Goal: Task Accomplishment & Management: Manage account settings

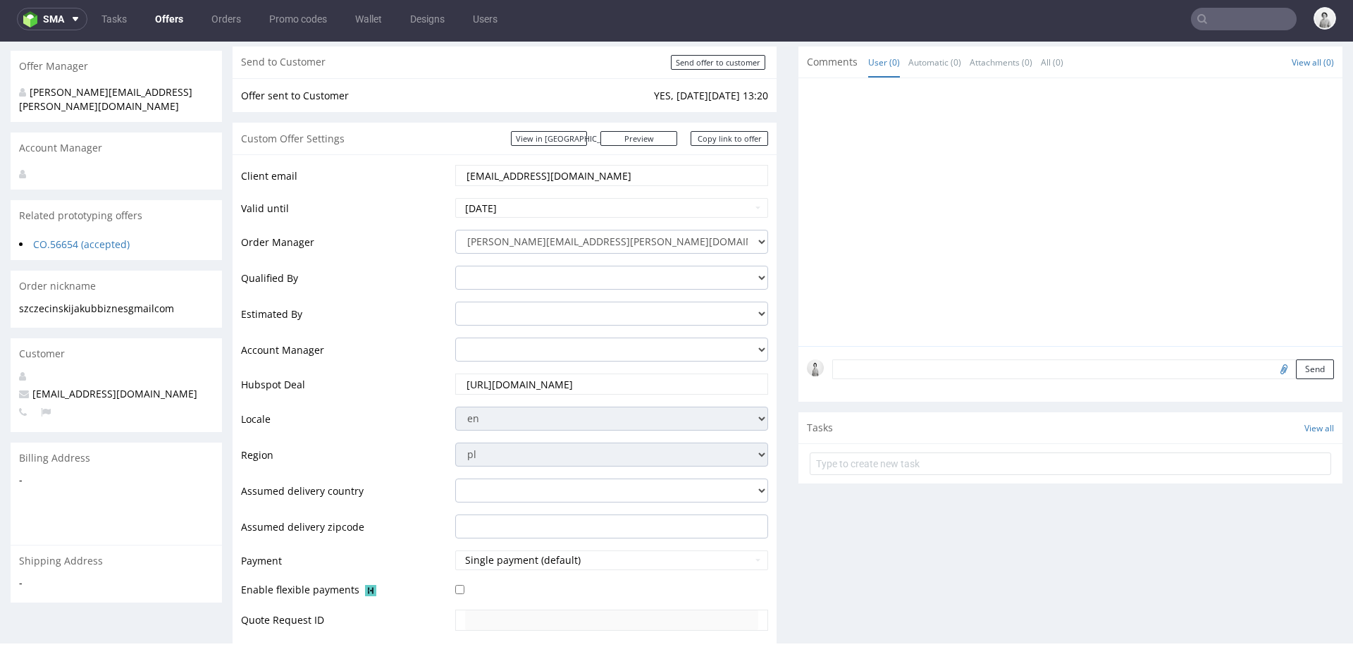
scroll to position [160, 0]
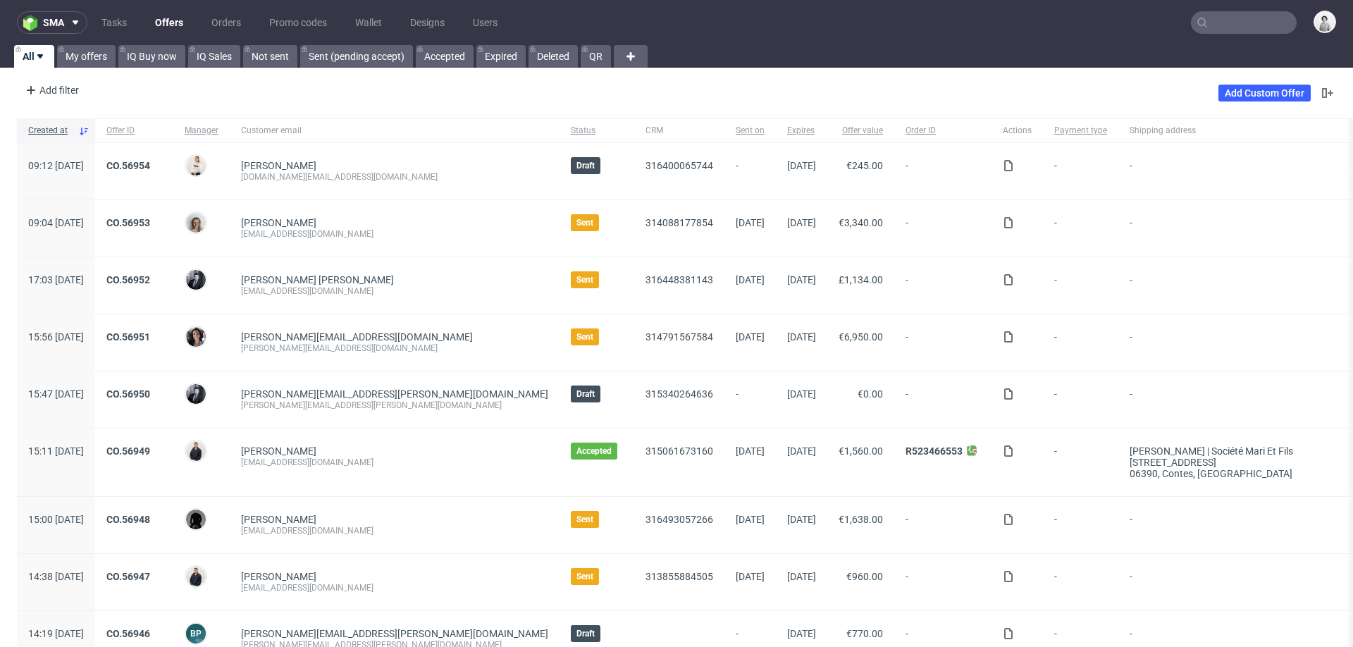
click at [1223, 35] on nav "sma Tasks Offers Orders Promo codes Wallet Designs Users" at bounding box center [676, 22] width 1353 height 45
click at [1230, 26] on input "text" at bounding box center [1244, 22] width 106 height 23
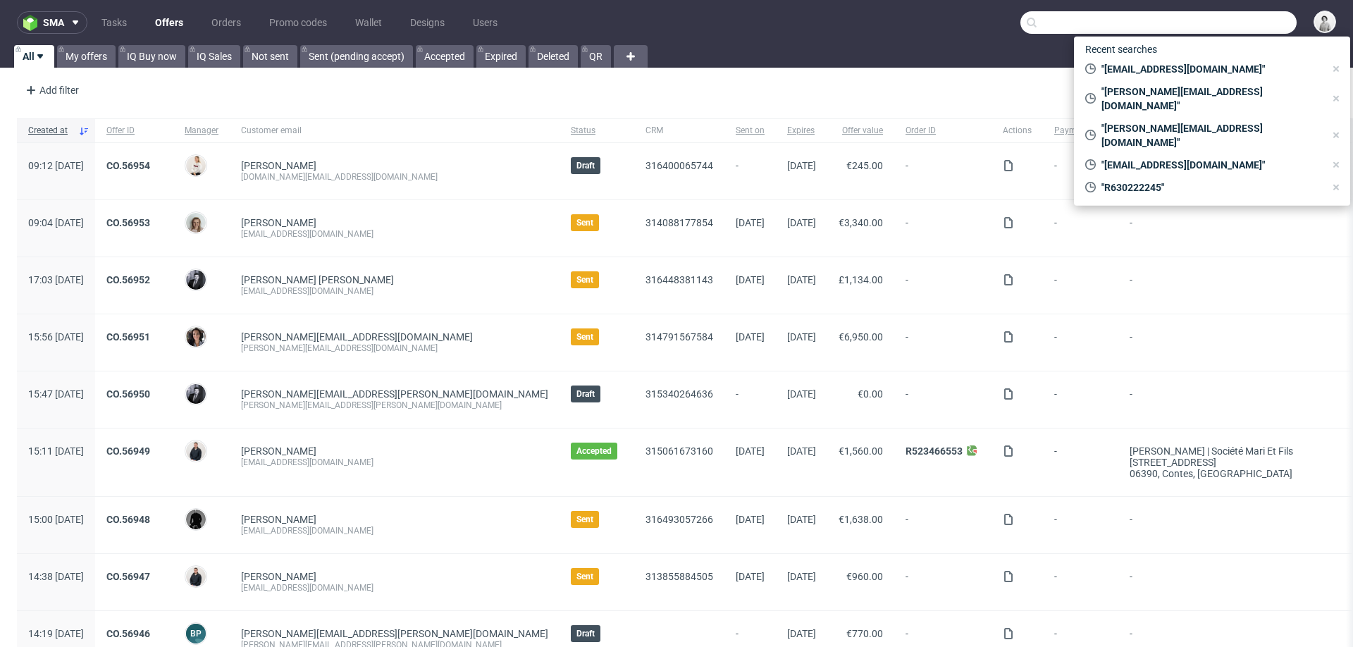
paste input "[EMAIL_ADDRESS][DOMAIN_NAME]"
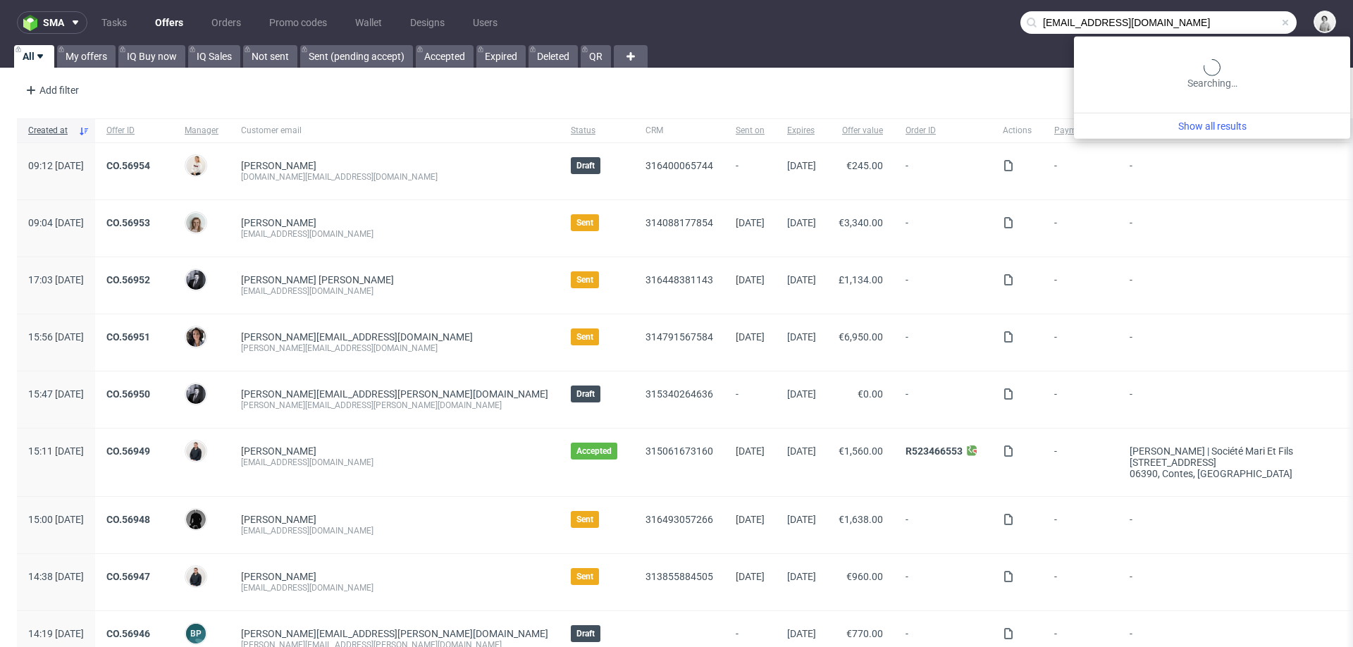
type input "[EMAIL_ADDRESS][DOMAIN_NAME]"
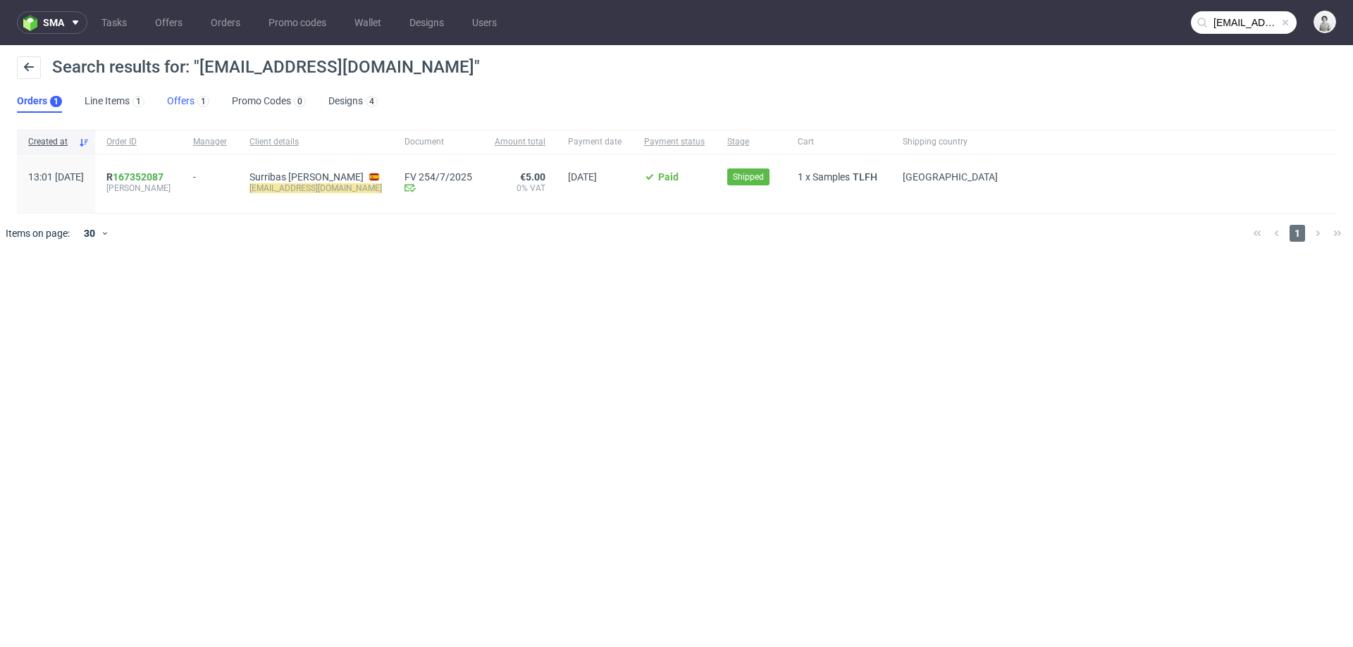
click at [182, 104] on link "Offers 1" at bounding box center [188, 101] width 42 height 23
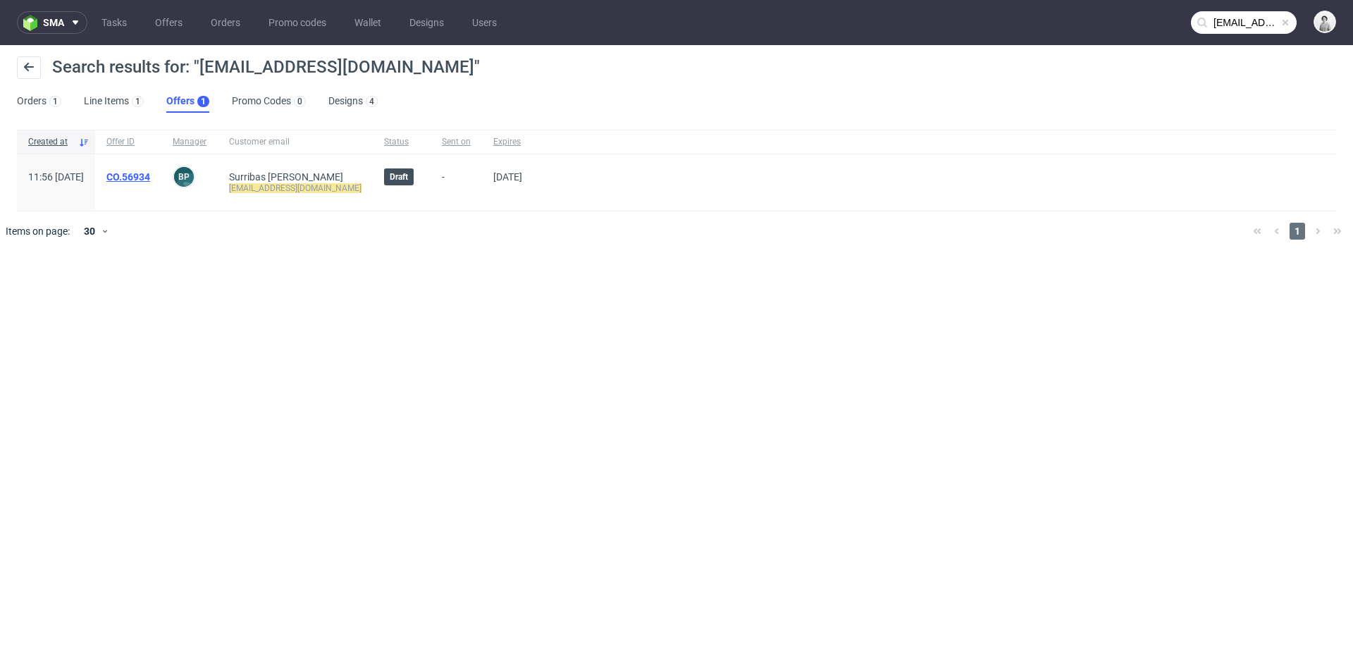
click at [150, 178] on link "CO.56934" at bounding box center [128, 176] width 44 height 11
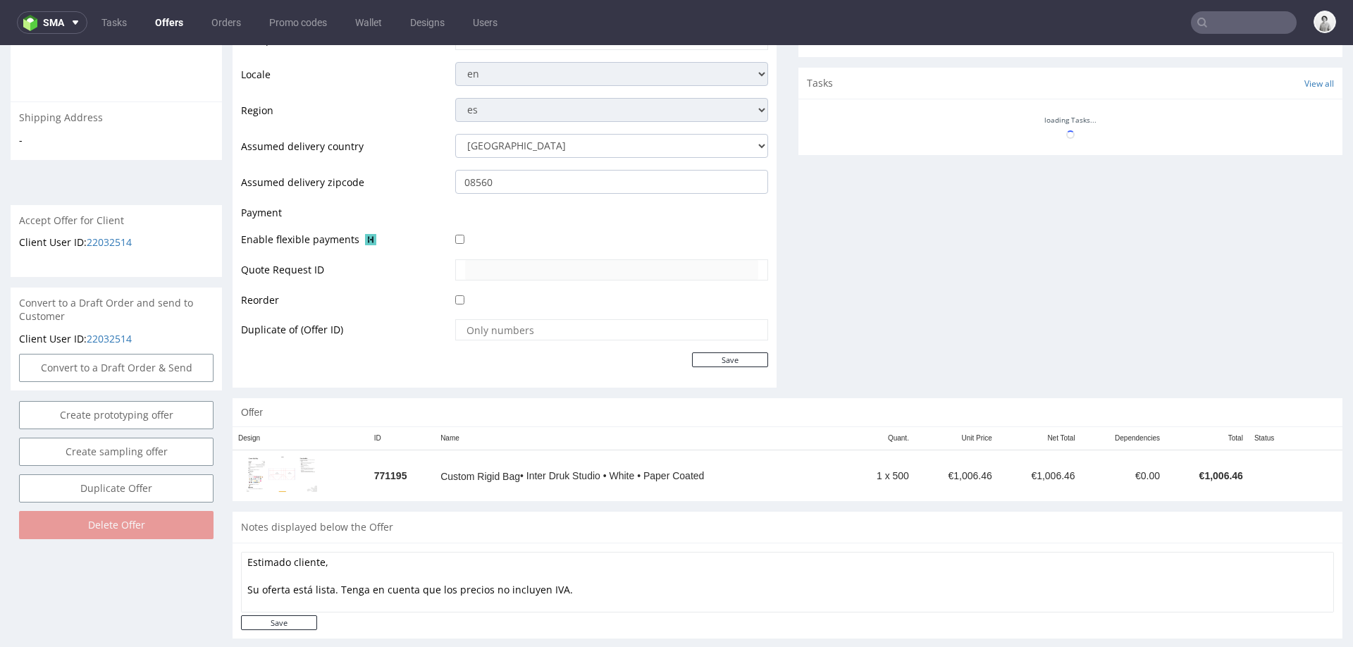
scroll to position [491, 0]
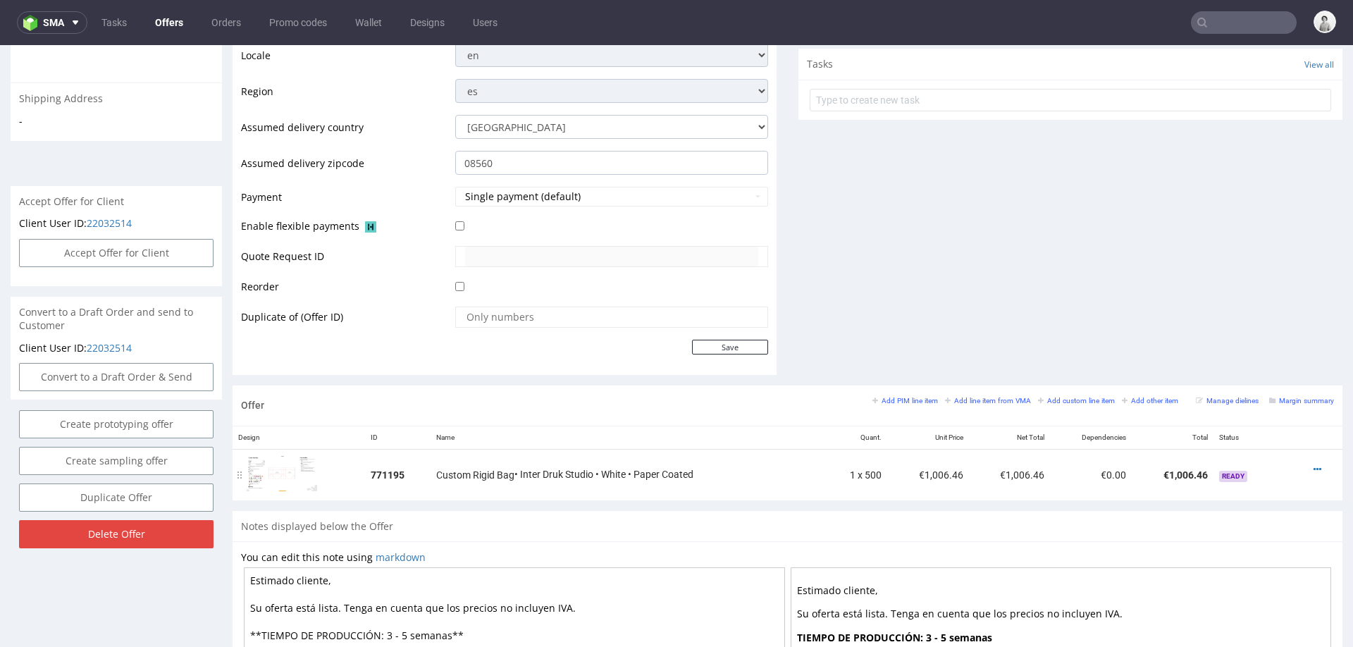
click at [263, 467] on img at bounding box center [282, 473] width 70 height 36
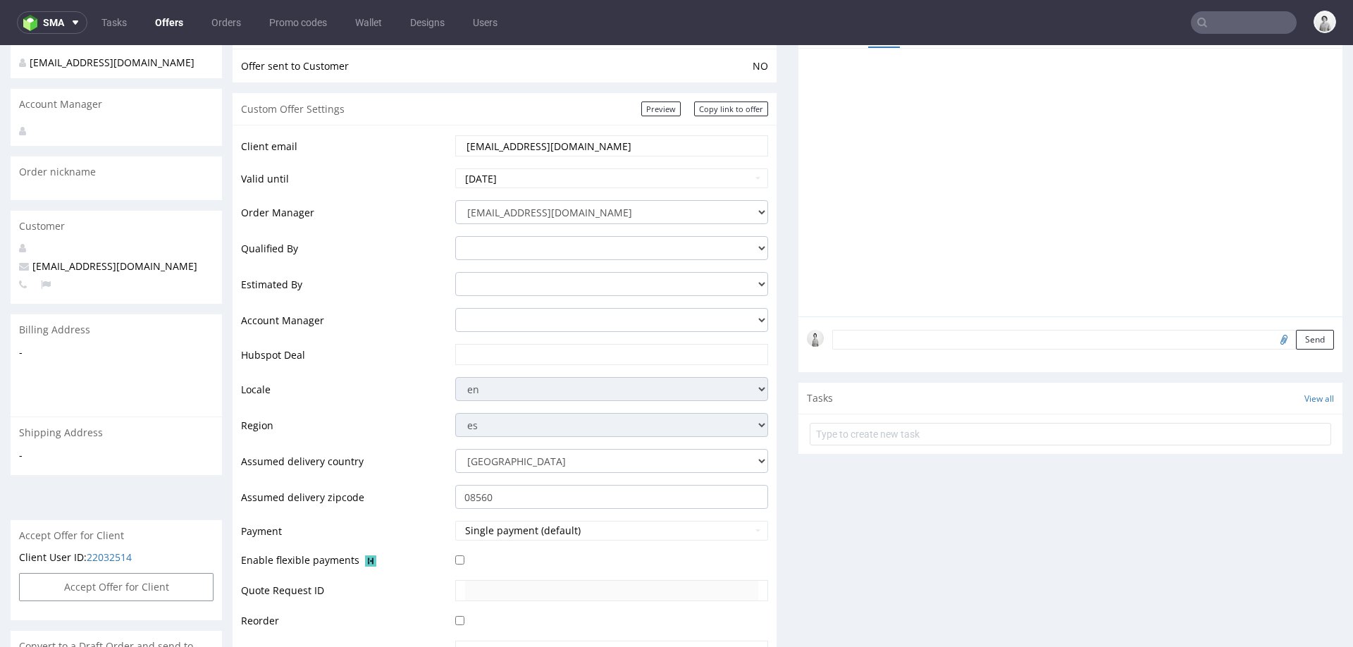
scroll to position [0, 0]
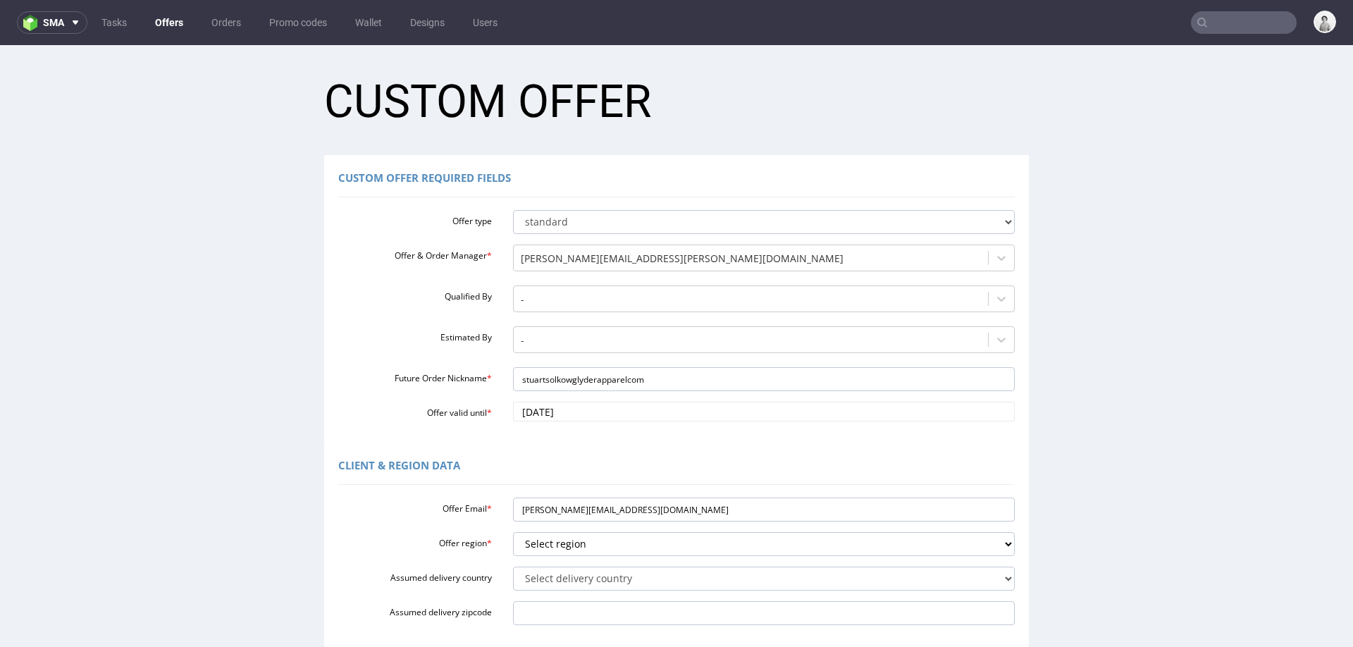
scroll to position [75, 0]
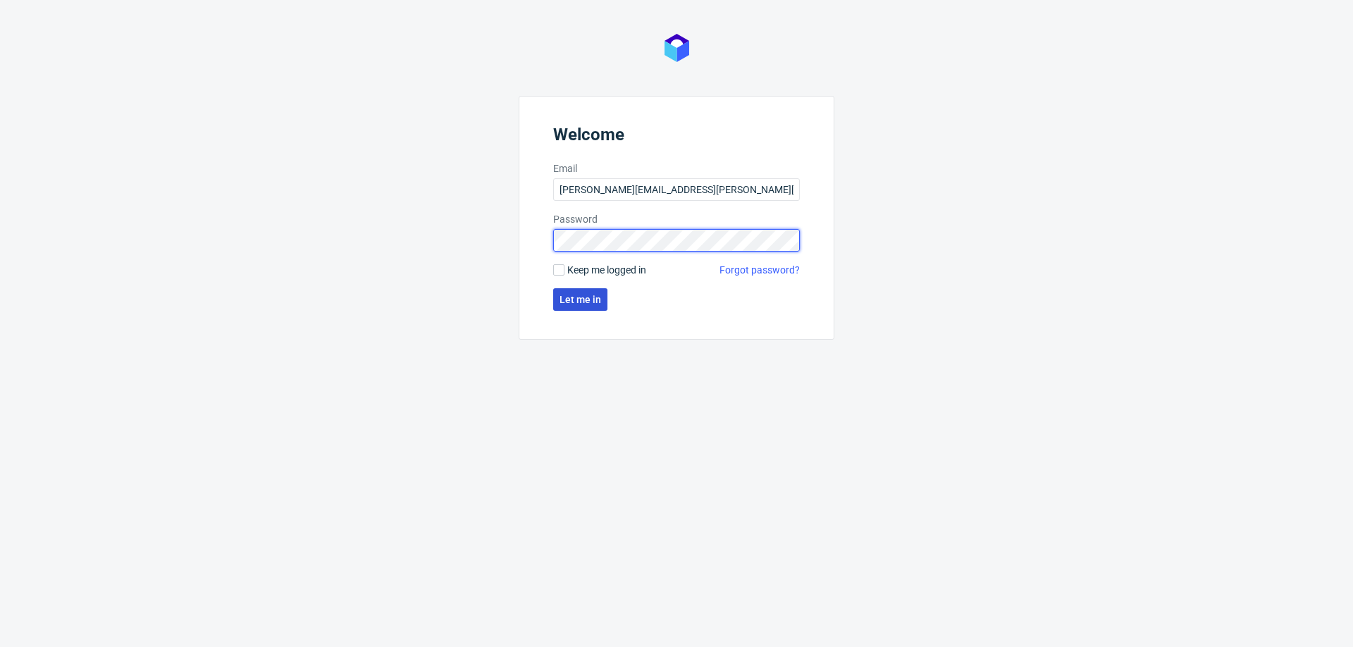
click at [581, 297] on span "Let me in" at bounding box center [581, 300] width 42 height 10
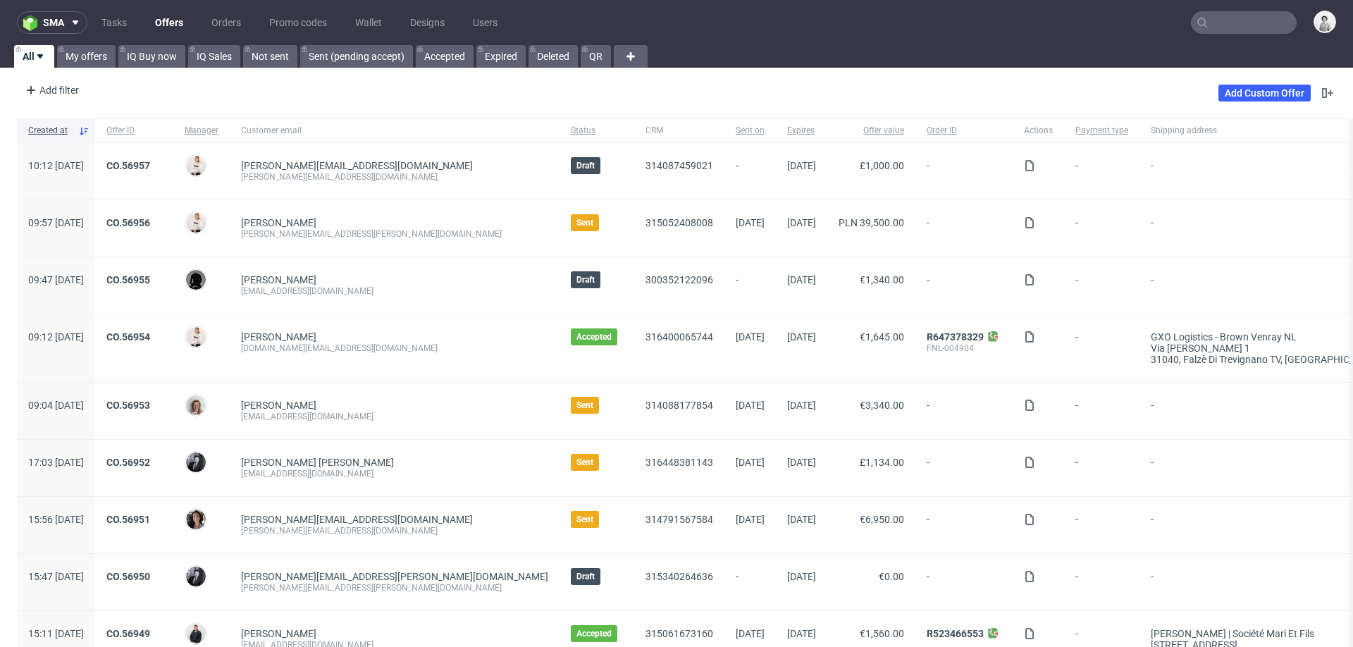
click at [1258, 24] on input "text" at bounding box center [1244, 22] width 106 height 23
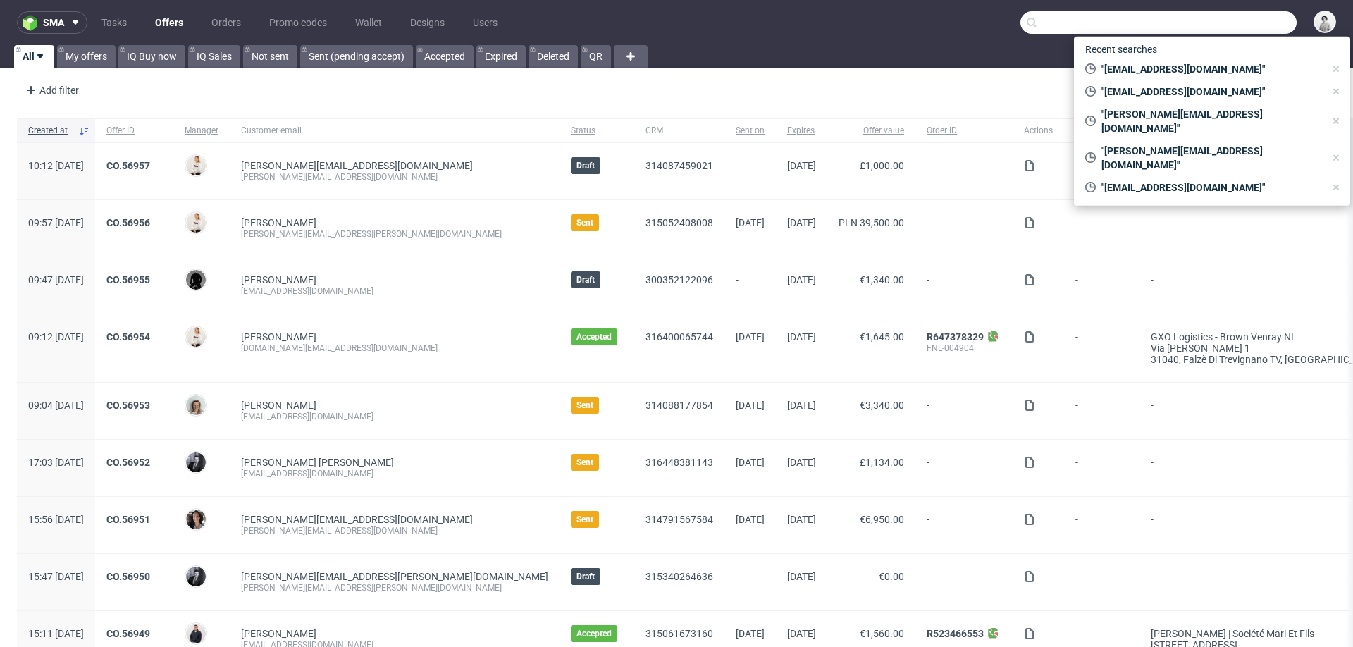
paste input "urs.graber@elmore.ch"
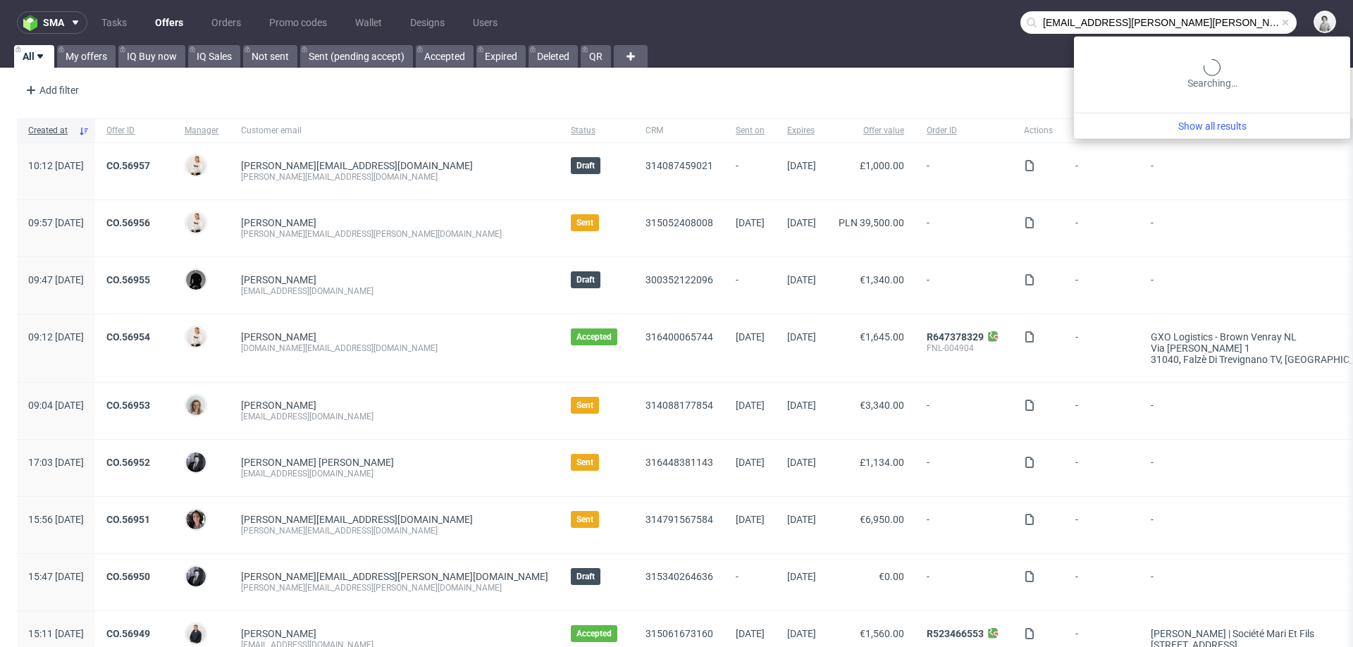
type input "urs.graber@elmore.ch"
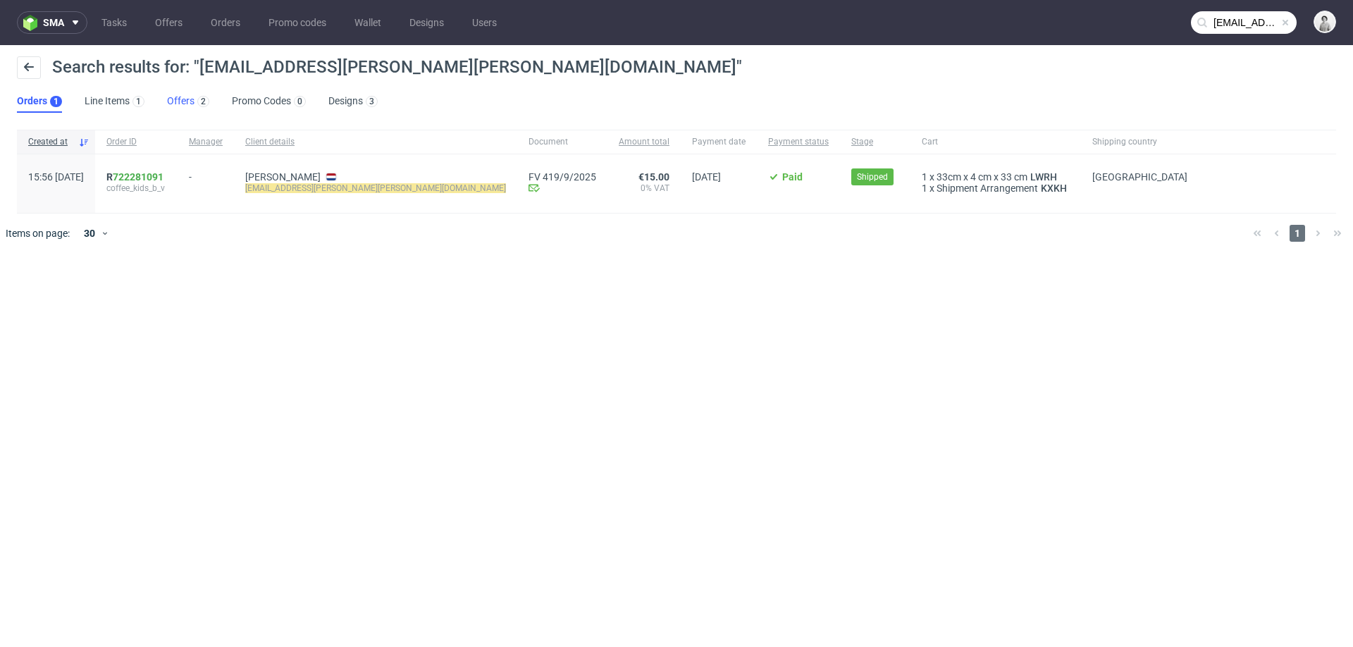
click at [178, 99] on link "Offers 2" at bounding box center [188, 101] width 42 height 23
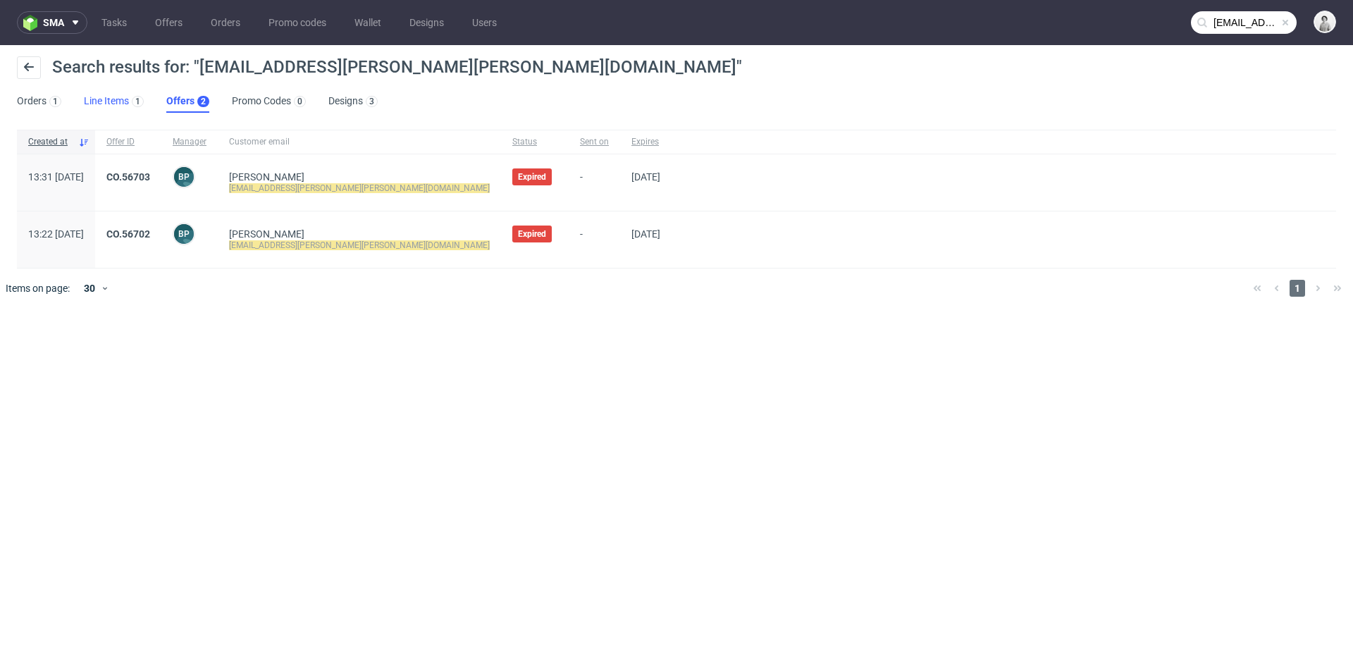
click at [111, 102] on link "Line Items 1" at bounding box center [114, 101] width 60 height 23
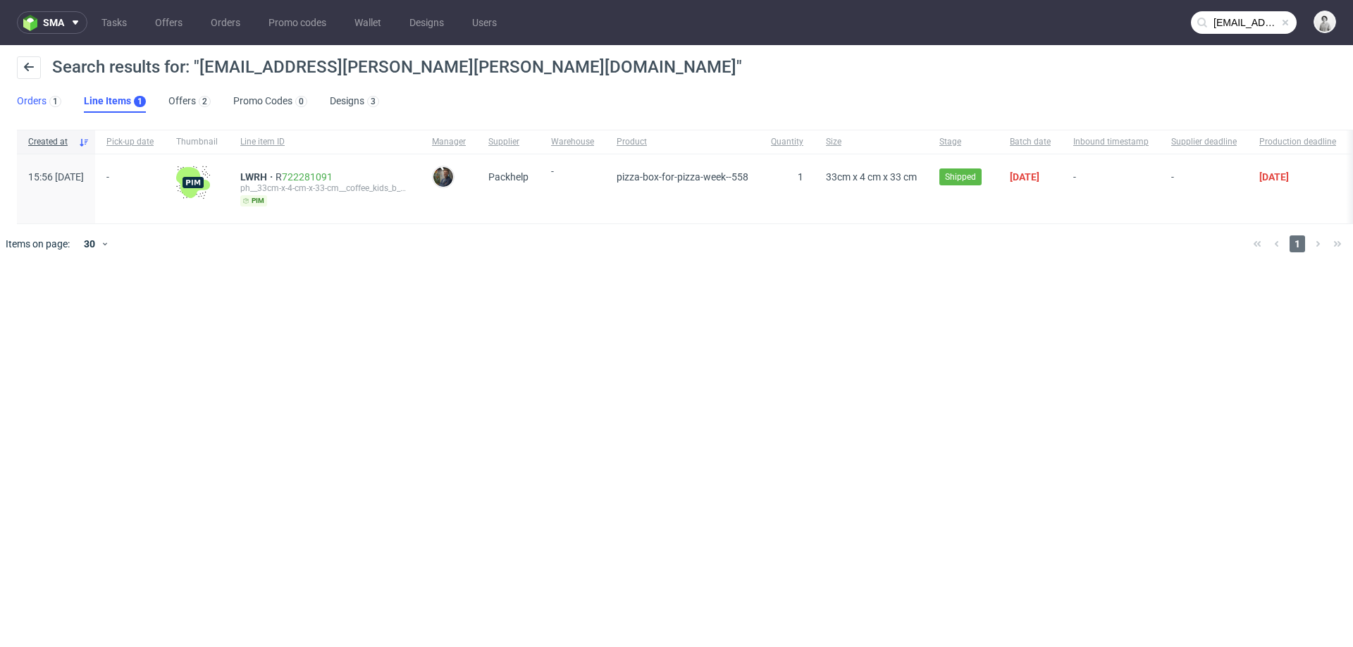
click at [24, 98] on link "Orders 1" at bounding box center [39, 101] width 44 height 23
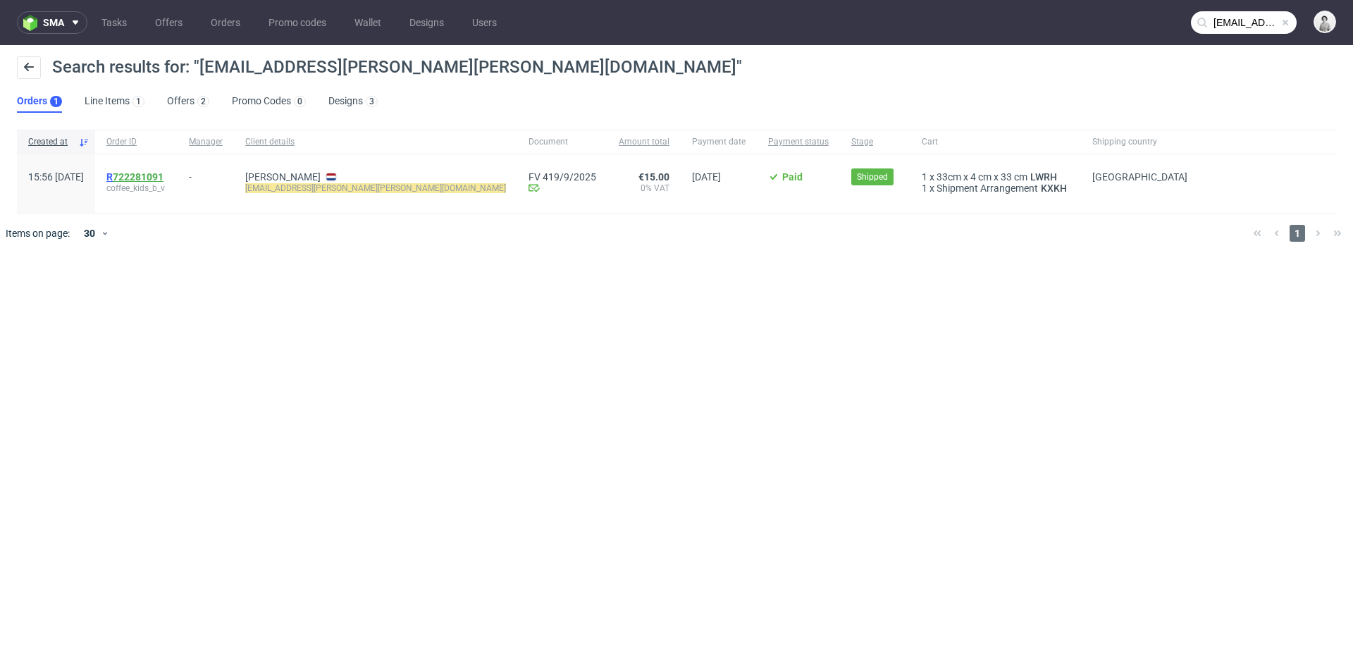
click at [164, 177] on link "722281091" at bounding box center [138, 176] width 51 height 11
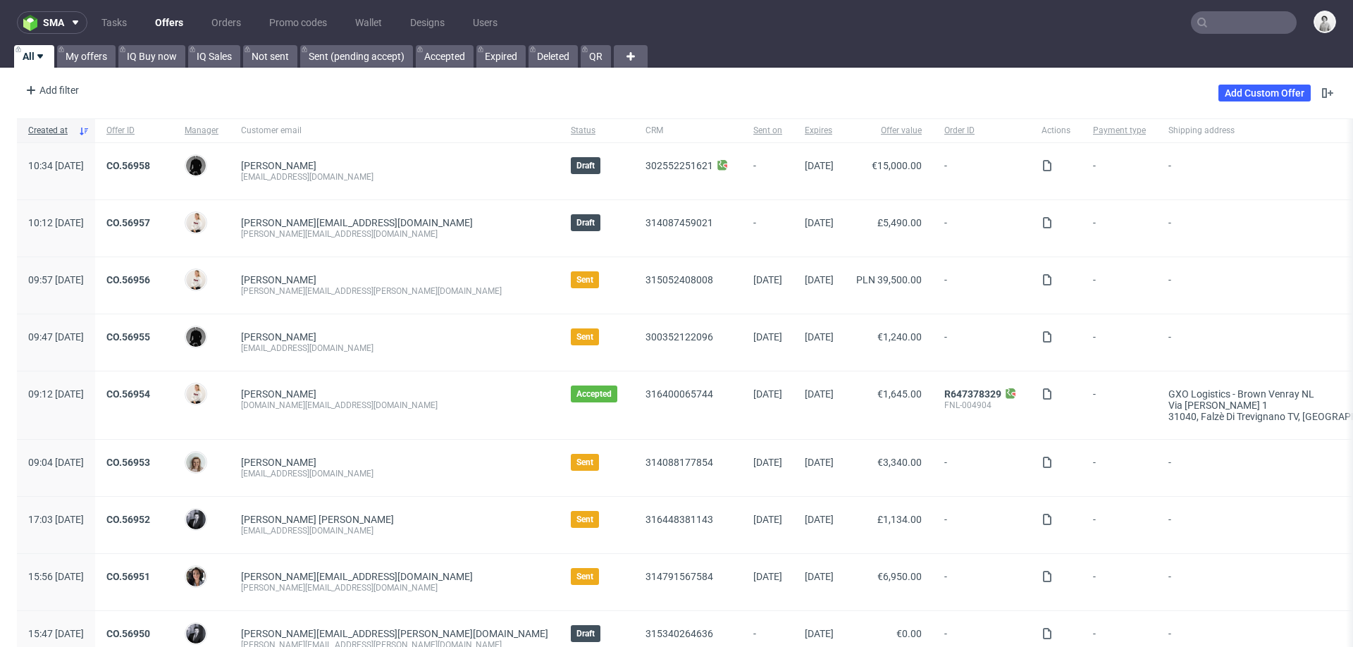
click at [1204, 18] on input "text" at bounding box center [1244, 22] width 106 height 23
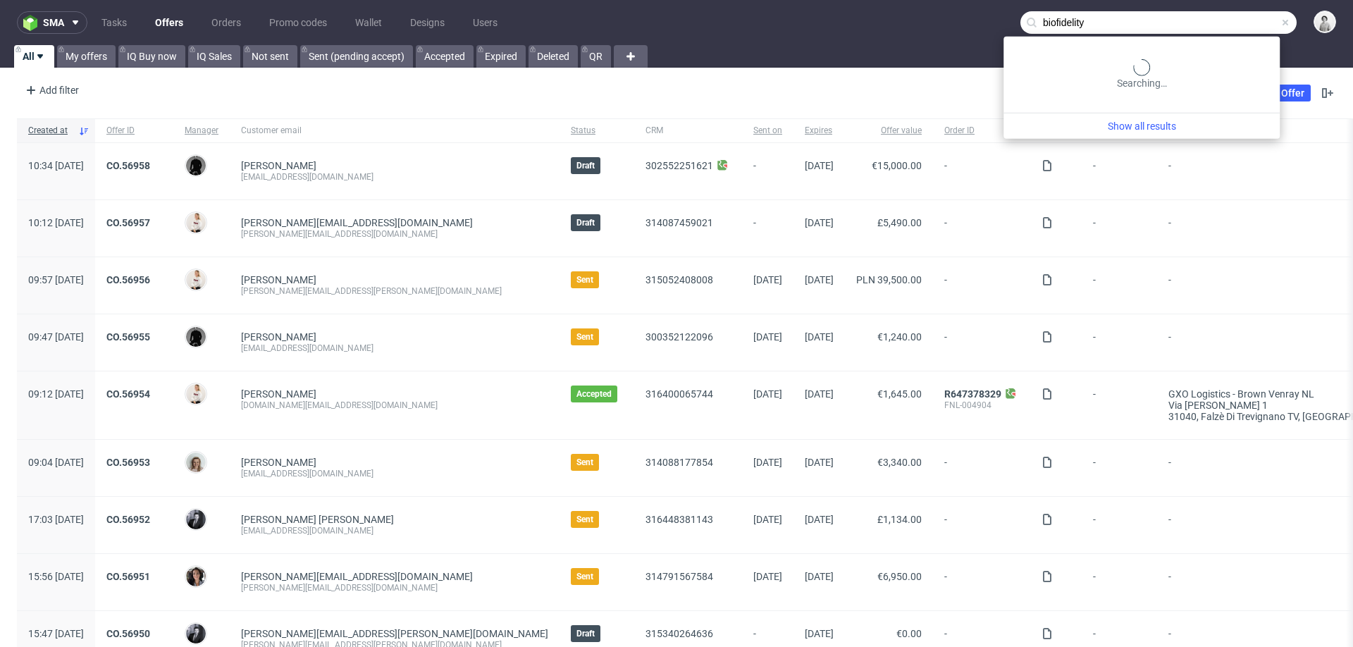
type input "biofidelity"
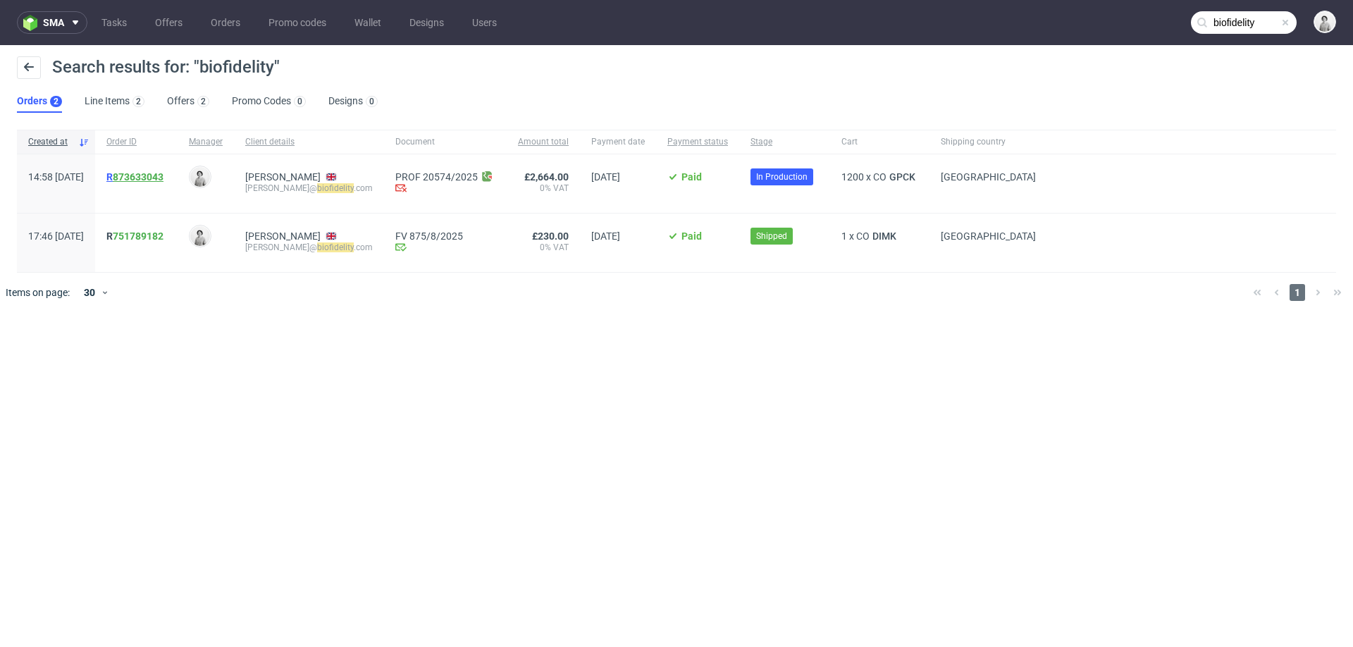
click at [164, 174] on link "873633043" at bounding box center [138, 176] width 51 height 11
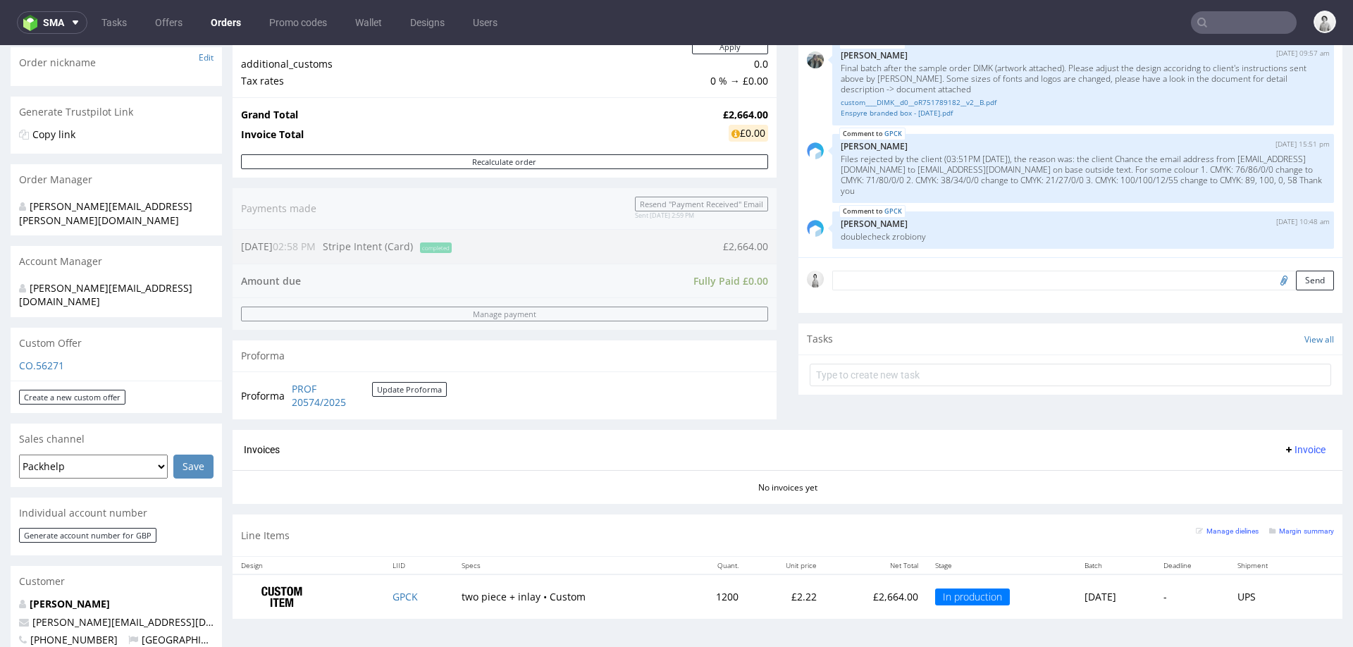
scroll to position [290, 0]
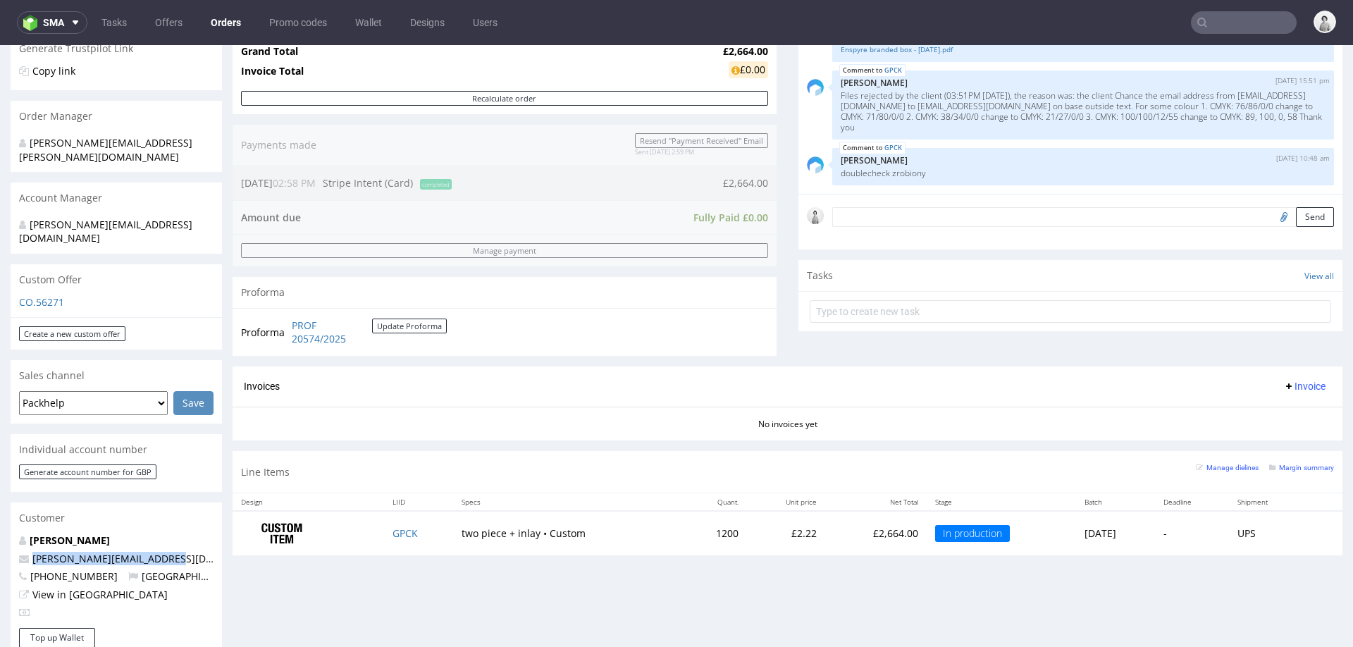
drag, startPoint x: 163, startPoint y: 527, endPoint x: 25, endPoint y: 535, distance: 137.6
click at [25, 552] on p "m.stolarek@biofidelity.com" at bounding box center [116, 559] width 195 height 14
copy span "m.stolarek@biofidelity.com"
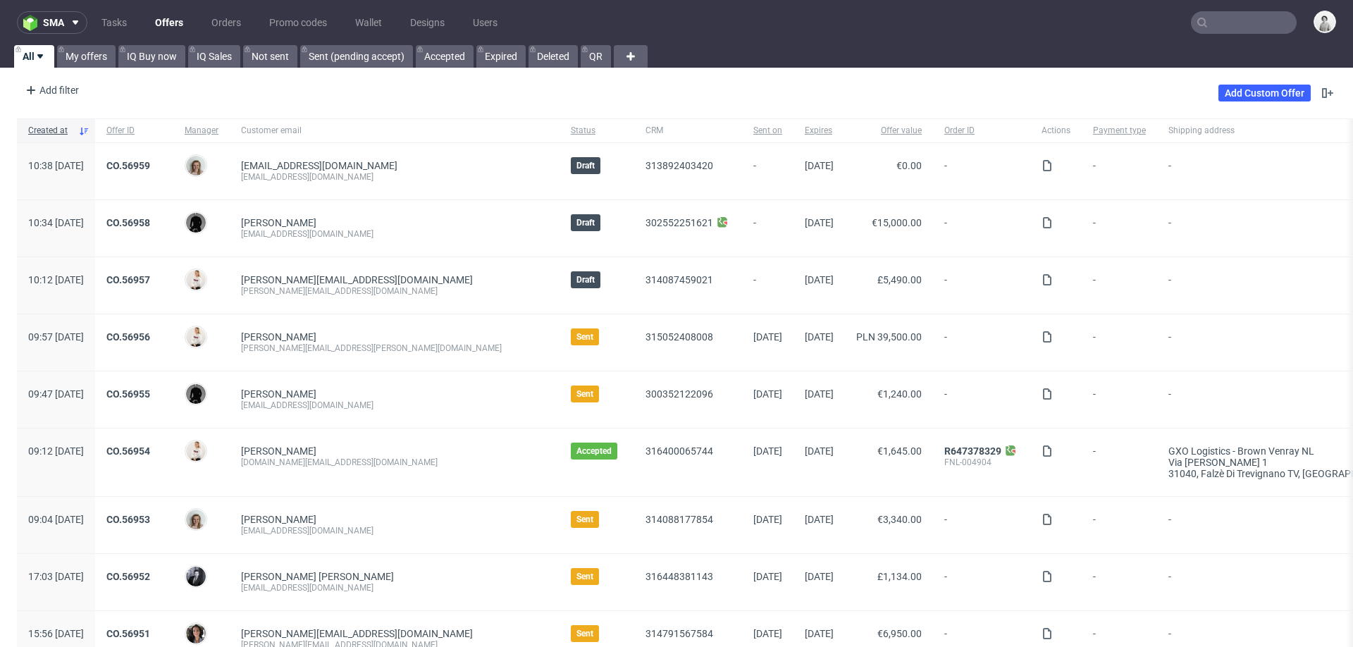
click at [1221, 23] on input "text" at bounding box center [1244, 22] width 106 height 23
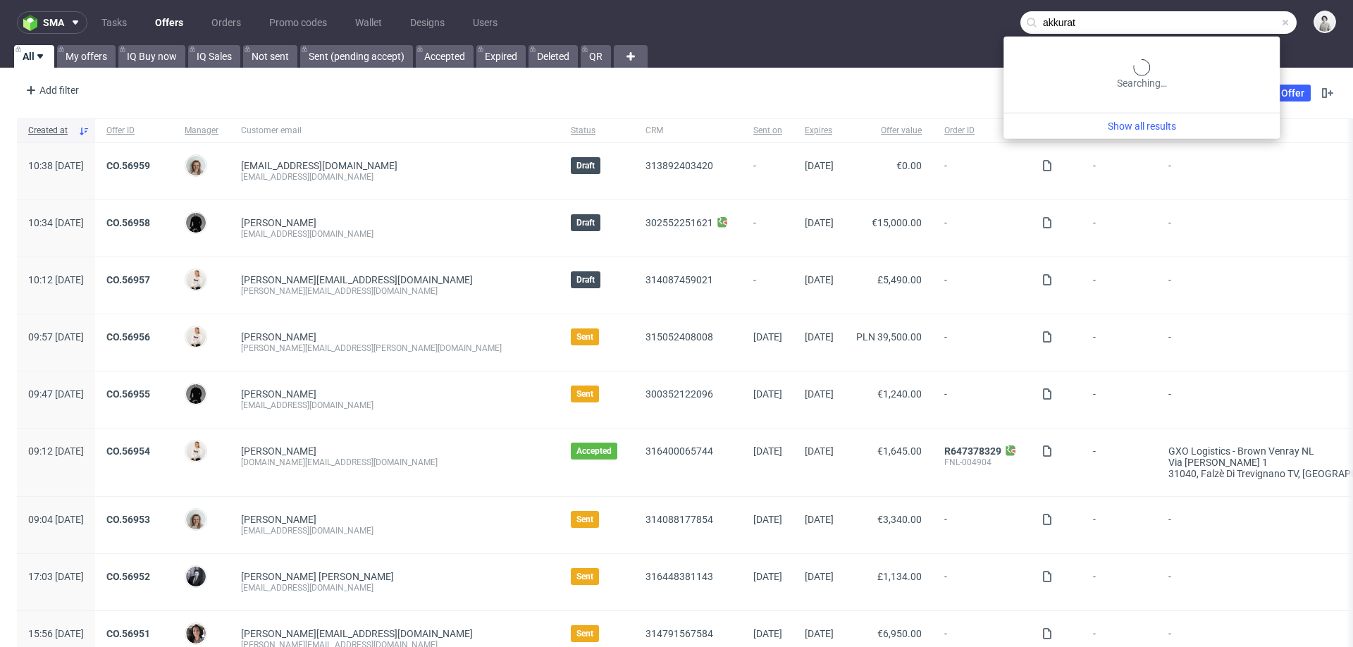
type input "akkurat"
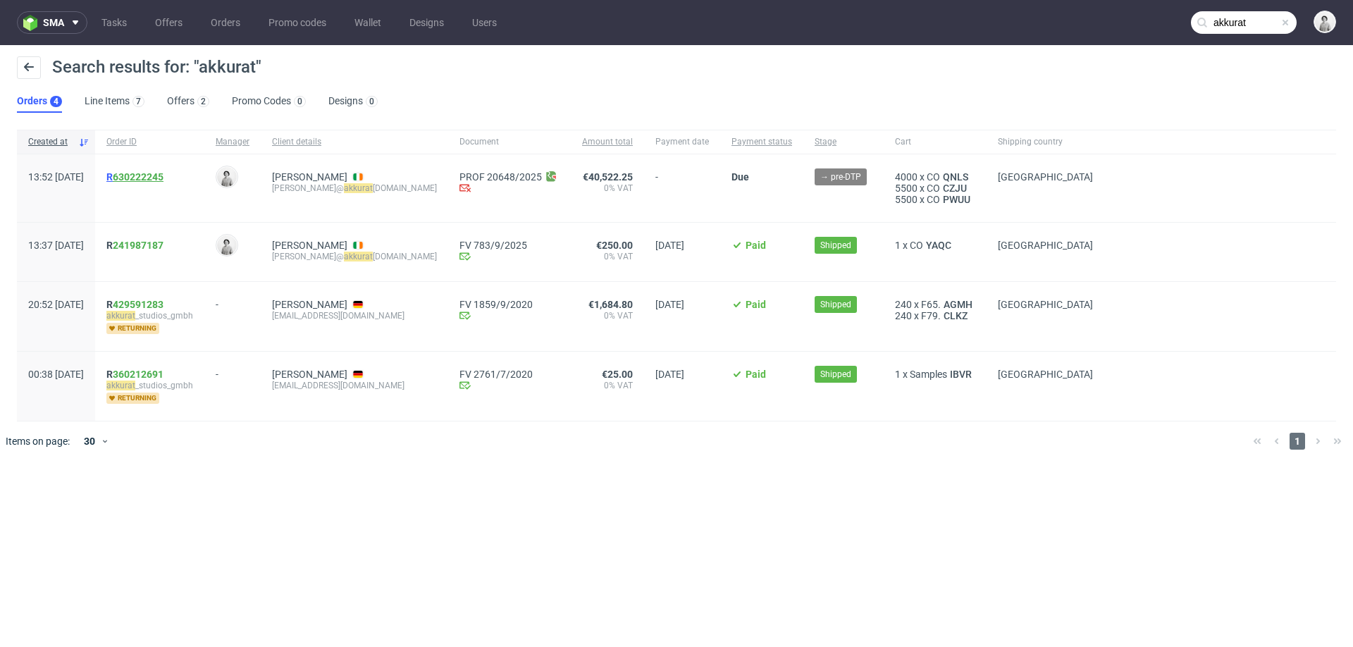
click at [164, 177] on link "630222245" at bounding box center [138, 176] width 51 height 11
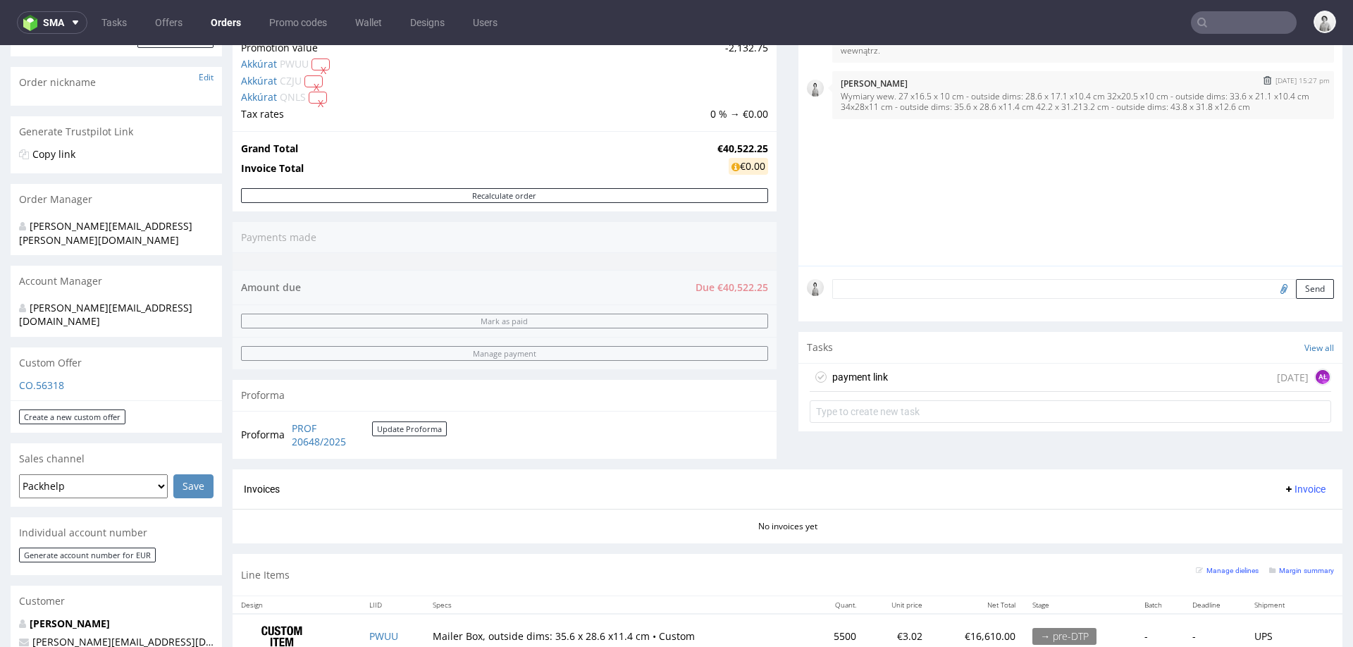
scroll to position [155, 0]
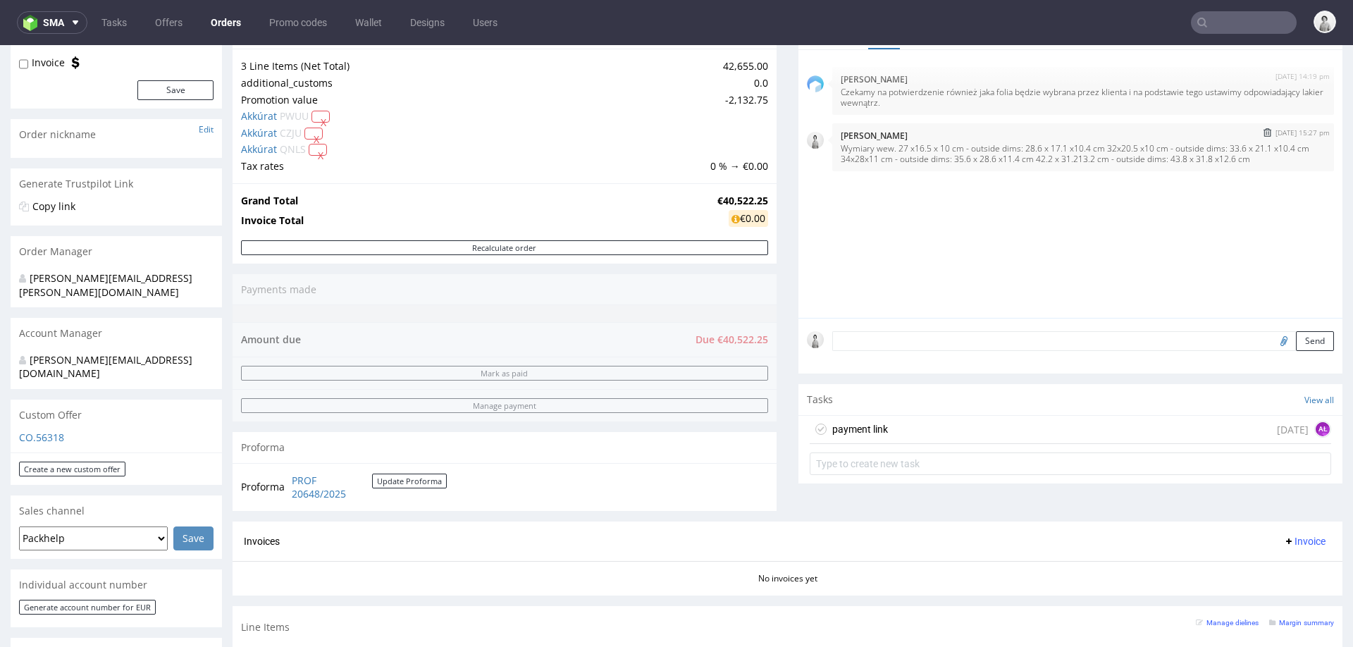
click at [1264, 130] on img "submit" at bounding box center [1268, 132] width 8 height 8
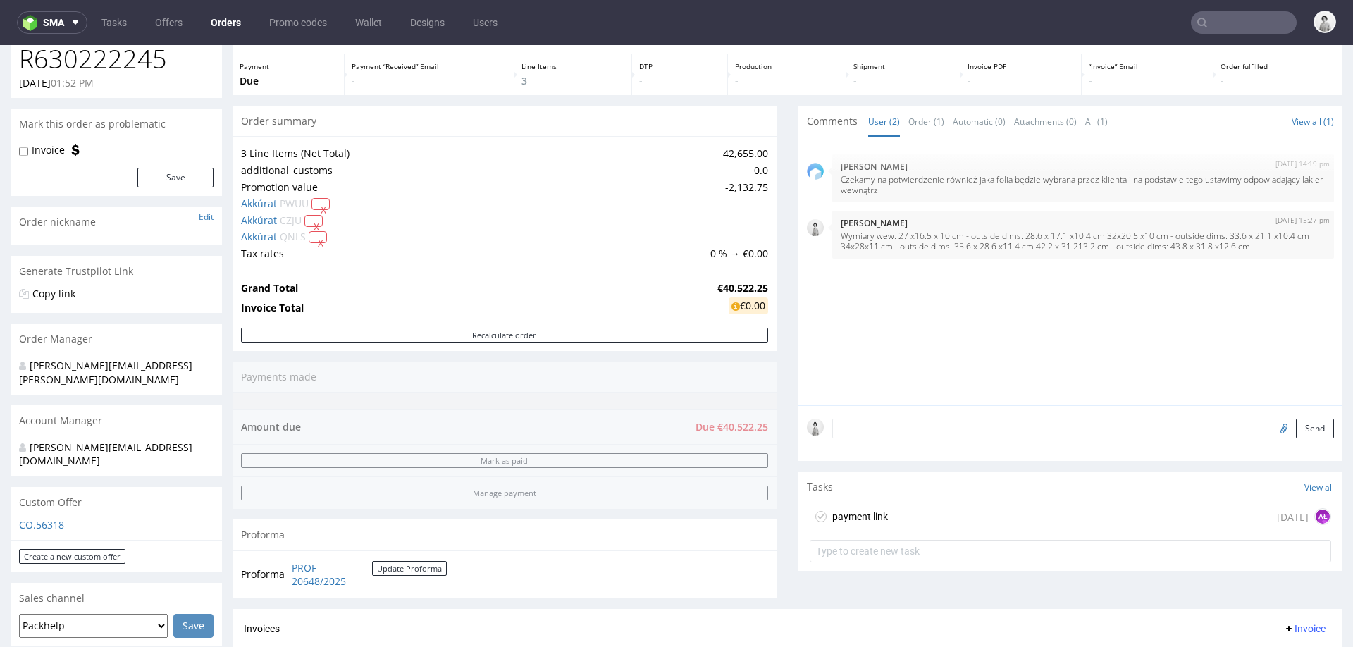
scroll to position [61, 0]
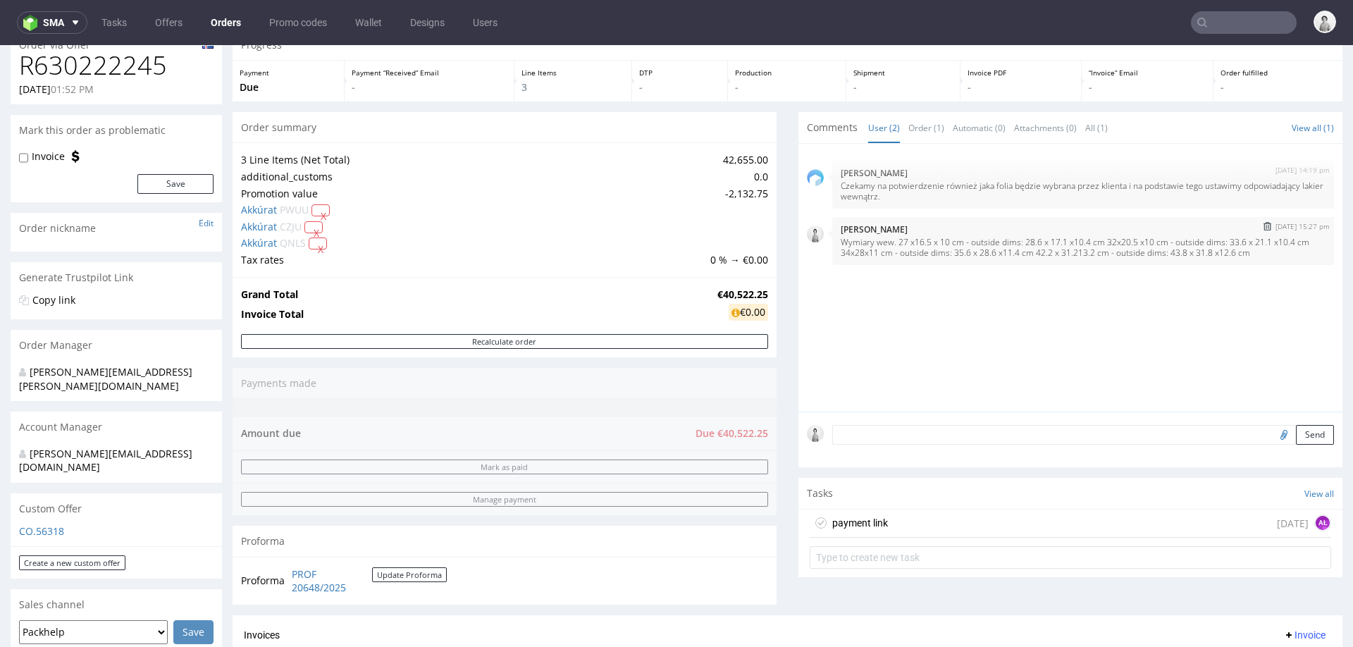
click at [1264, 226] on img "submit" at bounding box center [1268, 226] width 8 height 8
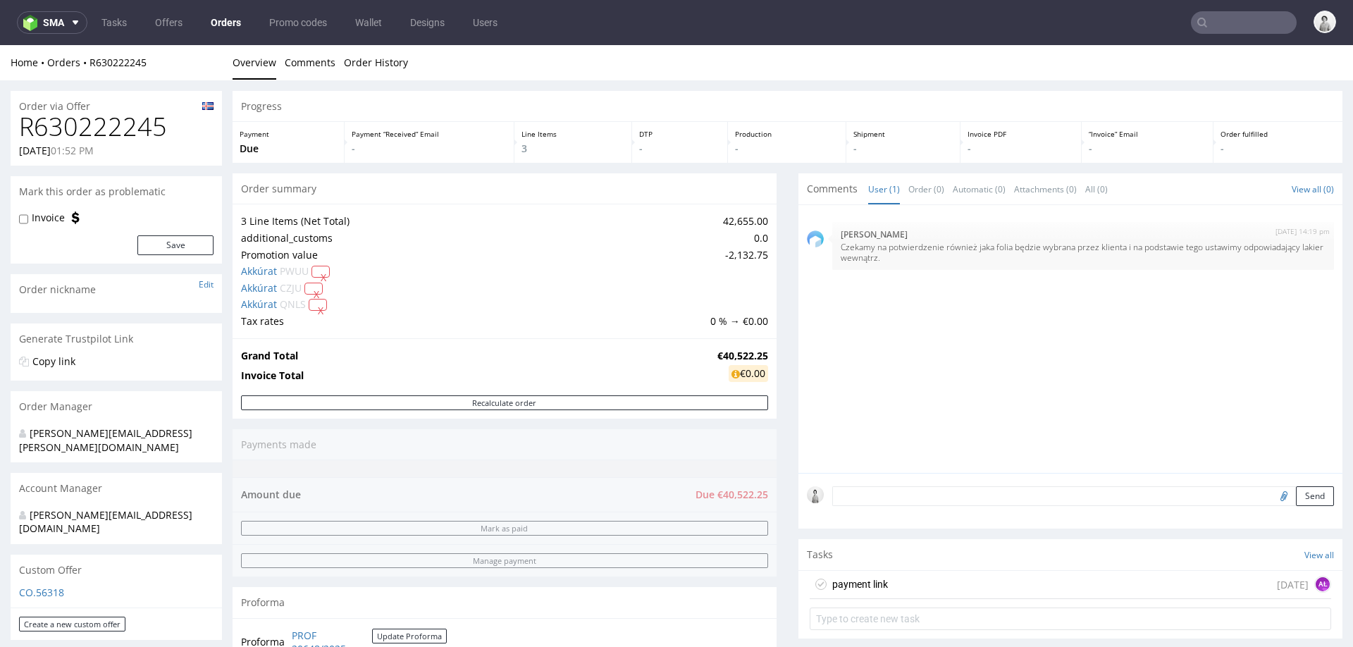
click at [948, 491] on textarea at bounding box center [1083, 496] width 502 height 20
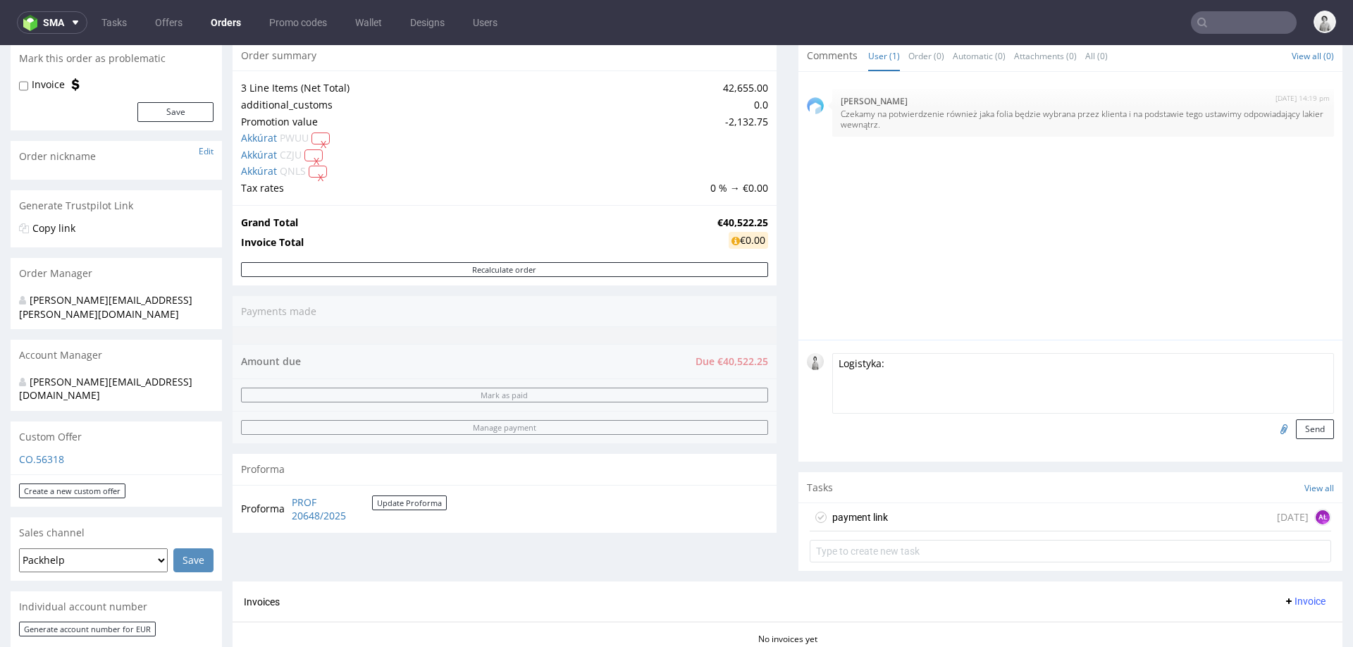
scroll to position [129, 0]
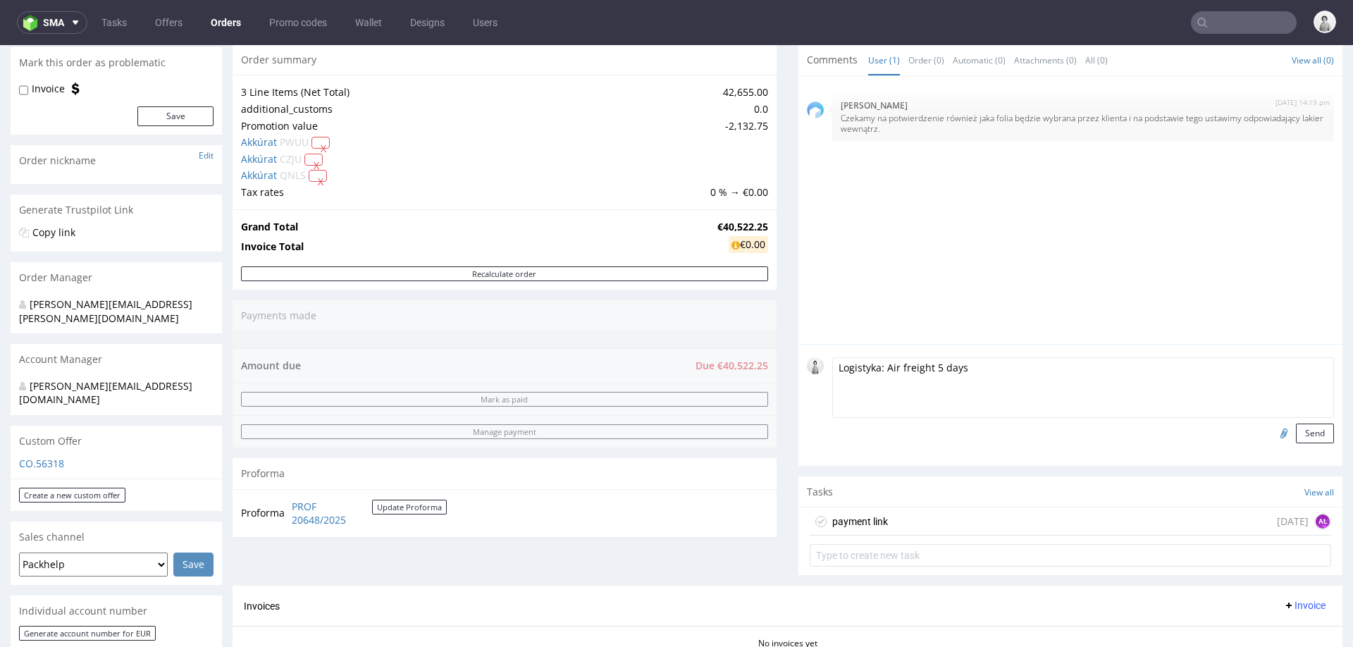
click at [925, 366] on textarea "Logistyka: Air freight 5 days" at bounding box center [1083, 387] width 502 height 61
type textarea "Logistyka: Air freight :5 days"
click at [1300, 433] on button "Send" at bounding box center [1315, 434] width 38 height 20
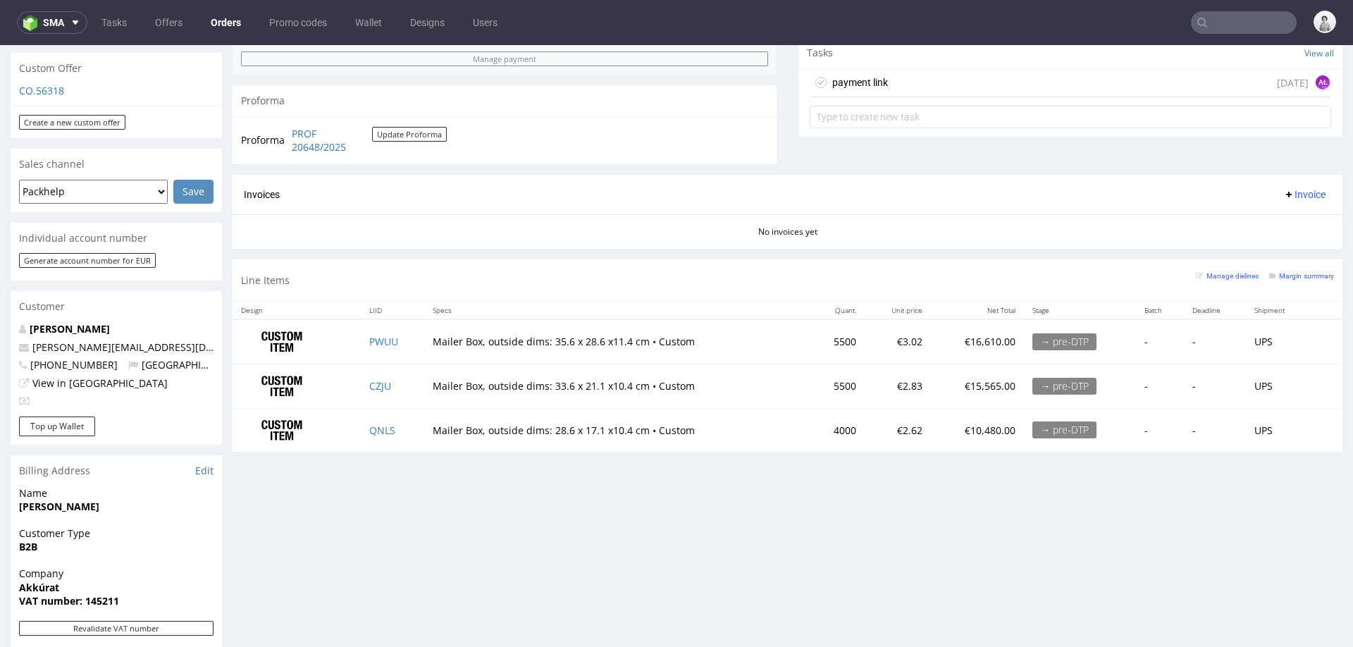
scroll to position [504, 0]
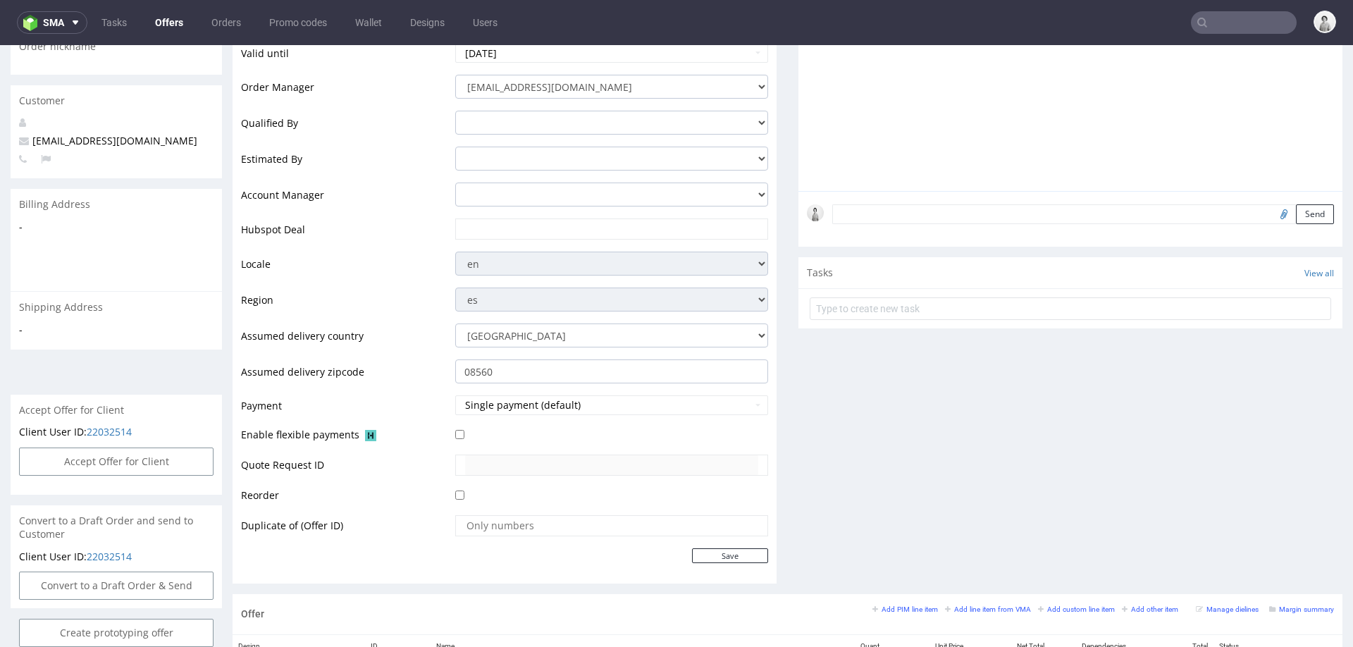
scroll to position [486, 0]
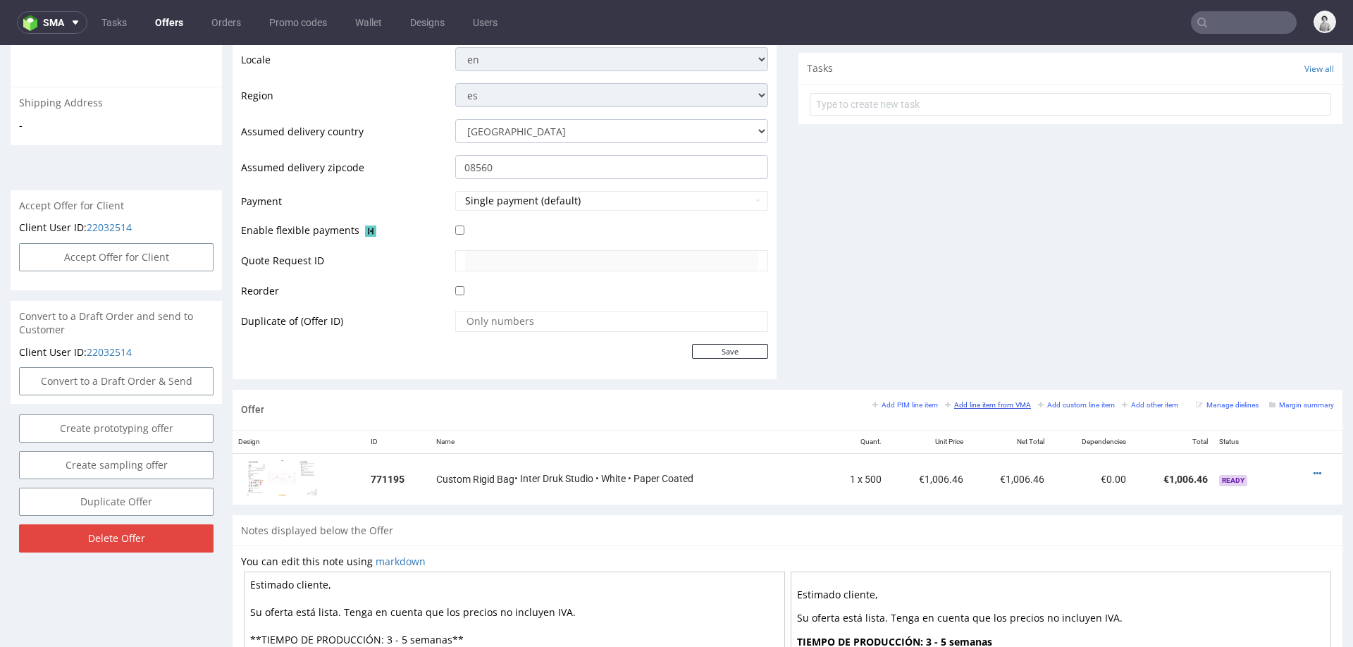
click at [973, 402] on small "Add line item from VMA" at bounding box center [988, 405] width 86 height 8
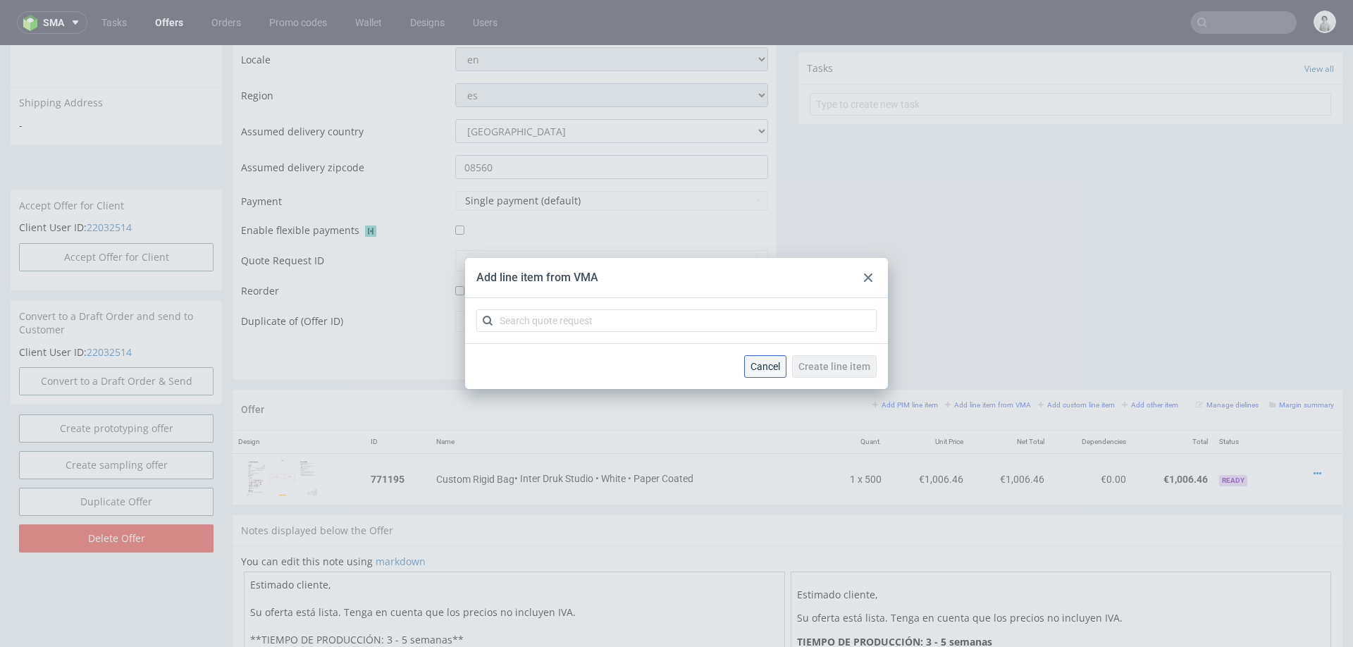
click at [764, 362] on span "Cancel" at bounding box center [766, 367] width 30 height 10
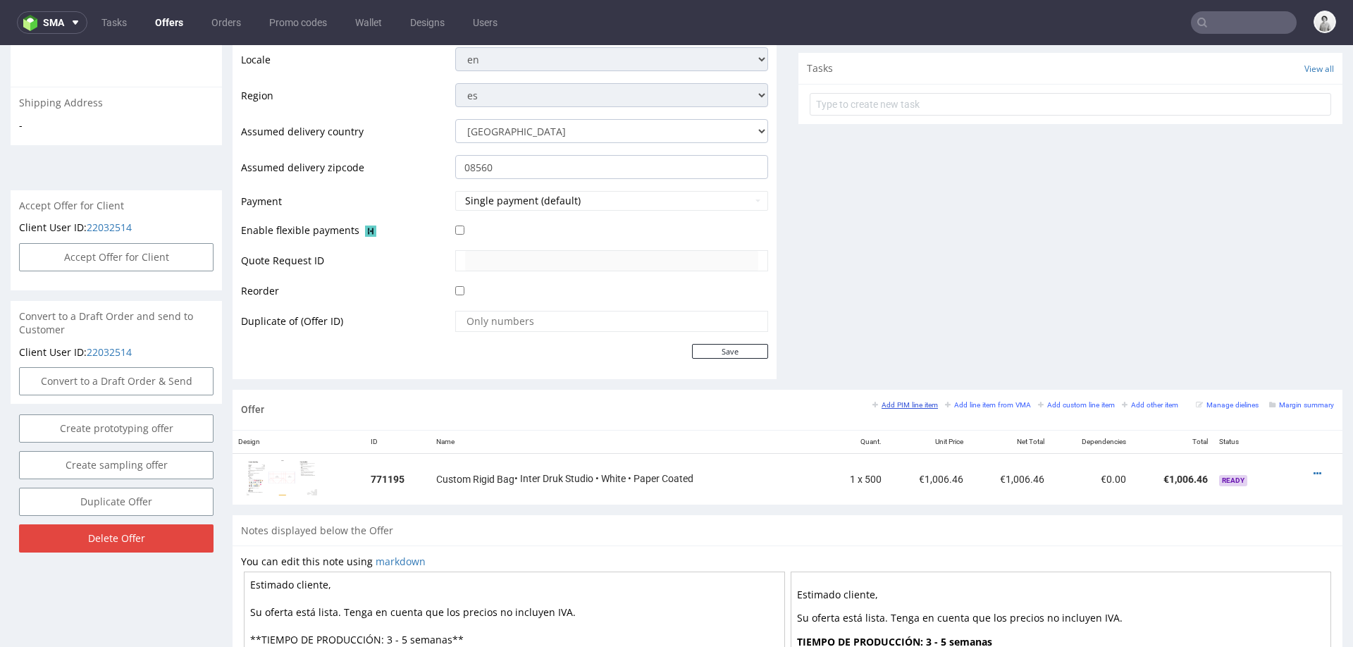
click at [896, 401] on small "Add PIM line item" at bounding box center [905, 405] width 66 height 8
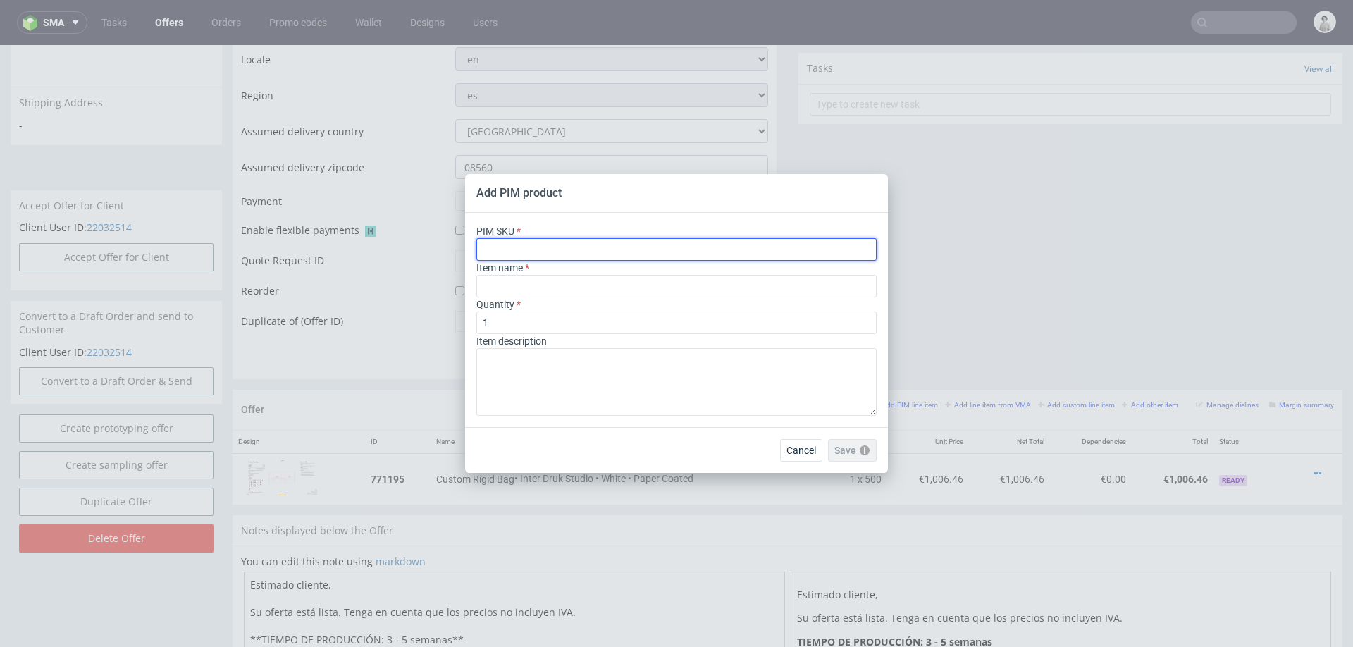
click at [703, 252] on input "text" at bounding box center [676, 249] width 400 height 23
paste input "ph-425-5366"
type input "ph-425-5366"
type input "Custom Rigid Bag"
type input "ph-425-5366"
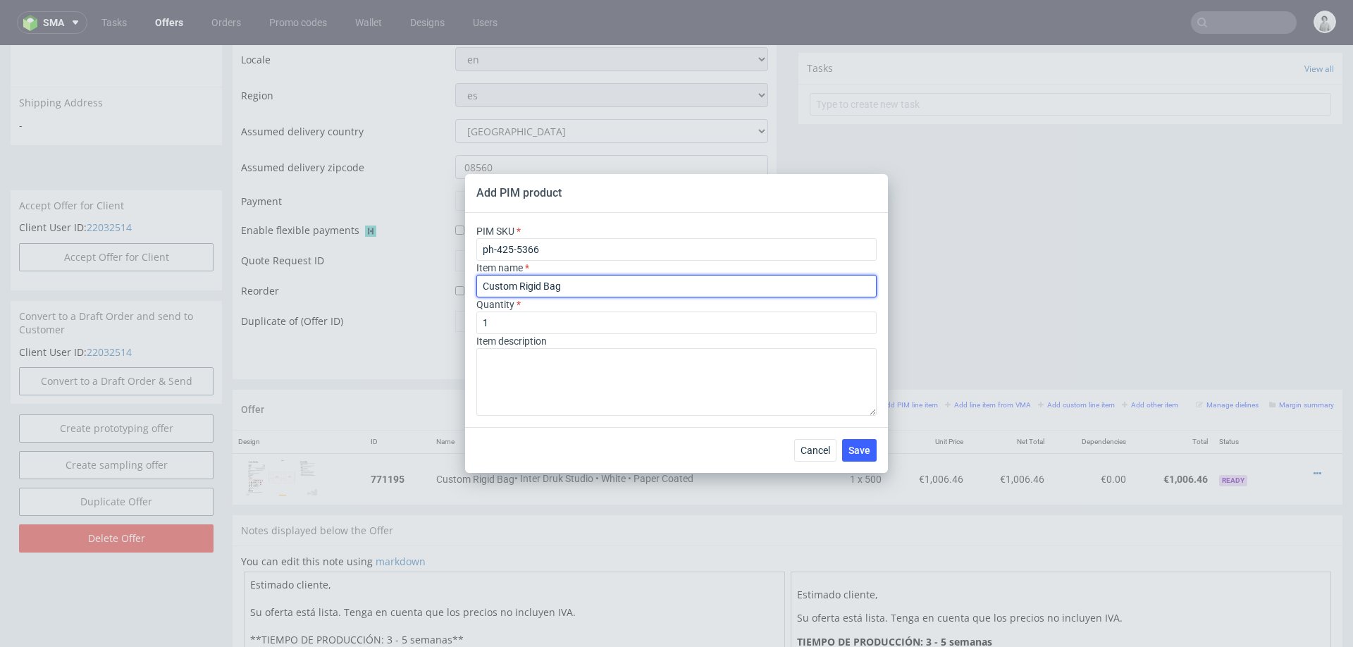
click at [629, 279] on input "Custom Rigid Bag" at bounding box center [676, 286] width 400 height 23
click at [622, 288] on input "Custom Rigid Bag" at bounding box center [676, 286] width 400 height 23
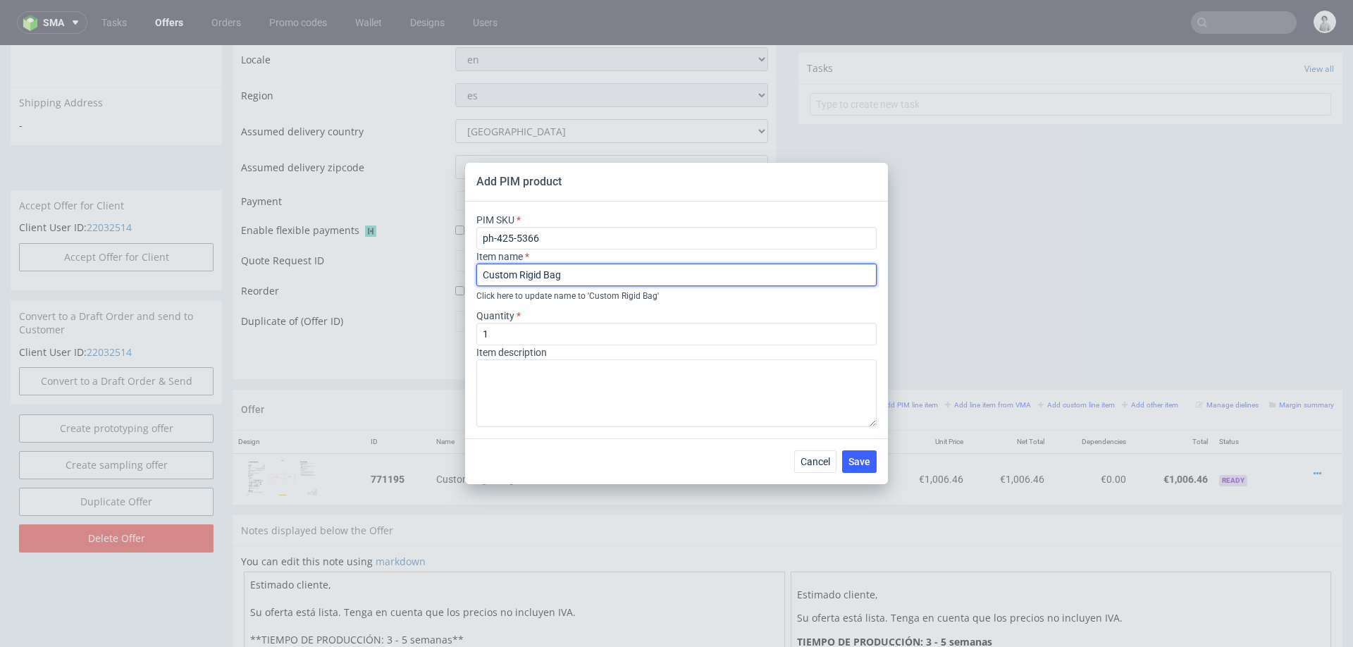
click at [693, 267] on input "Custom Rigid Bag" at bounding box center [676, 275] width 400 height 23
paste input "Bolsa de papel rígido"
type input "Bolsa de papel rígido"
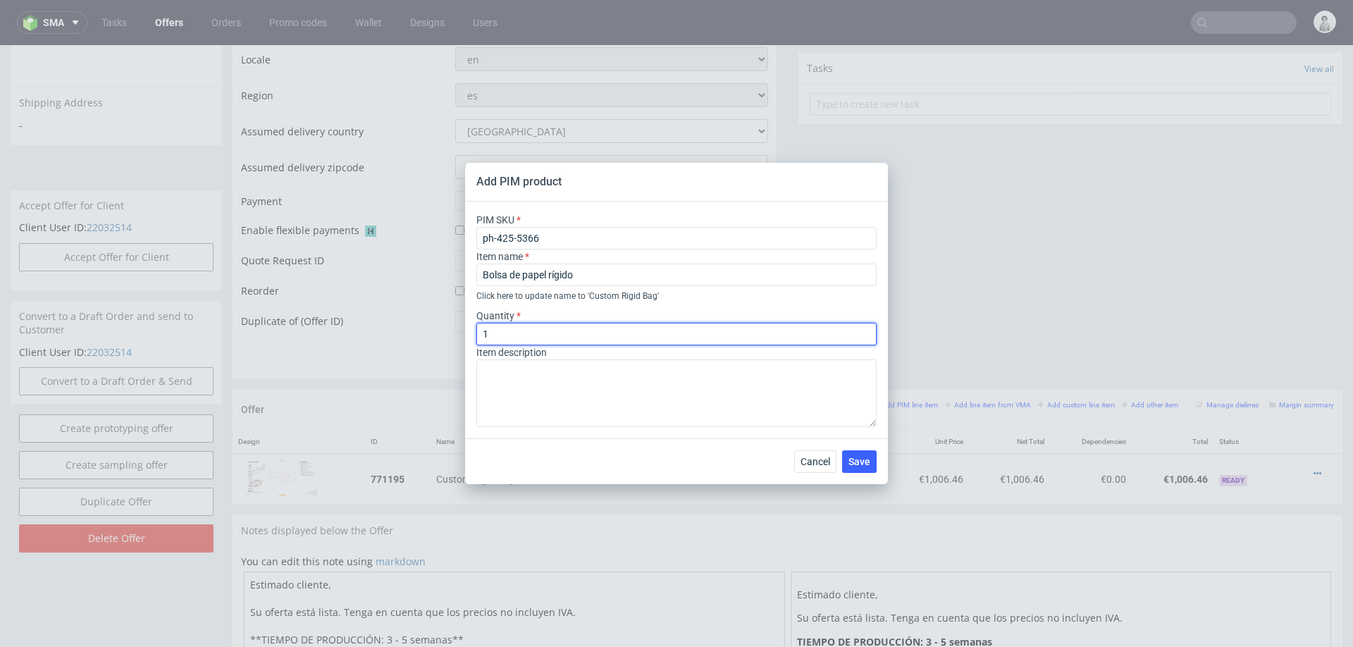
click at [646, 334] on input "1" at bounding box center [676, 334] width 400 height 23
type input "500"
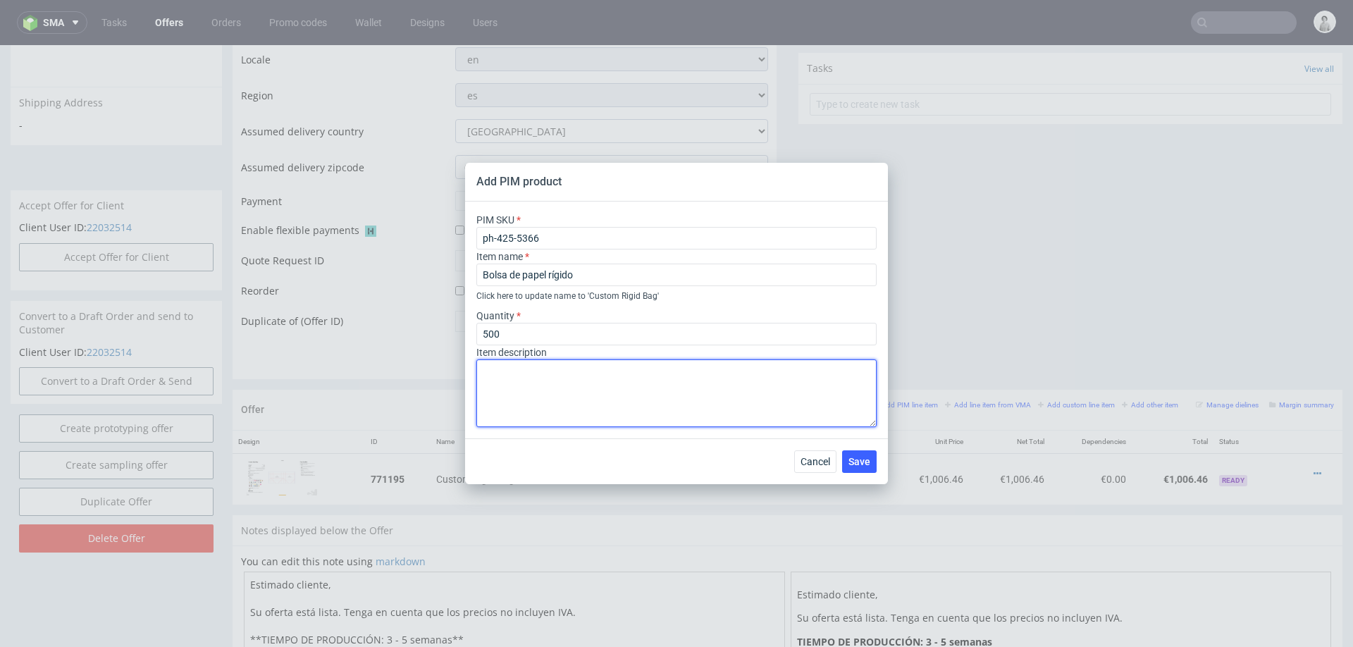
click at [716, 413] on textarea at bounding box center [676, 393] width 400 height 68
paste textarea "16 cm x 8 cm x 12 cm Material: Paper Coated Color del material: Blanco Asa: Cue…"
type textarea "16 cm x 8 cm x 12 cm Material: Paper Coated Color del material: Blanco Asa: Cue…"
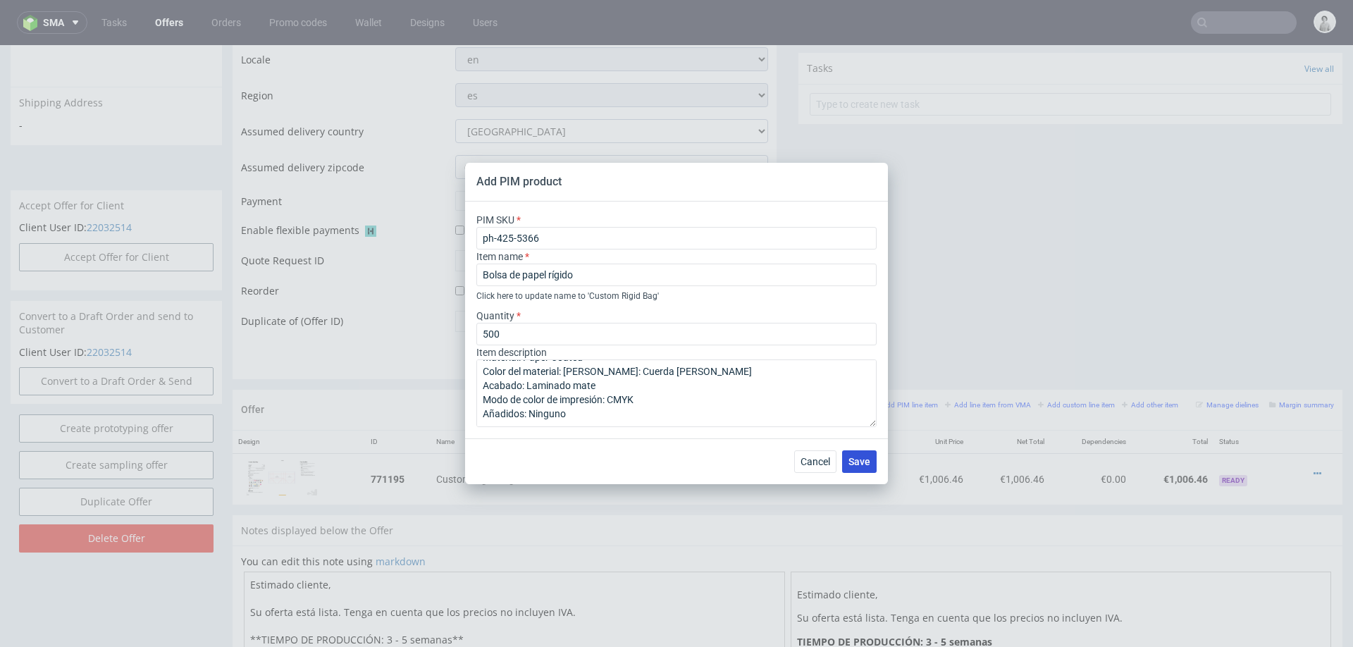
click at [853, 457] on span "Save" at bounding box center [860, 462] width 22 height 10
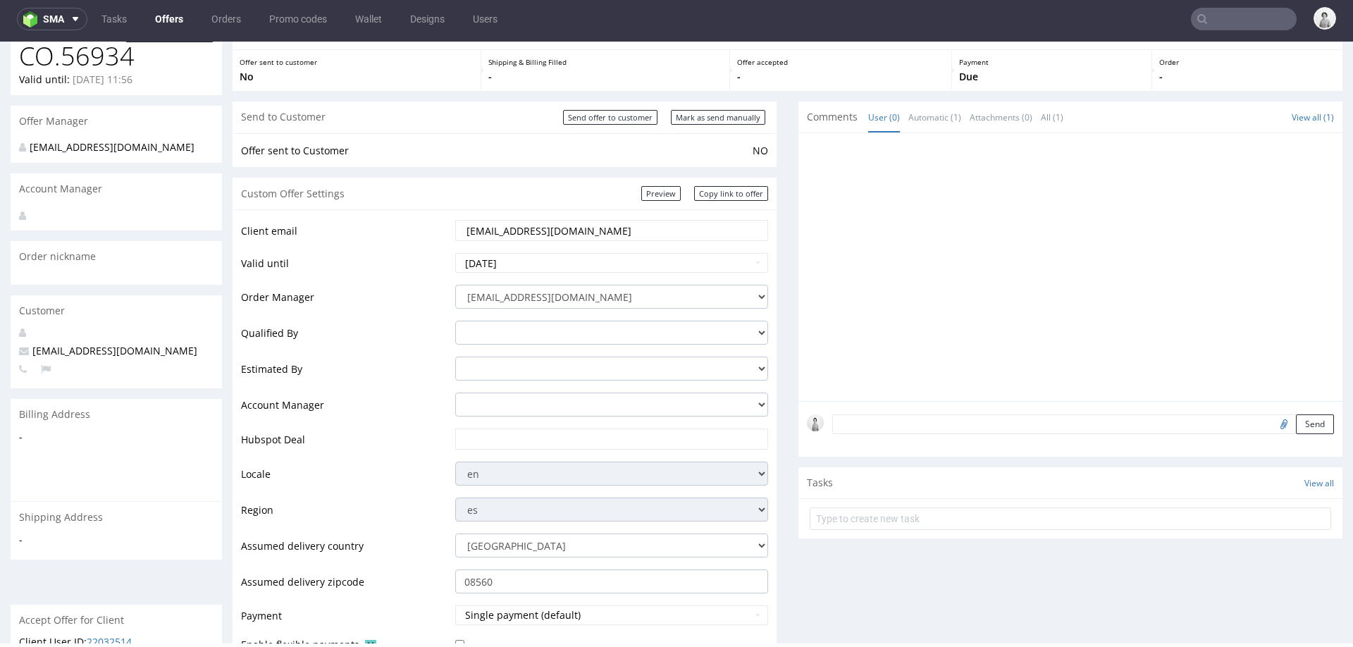
scroll to position [83, 0]
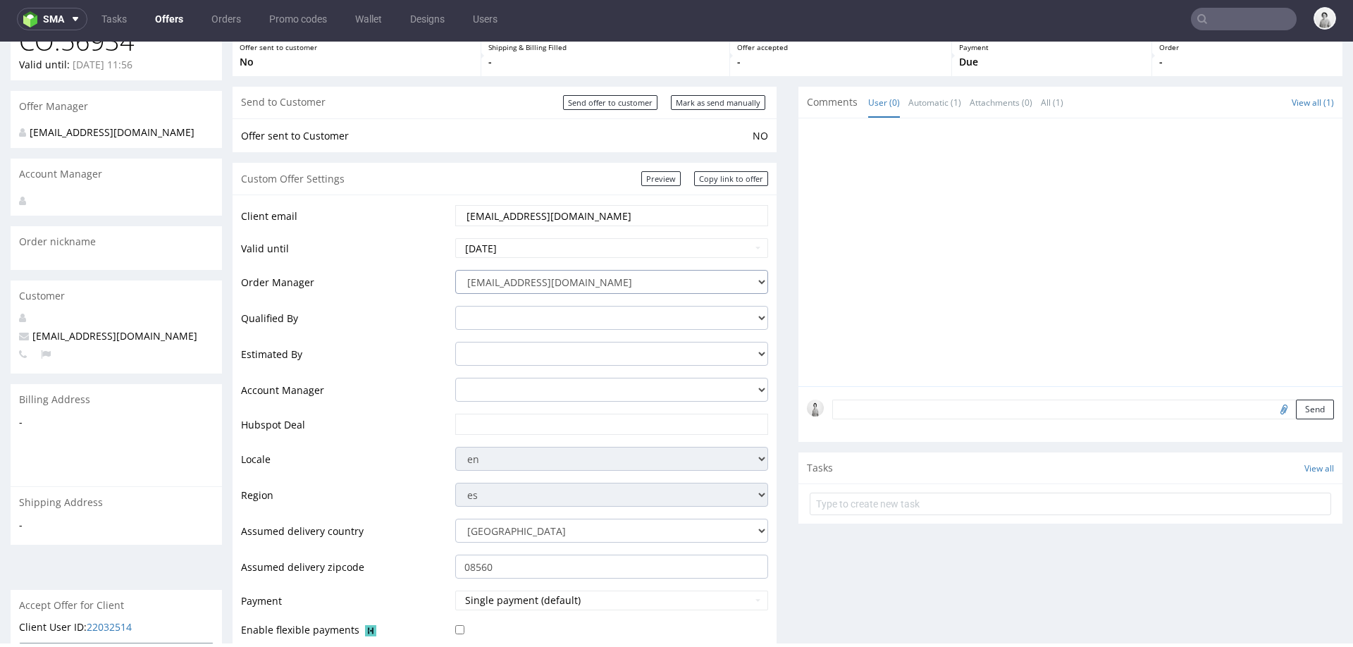
click at [653, 283] on select "integrations@packhelp.com adrian.grudzien@packhelp.com adrian.margula@packhelp.…" at bounding box center [611, 282] width 313 height 24
select select "20998342"
click at [455, 270] on select "integrations@packhelp.com adrian.grudzien@packhelp.com adrian.margula@packhelp.…" at bounding box center [611, 282] width 313 height 24
click at [550, 424] on input "text" at bounding box center [611, 424] width 293 height 20
paste input "https://app-eu1.hubspot.com/contacts/25600958/record/0-3/315102269678"
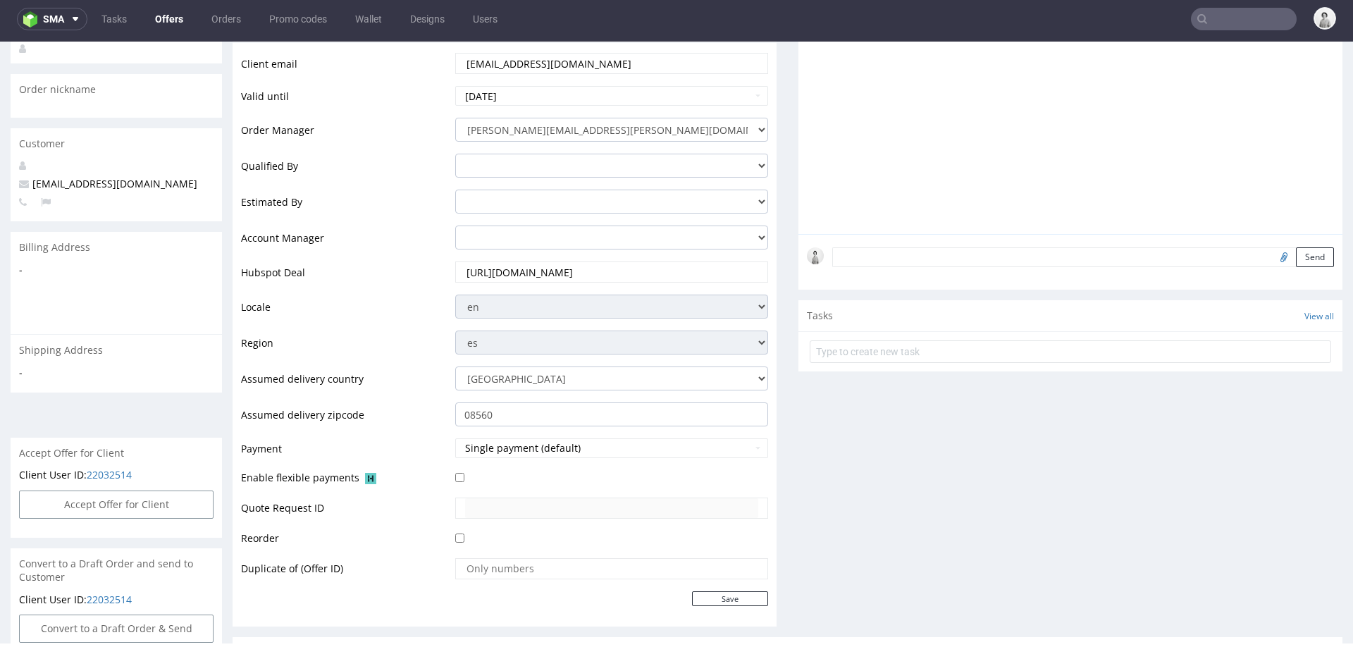
scroll to position [368, 0]
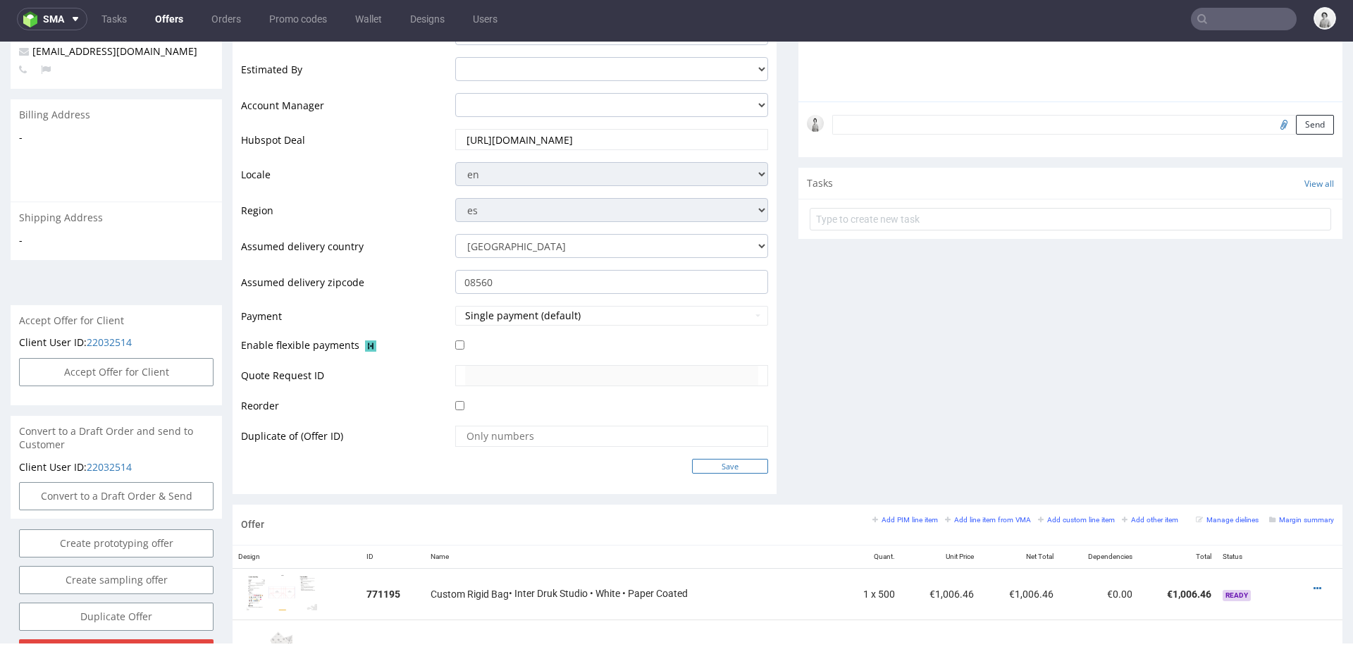
type input "https://app-eu1.hubspot.com/contacts/25600958/record/0-3/315102269678"
click at [710, 464] on input "Save" at bounding box center [730, 466] width 76 height 15
type input "In progress..."
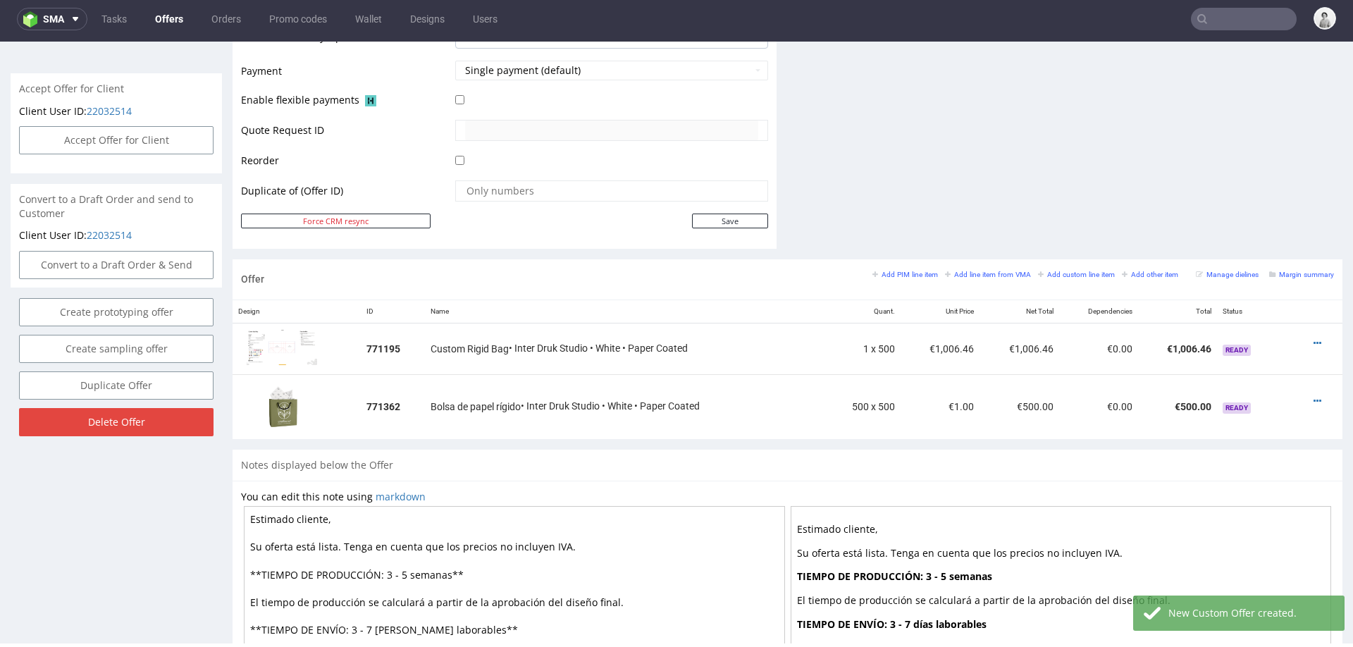
scroll to position [789, 0]
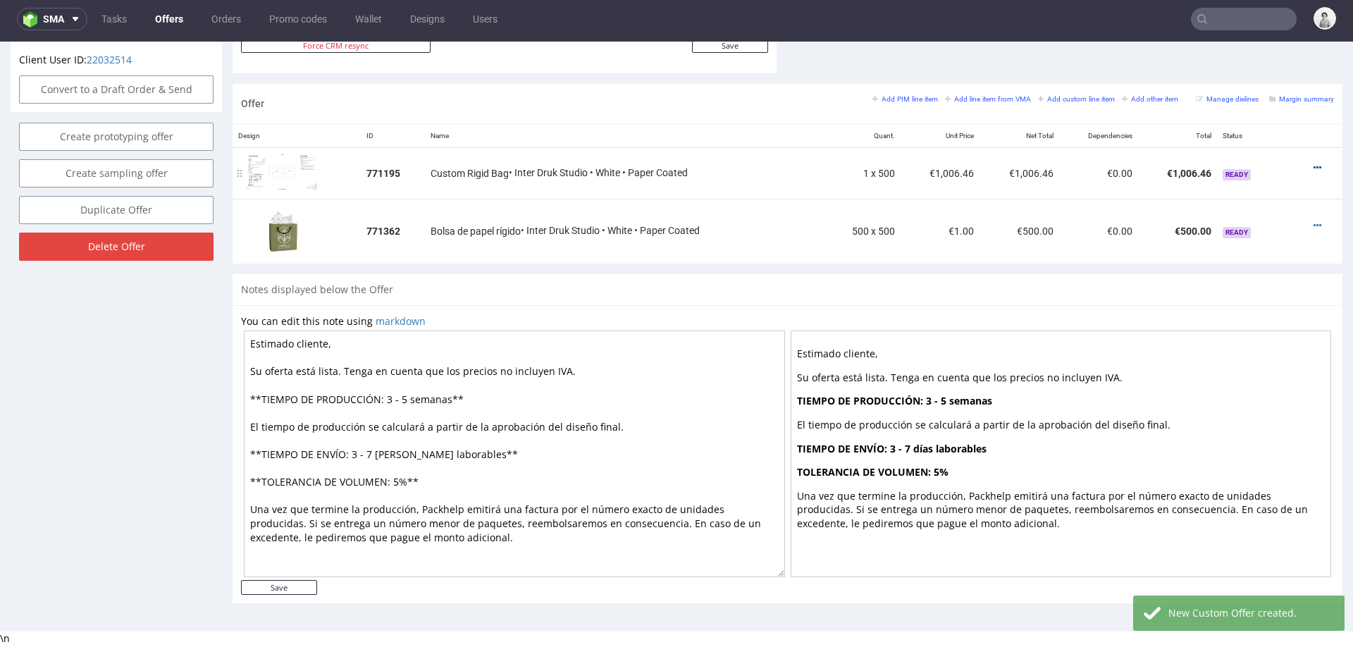
click at [1314, 163] on icon at bounding box center [1318, 168] width 8 height 10
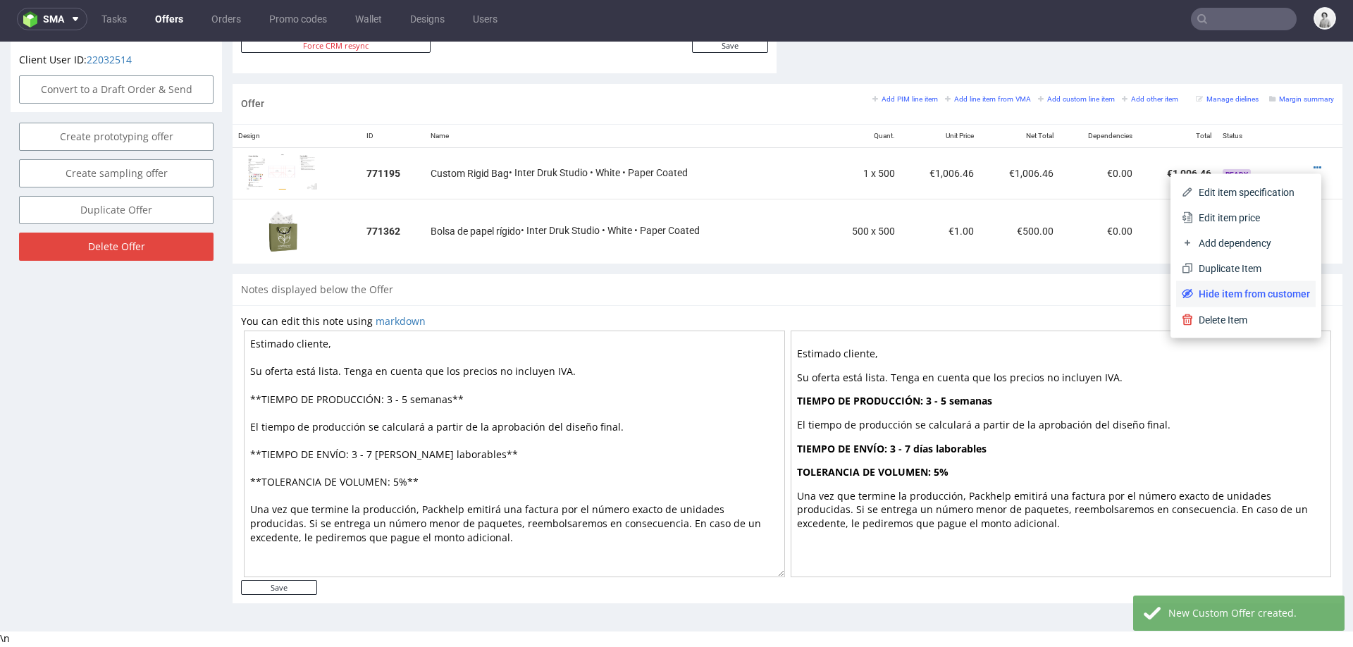
click at [1216, 296] on span "Hide item from customer" at bounding box center [1251, 294] width 117 height 14
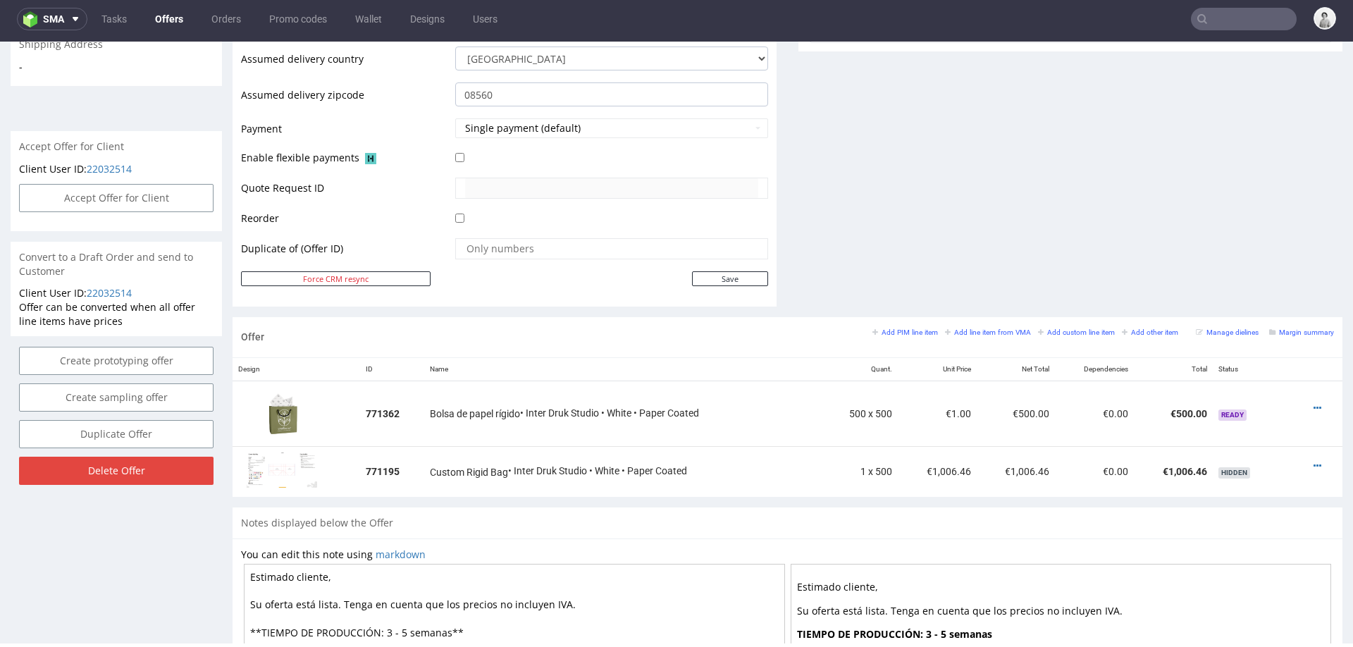
scroll to position [619, 0]
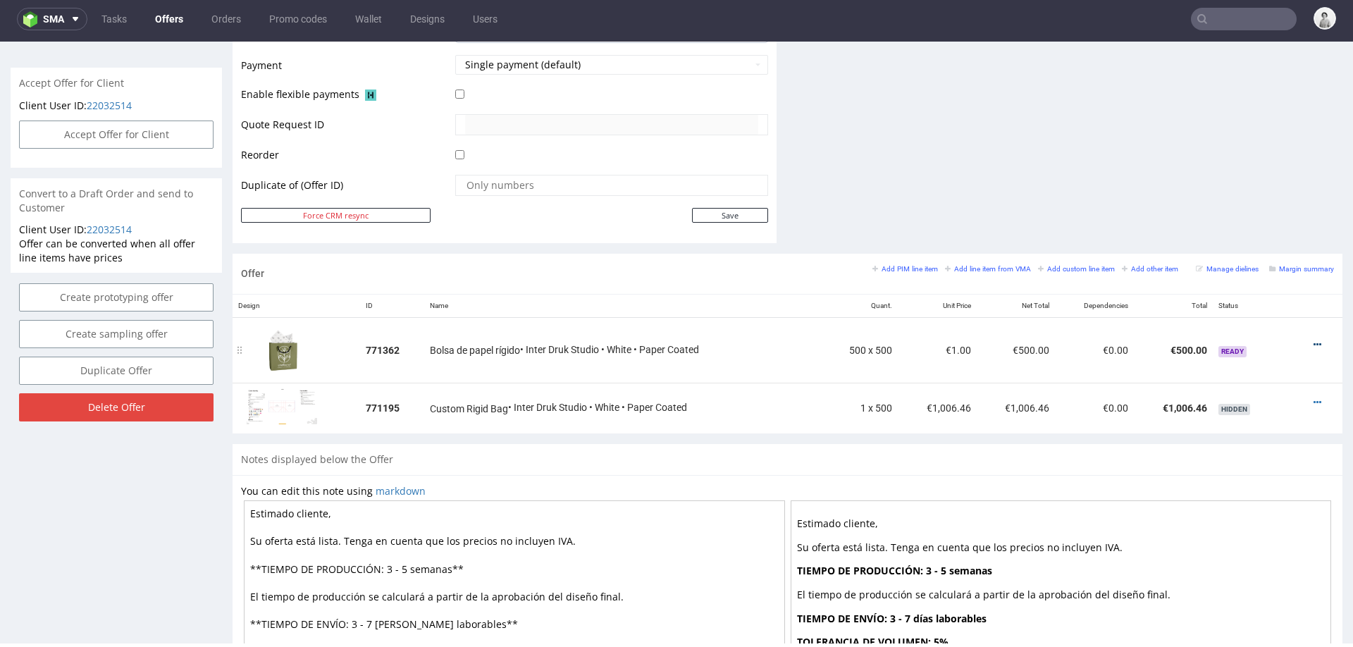
click at [1314, 340] on icon at bounding box center [1318, 345] width 8 height 10
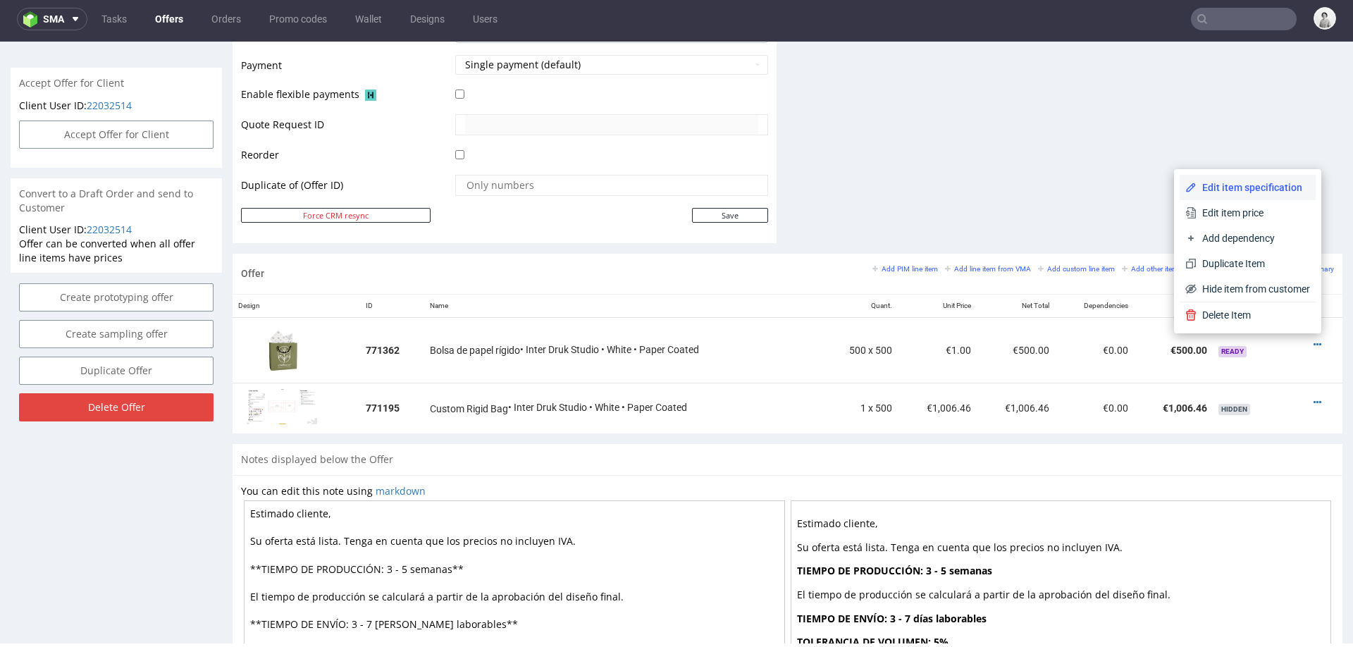
click at [1249, 175] on li "Edit item specification" at bounding box center [1248, 187] width 136 height 25
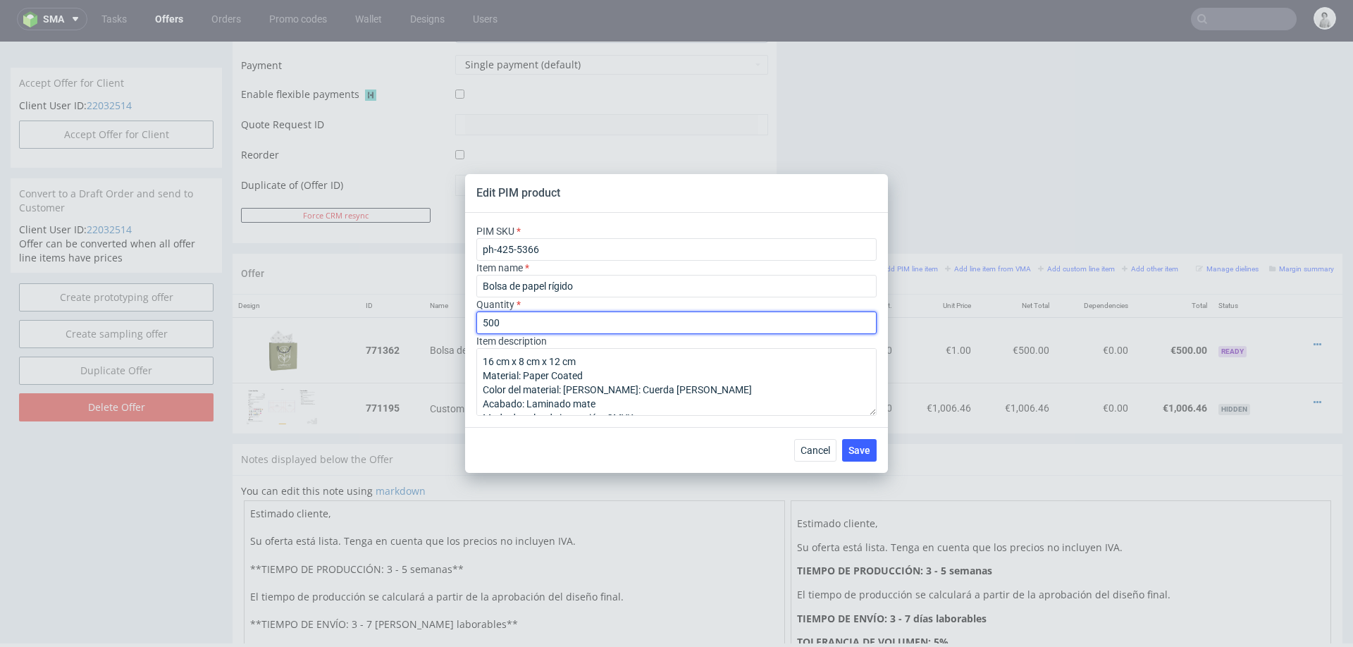
click at [555, 327] on input "500" at bounding box center [676, 322] width 400 height 23
type input "1"
click at [844, 455] on button "Save" at bounding box center [859, 450] width 35 height 23
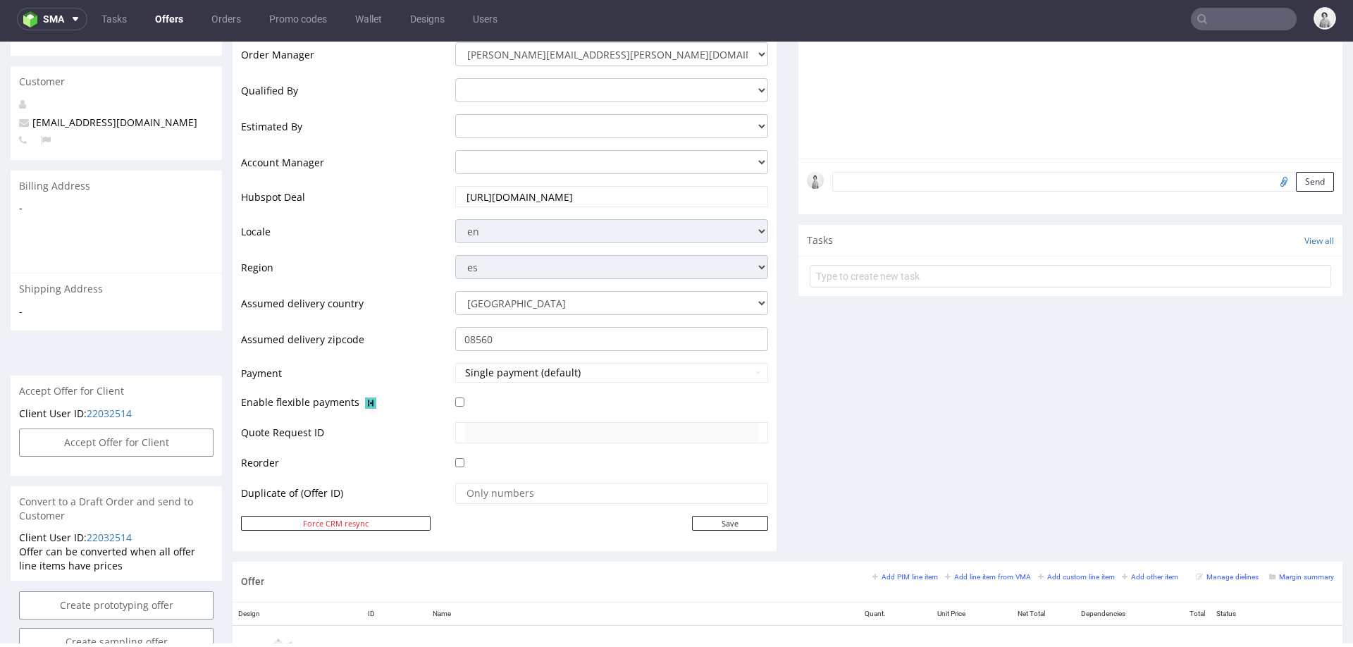
scroll to position [157, 0]
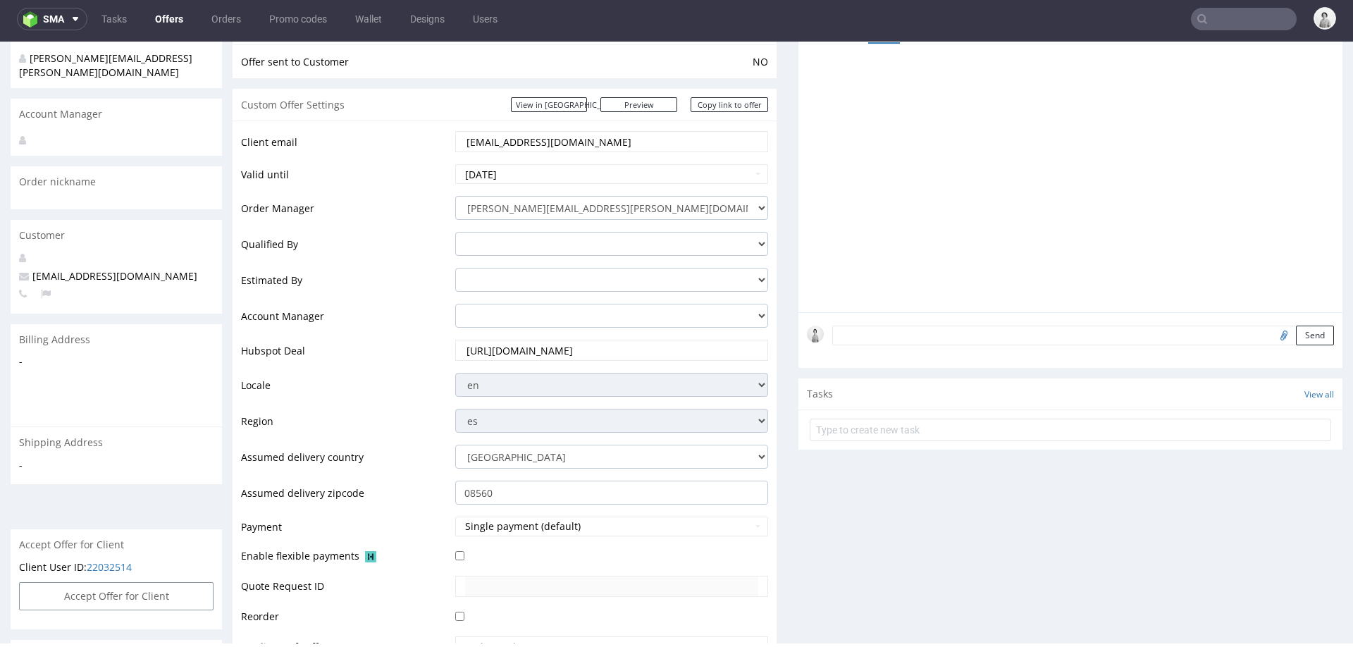
click at [656, 138] on input "[EMAIL_ADDRESS][DOMAIN_NAME]" at bounding box center [611, 142] width 293 height 20
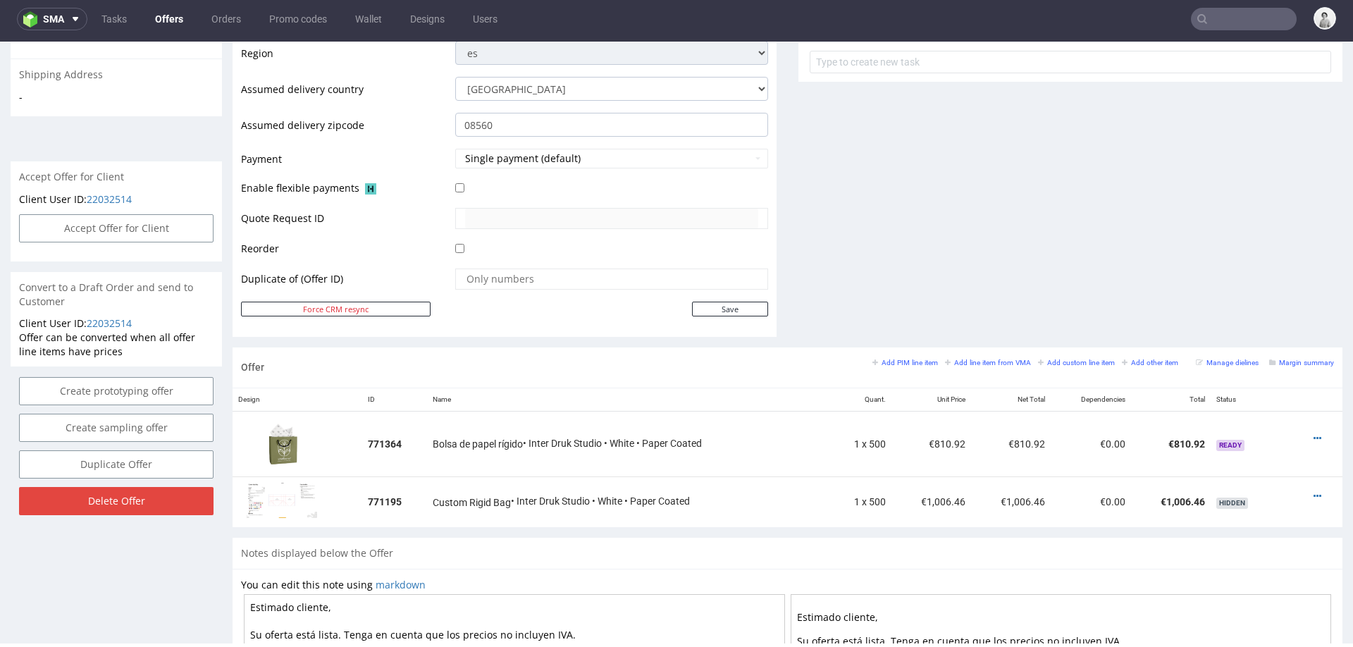
scroll to position [540, 0]
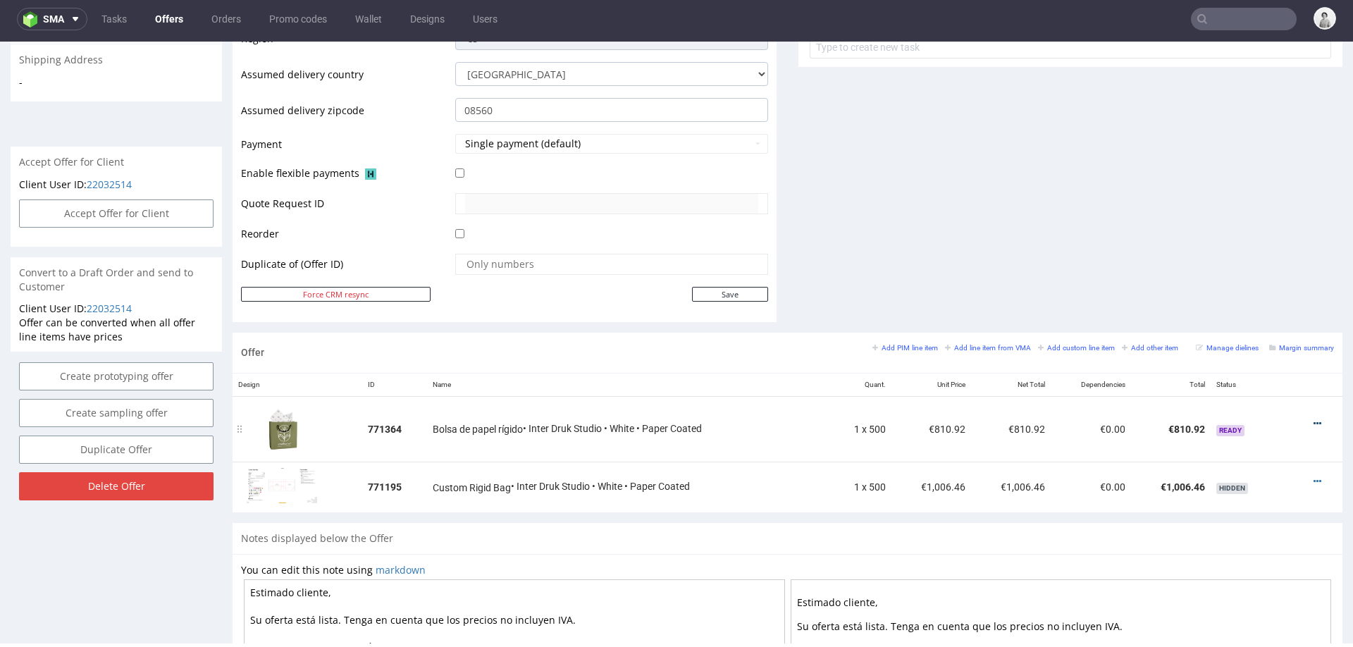
click at [1314, 419] on icon at bounding box center [1318, 424] width 8 height 10
click at [1275, 297] on span "Edit item price" at bounding box center [1253, 292] width 113 height 14
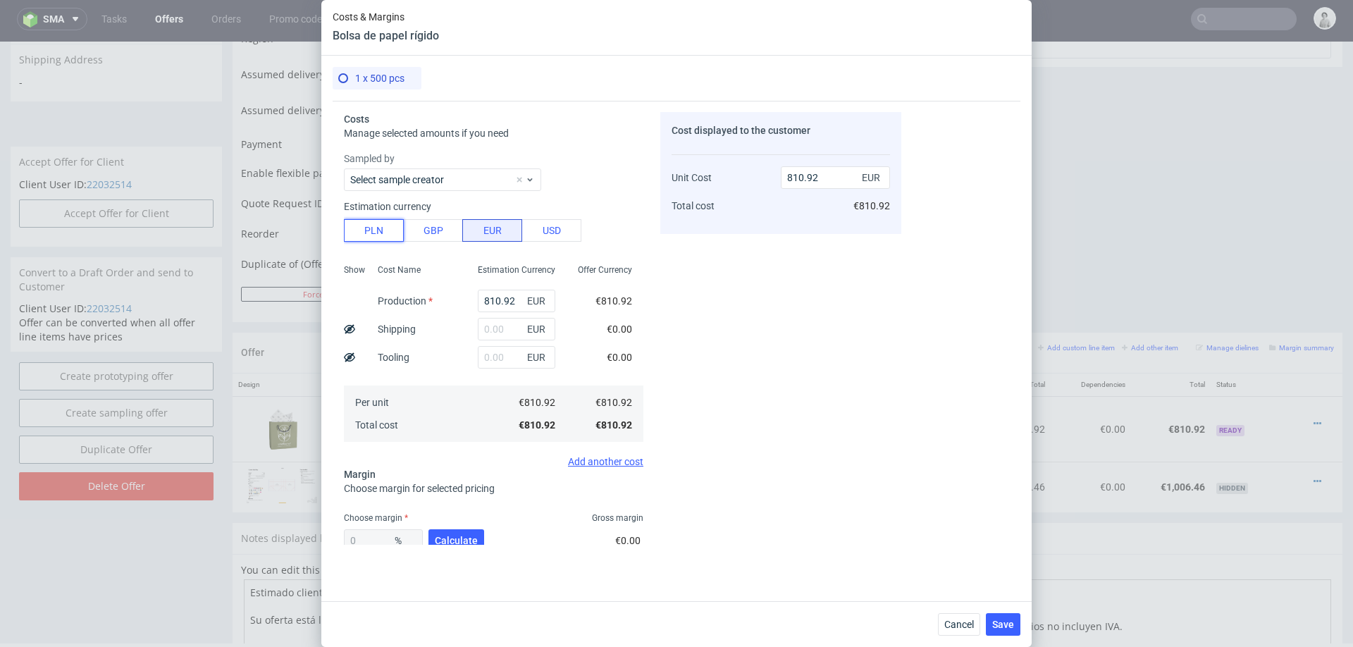
click at [368, 223] on button "PLN" at bounding box center [374, 230] width 60 height 23
type input "190.27"
click at [514, 305] on input "810.92" at bounding box center [517, 301] width 78 height 23
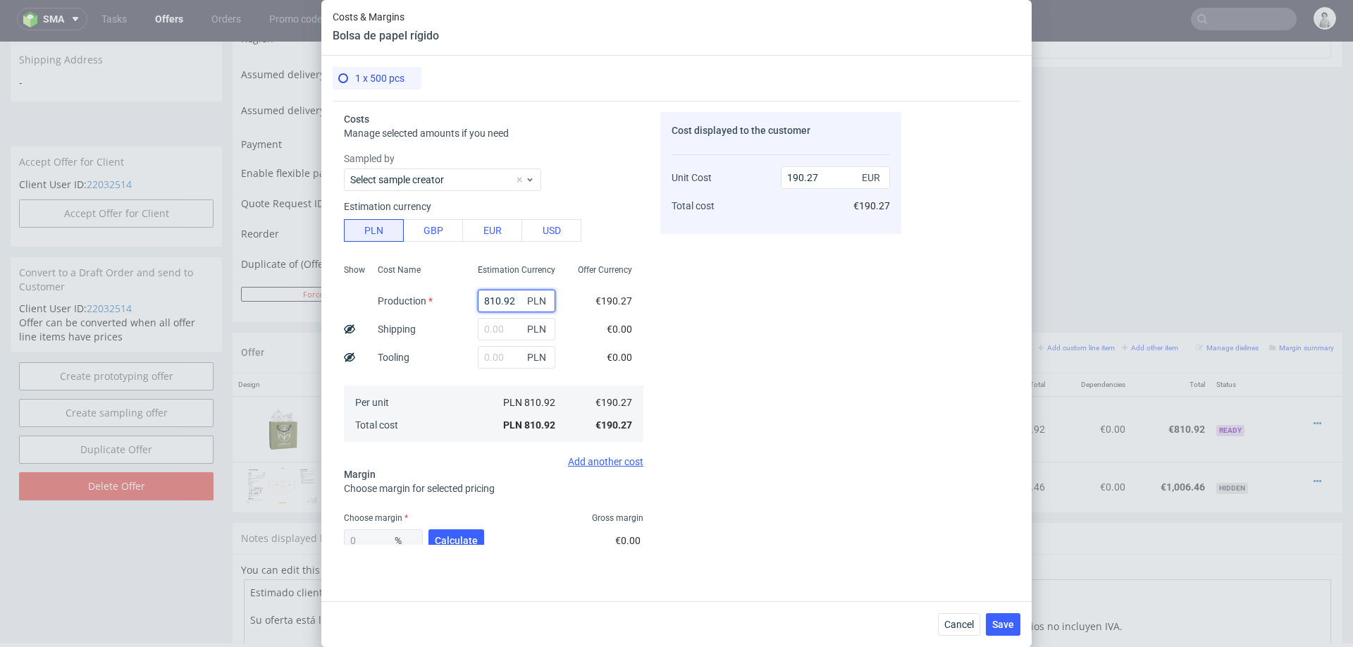
type input "2"
type input "0.47"
type input "2015"
type input "472.79"
type input "2015"
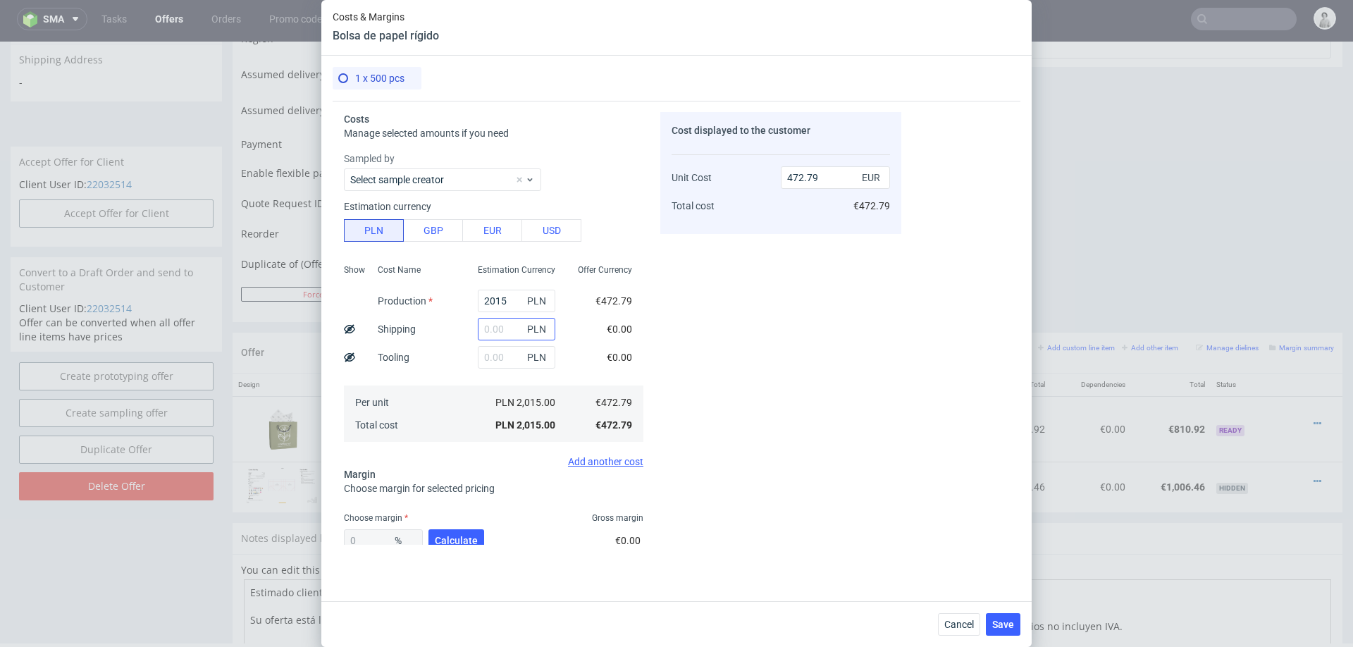
click at [517, 329] on input "text" at bounding box center [517, 329] width 78 height 23
type input "90"
type input "493.91"
type input "90"
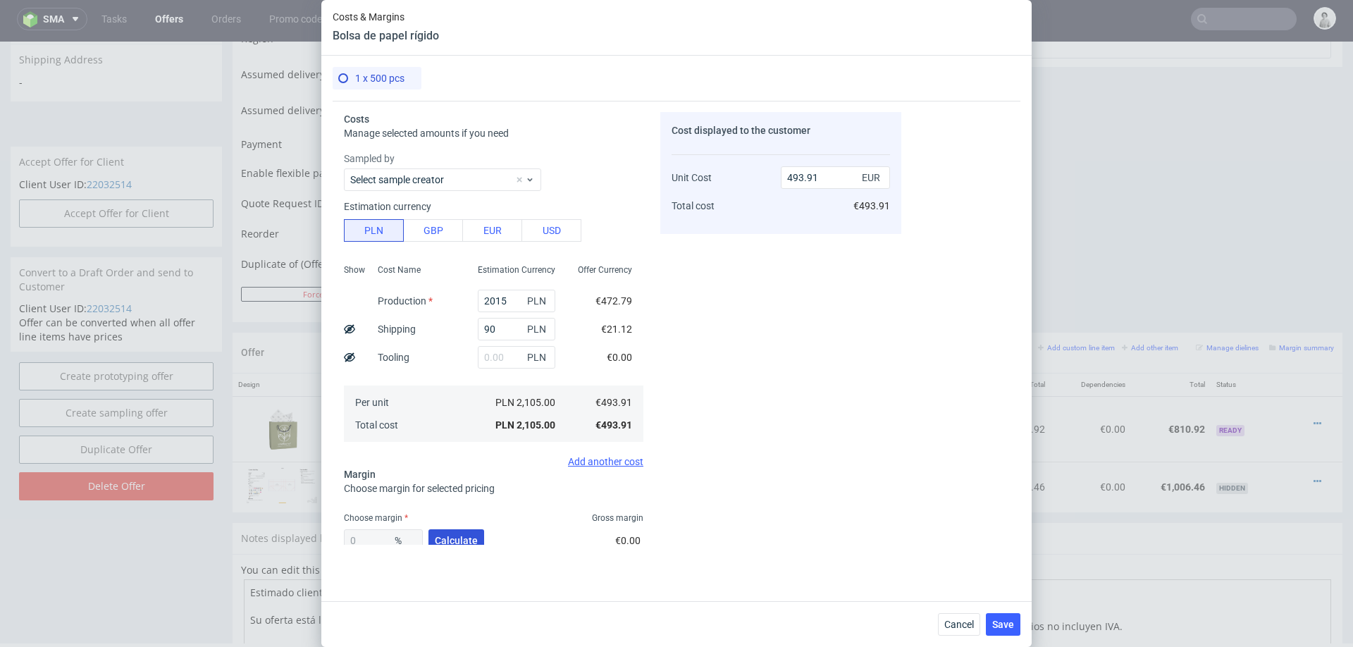
click at [442, 531] on button "Calculate" at bounding box center [456, 540] width 56 height 23
type input "44.05"
type input "882.78"
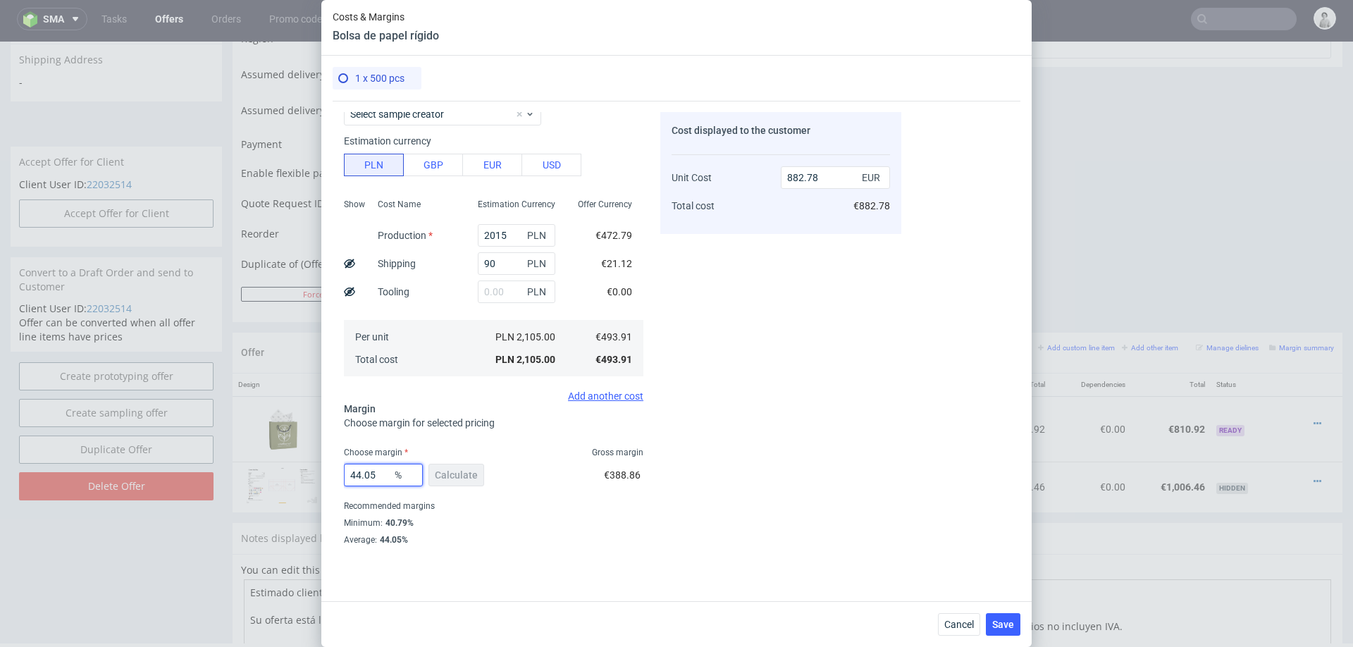
click at [382, 476] on input "44.05" at bounding box center [383, 475] width 79 height 23
type input "42"
type input "851.57"
type input "41"
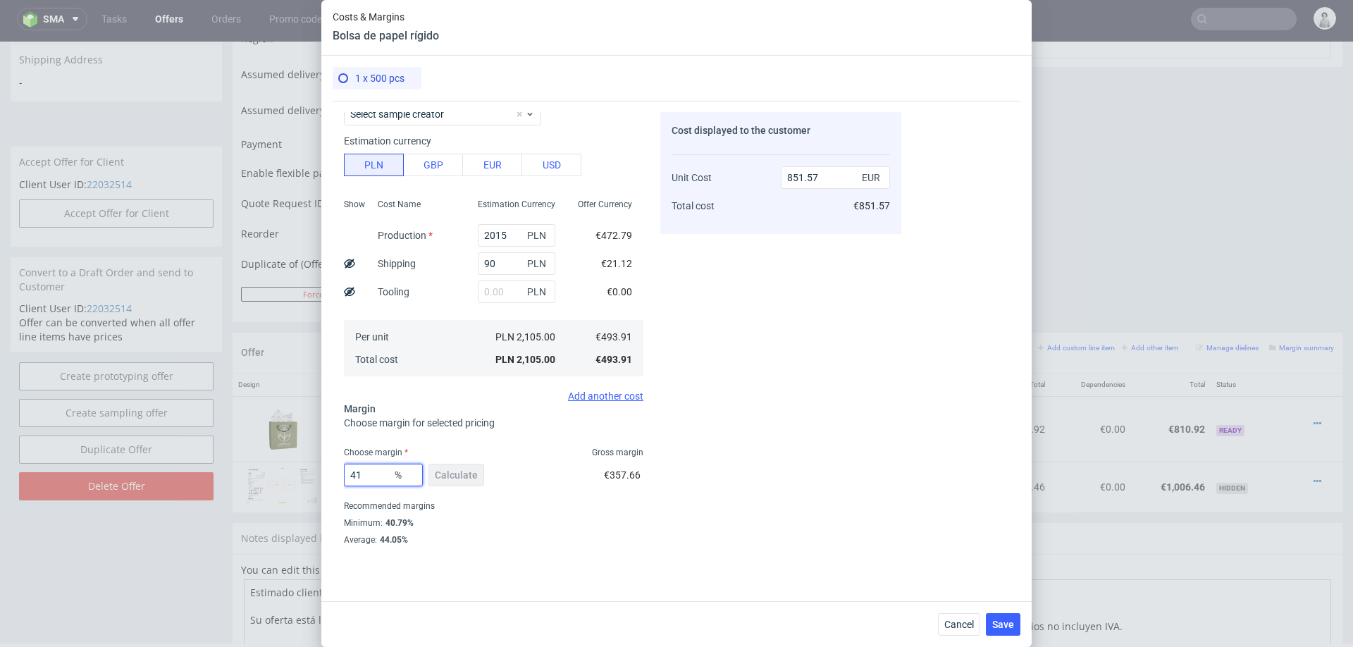
type input "837.14"
click at [603, 527] on div "Minimum : 40.79%" at bounding box center [494, 522] width 300 height 17
click at [366, 476] on input "41" at bounding box center [383, 475] width 79 height 23
type input "4"
type input "39"
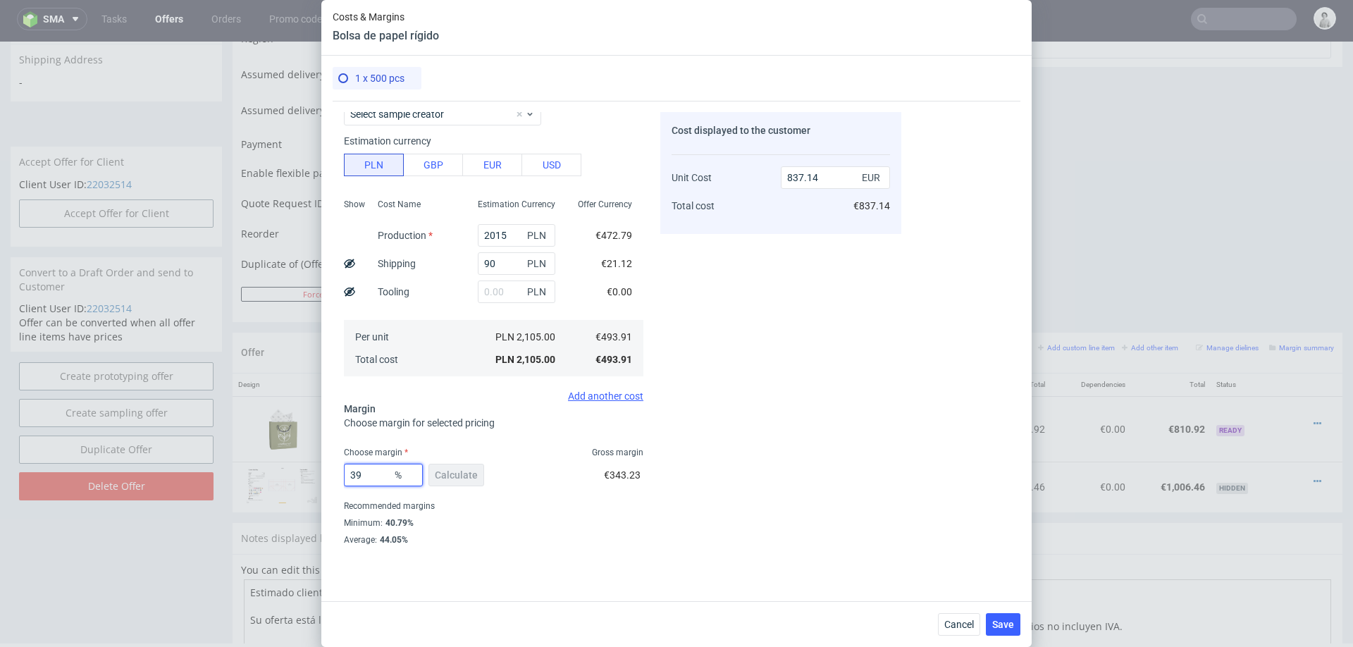
type input "809.69"
type input "38"
type input "796.63"
type input "38.5"
type input "803.11"
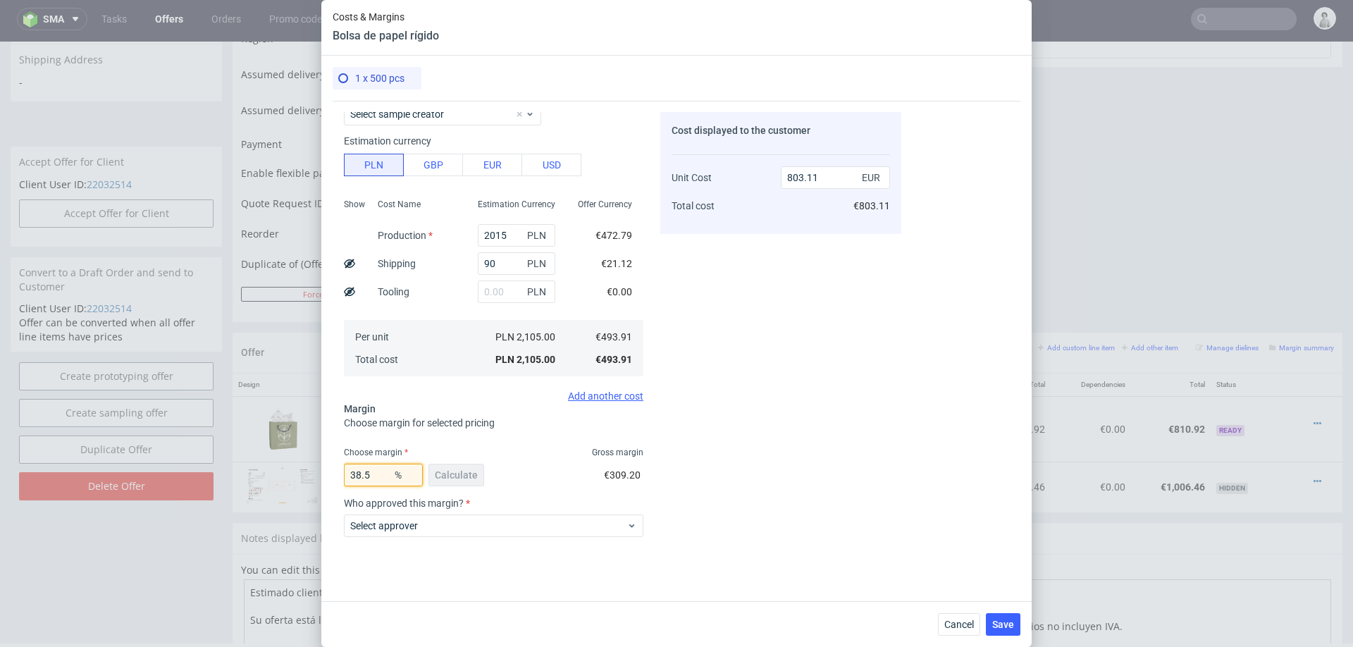
type input "38.5"
click at [782, 450] on div "Cost displayed to the customer Unit Cost Total cost 803.11 EUR €803.11" at bounding box center [780, 328] width 241 height 433
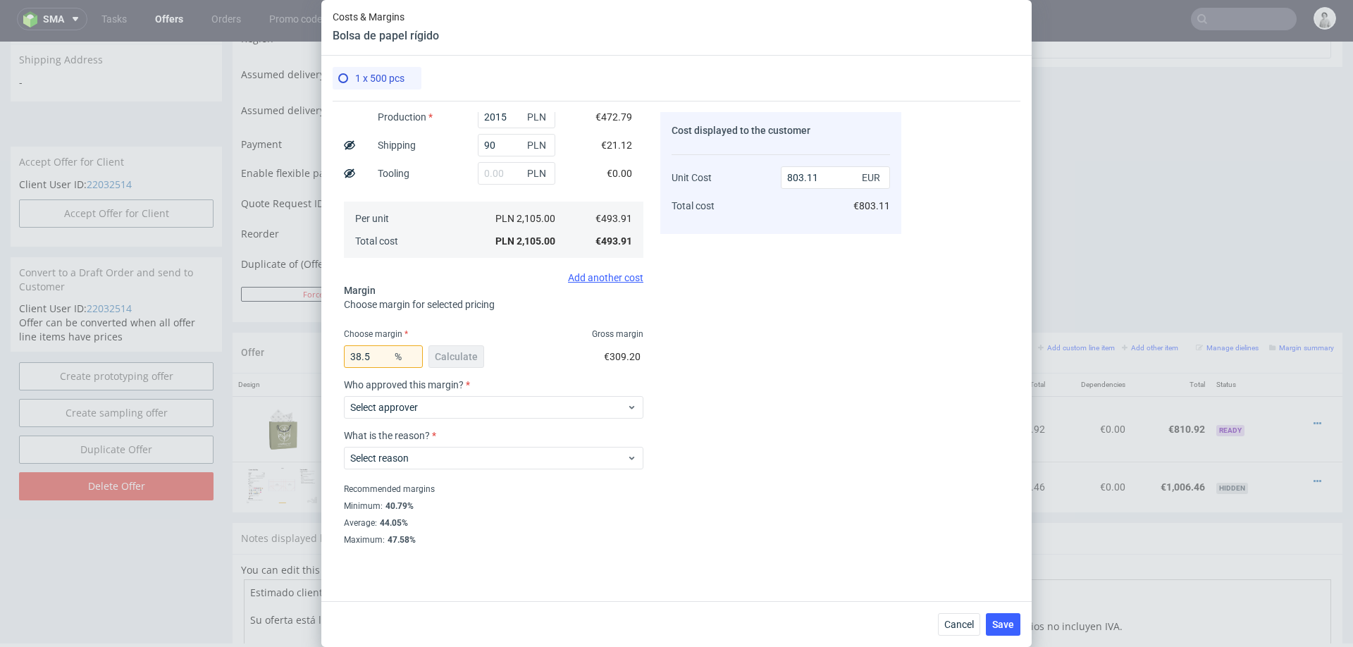
click at [501, 396] on div "Select approver" at bounding box center [494, 407] width 300 height 23
type input "pawe"
click at [467, 438] on div "[EMAIL_ADDRESS][DOMAIN_NAME]" at bounding box center [494, 439] width 288 height 25
click at [455, 456] on span "Select reason" at bounding box center [488, 458] width 276 height 14
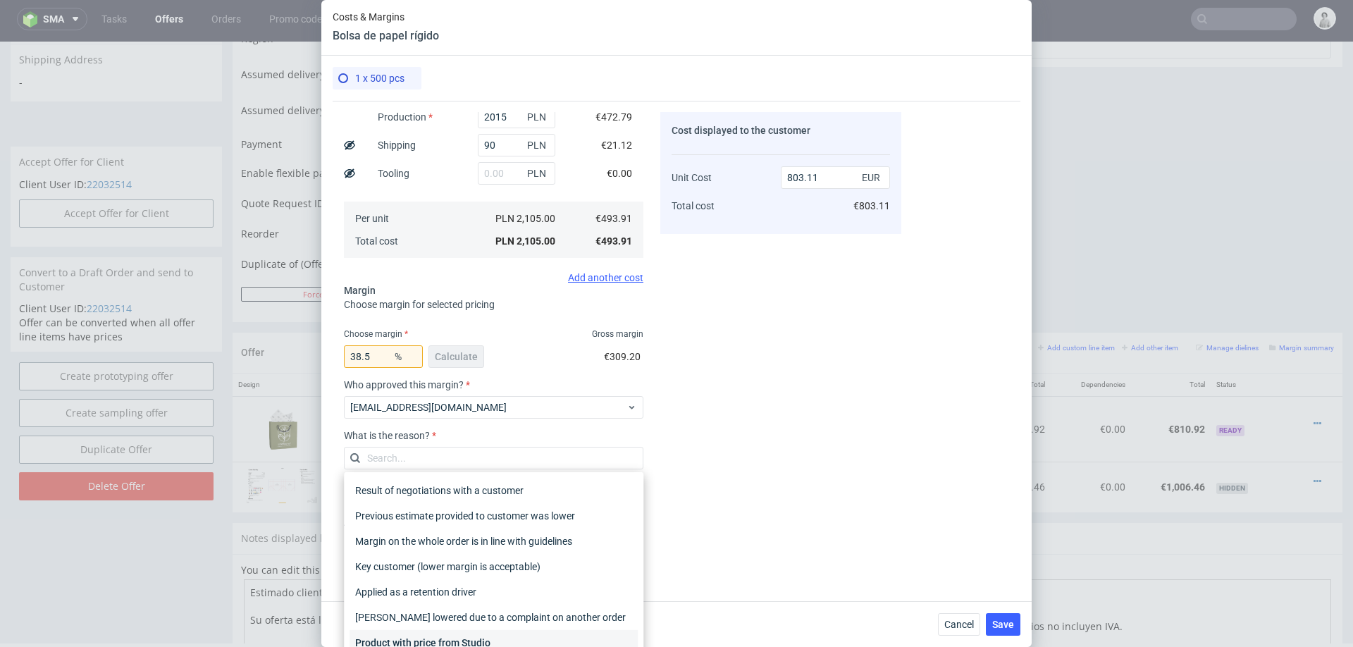
click at [422, 635] on div "Product with price from Studio" at bounding box center [494, 642] width 288 height 25
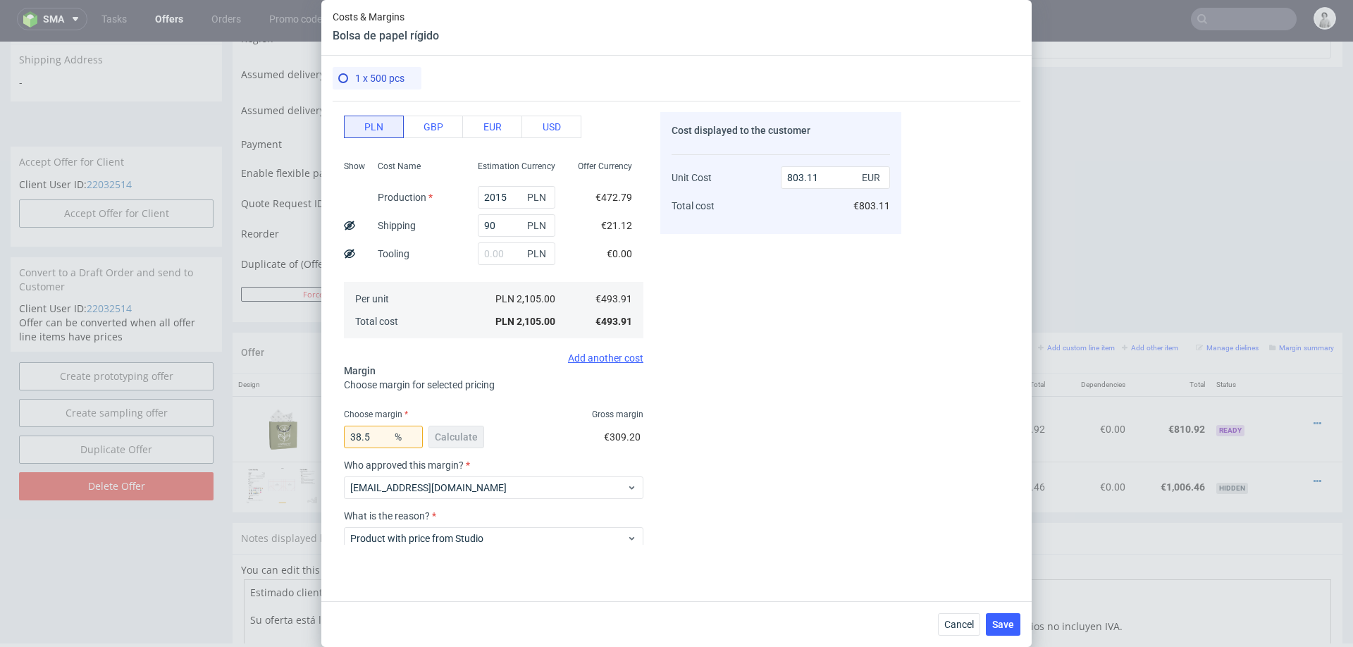
scroll to position [76, 0]
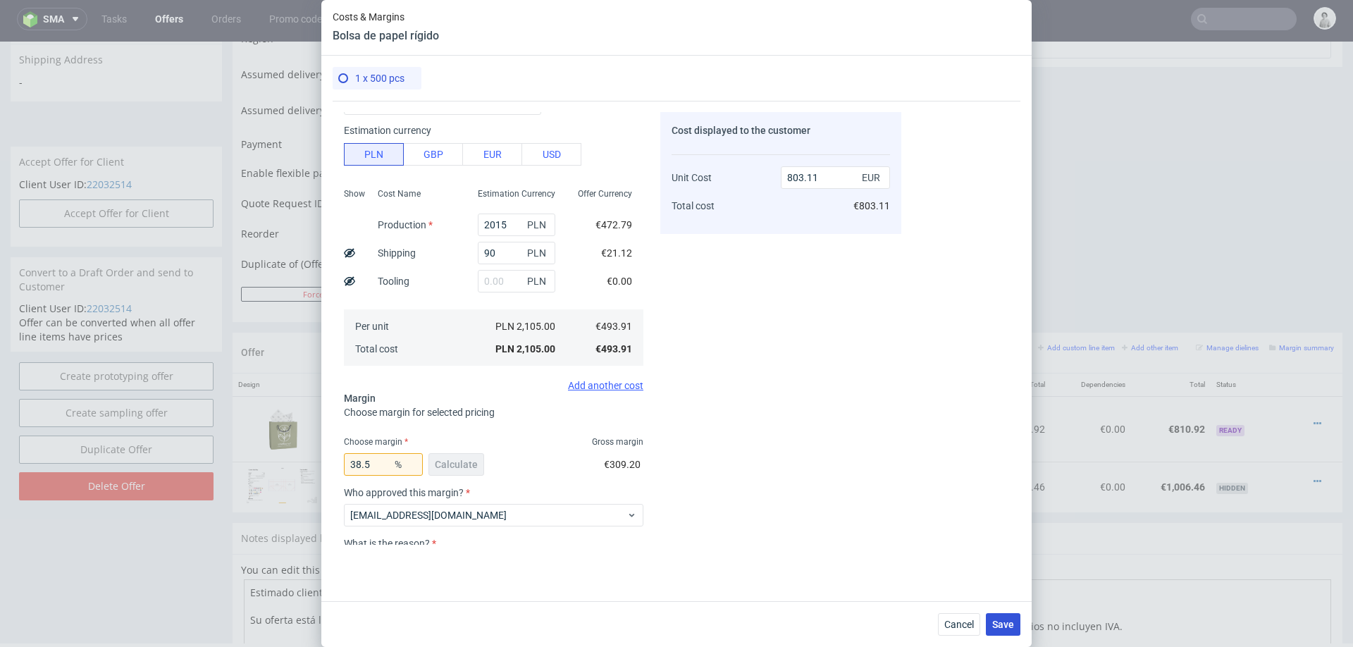
click at [1012, 624] on span "Save" at bounding box center [1003, 624] width 22 height 10
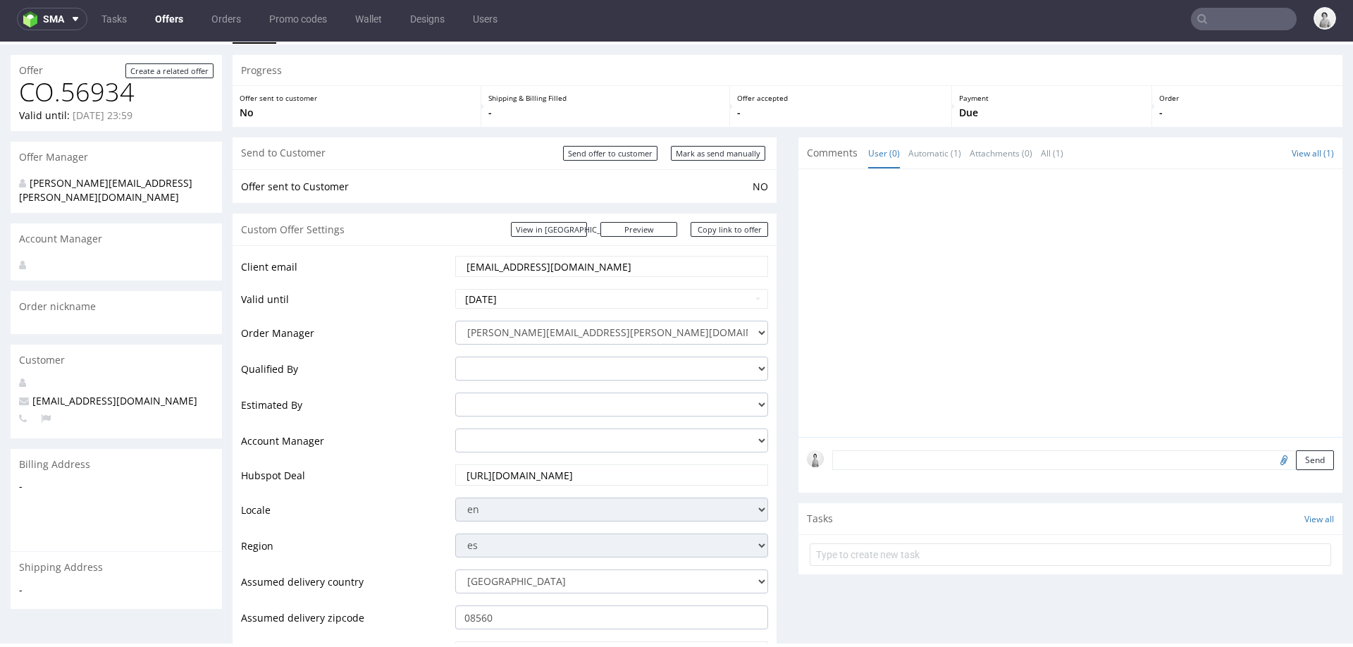
scroll to position [17, 0]
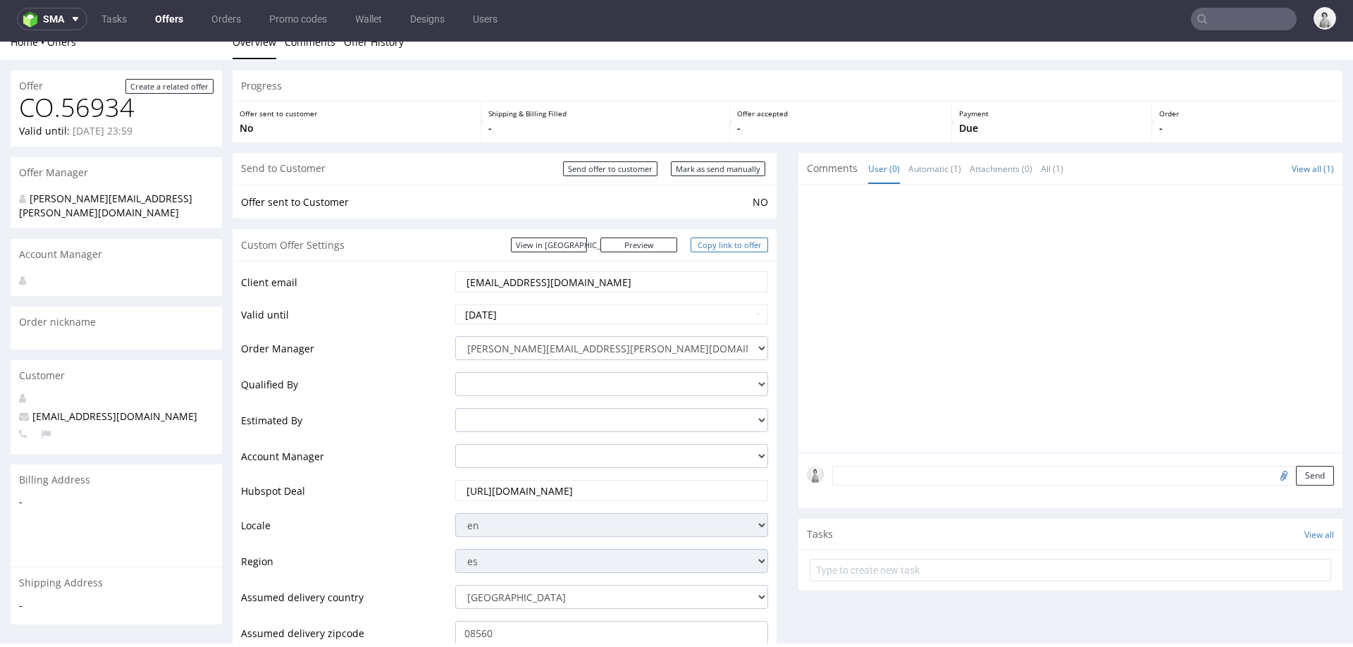
click at [723, 244] on link "Copy link to offer" at bounding box center [730, 245] width 78 height 15
click at [710, 172] on input "Mark as send manually" at bounding box center [718, 168] width 94 height 15
type input "In progress..."
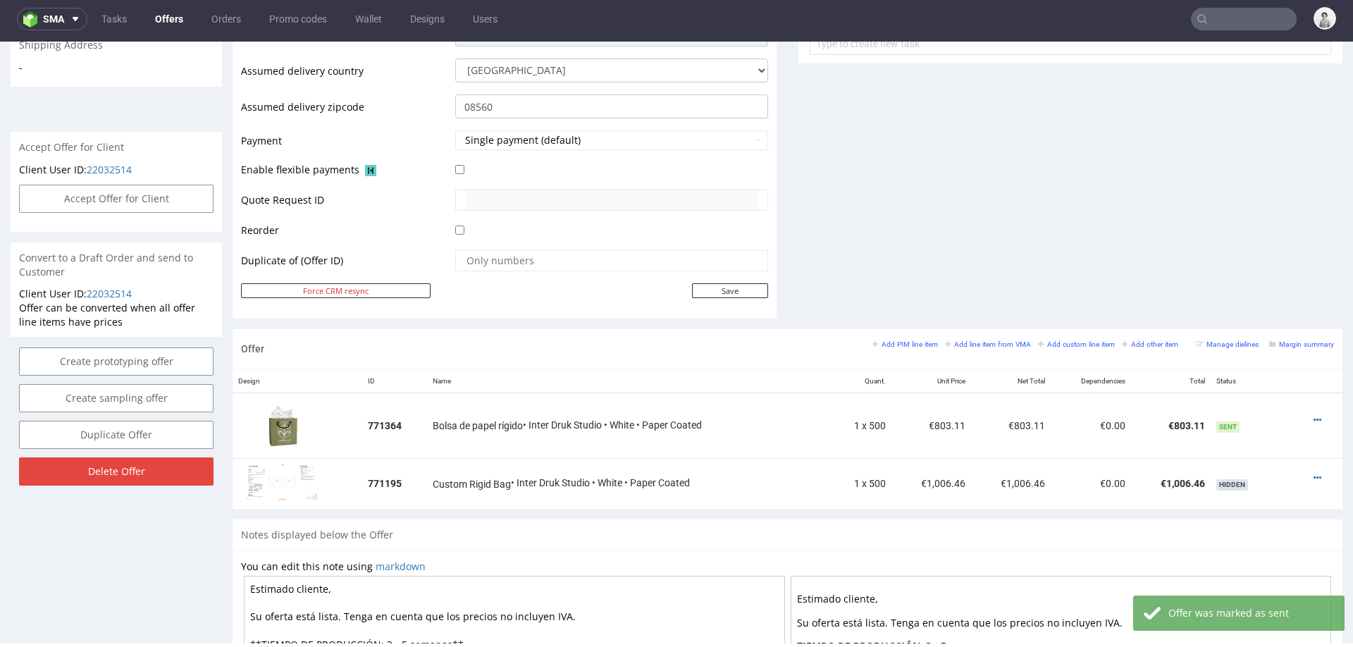
scroll to position [615, 0]
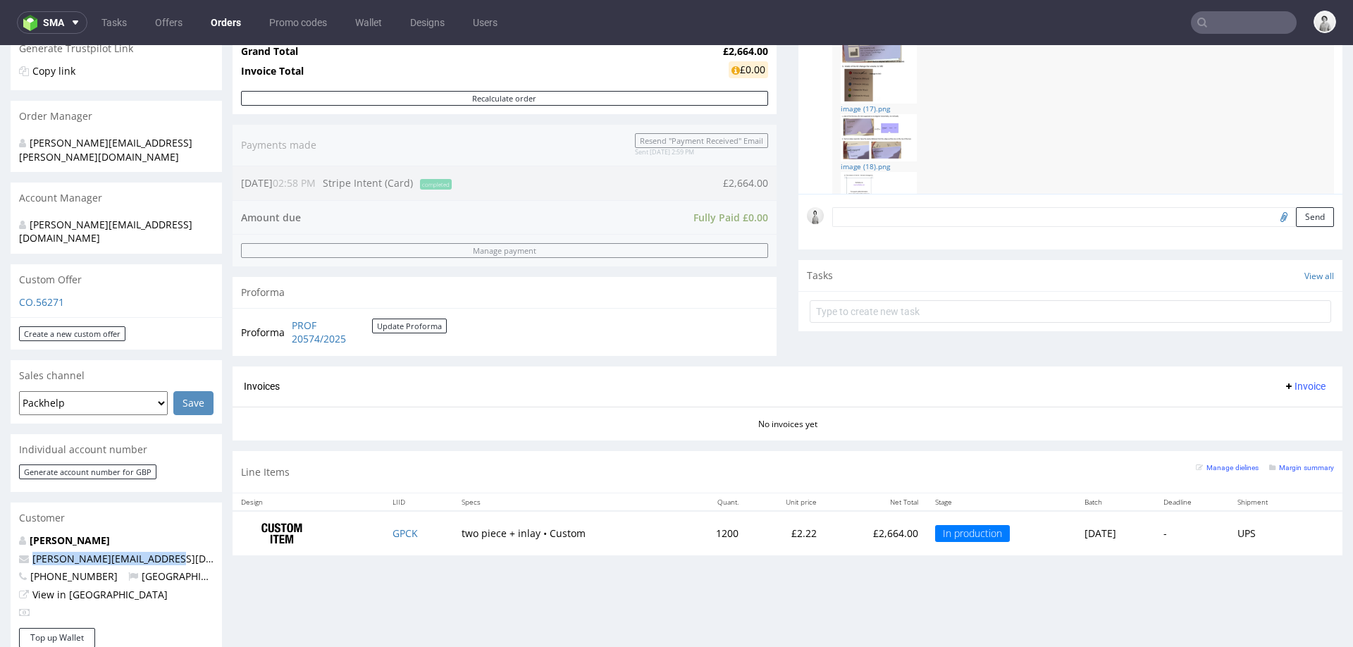
scroll to position [254, 0]
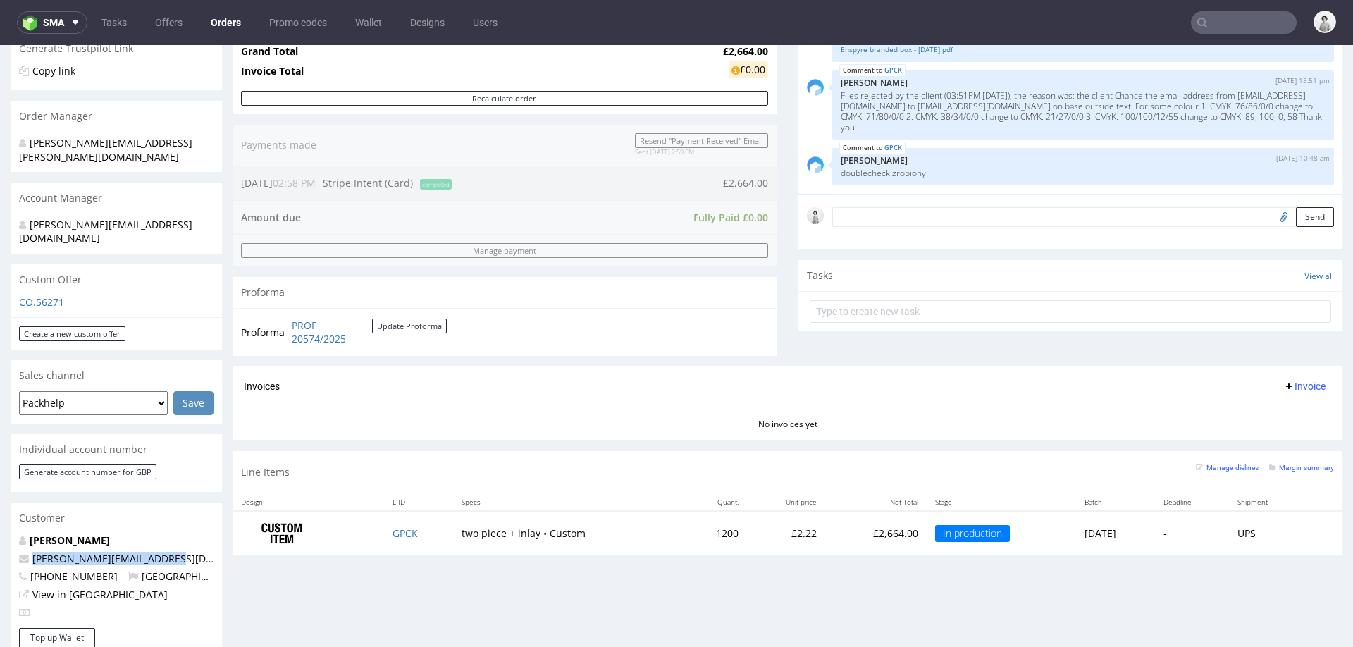
click at [774, 567] on div "Progress Payment Paid Tue 09 Sep Payment “Received” Email Sent Tue 9 Sep 14:59 …" at bounding box center [788, 479] width 1110 height 1357
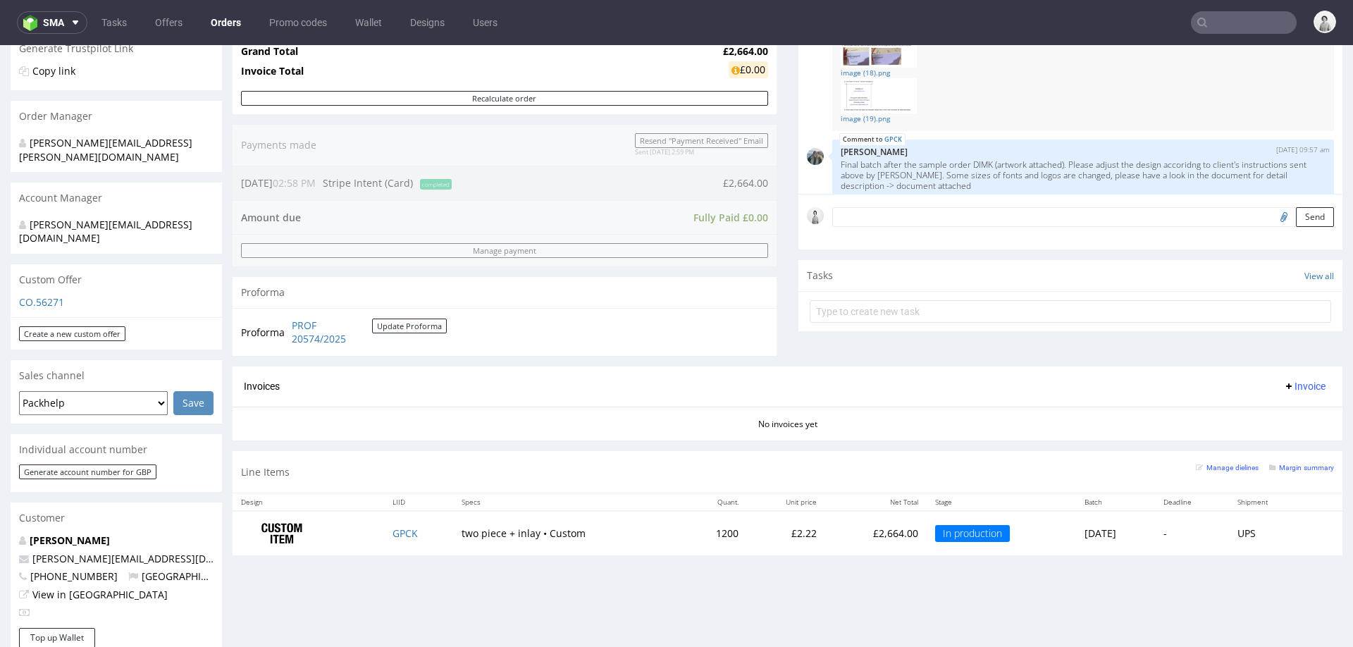
scroll to position [0, 0]
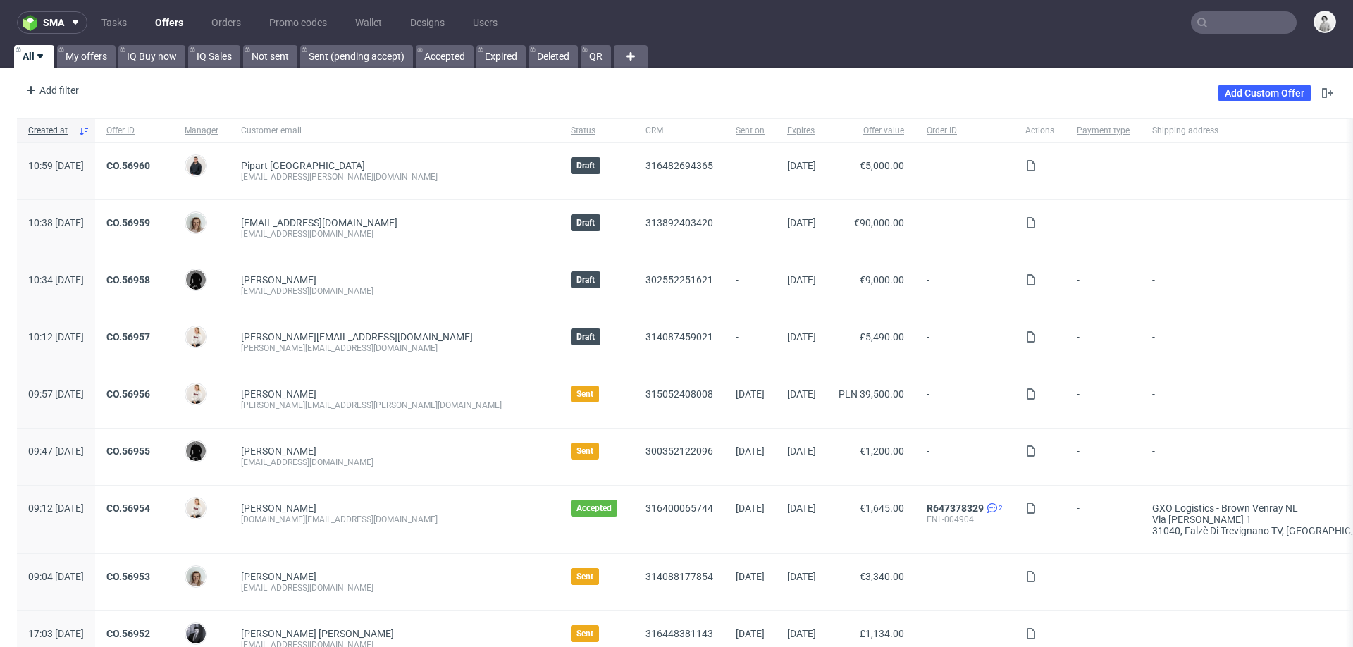
click at [1221, 23] on input "text" at bounding box center [1244, 22] width 106 height 23
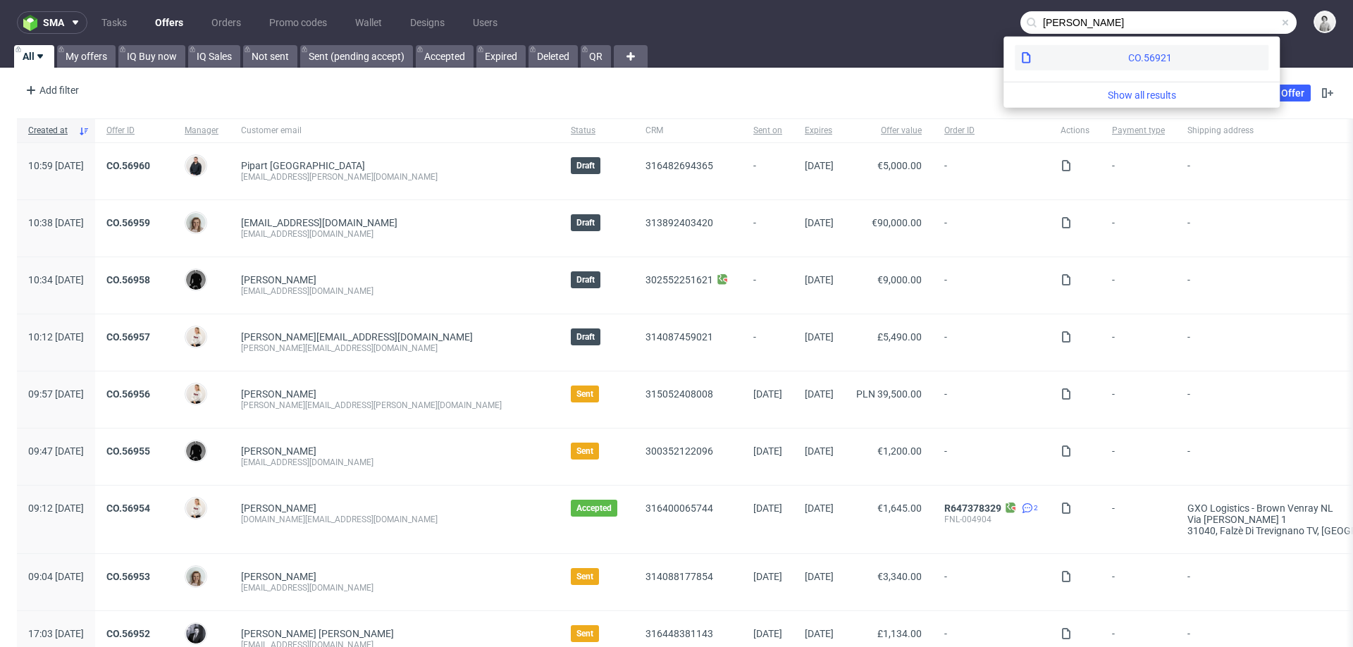
type input "stuart sol"
click at [1067, 45] on div "CO.56921" at bounding box center [1142, 57] width 254 height 25
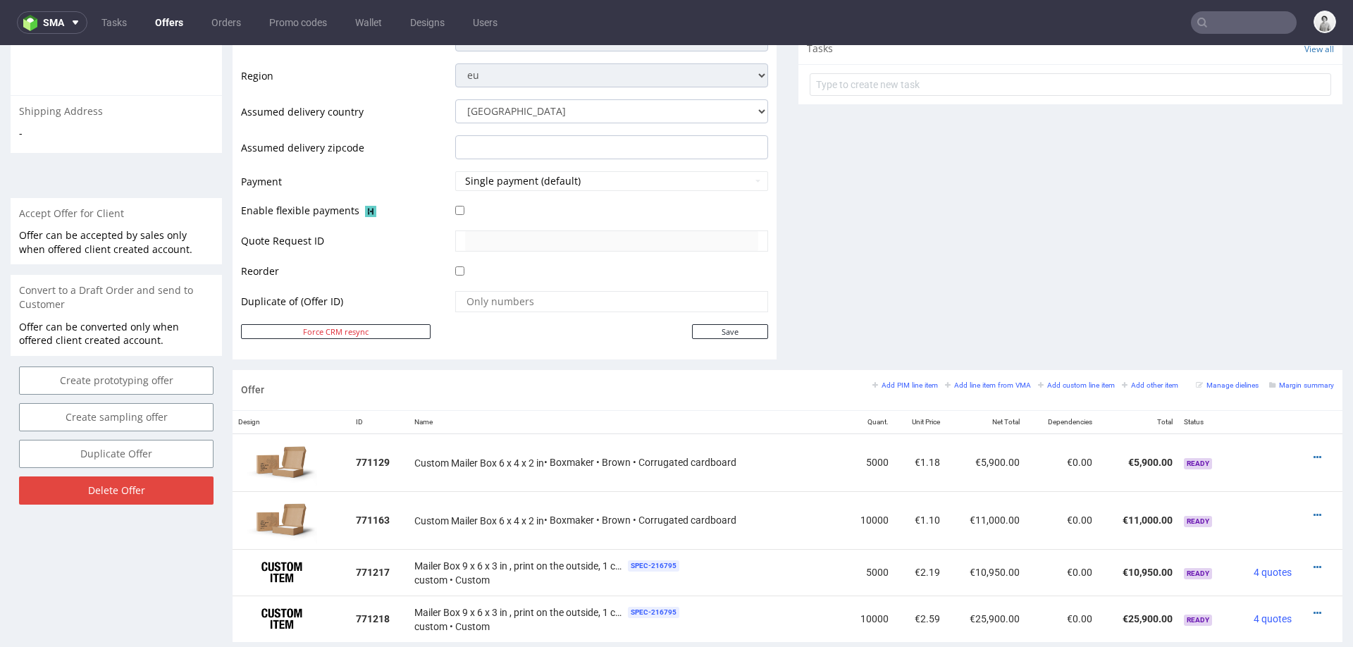
scroll to position [656, 0]
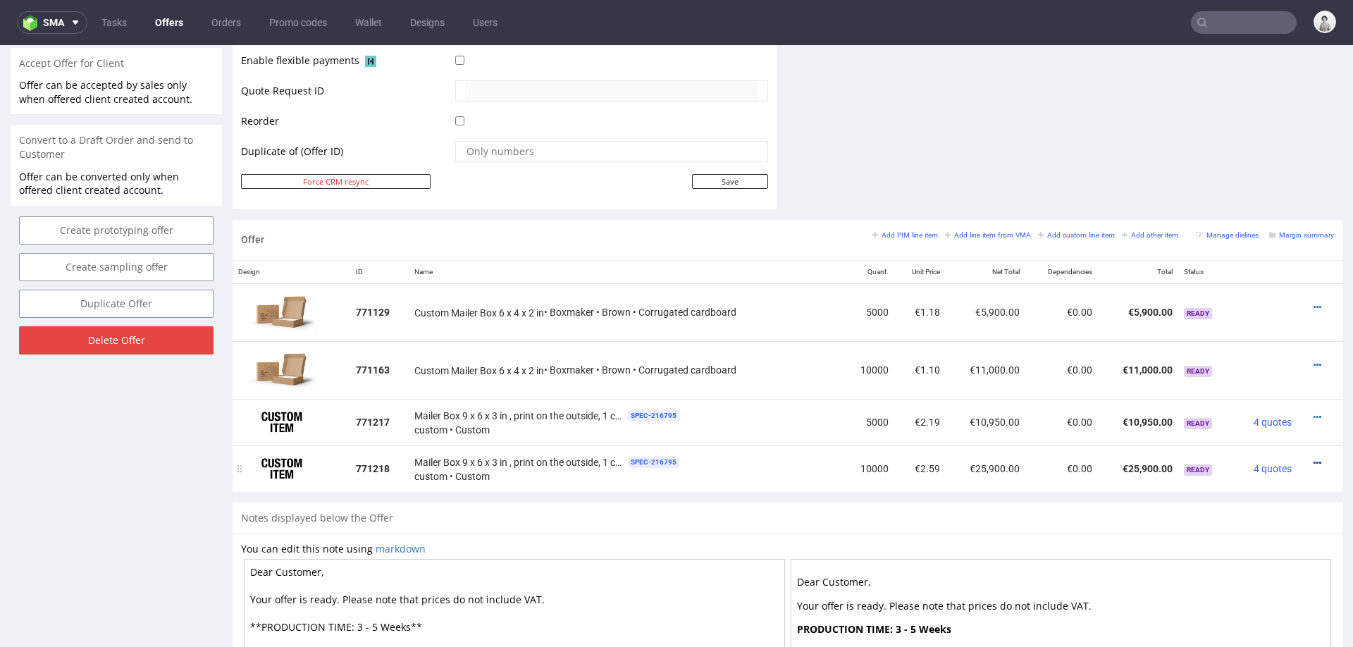
click at [1314, 458] on icon at bounding box center [1318, 463] width 8 height 10
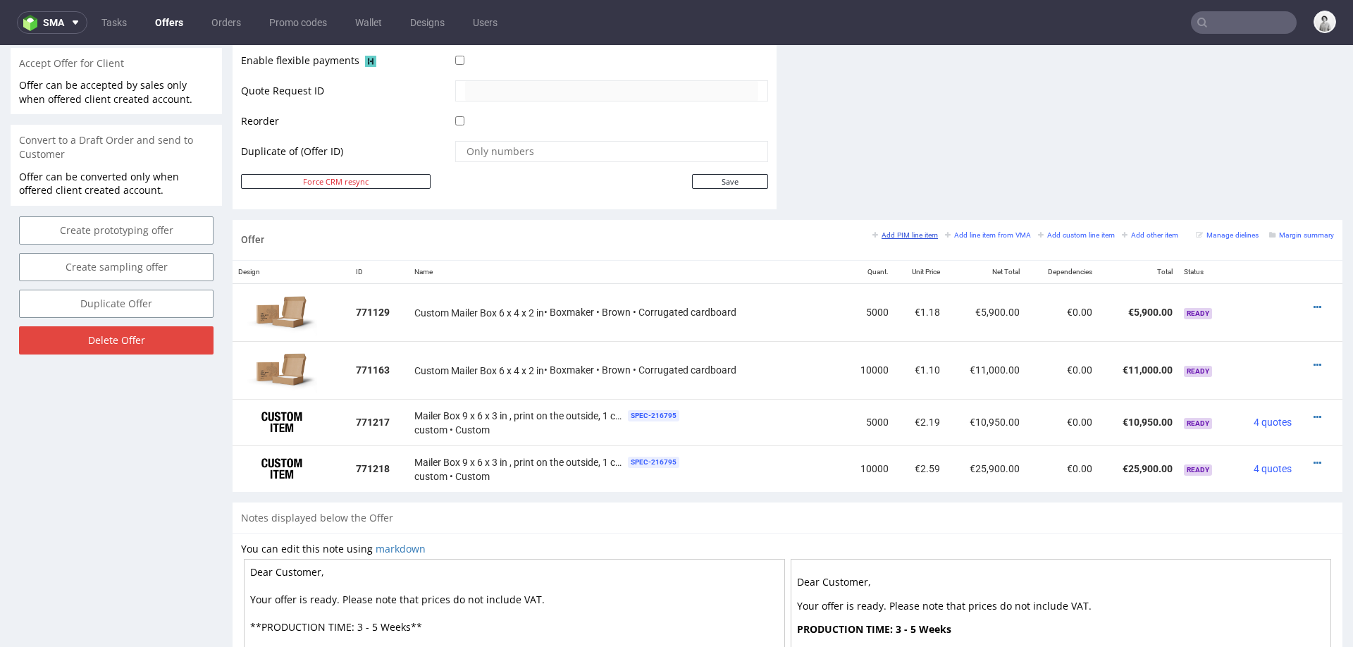
click at [900, 232] on small "Add PIM line item" at bounding box center [905, 235] width 66 height 8
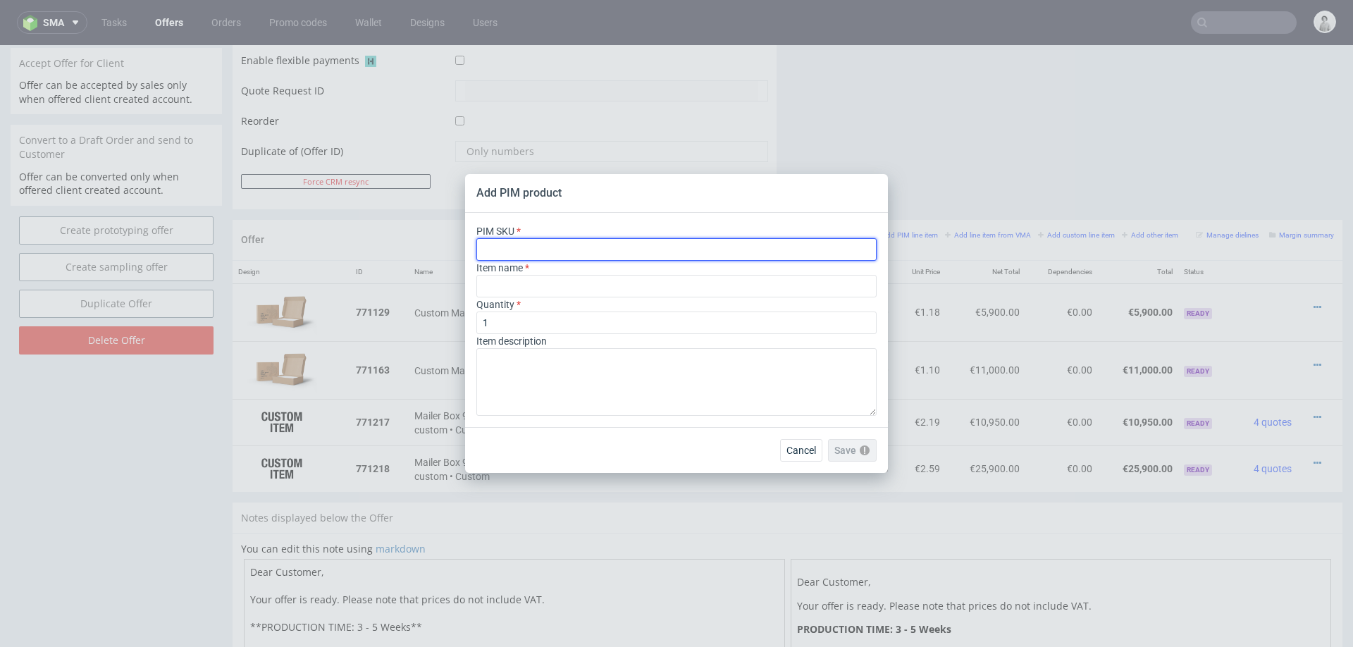
click at [686, 250] on input "text" at bounding box center [676, 249] width 400 height 23
paste input "box--mailer-box--44--cardboard-natural--print-monochrome--foil-none"
type input "box--mailer-box--44--cardboard-natural--print-monochrome--foil-none"
type input "Versandschachtel"
type input "box--mailer-box--44--cardboard-natural--print-monochrome--foil-none"
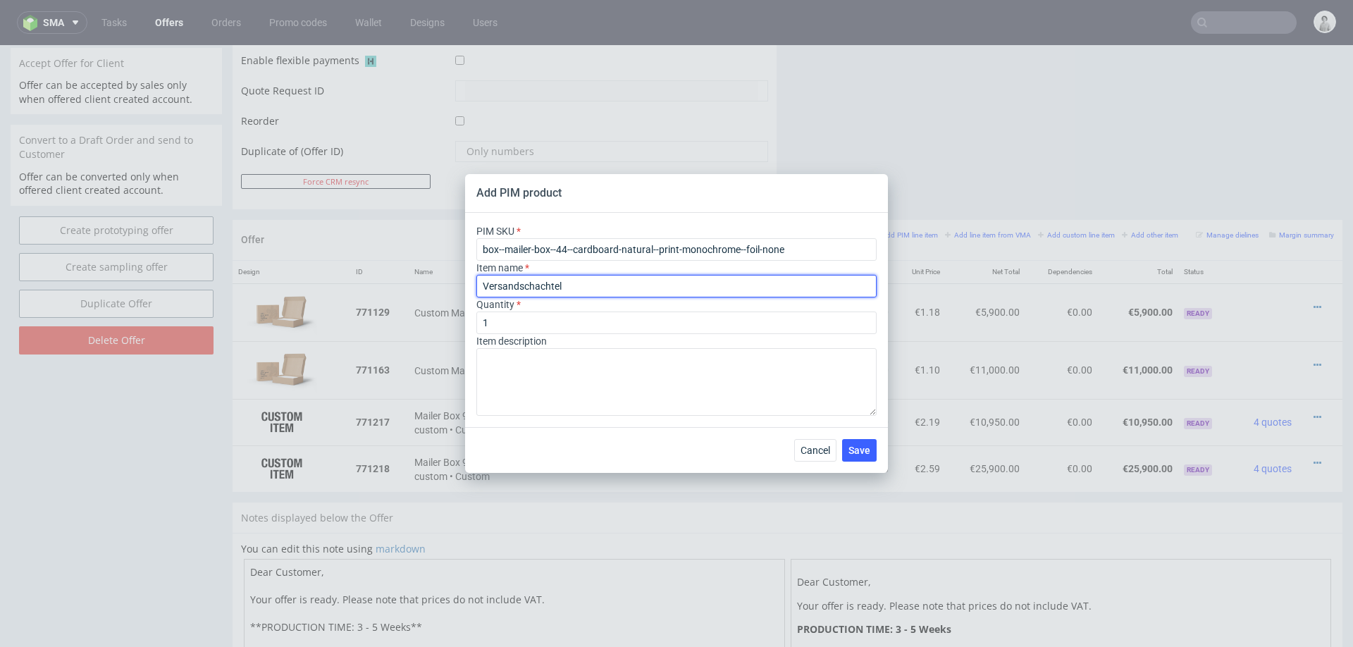
click at [653, 295] on input "Versandschachtel" at bounding box center [676, 286] width 400 height 23
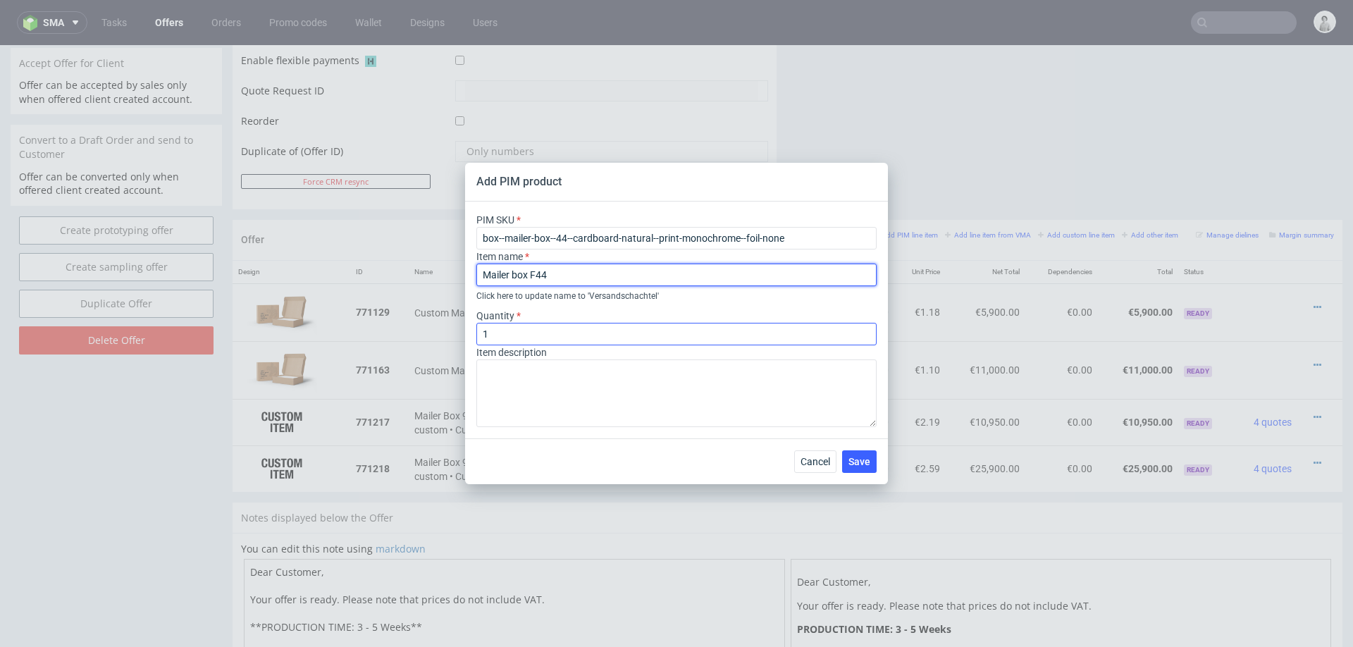
type input "Mailer box F44"
click at [528, 342] on input "1" at bounding box center [676, 334] width 400 height 23
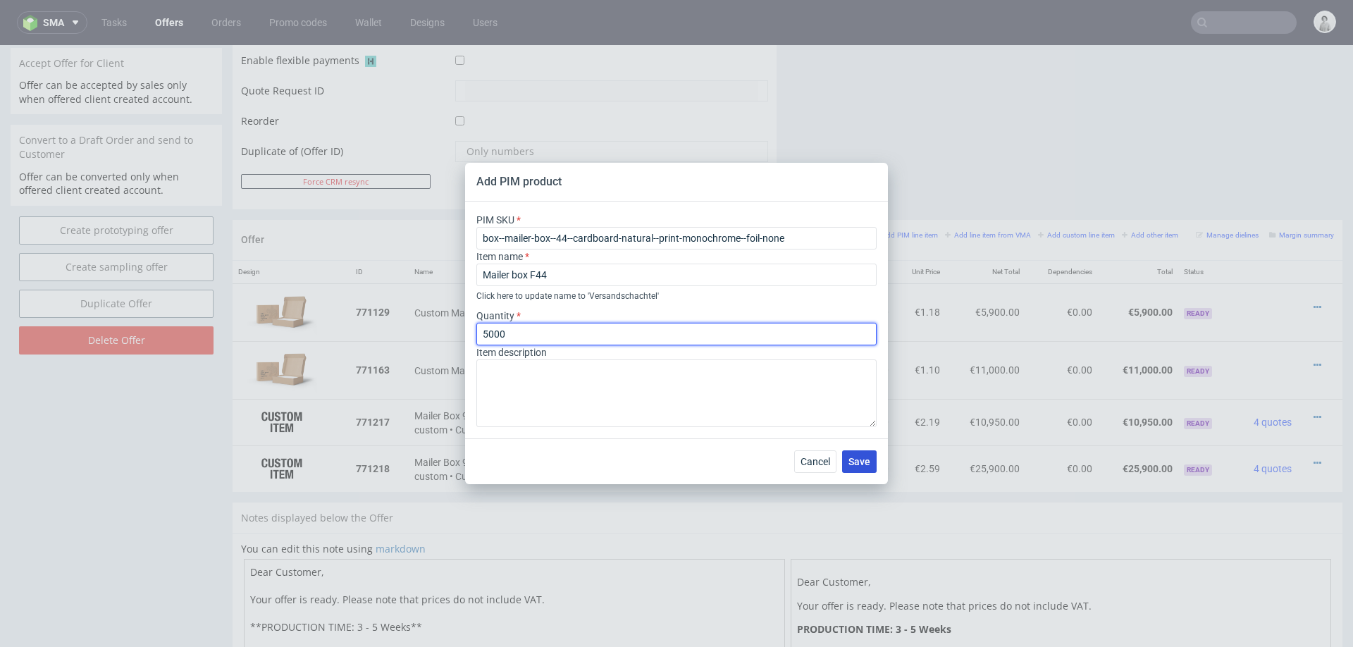
type input "5000"
click at [852, 460] on span "Save" at bounding box center [860, 462] width 22 height 10
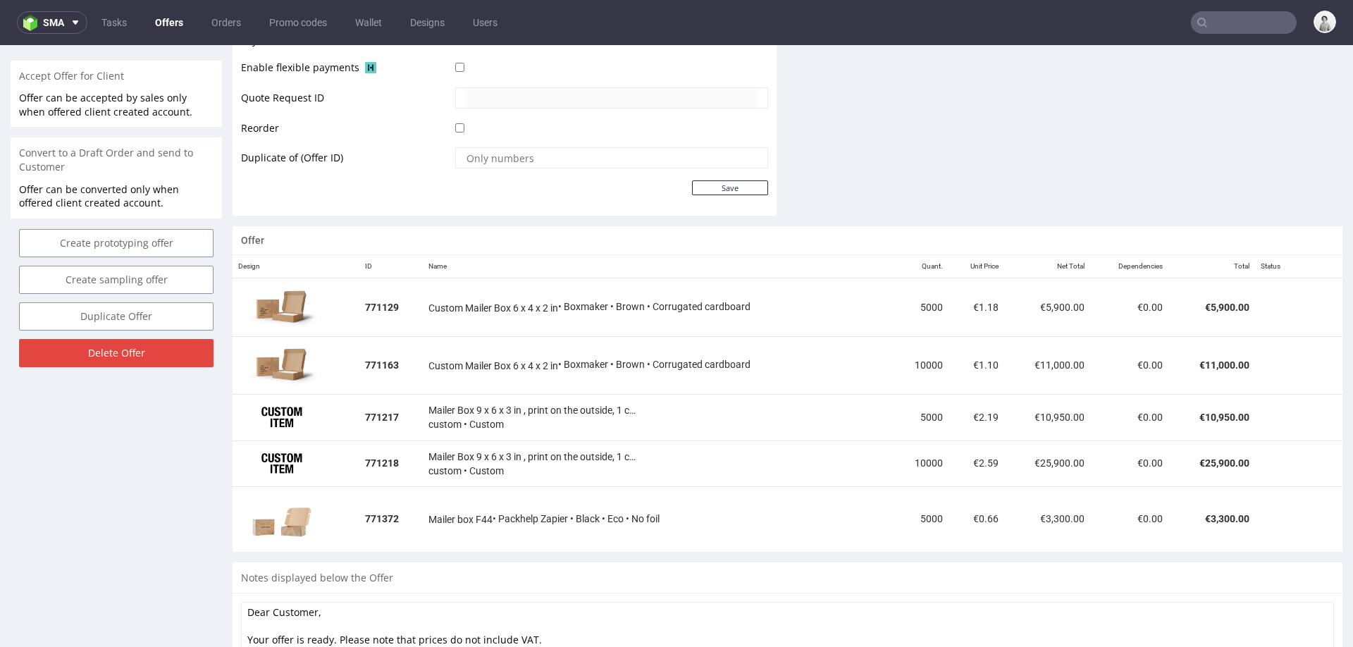
scroll to position [808, 0]
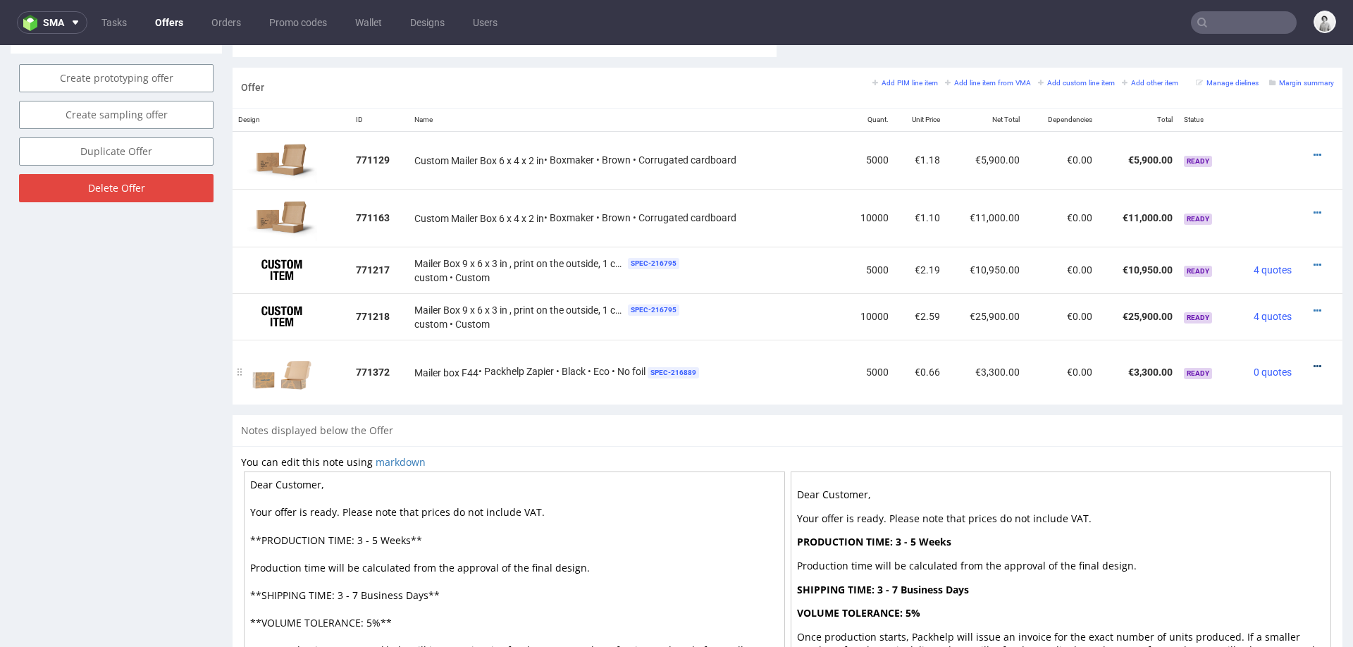
click at [1314, 362] on icon at bounding box center [1318, 367] width 8 height 10
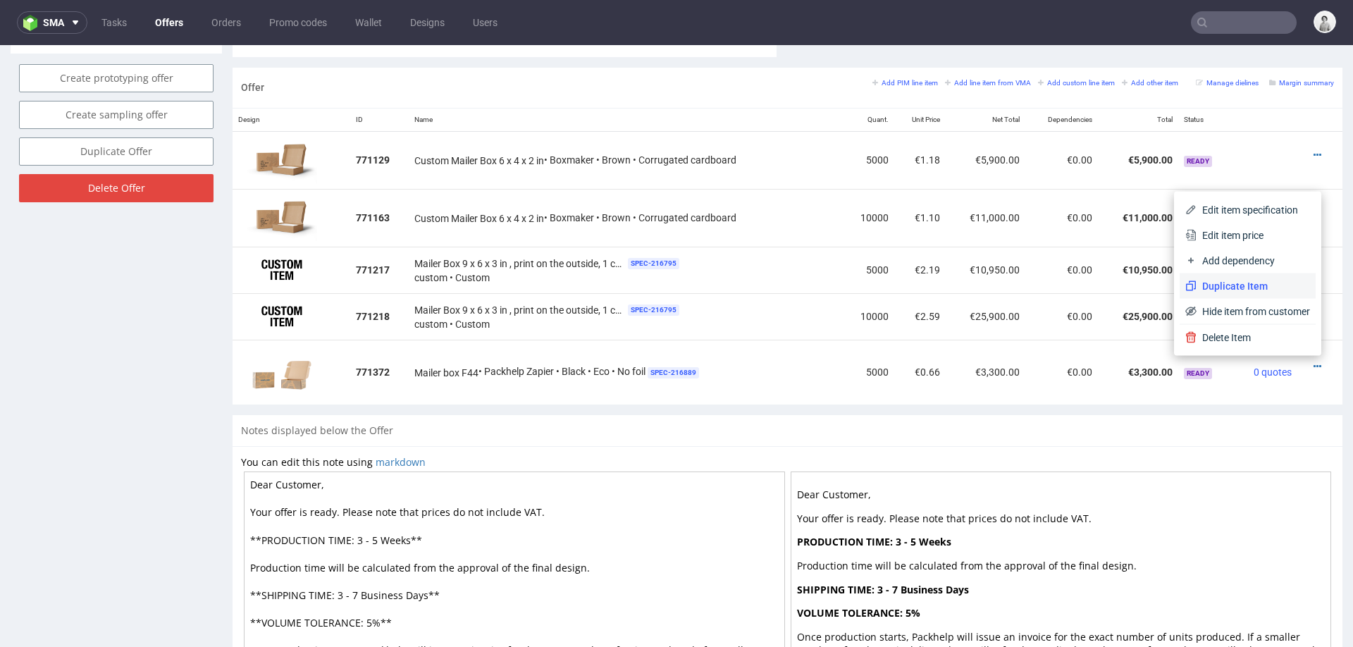
click at [1245, 284] on span "Duplicate Item" at bounding box center [1253, 286] width 113 height 14
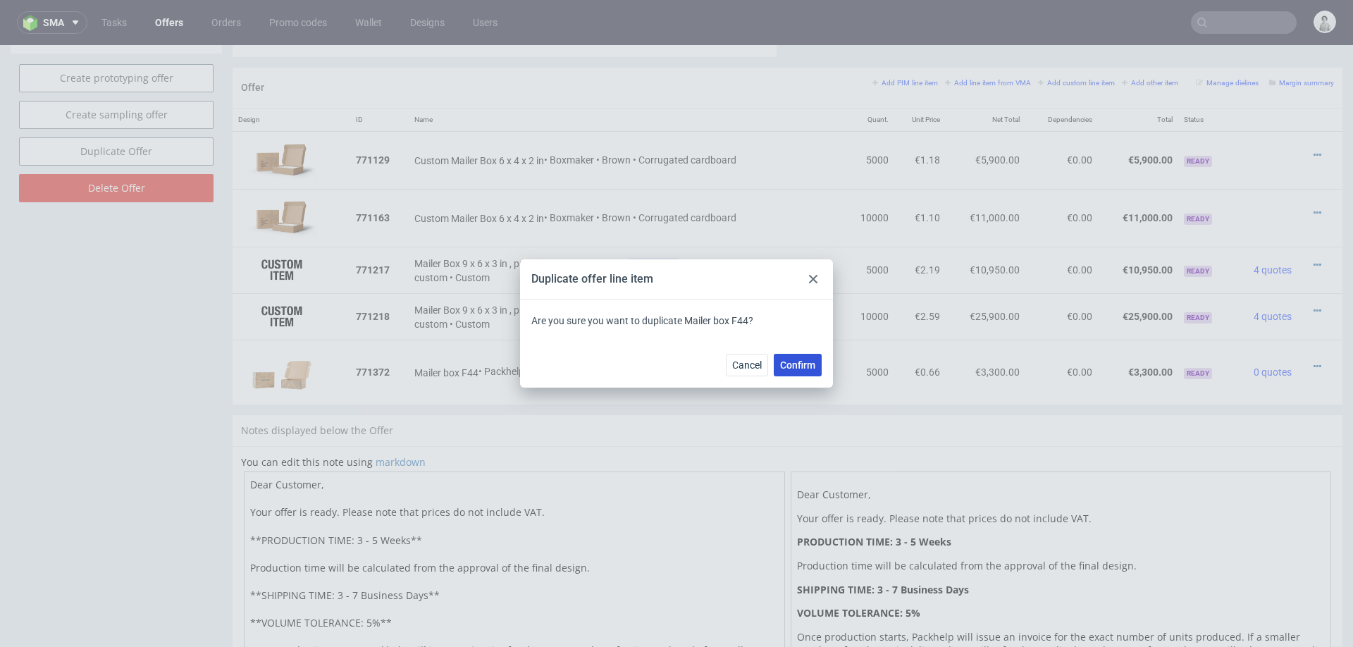
click at [783, 354] on button "Confirm" at bounding box center [798, 365] width 48 height 23
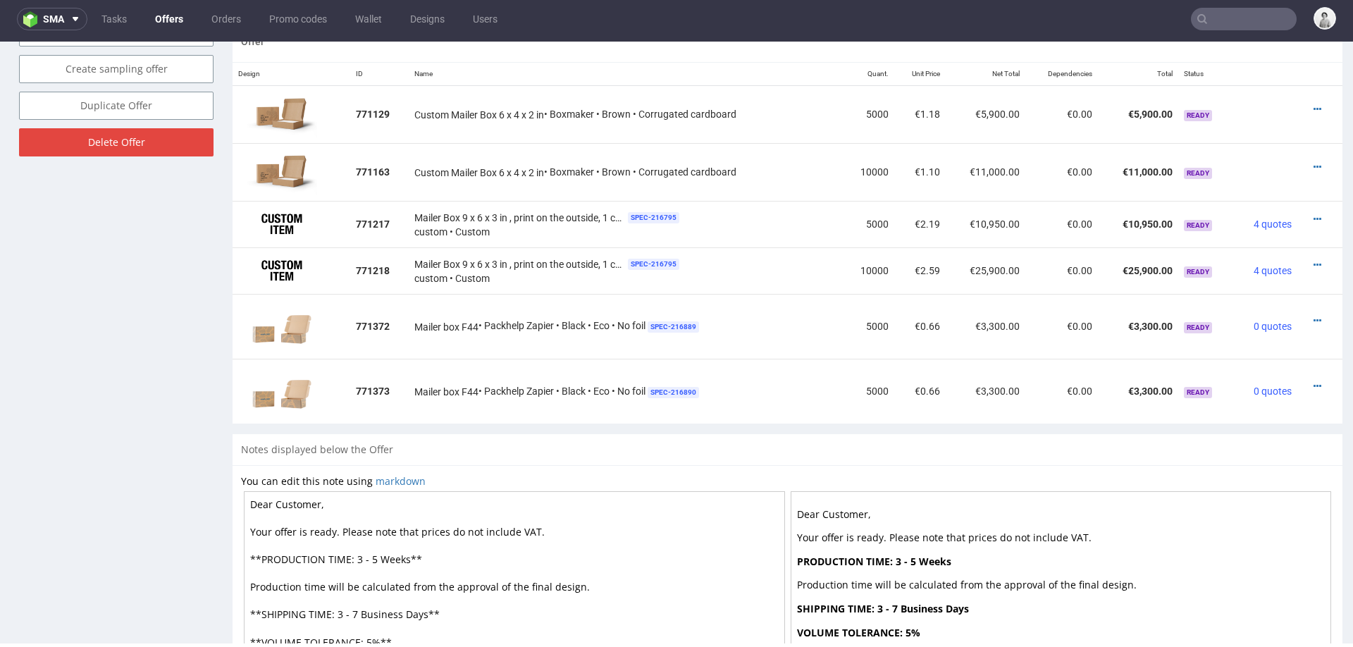
scroll to position [853, 0]
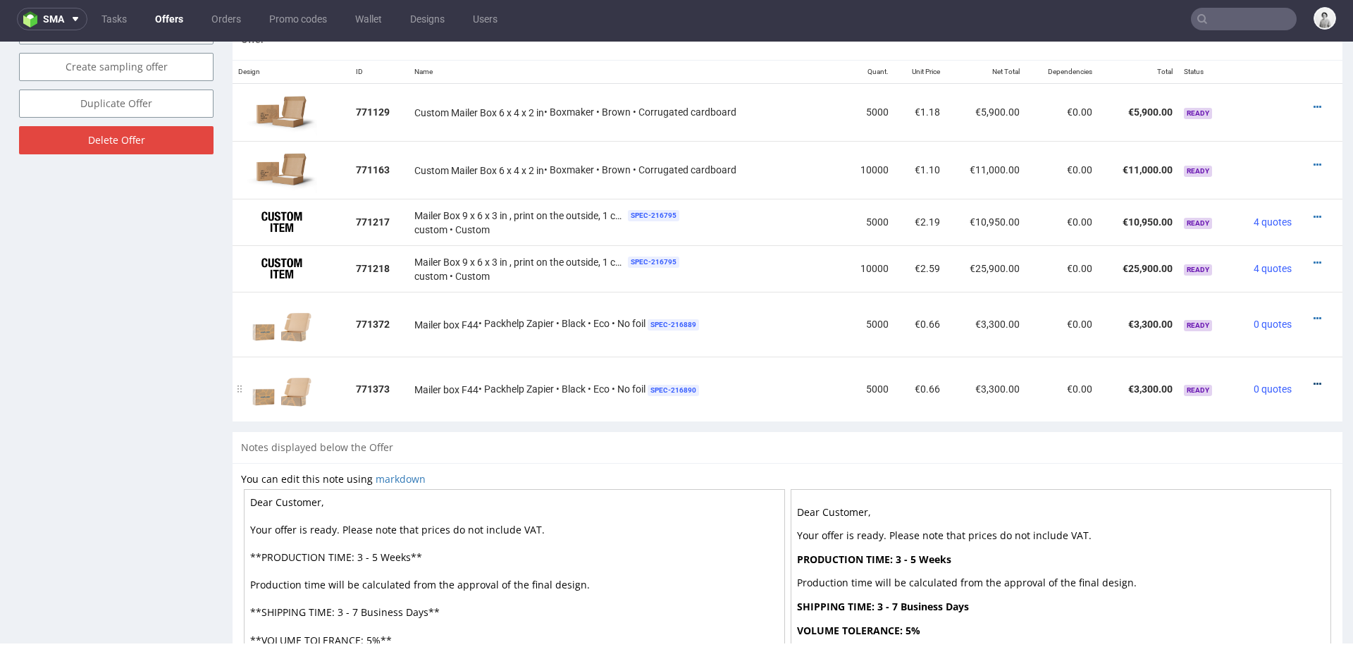
click at [1314, 381] on icon at bounding box center [1318, 384] width 8 height 10
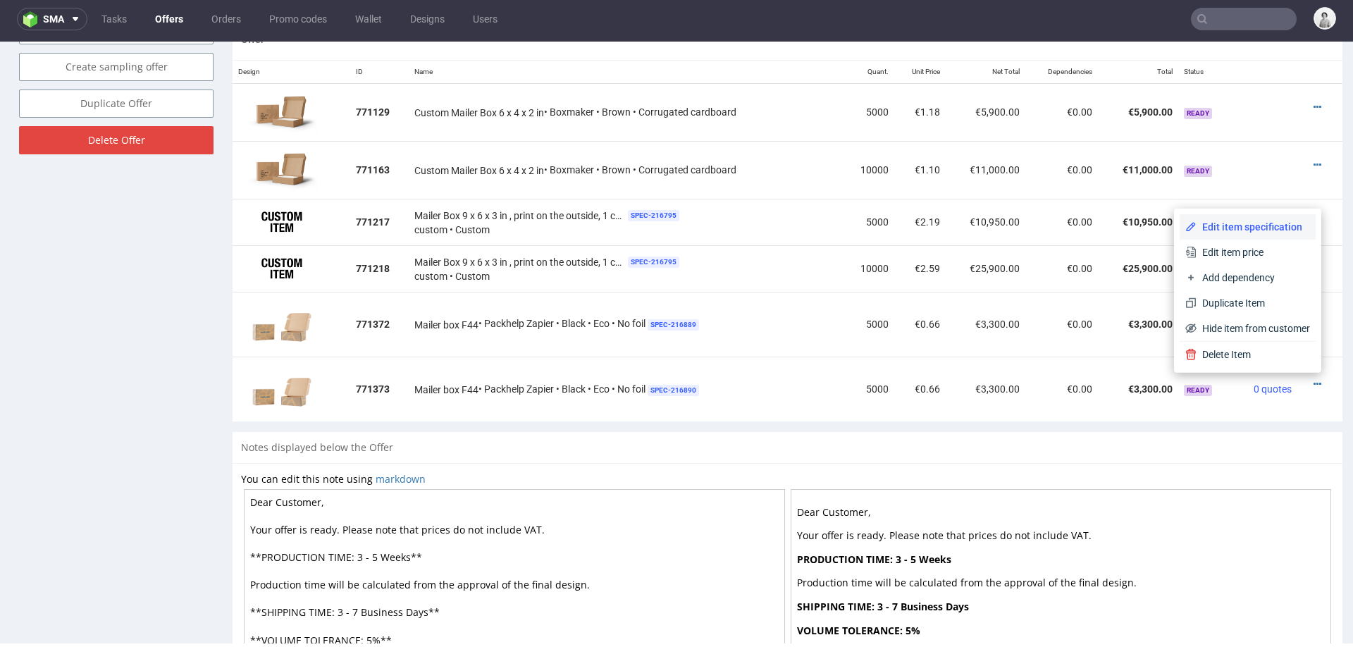
click at [1252, 218] on li "Edit item specification" at bounding box center [1248, 226] width 136 height 25
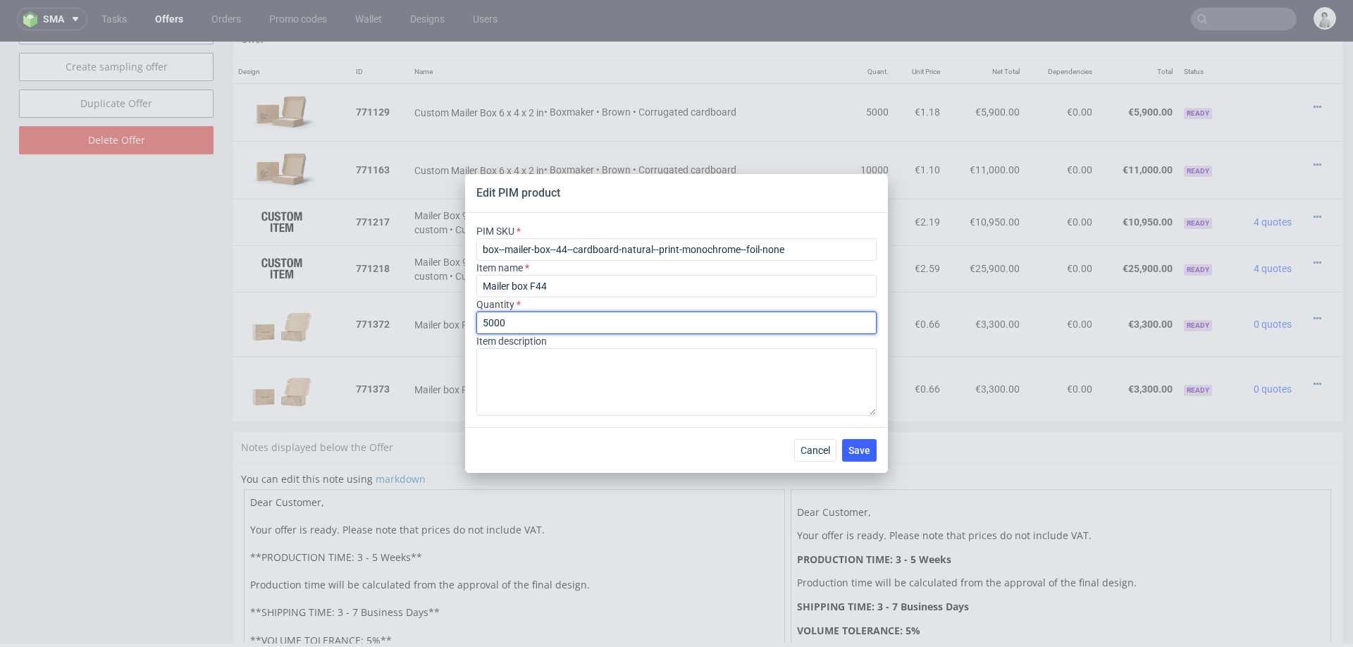
click at [617, 326] on input "5000" at bounding box center [676, 322] width 400 height 23
type input "10000"
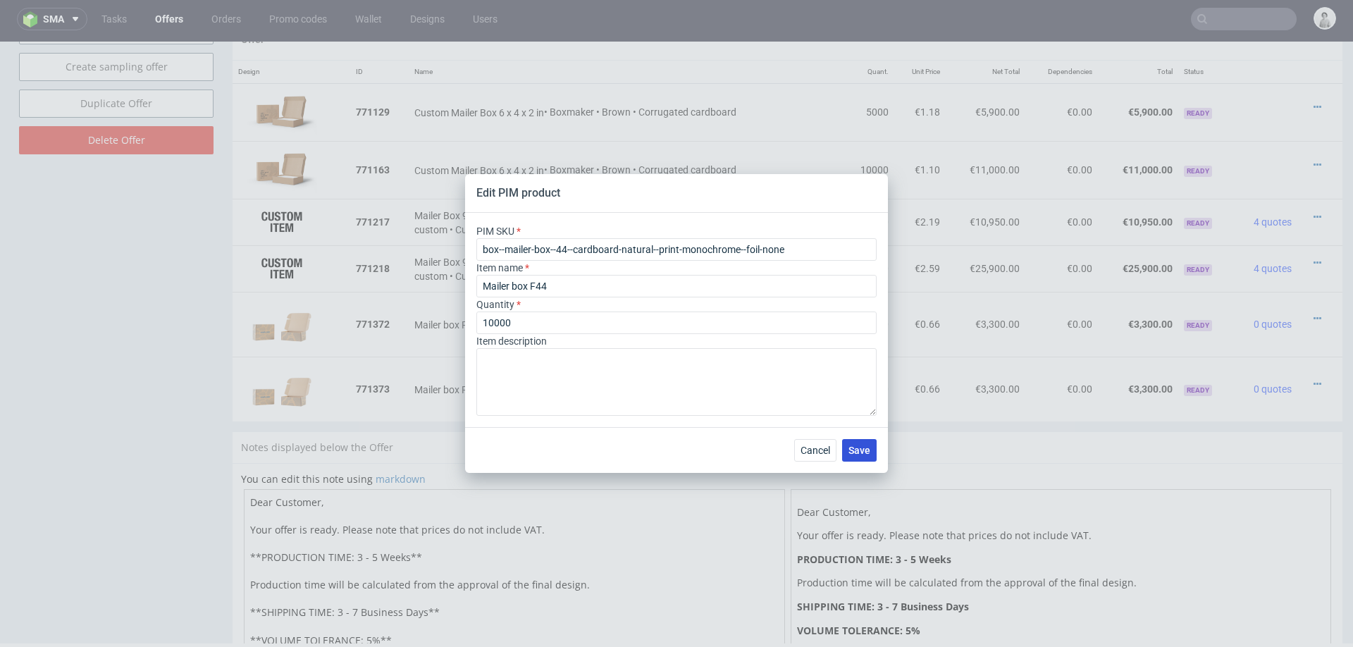
click at [844, 450] on button "Save" at bounding box center [859, 450] width 35 height 23
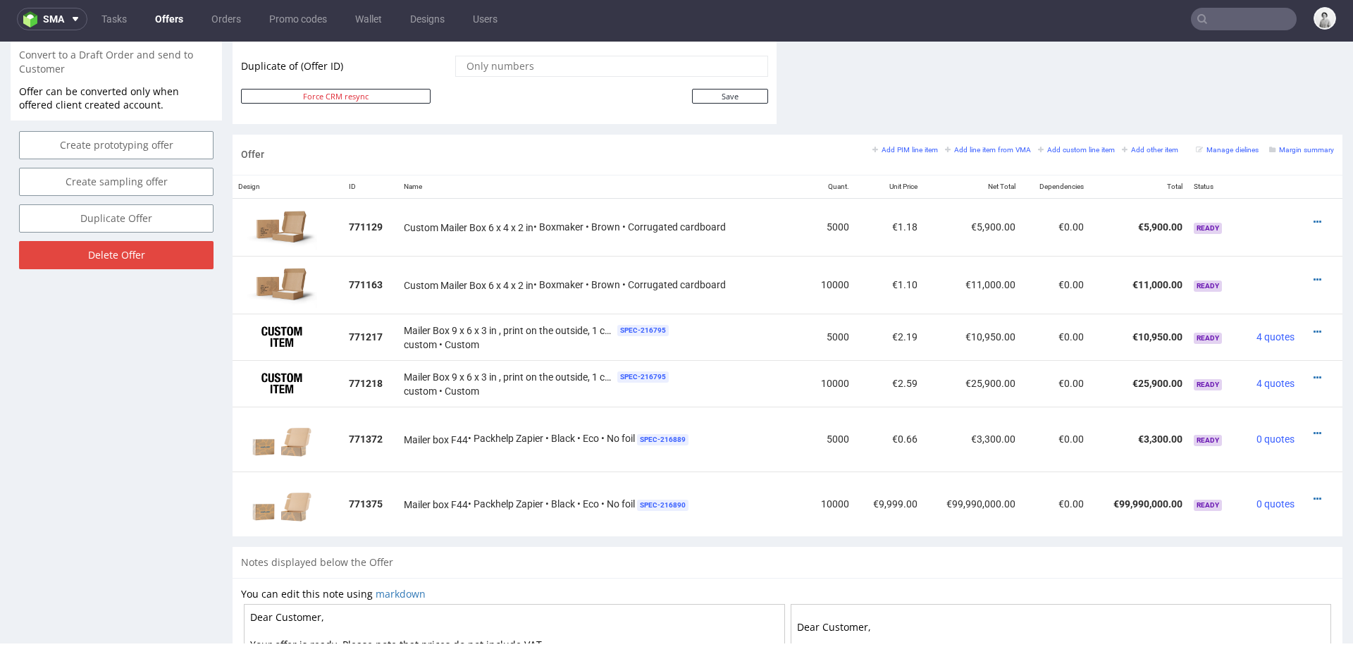
scroll to position [751, 0]
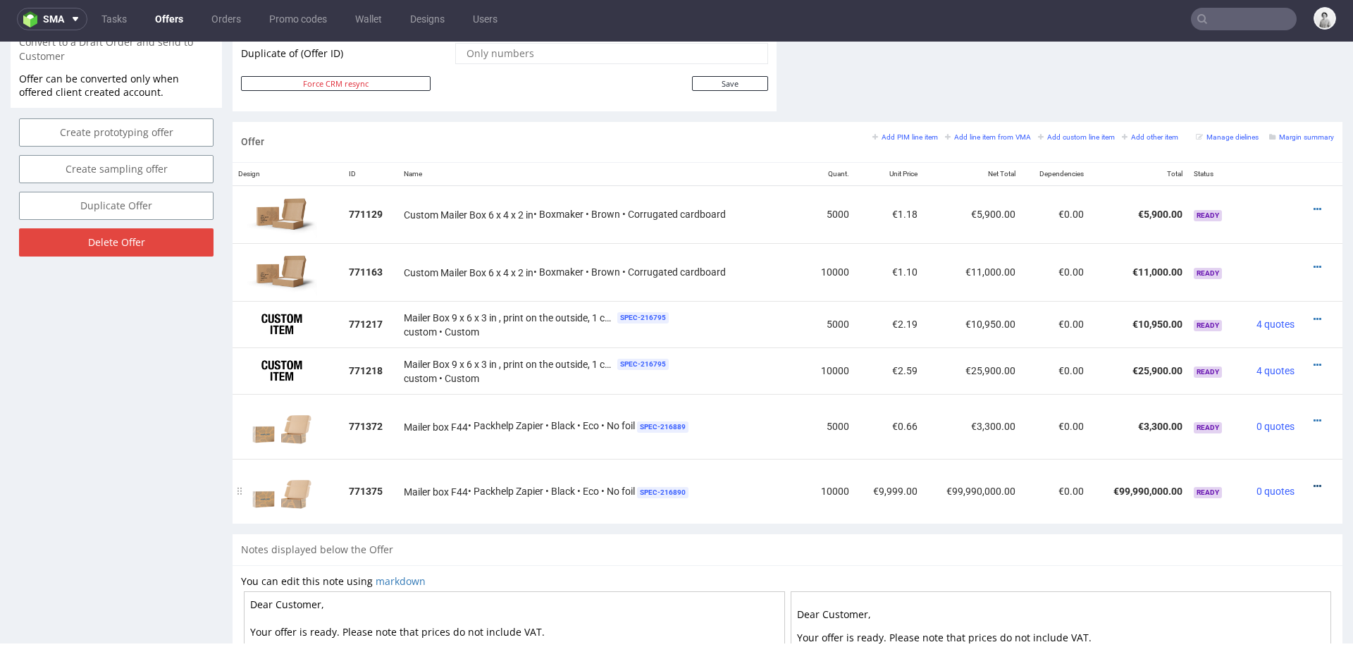
click at [1314, 483] on icon at bounding box center [1318, 486] width 8 height 10
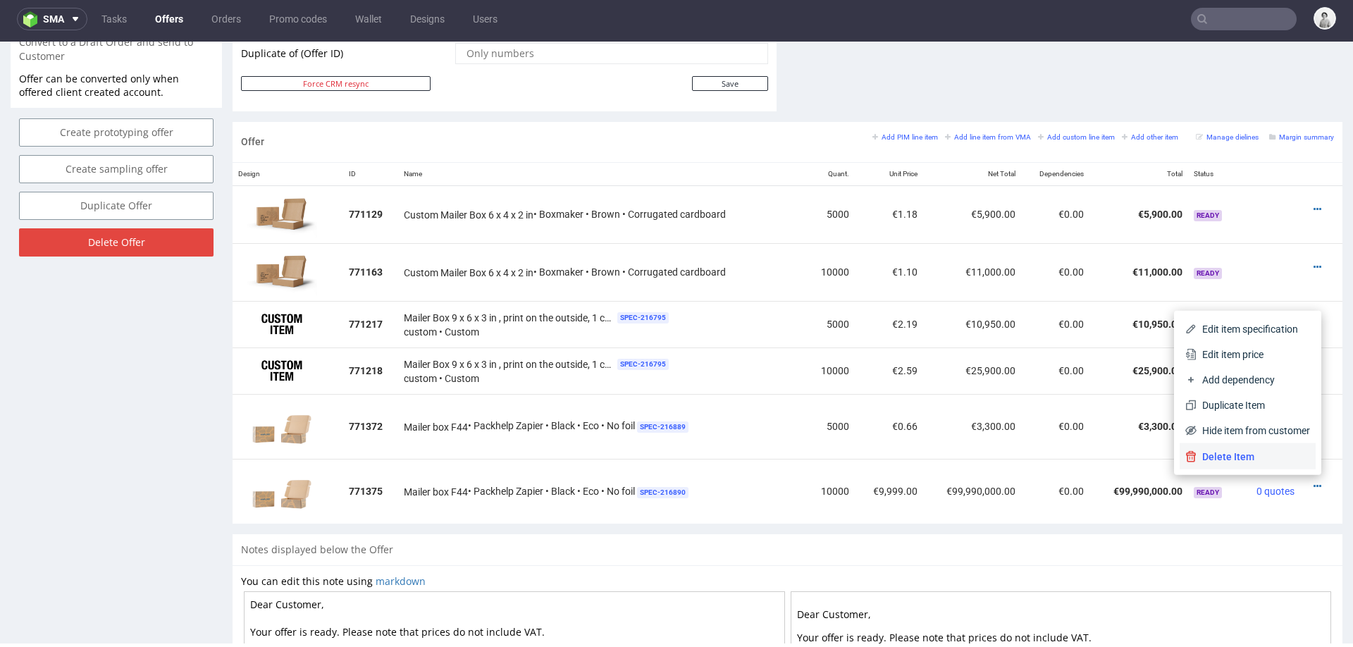
click at [1254, 459] on span "Delete Item" at bounding box center [1253, 457] width 113 height 14
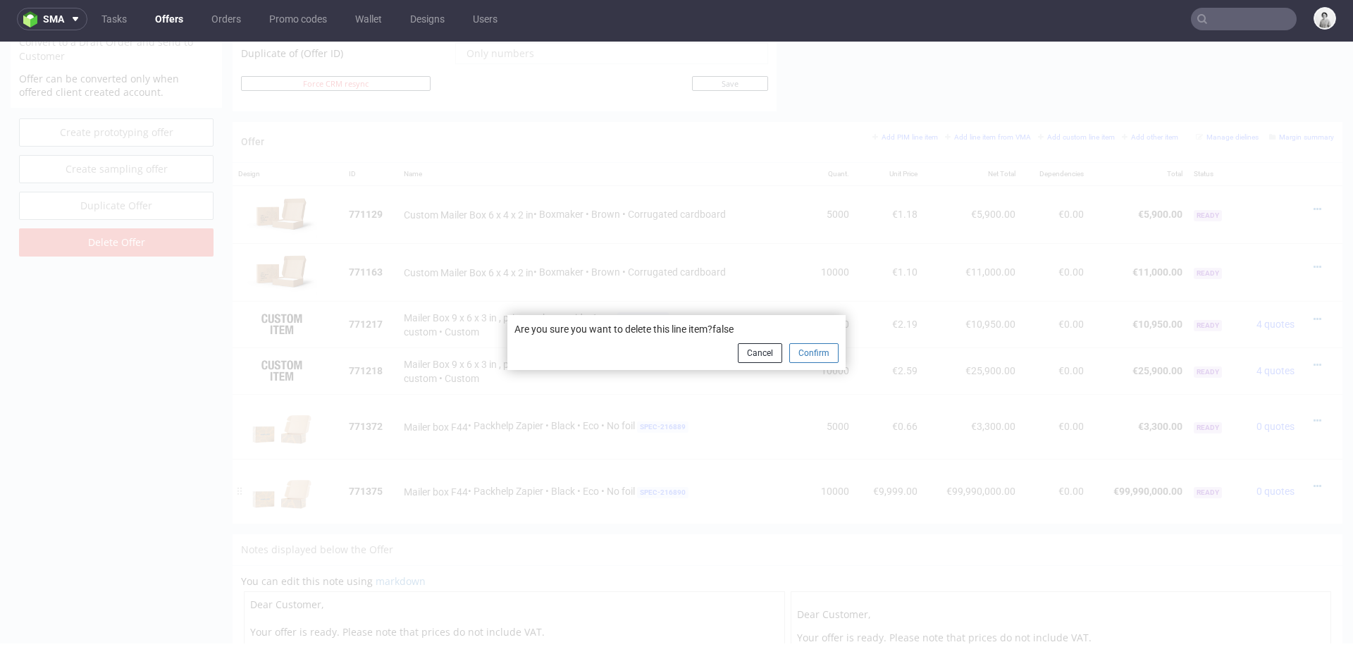
click at [804, 353] on button "Confirm" at bounding box center [813, 353] width 49 height 20
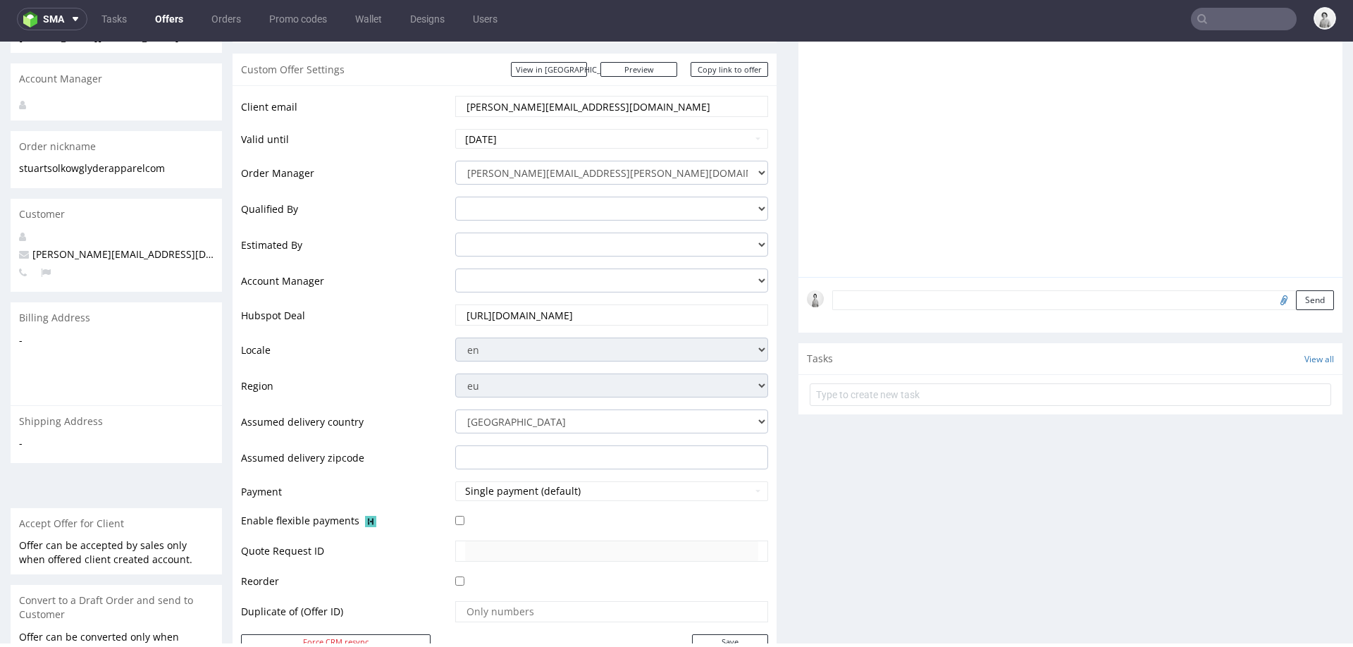
scroll to position [0, 0]
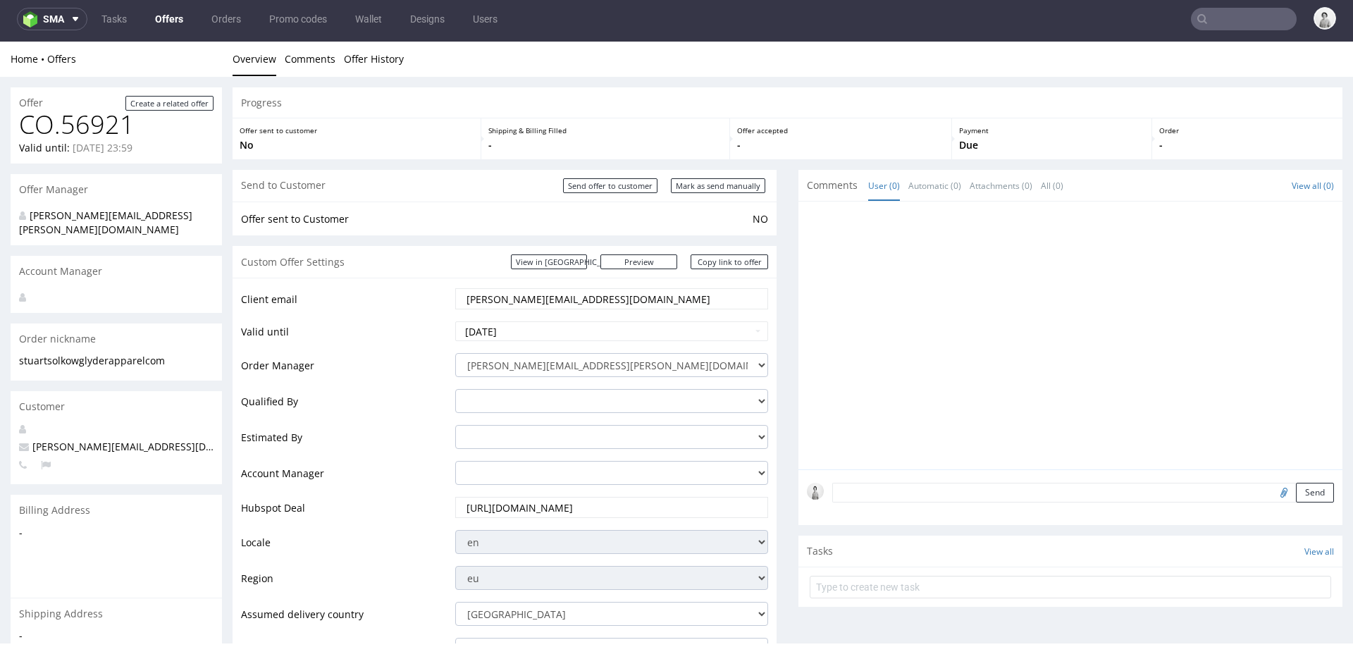
click at [584, 302] on input "stuart.solkow@glyderapparel.com" at bounding box center [611, 299] width 293 height 20
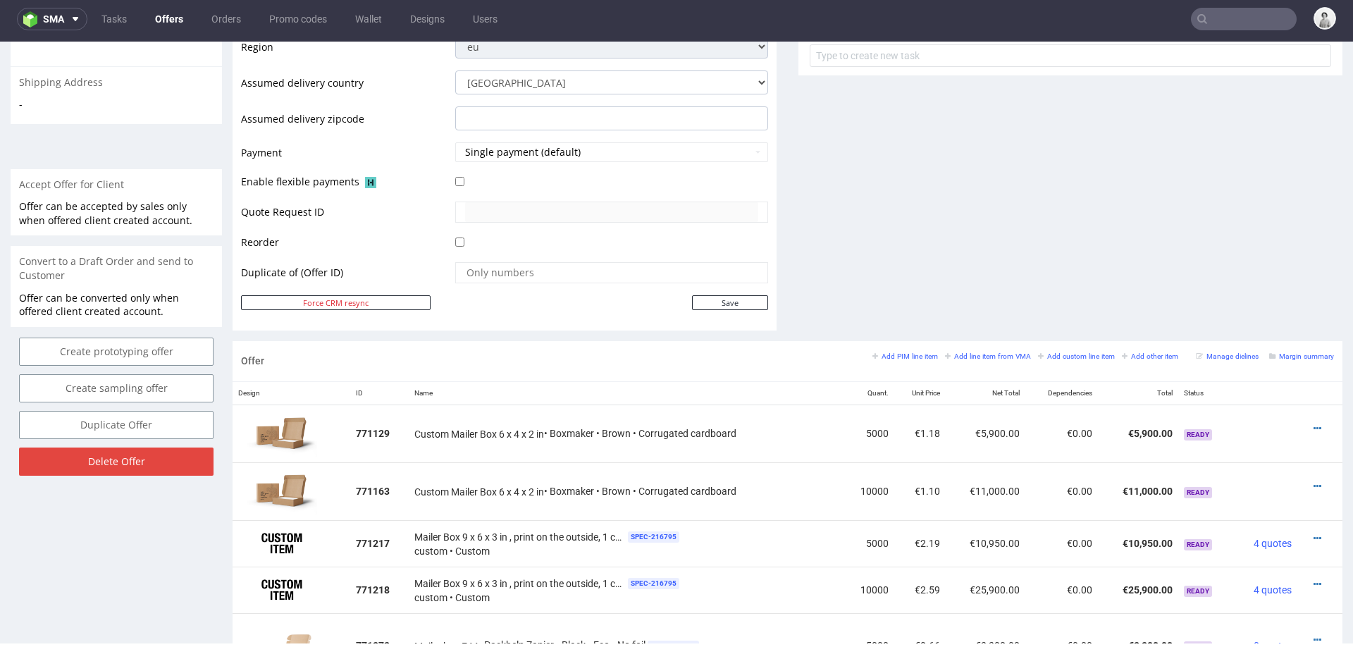
scroll to position [705, 0]
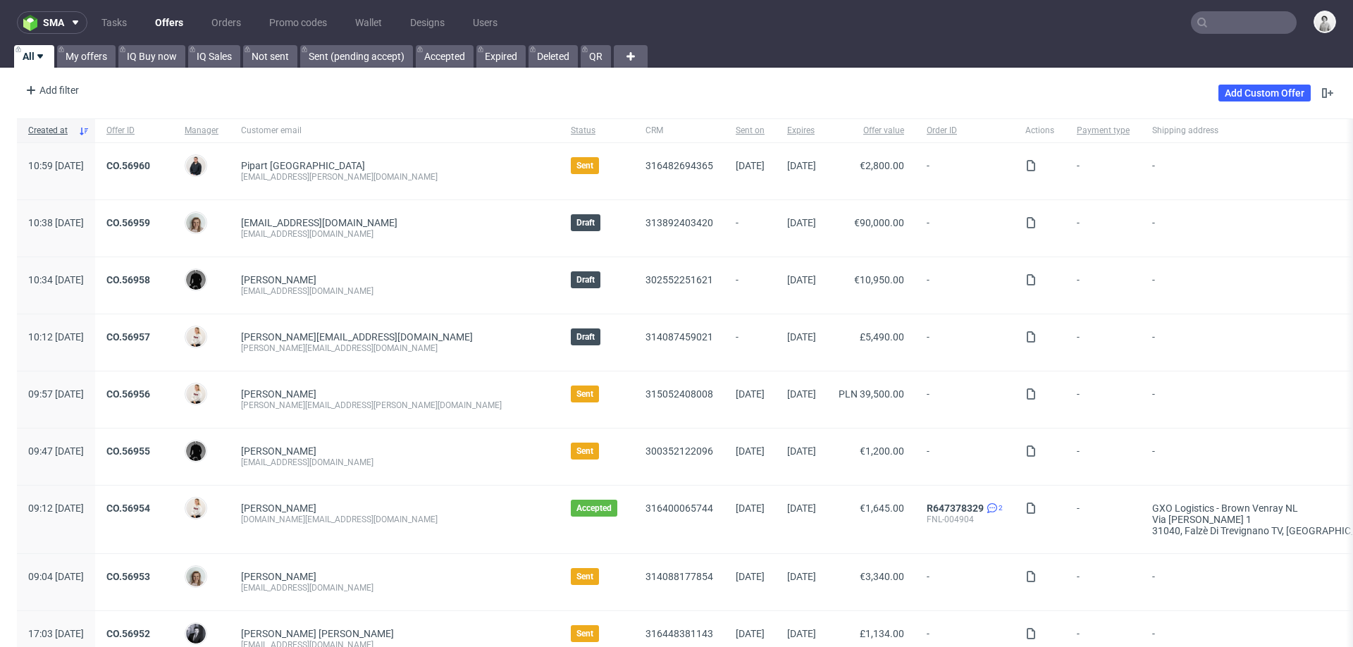
click at [1231, 21] on input "text" at bounding box center [1244, 22] width 106 height 23
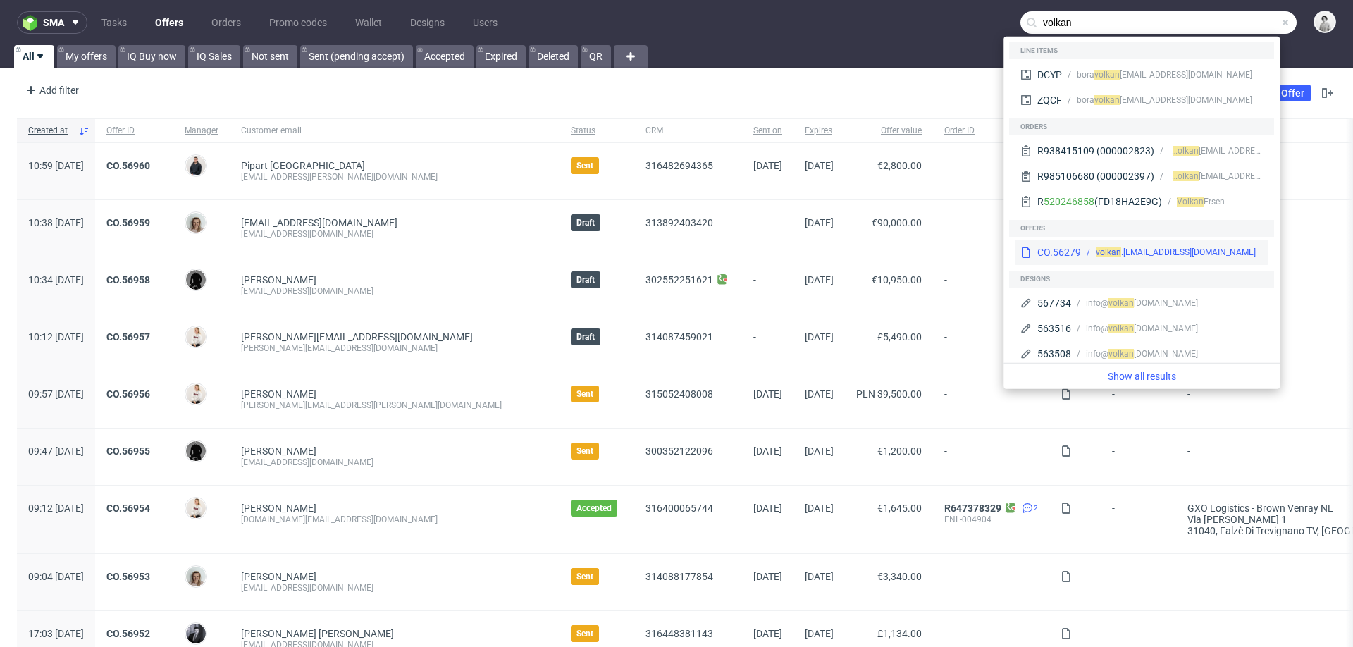
type input "volkan"
click at [1096, 252] on span "volkan" at bounding box center [1108, 252] width 25 height 10
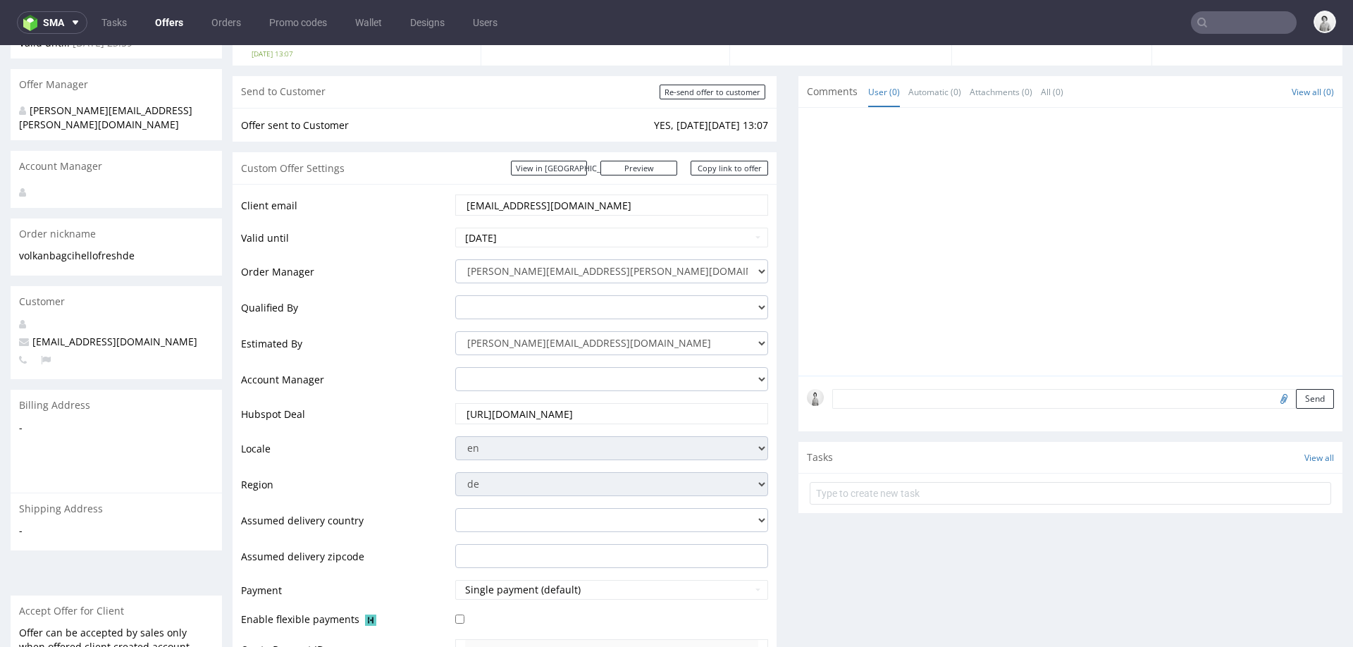
scroll to position [106, 0]
click at [736, 171] on link "Copy link to offer" at bounding box center [730, 170] width 78 height 15
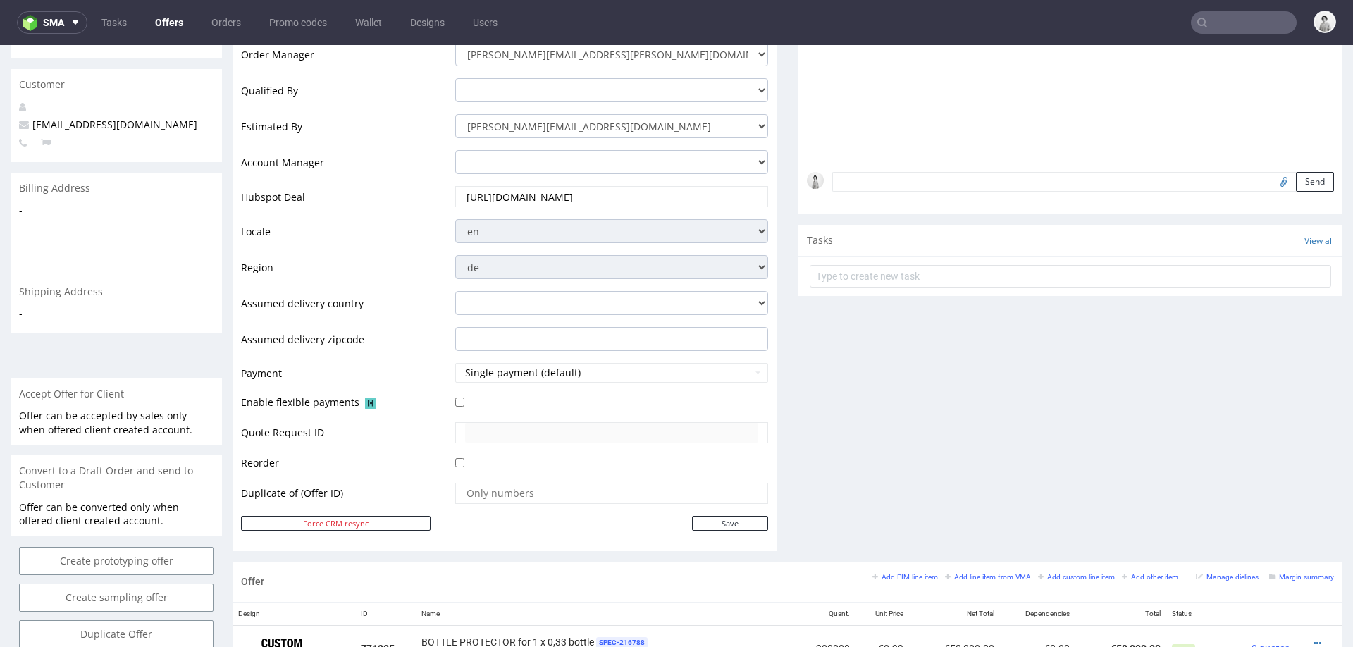
scroll to position [747, 0]
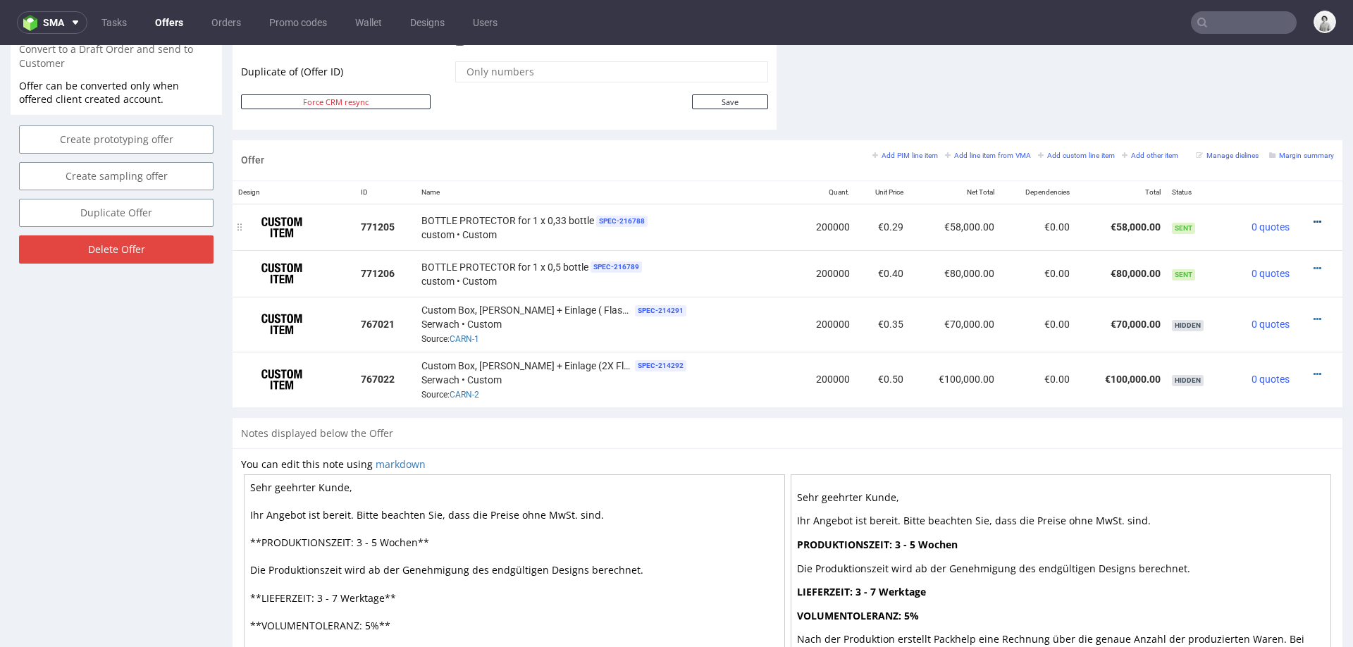
click at [1314, 217] on icon at bounding box center [1318, 222] width 8 height 10
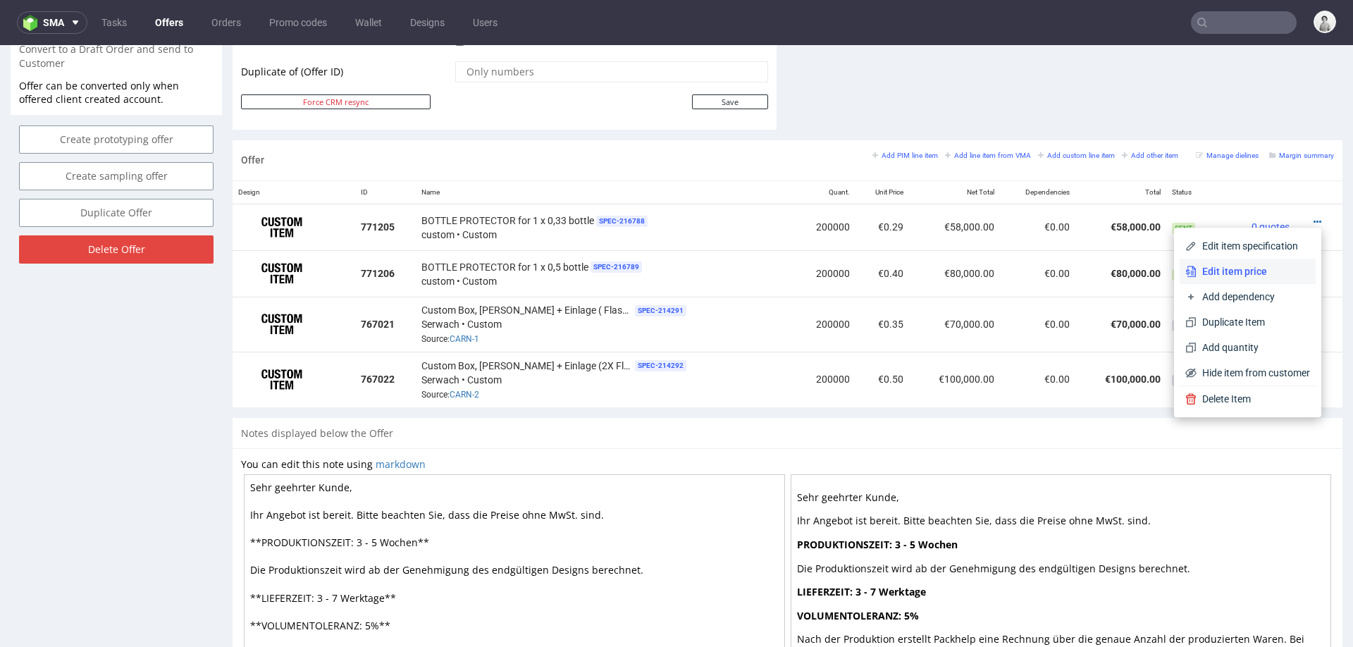
click at [1219, 270] on span "Edit item price" at bounding box center [1253, 271] width 113 height 14
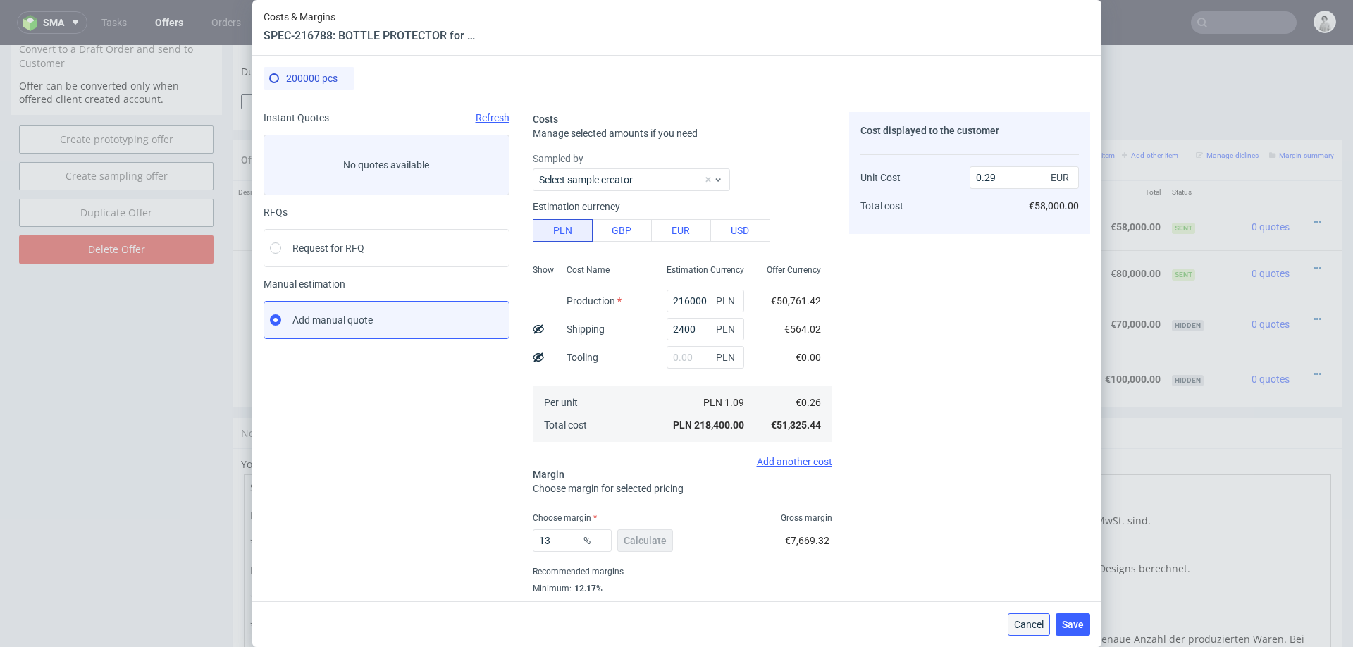
click at [1026, 610] on button "Cancel" at bounding box center [1029, 624] width 42 height 23
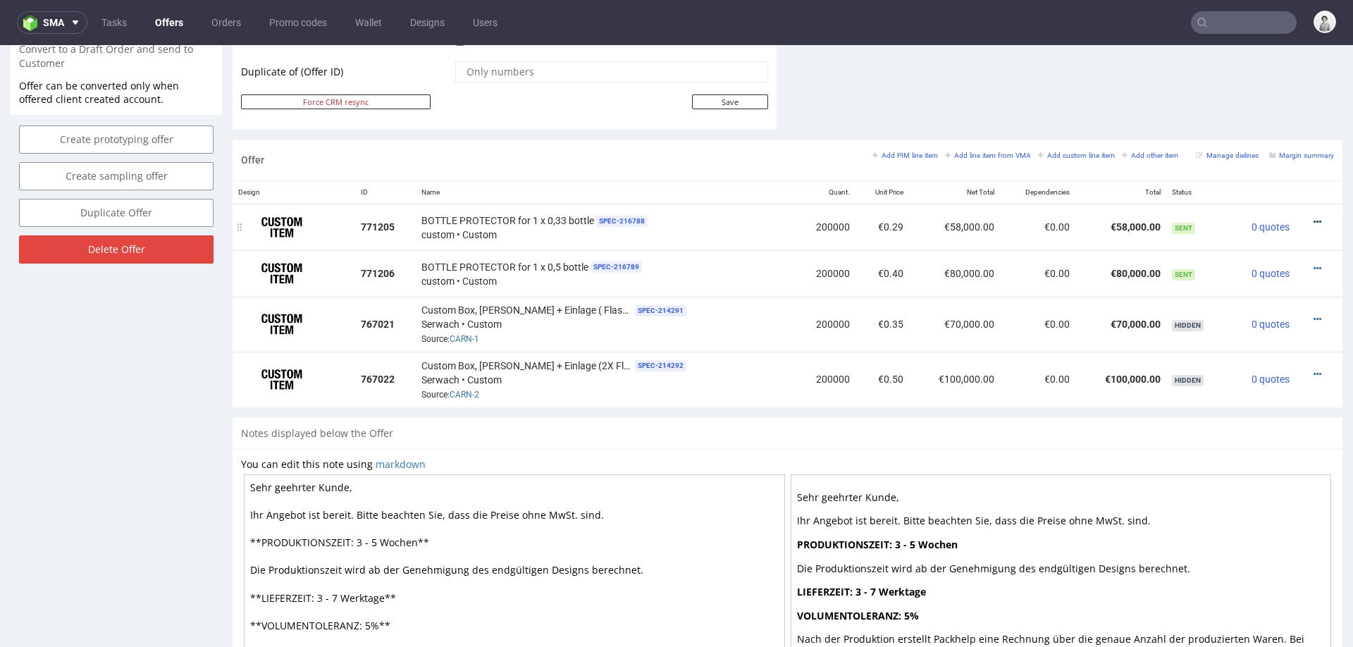
click at [1314, 217] on icon at bounding box center [1318, 222] width 8 height 10
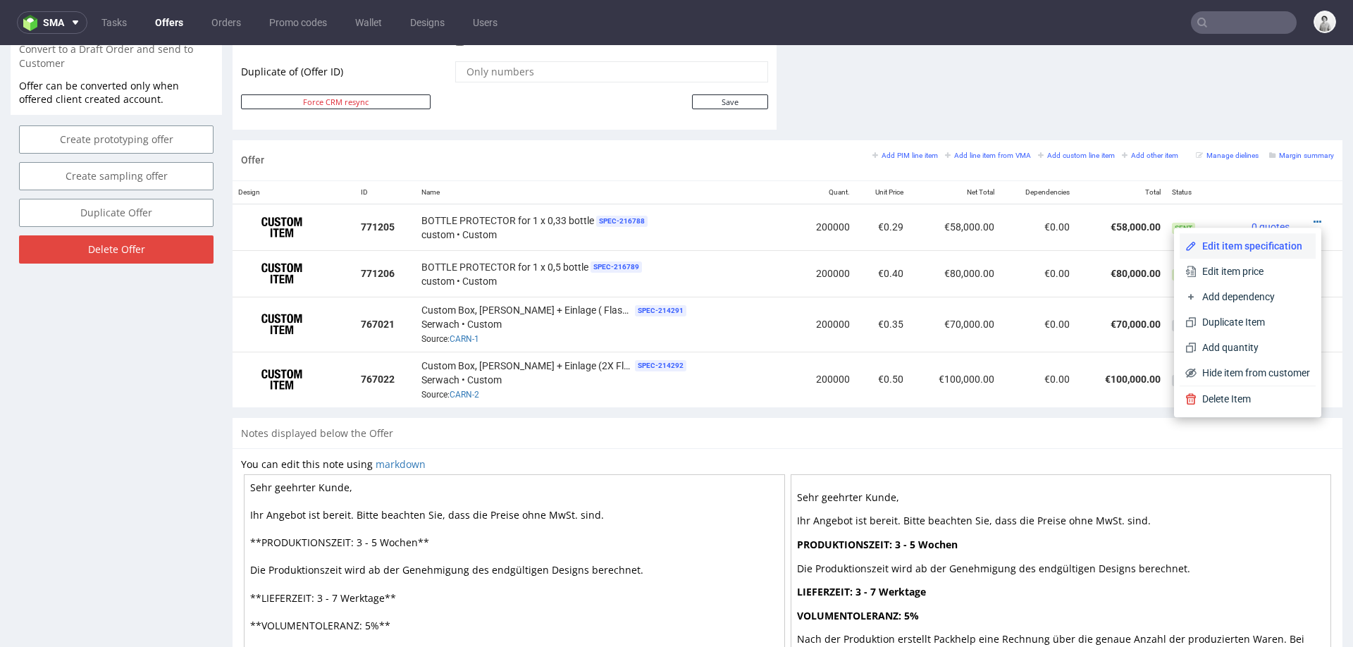
click at [1259, 238] on li "Edit item specification" at bounding box center [1248, 245] width 136 height 25
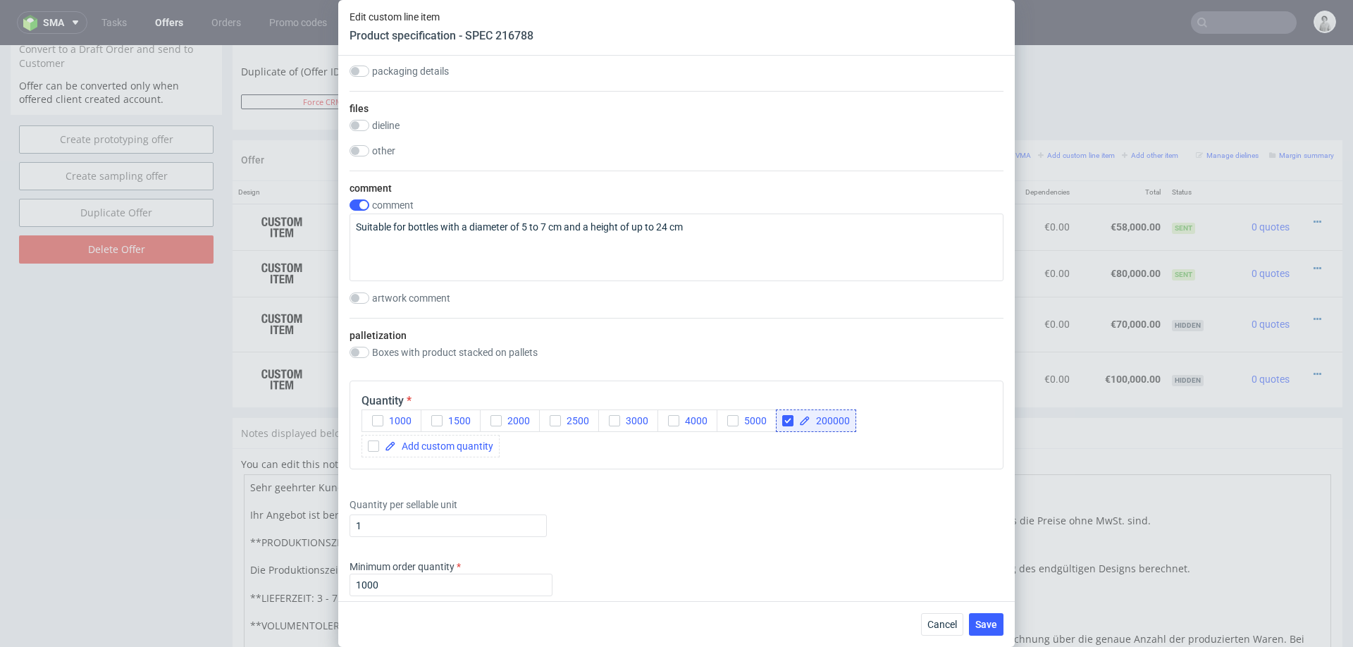
scroll to position [1172, 0]
click at [921, 610] on div "Cancel Save" at bounding box center [676, 624] width 677 height 46
click at [943, 610] on span "Cancel" at bounding box center [942, 624] width 30 height 10
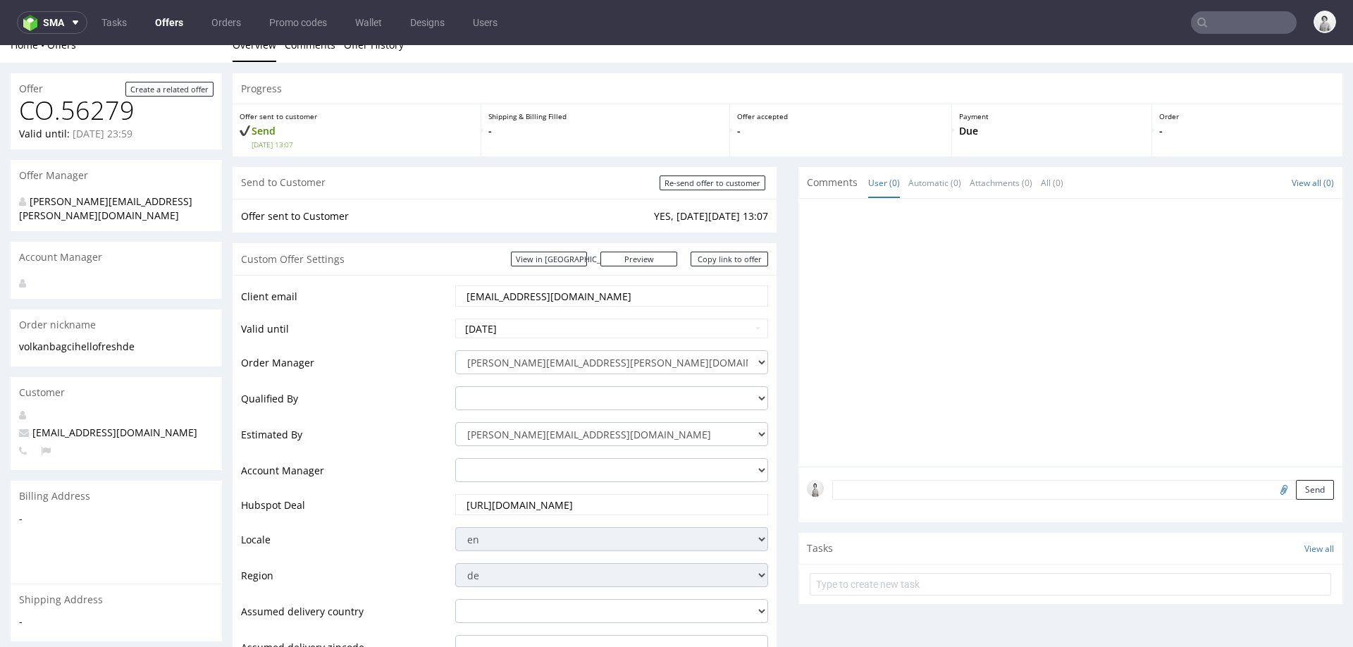
scroll to position [0, 0]
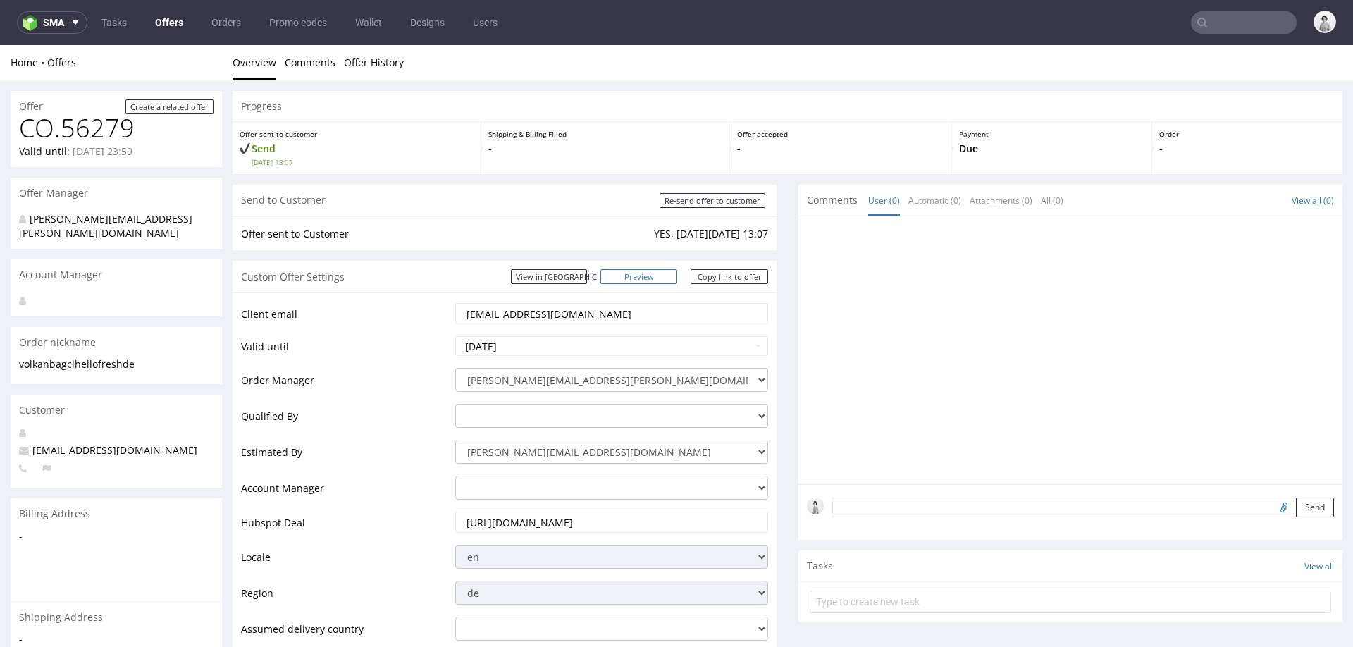
click at [649, 271] on link "Preview" at bounding box center [639, 276] width 78 height 15
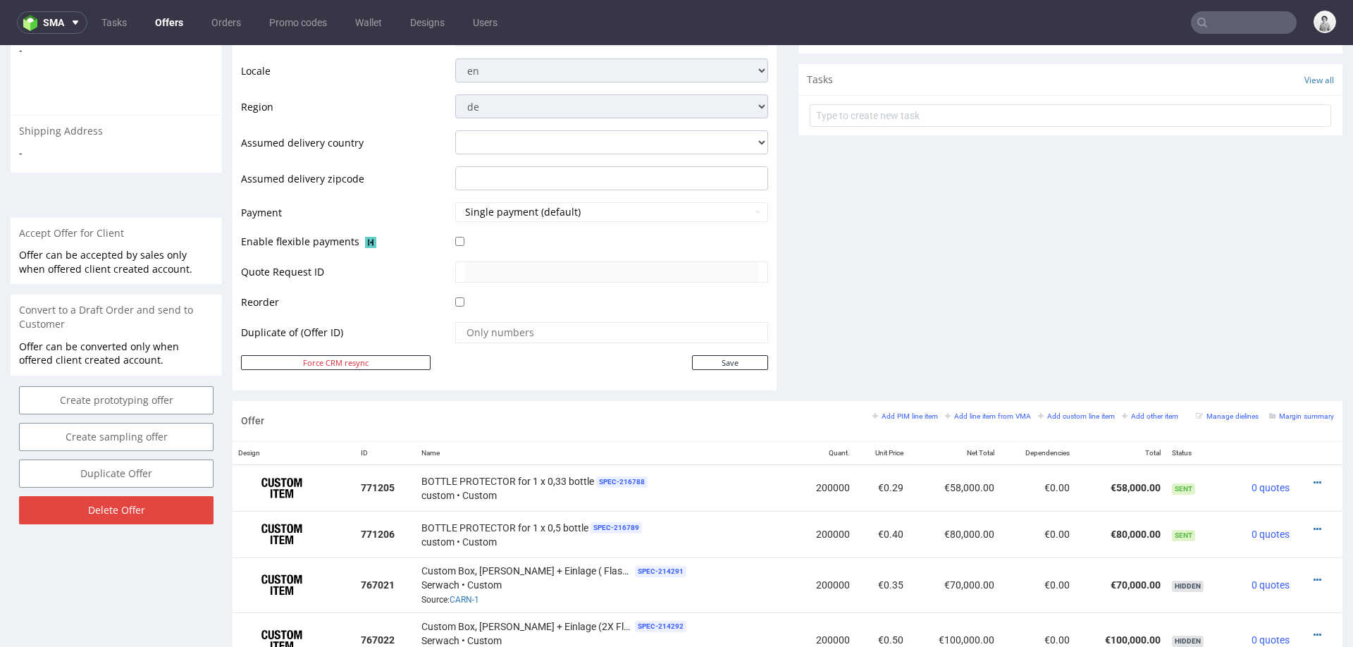
scroll to position [650, 0]
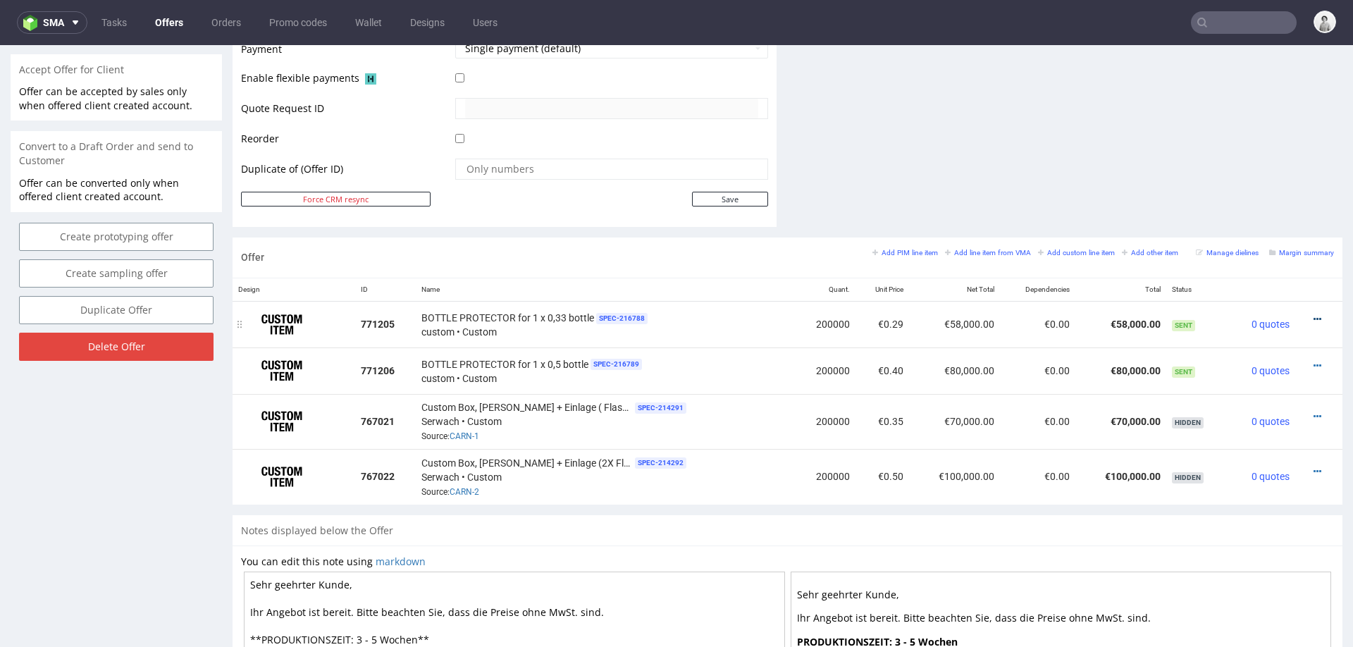
click at [1314, 314] on icon at bounding box center [1318, 319] width 8 height 10
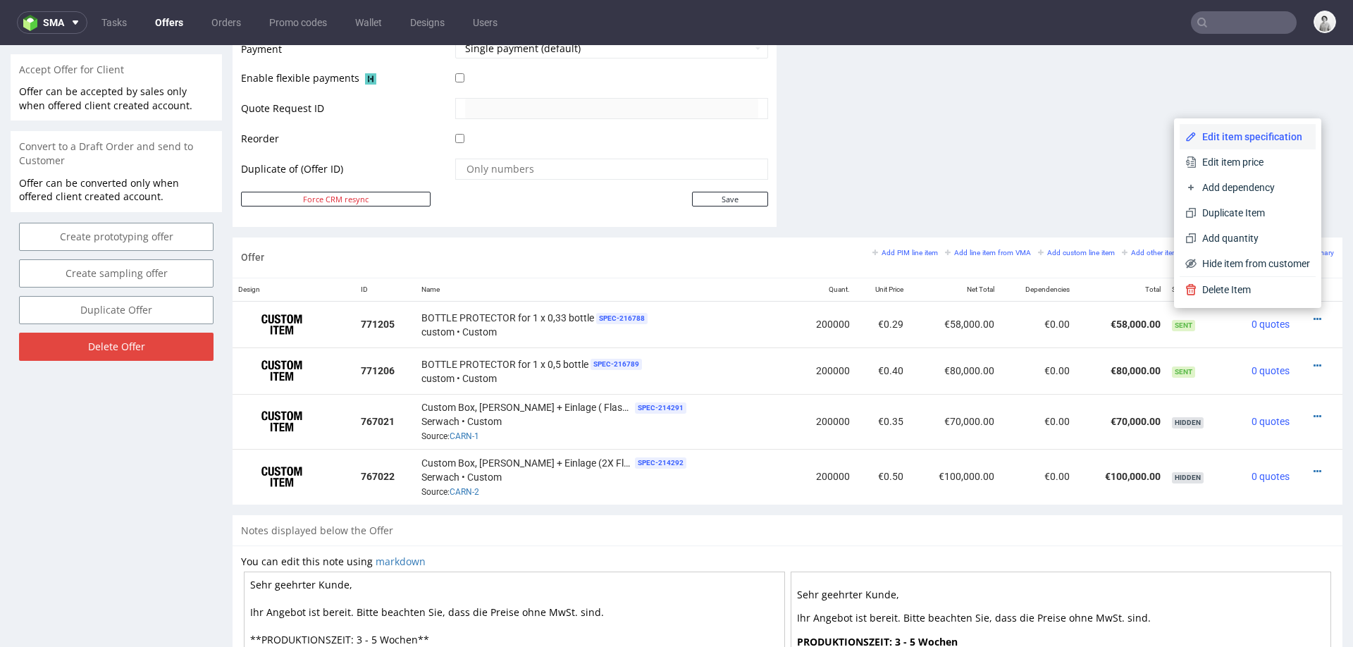
click at [1251, 130] on span "Edit item specification" at bounding box center [1253, 137] width 113 height 14
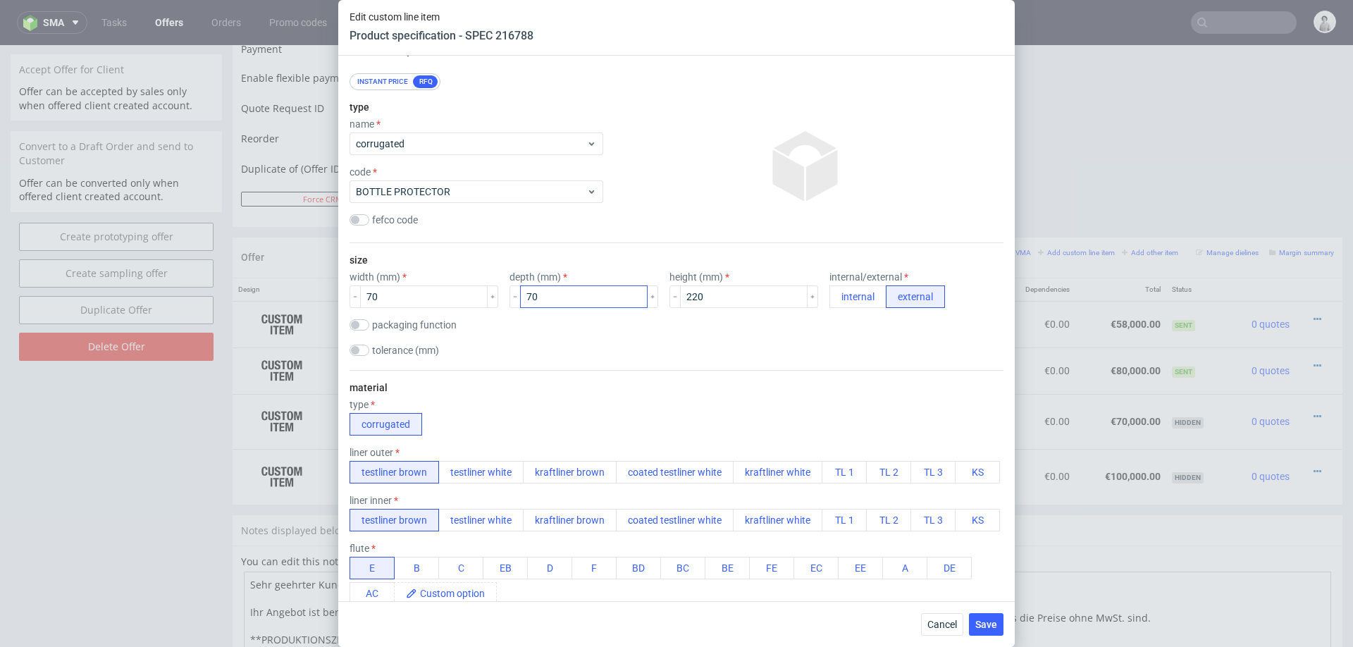
scroll to position [85, 0]
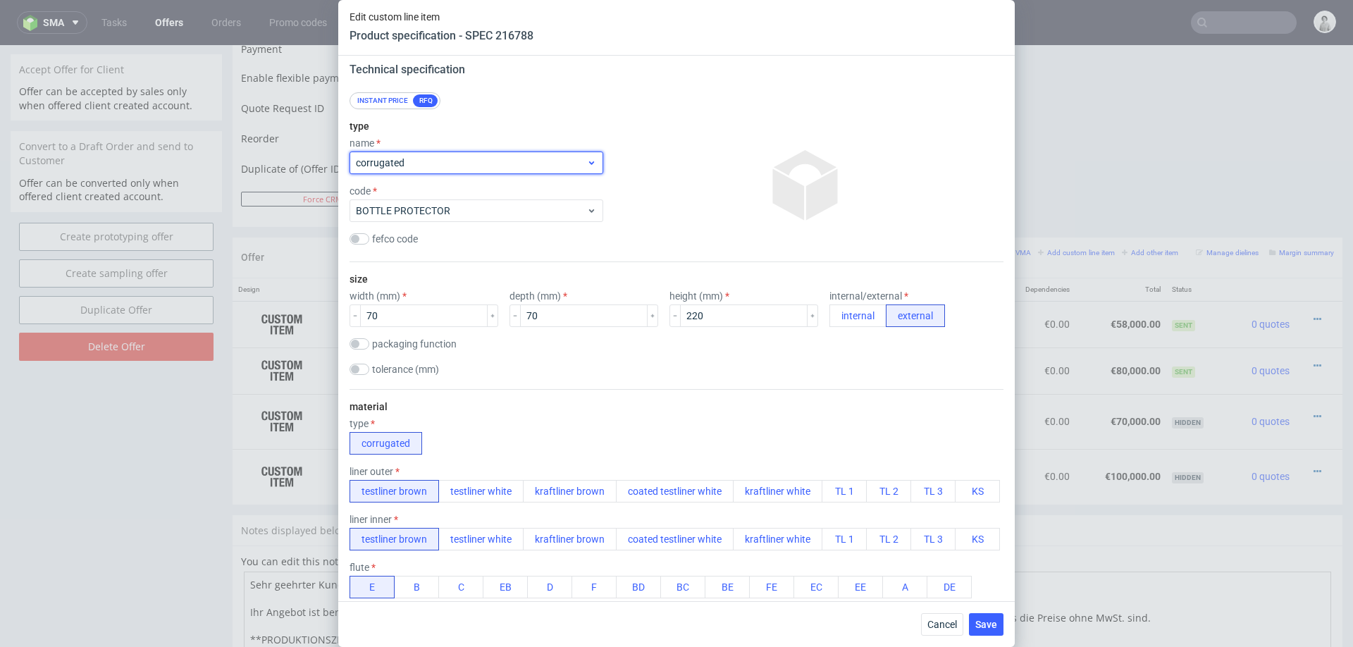
click at [528, 160] on span "corrugated" at bounding box center [471, 163] width 230 height 14
type input "custom"
click at [637, 180] on div at bounding box center [806, 185] width 395 height 141
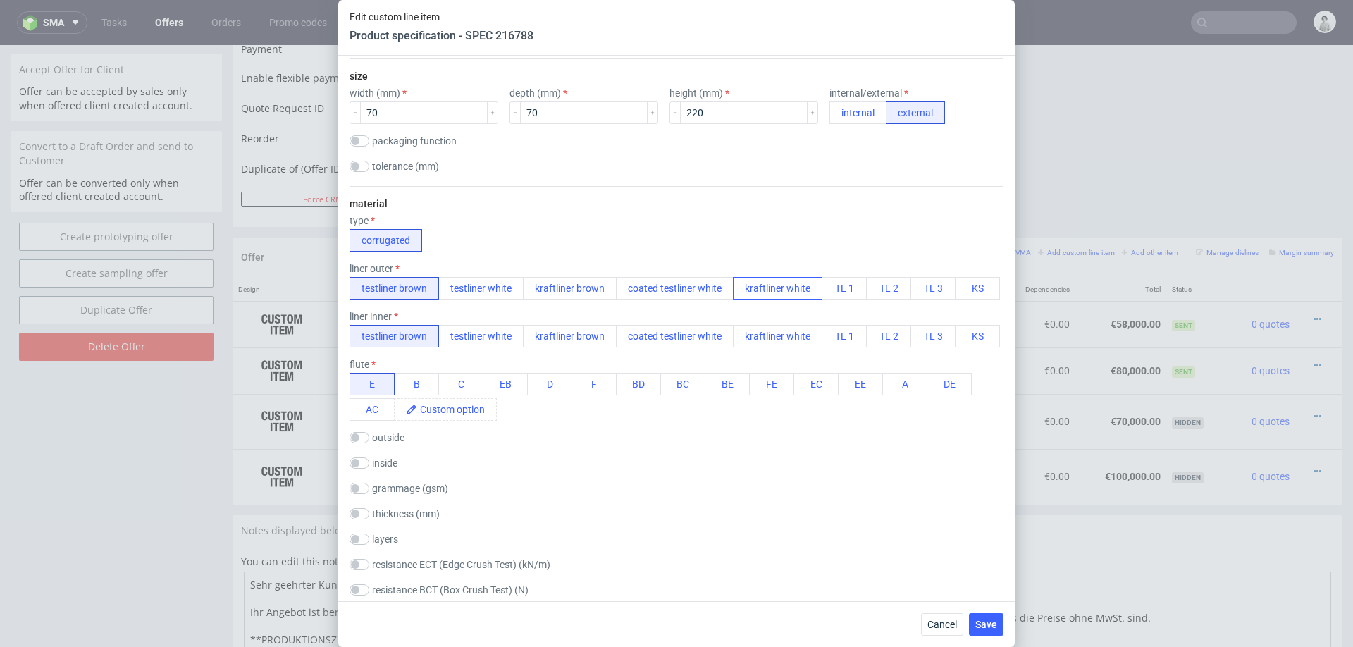
scroll to position [300, 0]
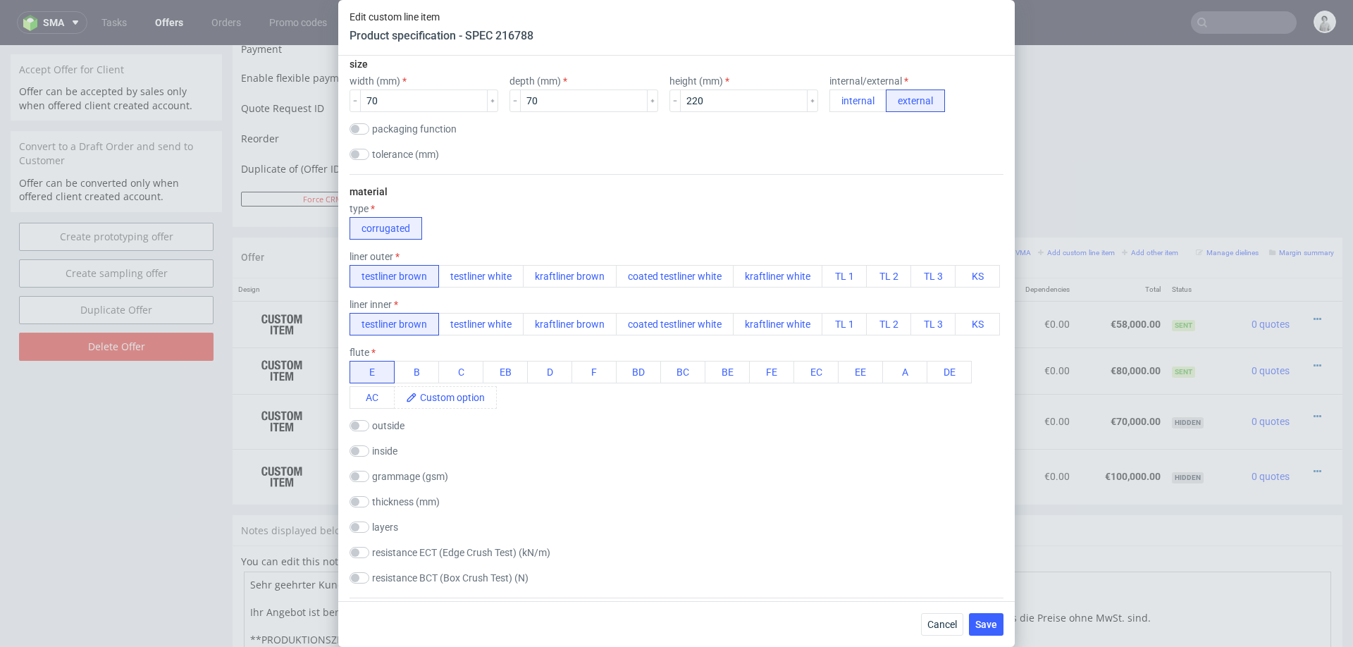
click at [701, 417] on div "material type corrugated liner outer testliner brown testliner white kraftliner…" at bounding box center [677, 386] width 654 height 424
click at [400, 218] on button "corrugated" at bounding box center [386, 228] width 73 height 23
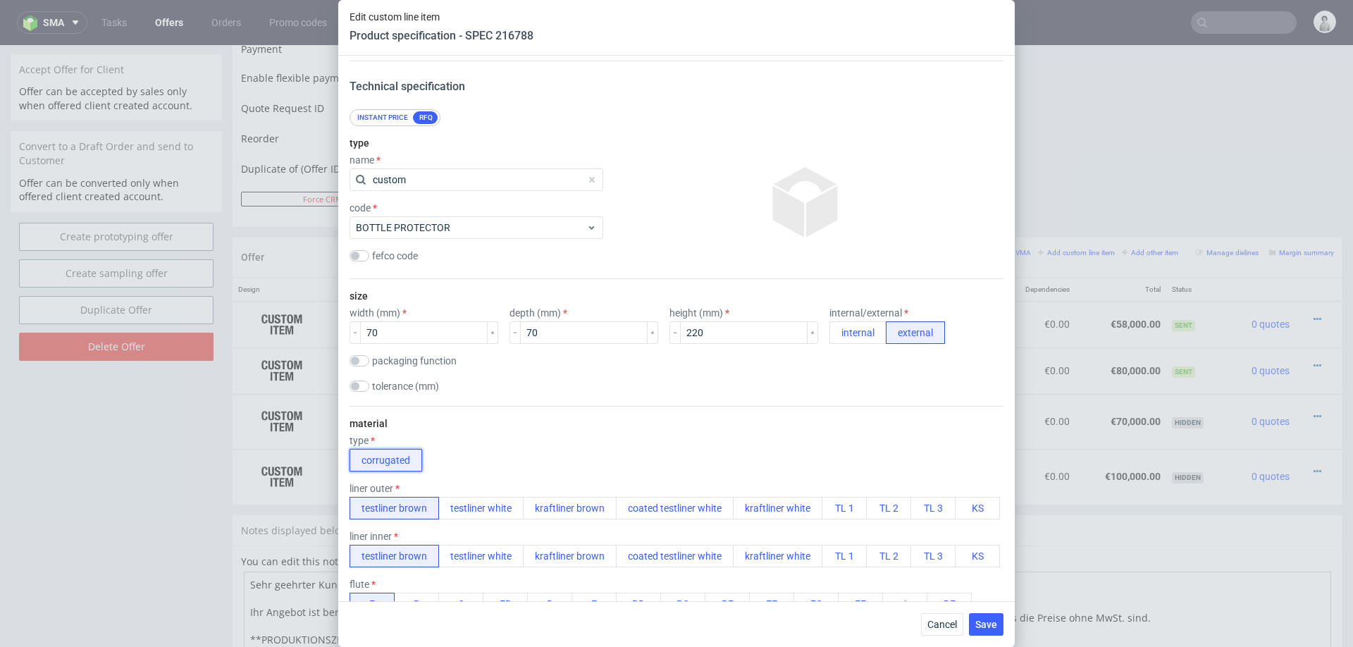
scroll to position [0, 0]
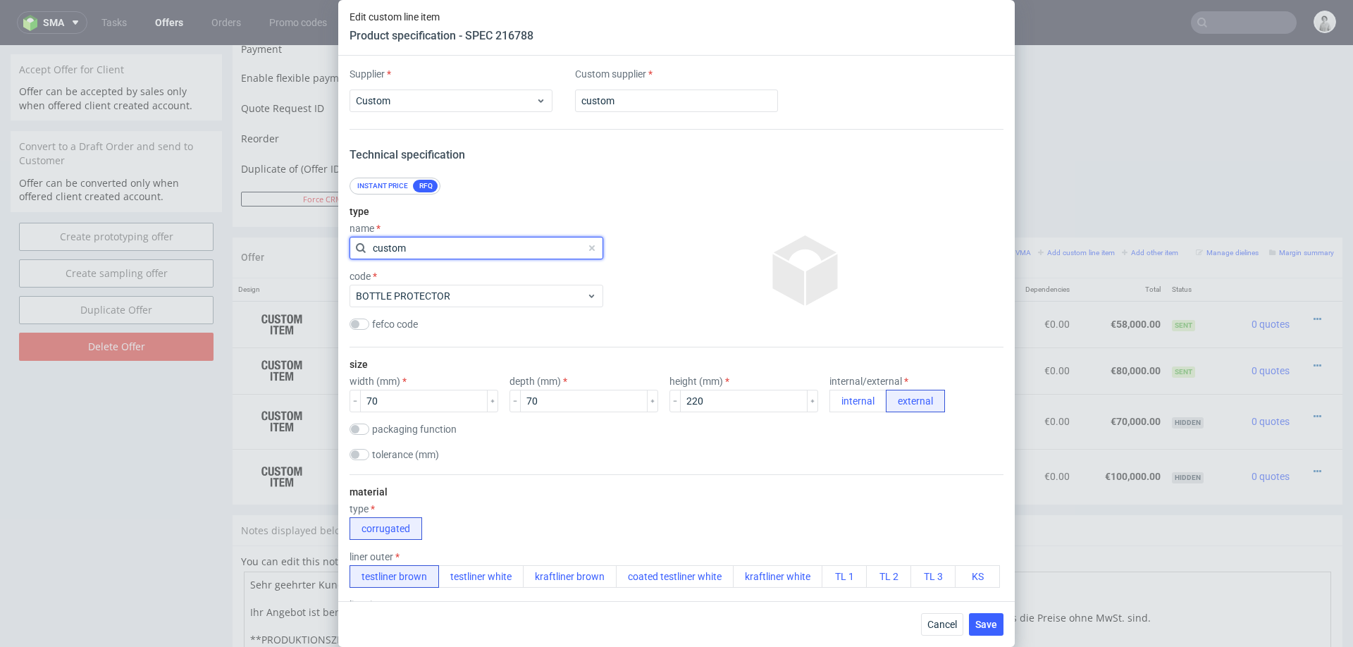
click at [433, 252] on input "custom" at bounding box center [477, 248] width 254 height 23
click at [433, 252] on span "corrugated" at bounding box center [471, 248] width 230 height 14
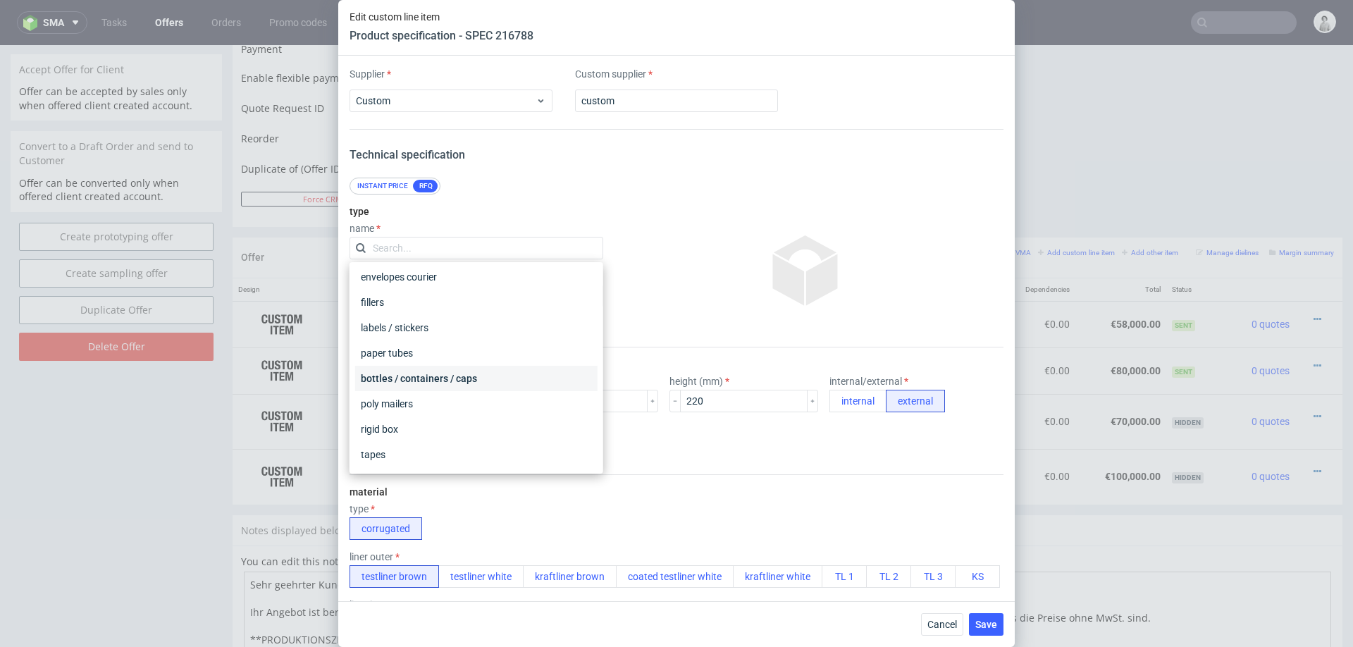
scroll to position [50, 0]
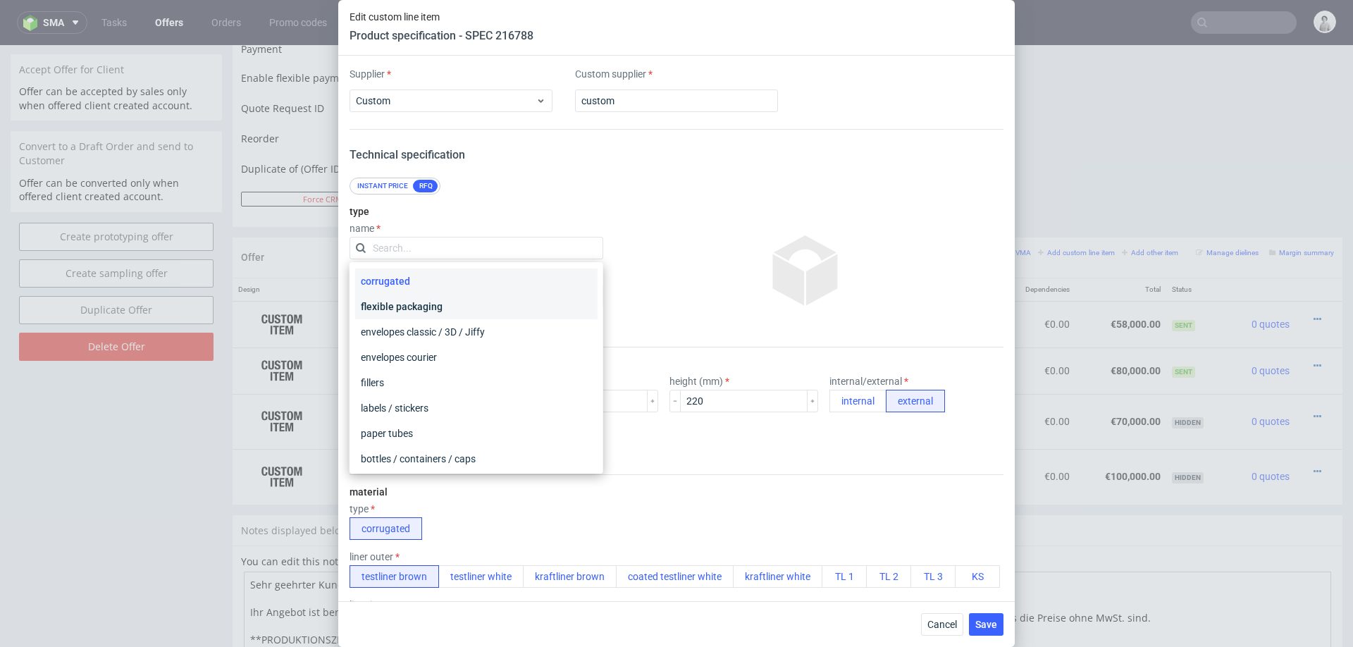
click at [460, 297] on div "flexible packaging" at bounding box center [476, 306] width 242 height 25
checkbox input "false"
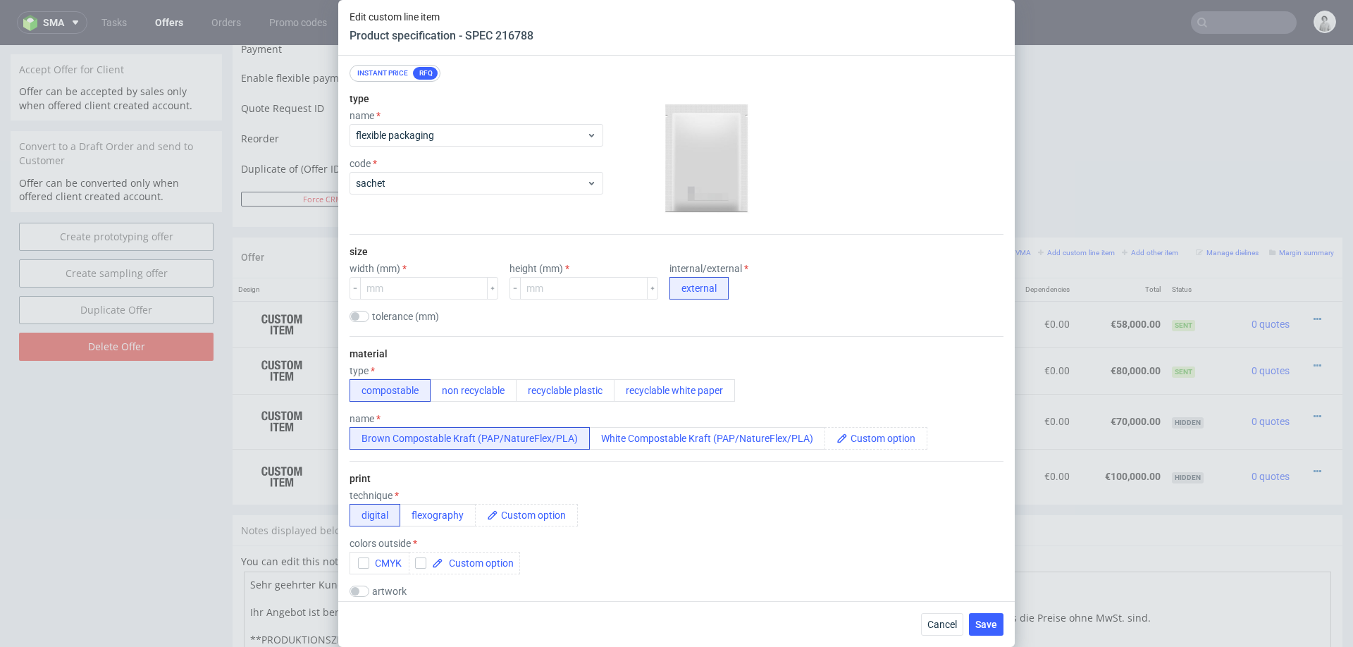
scroll to position [111, 0]
click at [464, 144] on div "flexible packaging" at bounding box center [477, 137] width 254 height 23
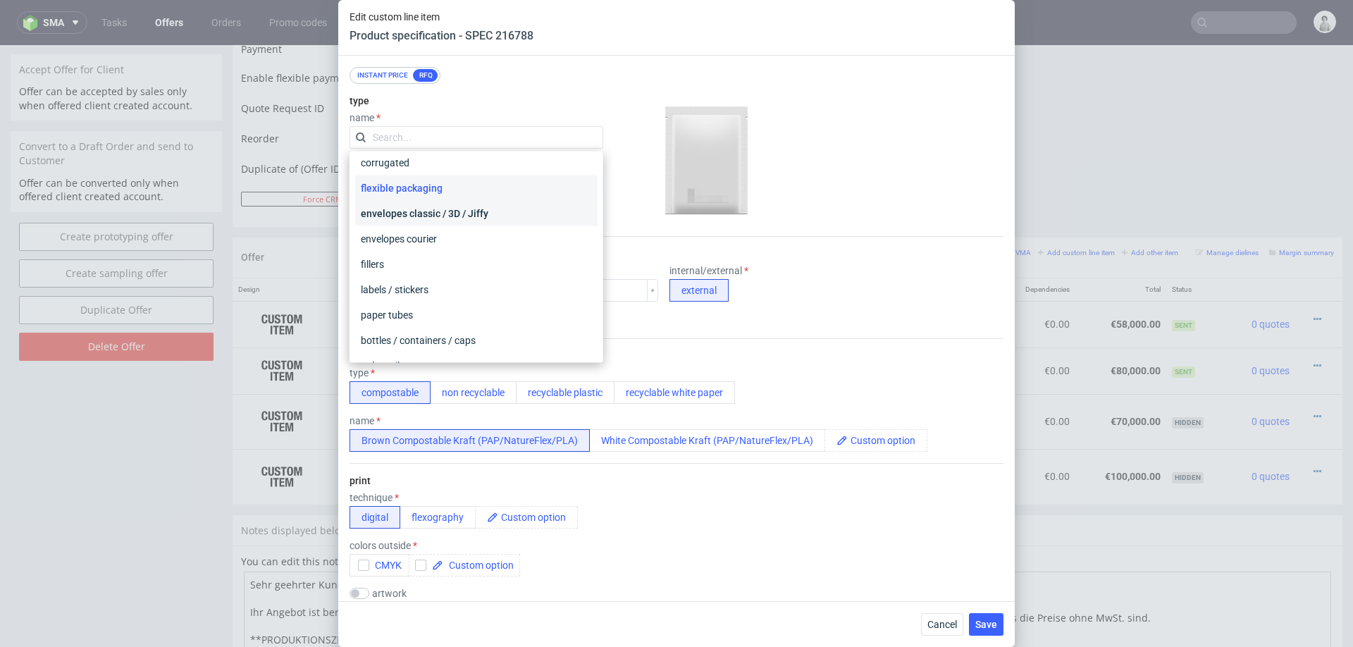
scroll to position [66, 0]
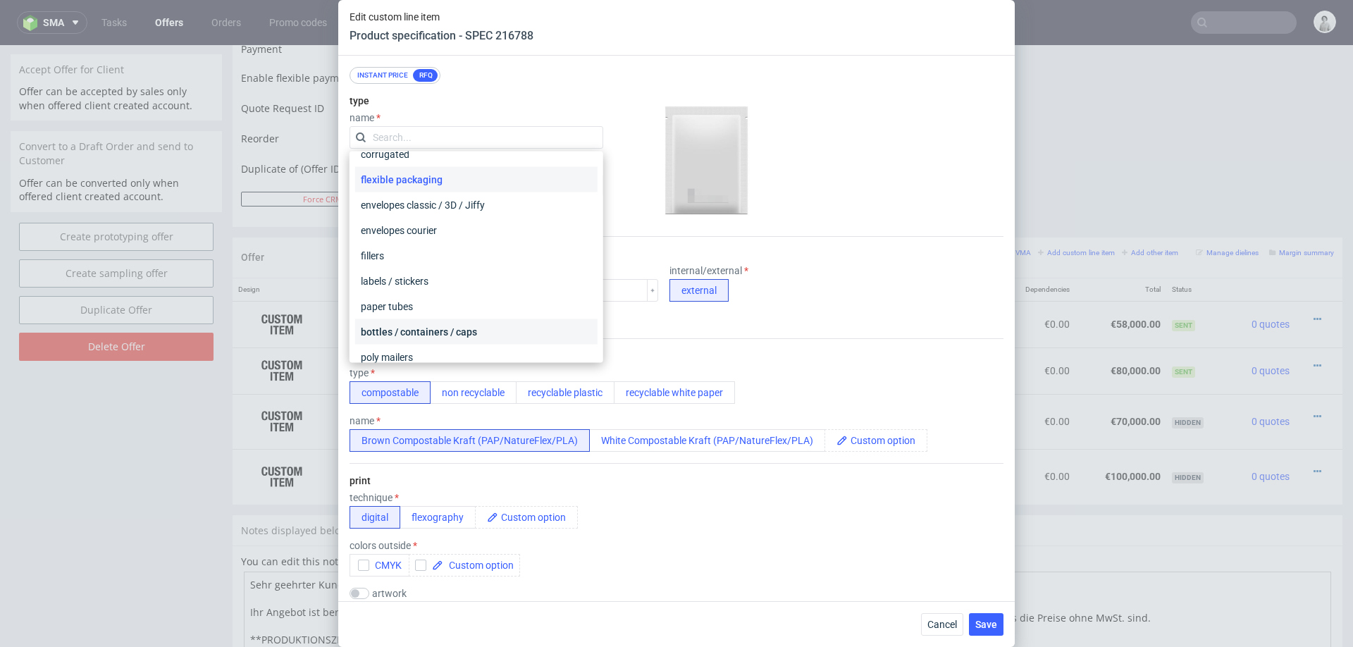
click at [424, 331] on div "bottles / containers / caps" at bounding box center [476, 331] width 242 height 25
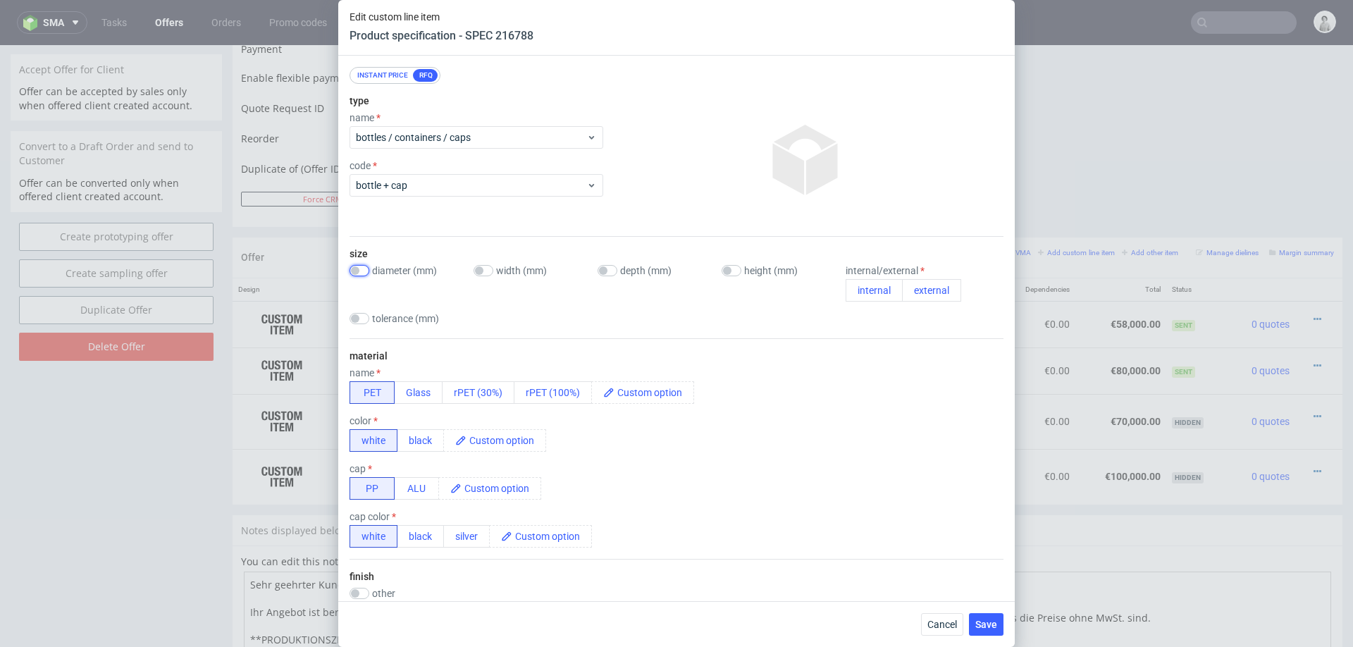
click at [356, 268] on input "checkbox" at bounding box center [360, 270] width 20 height 11
checkbox input "true"
click at [409, 201] on div "type name bottles / containers / caps code bottle + cap" at bounding box center [477, 160] width 254 height 152
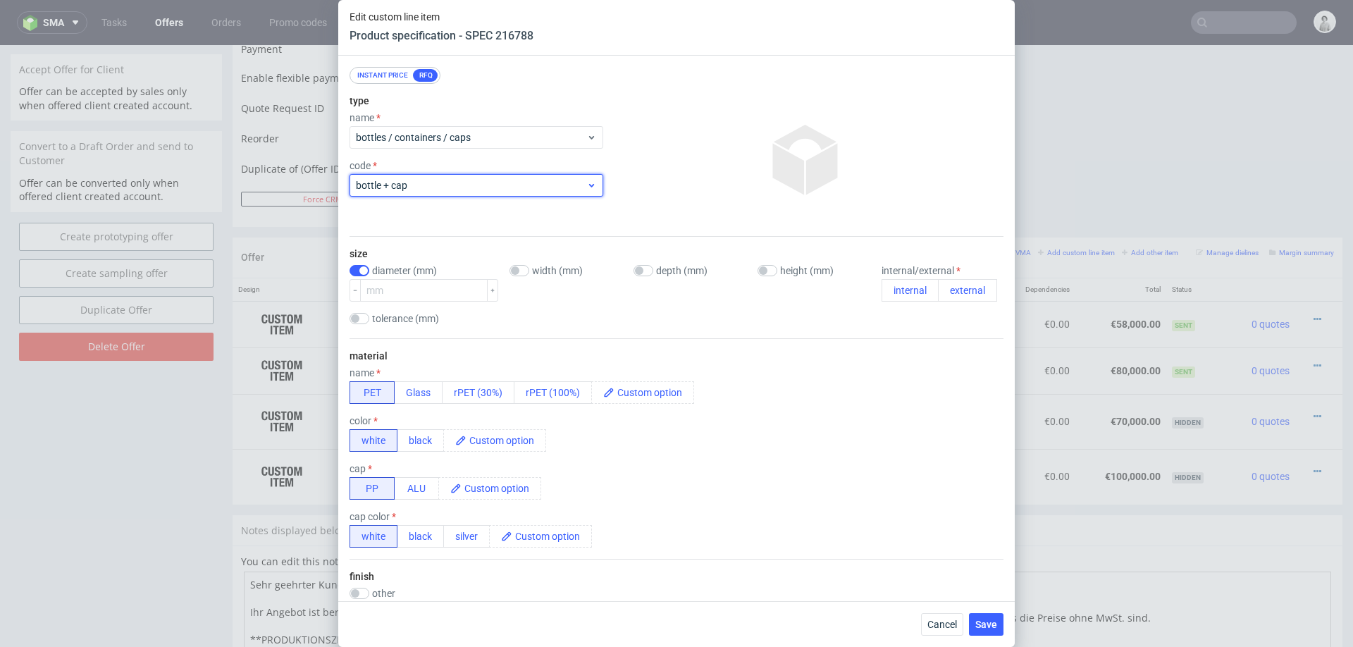
click at [426, 183] on span "bottle + cap" at bounding box center [471, 185] width 230 height 14
type input "custom"
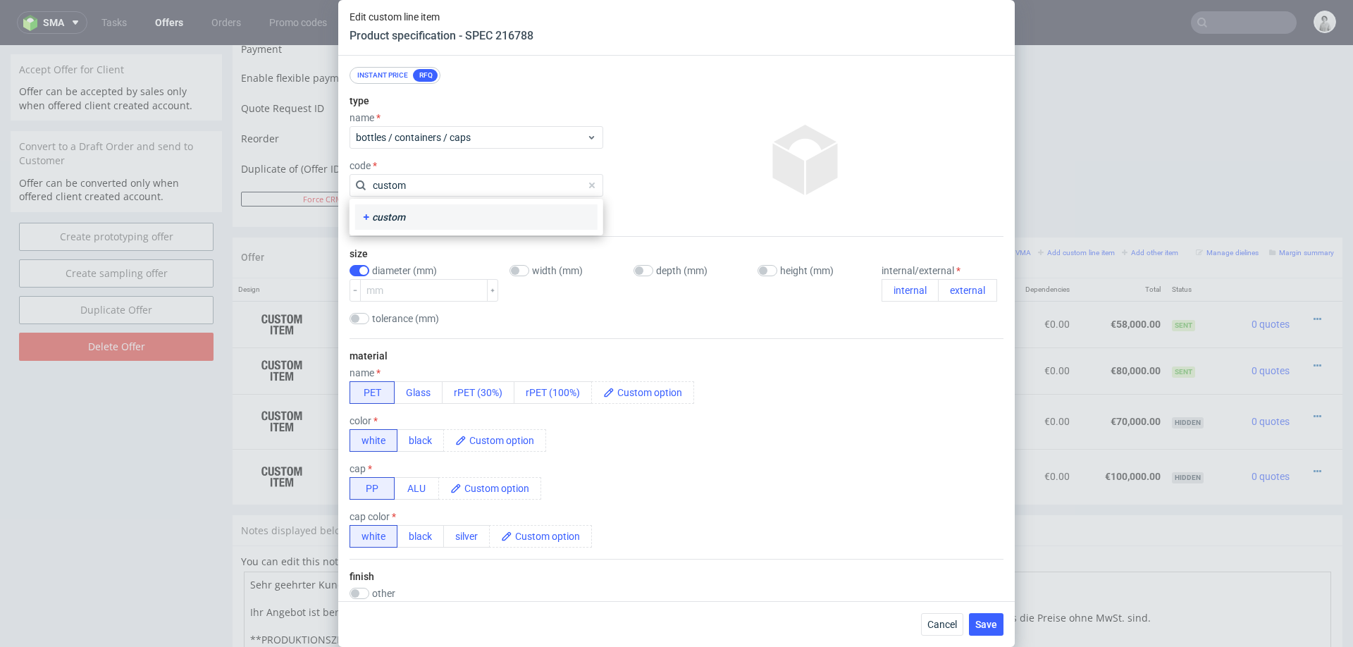
click at [388, 215] on div "custom" at bounding box center [476, 217] width 231 height 14
click at [574, 218] on div "type name bottles / containers / caps code custom" at bounding box center [477, 160] width 254 height 152
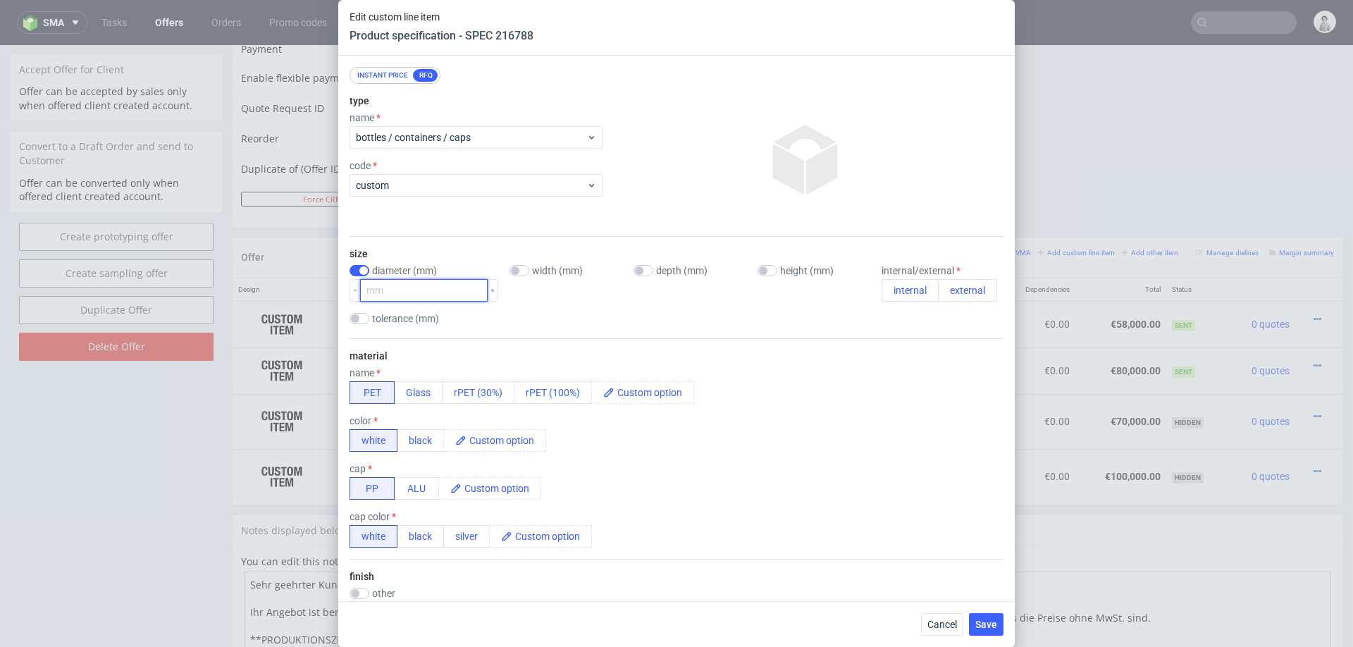
click at [424, 292] on input "number" at bounding box center [424, 290] width 128 height 23
type input "7"
click at [758, 269] on input "checkbox" at bounding box center [768, 270] width 20 height 11
checkbox input "true"
click at [787, 285] on input "number" at bounding box center [809, 290] width 113 height 23
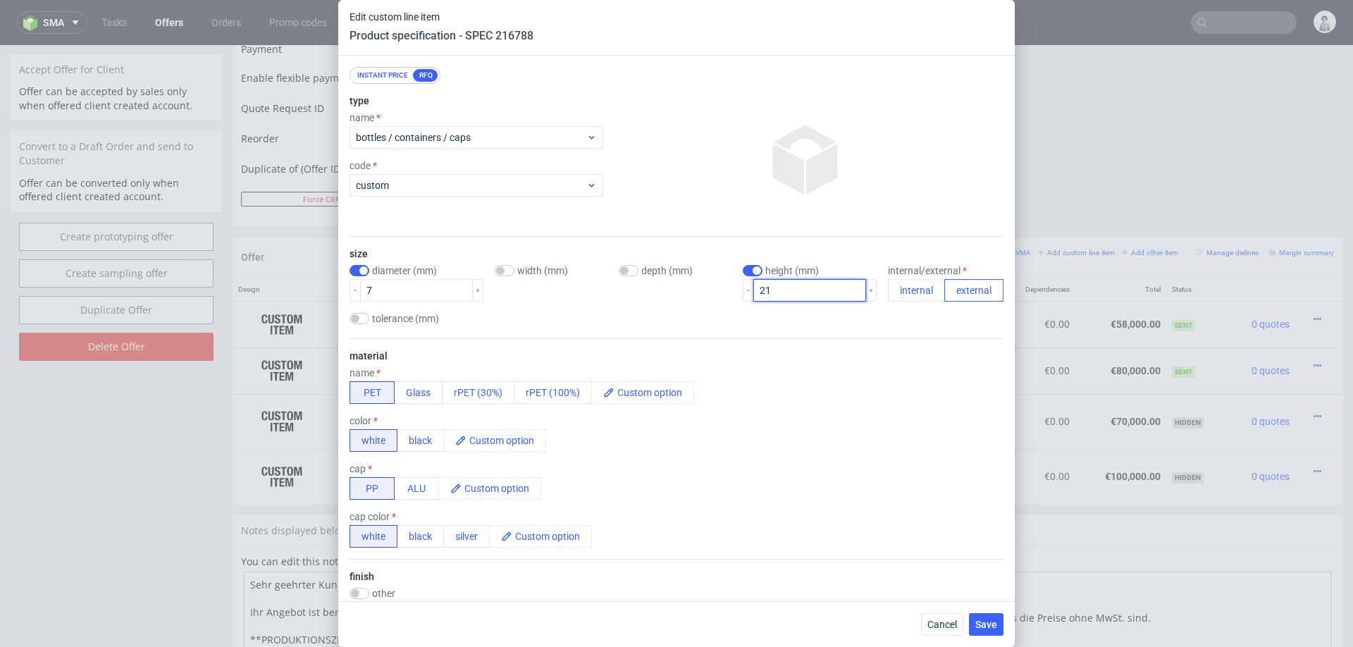
type input "21"
click at [963, 290] on button "external" at bounding box center [973, 290] width 59 height 23
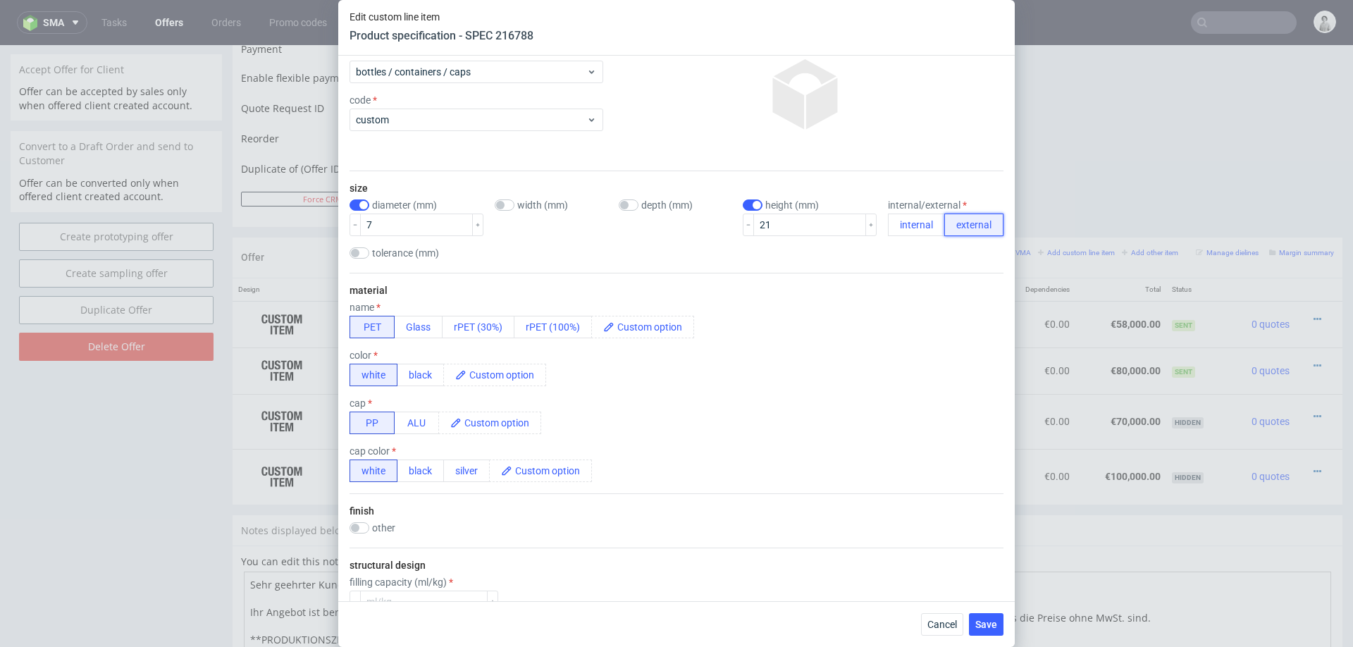
scroll to position [193, 0]
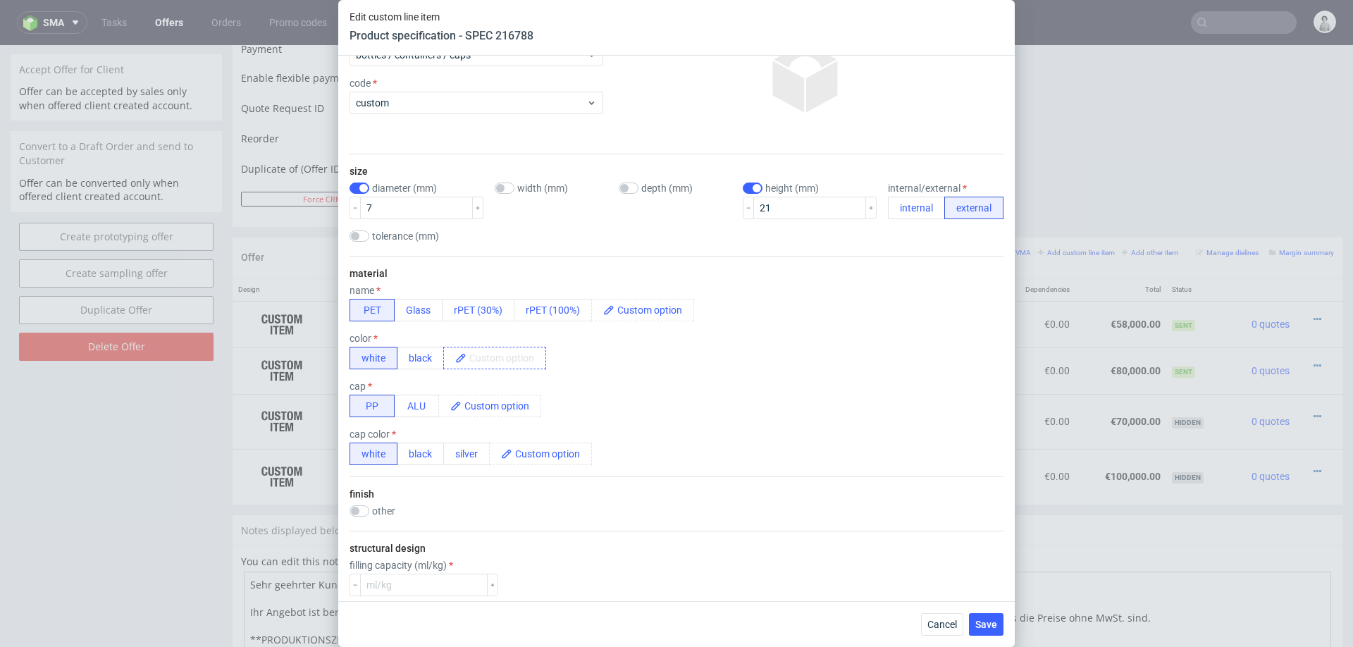
click at [508, 347] on span at bounding box center [506, 357] width 79 height 21
click at [503, 409] on span at bounding box center [501, 405] width 79 height 21
click at [668, 386] on div "cap PP ALU custom" at bounding box center [677, 399] width 654 height 37
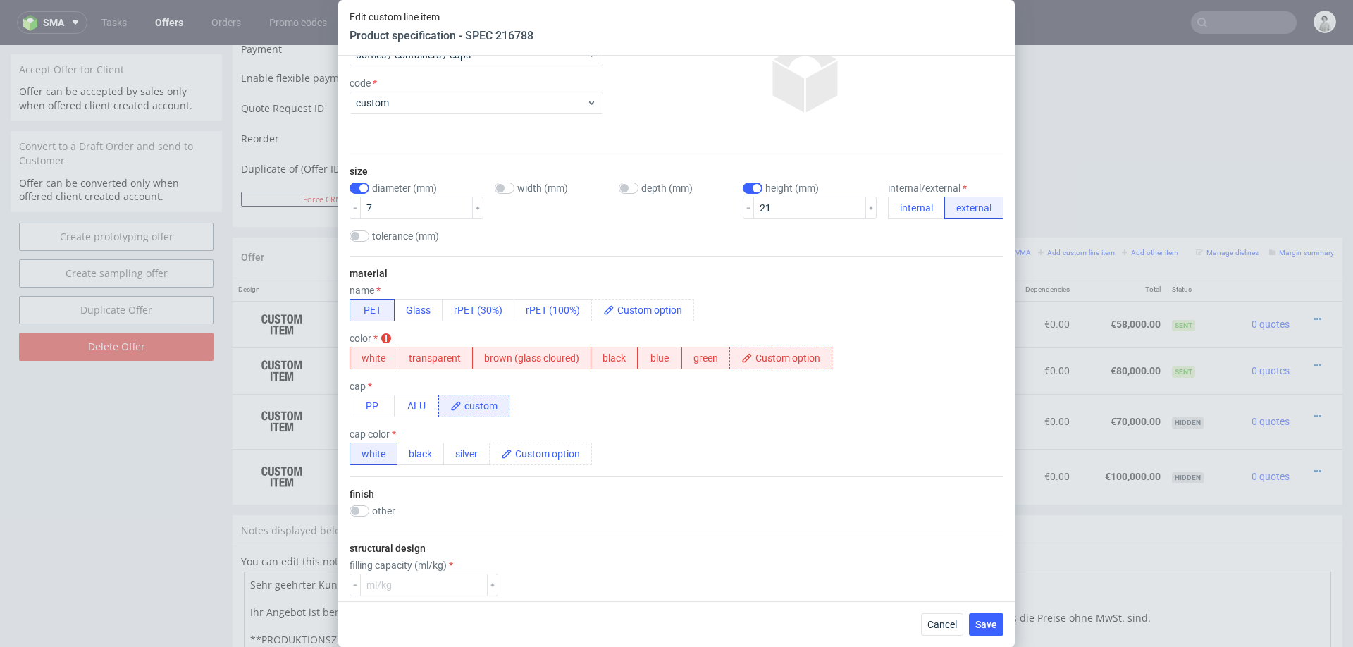
click at [544, 370] on div "material name PET Glass rPET (30%) rPET (100%) color color is required white tr…" at bounding box center [677, 366] width 654 height 221
click at [563, 362] on button "brown (glass cloured)" at bounding box center [531, 358] width 119 height 23
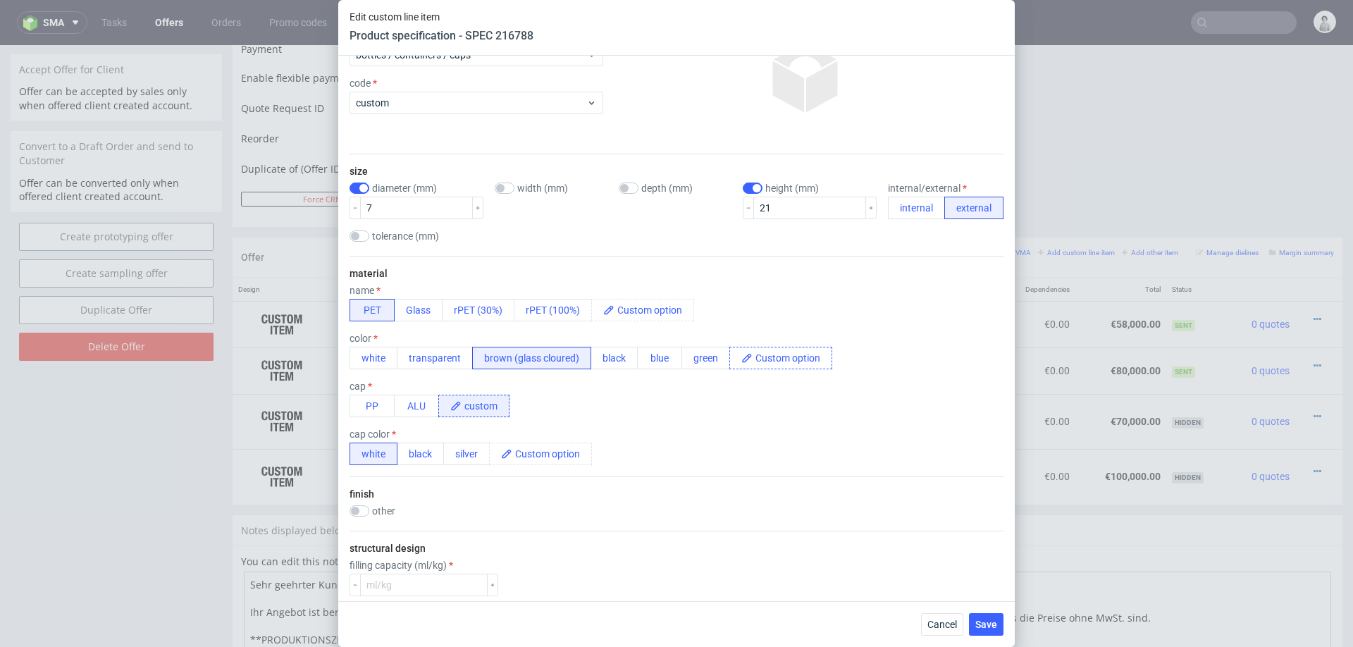
click at [780, 358] on span at bounding box center [792, 357] width 79 height 21
click at [784, 403] on div "cap PP ALU custom" at bounding box center [677, 399] width 654 height 37
click at [648, 316] on span at bounding box center [654, 310] width 79 height 21
click at [714, 407] on div "cap PP ALU custom" at bounding box center [677, 399] width 654 height 37
click at [534, 455] on span at bounding box center [551, 453] width 79 height 21
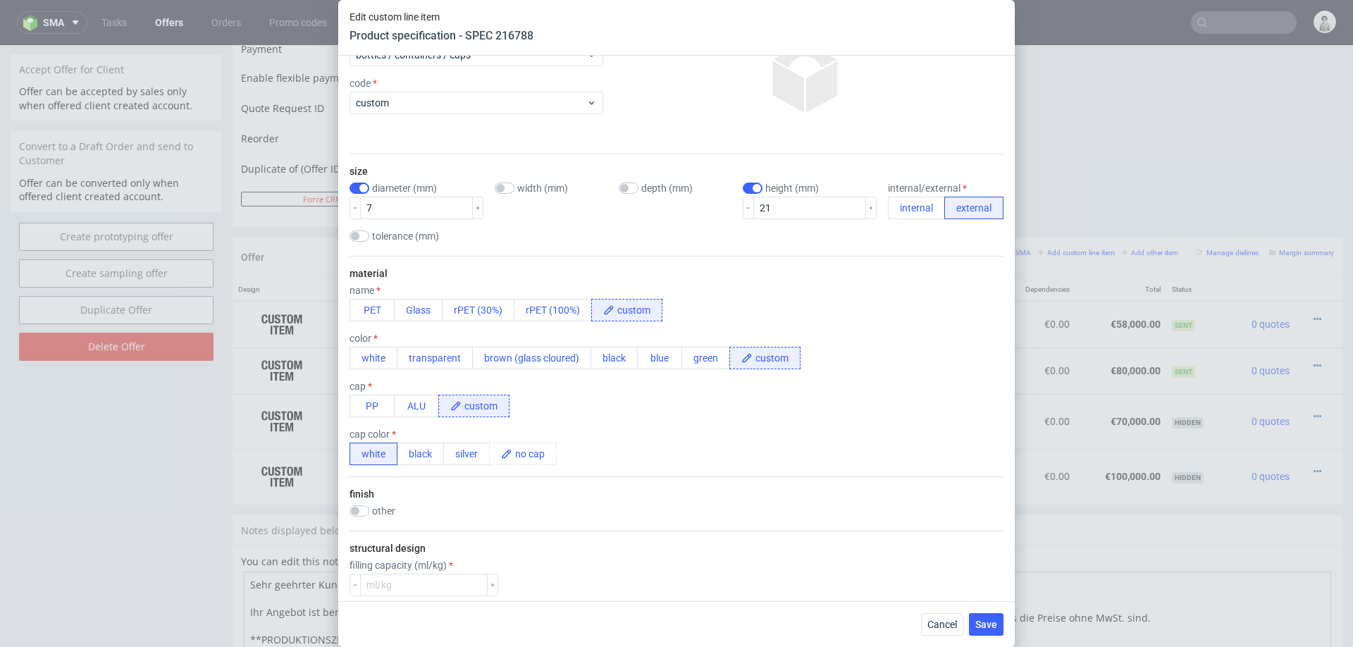
click at [679, 442] on div "cap color white black silver no cap" at bounding box center [677, 446] width 654 height 37
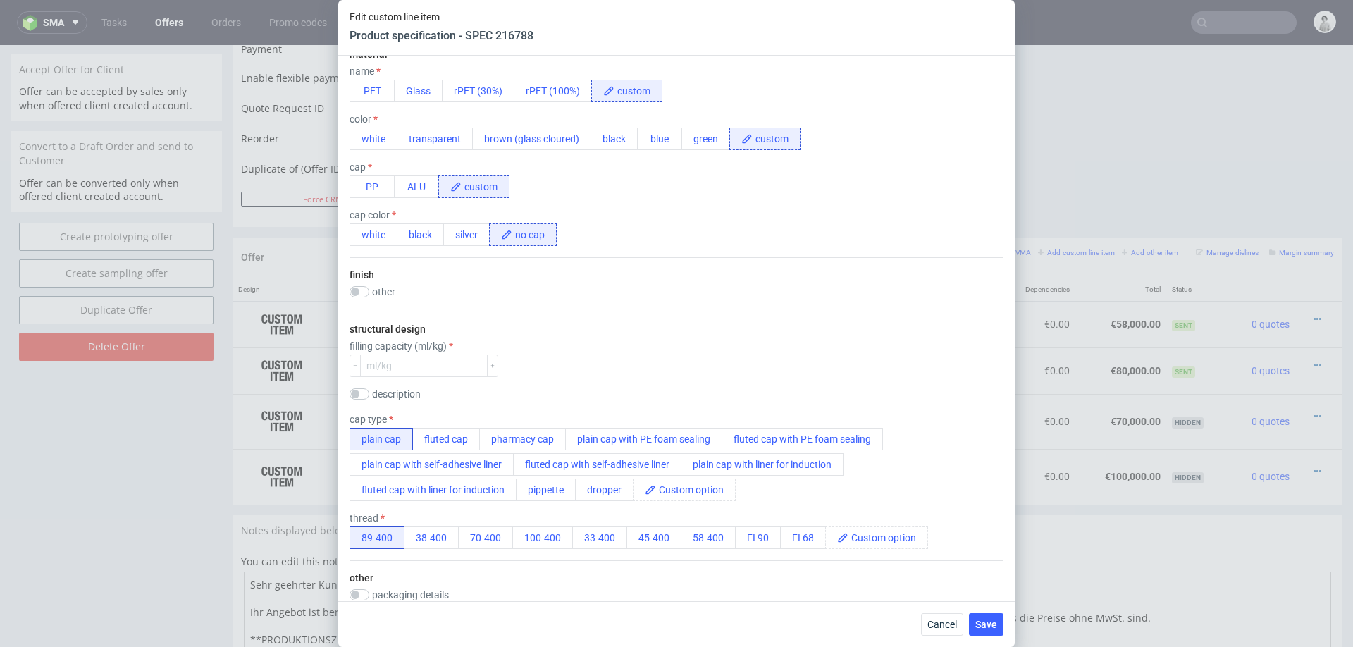
scroll to position [417, 0]
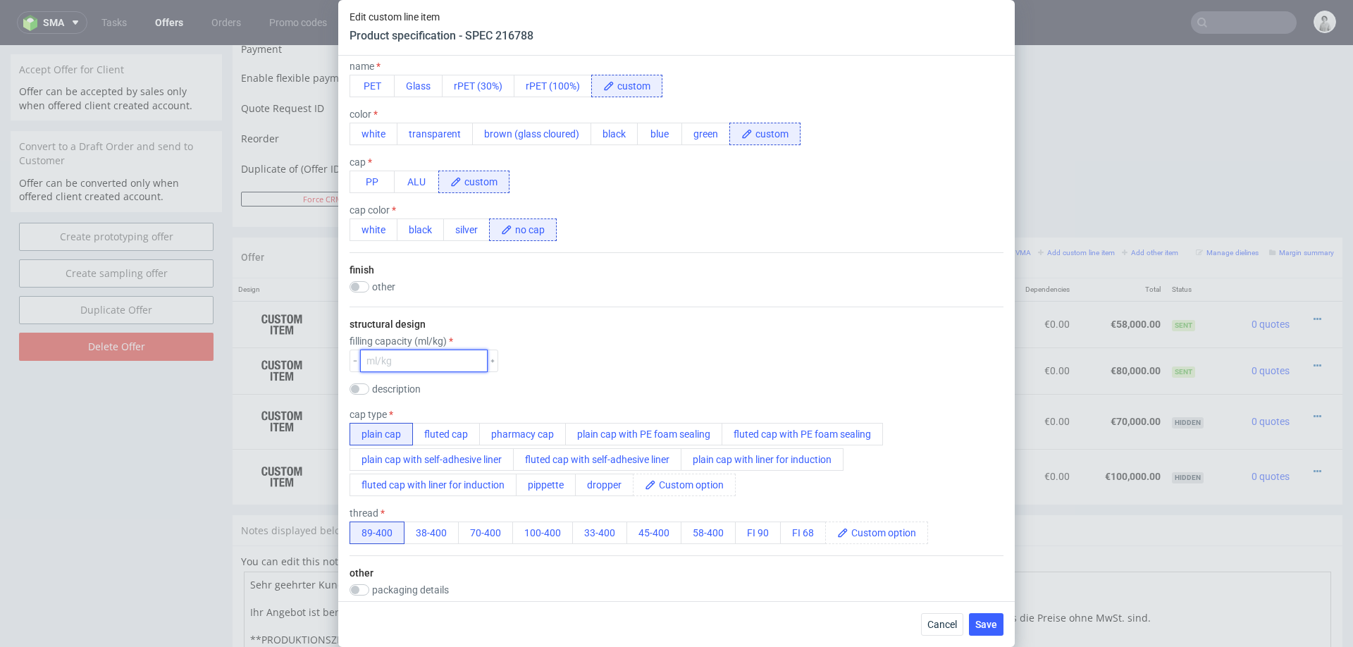
click at [433, 361] on input "number" at bounding box center [424, 361] width 128 height 23
type input "0"
type input "0.33"
click at [605, 342] on div "filling capacity (ml/kg) 0.33" at bounding box center [677, 353] width 654 height 37
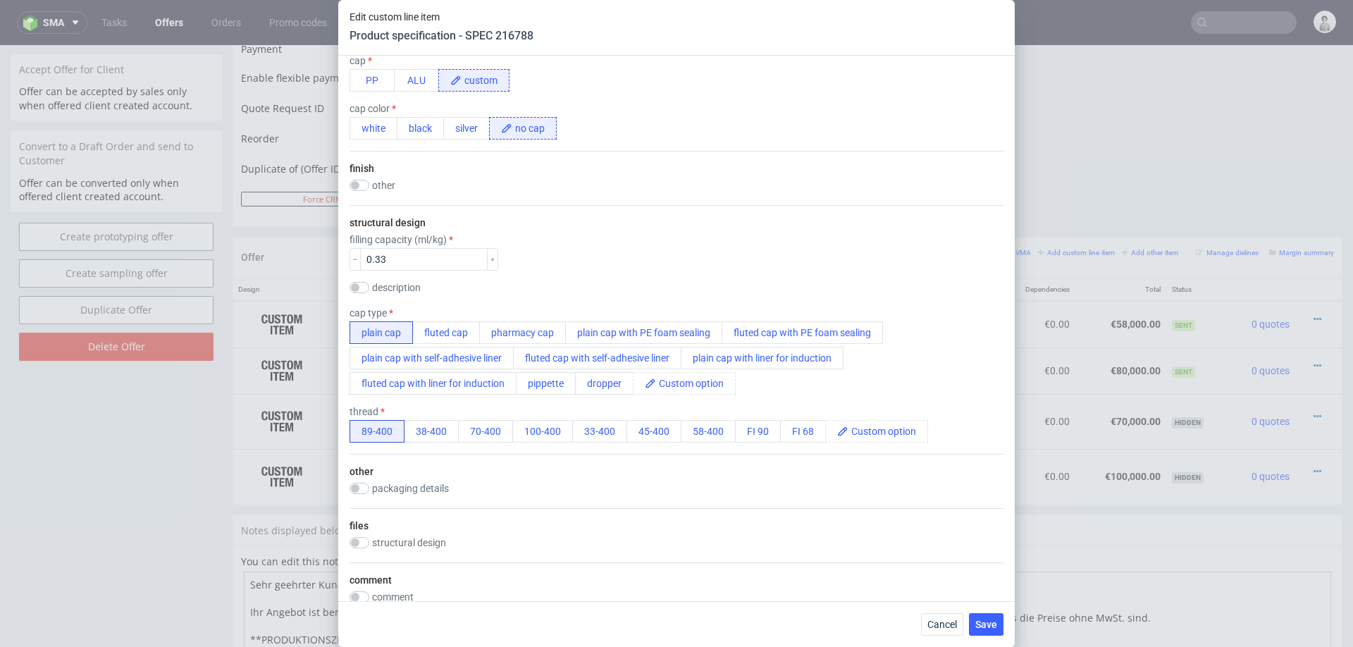
scroll to position [520, 0]
click at [699, 387] on span at bounding box center [695, 381] width 79 height 21
click at [910, 374] on div "plain cap fluted cap pharmacy cap plain cap with PE foam sealing fluted cap wit…" at bounding box center [677, 356] width 654 height 73
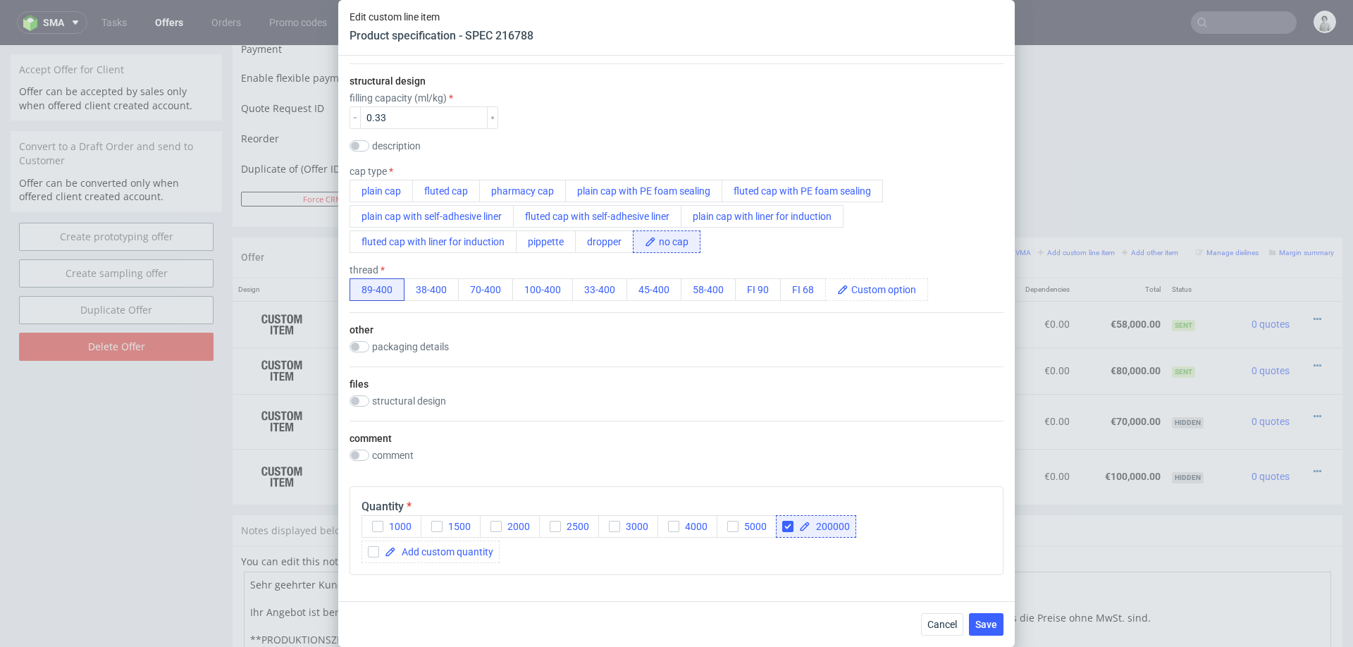
scroll to position [662, 0]
click at [890, 292] on span at bounding box center [888, 288] width 79 height 21
click at [968, 268] on div "thread 89-400 38-400 70-400 100-400 33-400 45-400 58-400 FI 90 FI 68 custom" at bounding box center [677, 281] width 654 height 37
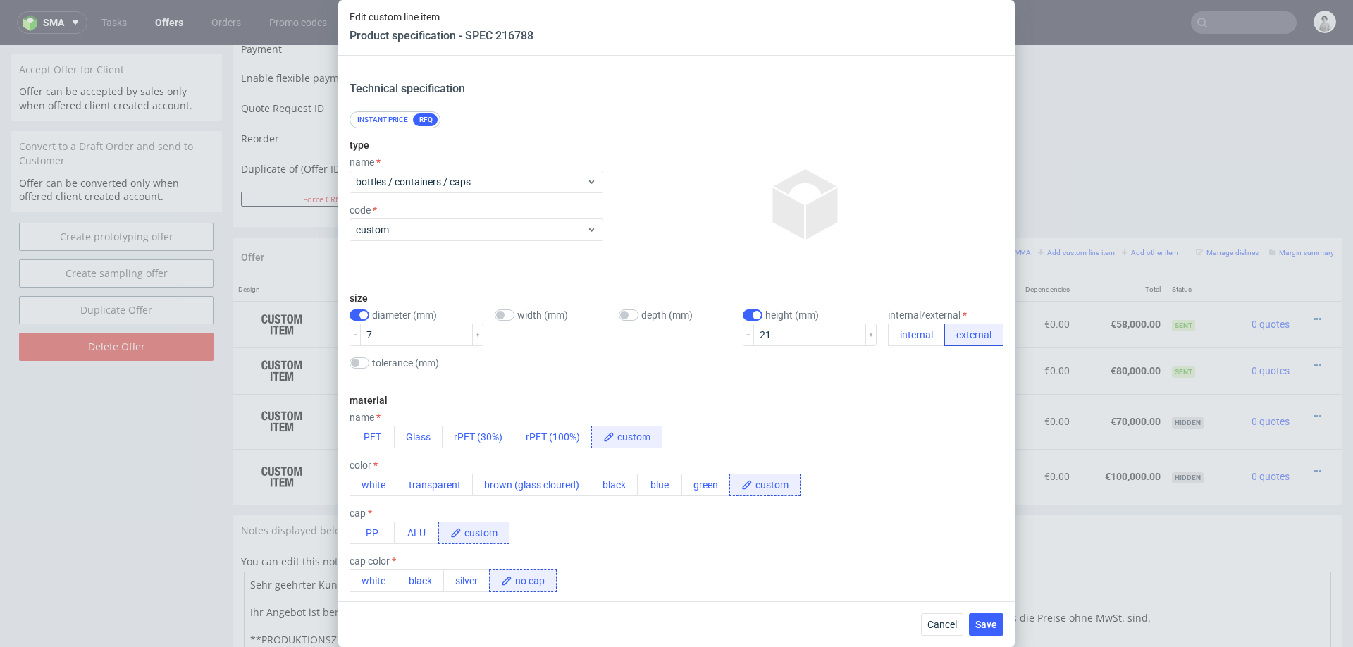
scroll to position [0, 0]
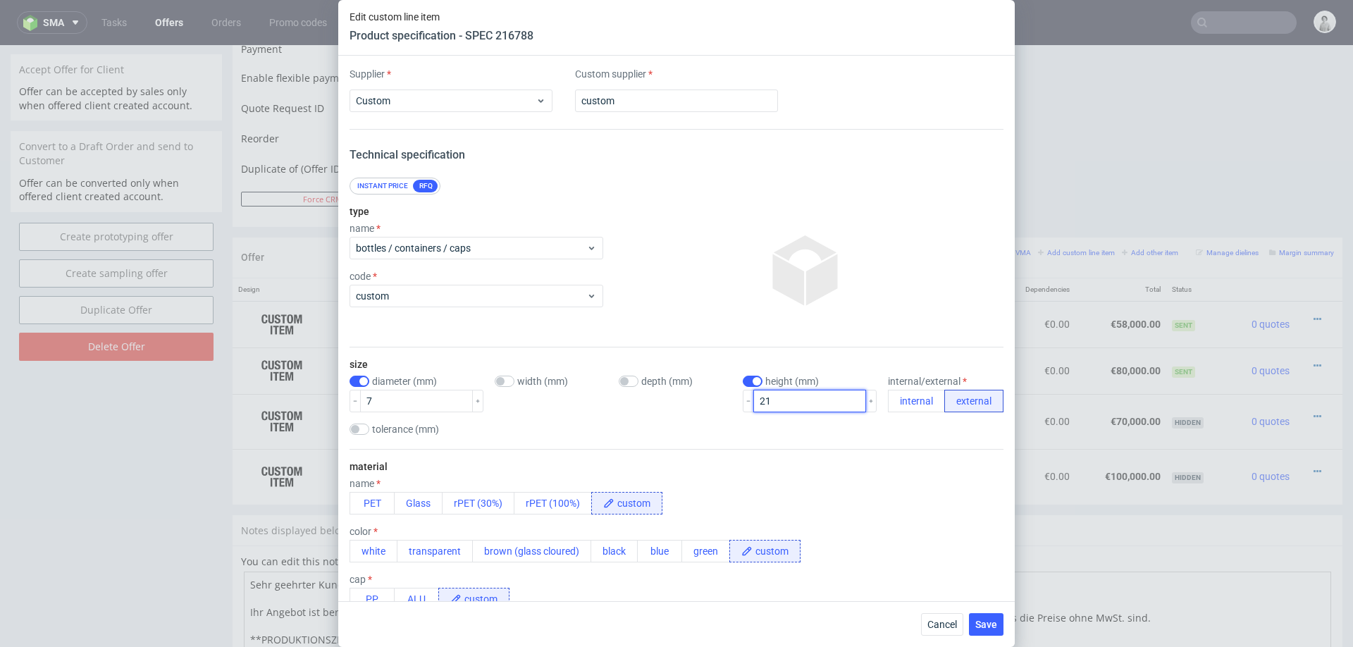
click at [780, 392] on input "21" at bounding box center [809, 401] width 113 height 23
click at [788, 399] on input "21" at bounding box center [809, 401] width 113 height 23
type input "220"
click at [391, 400] on input "7" at bounding box center [416, 401] width 113 height 23
type input "70"
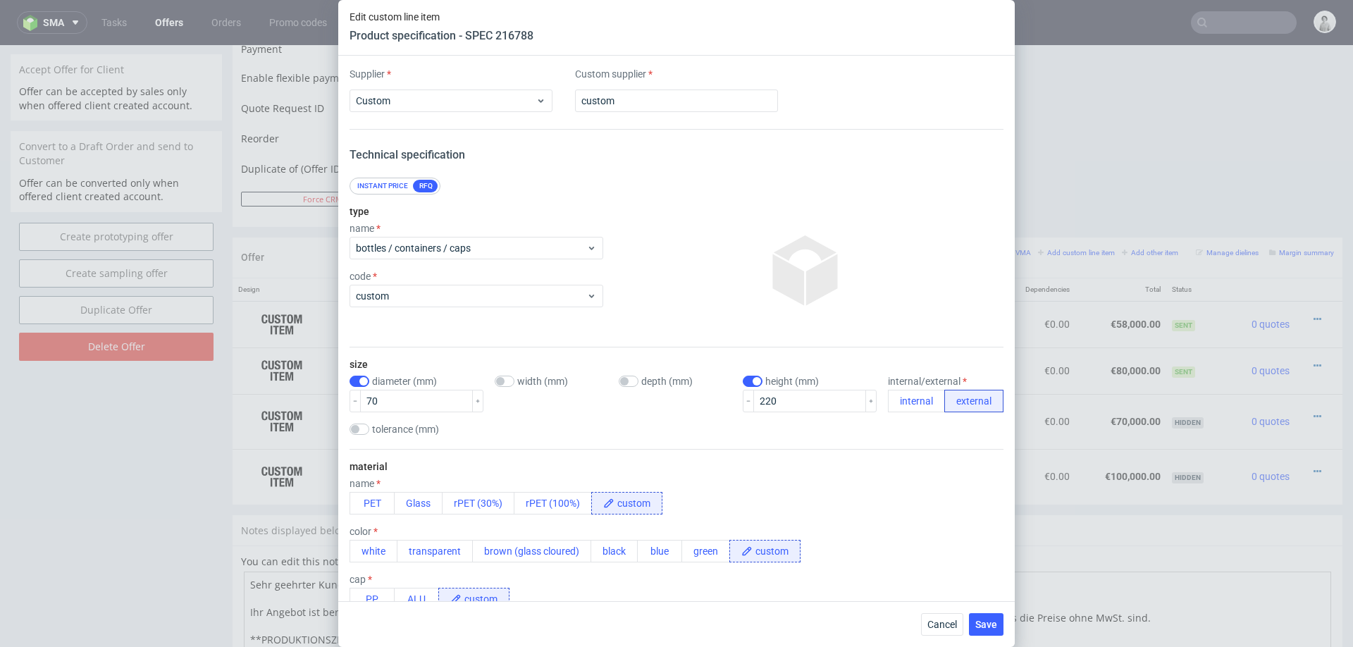
click at [734, 462] on div "material name PET Glass rPET (30%) rPET (100%) custom color white transparent b…" at bounding box center [677, 559] width 654 height 221
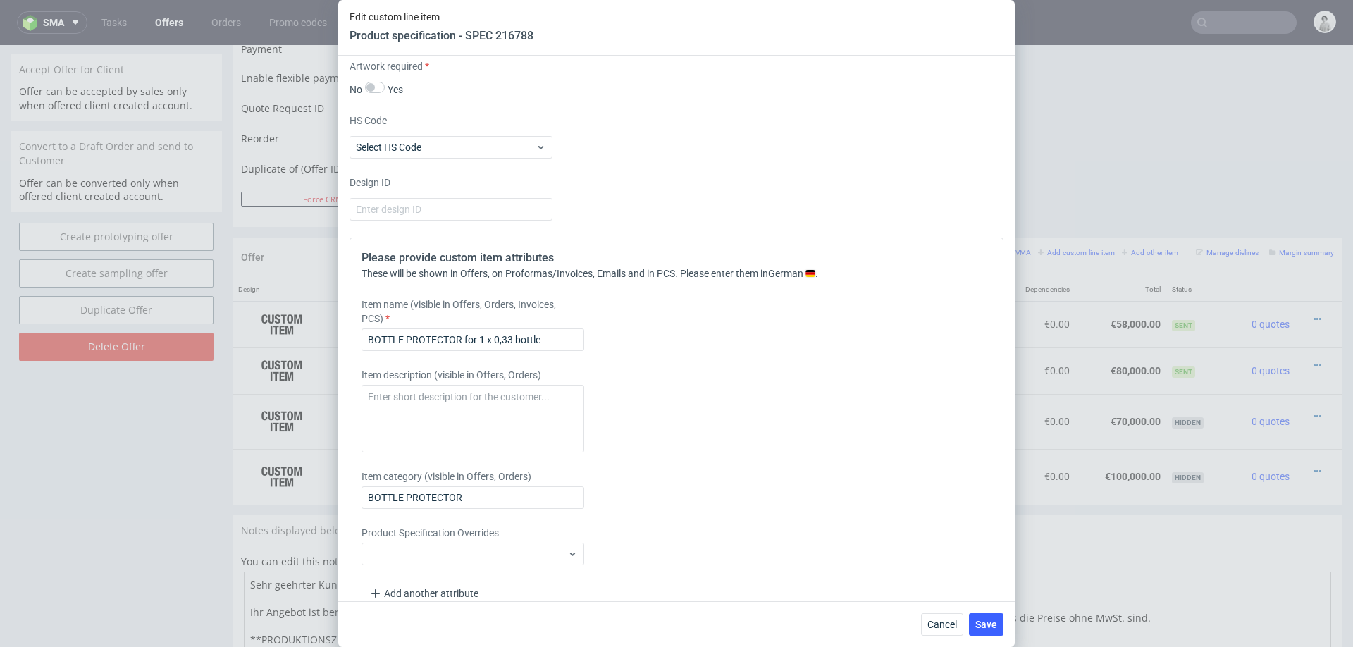
scroll to position [1242, 0]
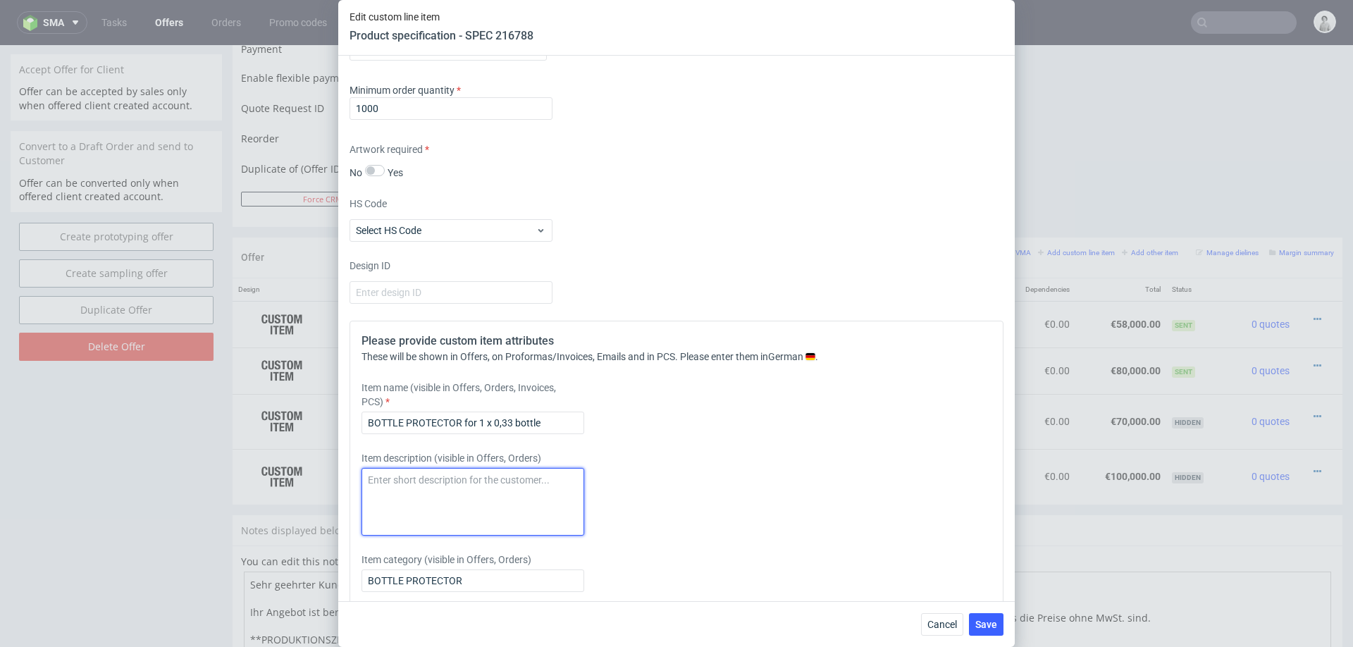
click at [524, 468] on textarea at bounding box center [473, 502] width 223 height 68
paste textarea "Suitable for bottles with a diameter of 5 to 7 cm and a height of up to 24 cm"
type textarea "Suitable for bottles with a diameter of 5 to 7 cm and a height of up to 24 cm"
click at [684, 451] on div "Item description (visible in Offers, Orders) Suitable for bottles with a diamet…" at bounding box center [596, 493] width 468 height 85
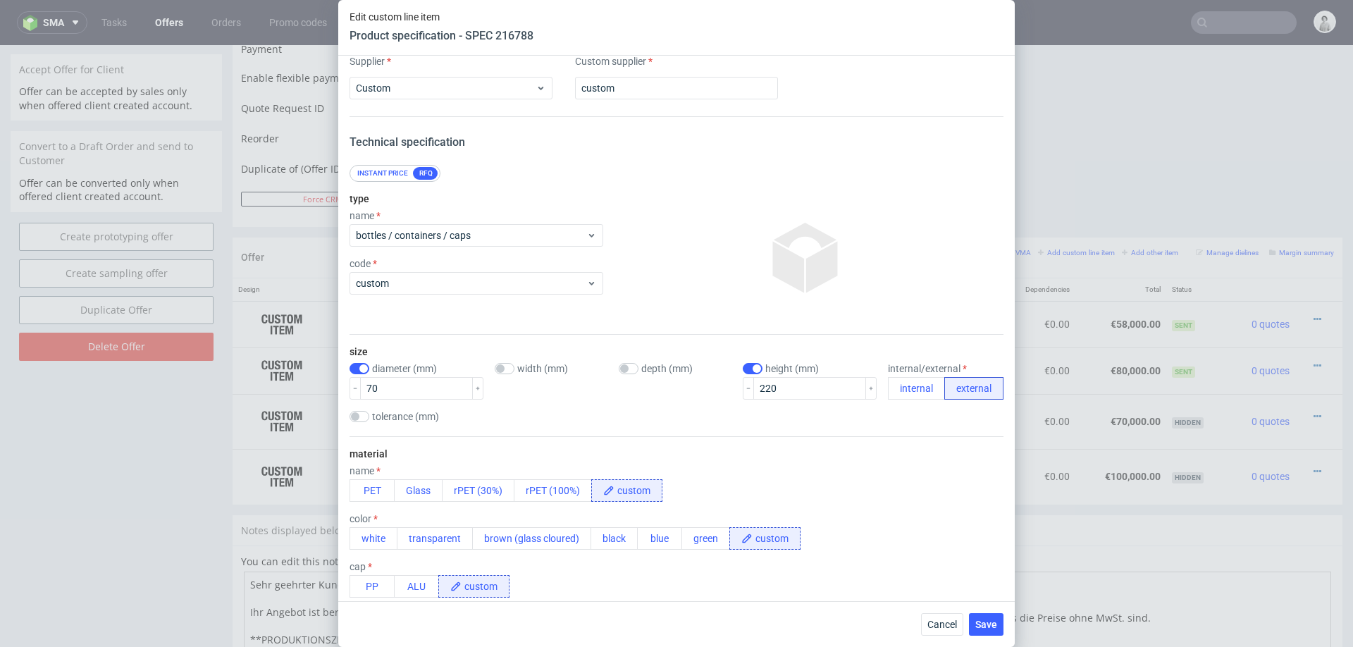
scroll to position [0, 0]
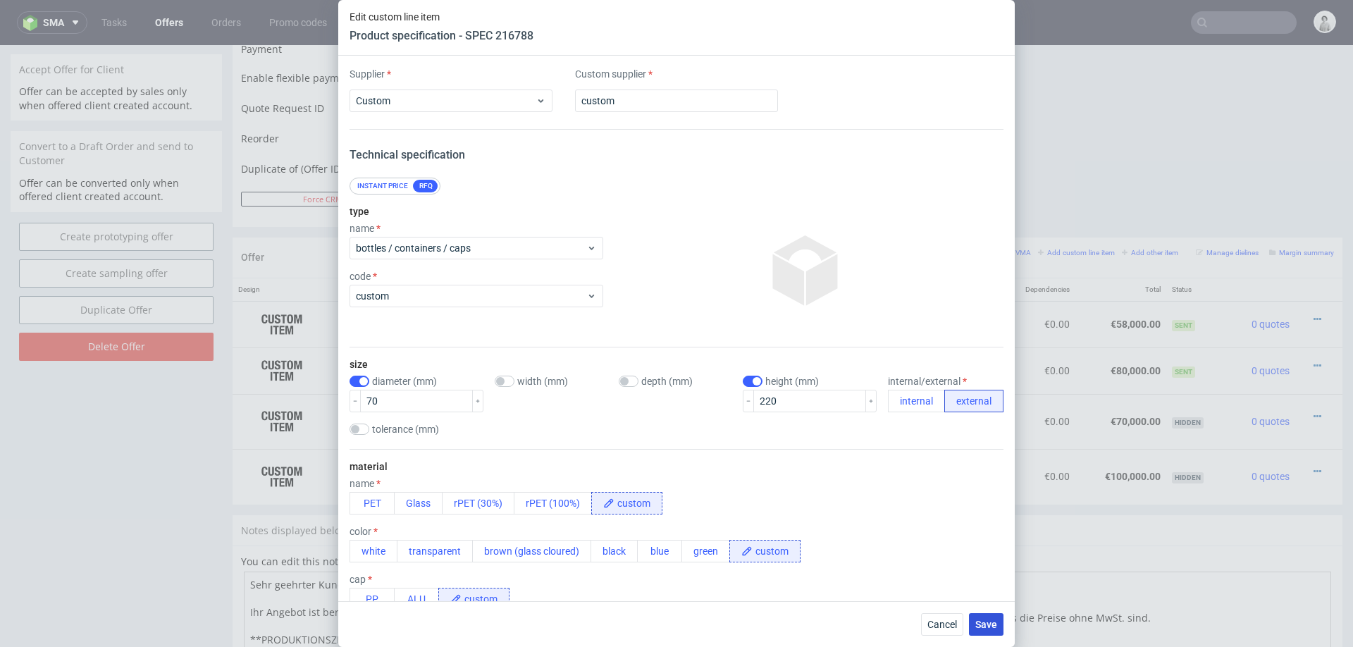
click at [983, 610] on span "Save" at bounding box center [986, 624] width 22 height 10
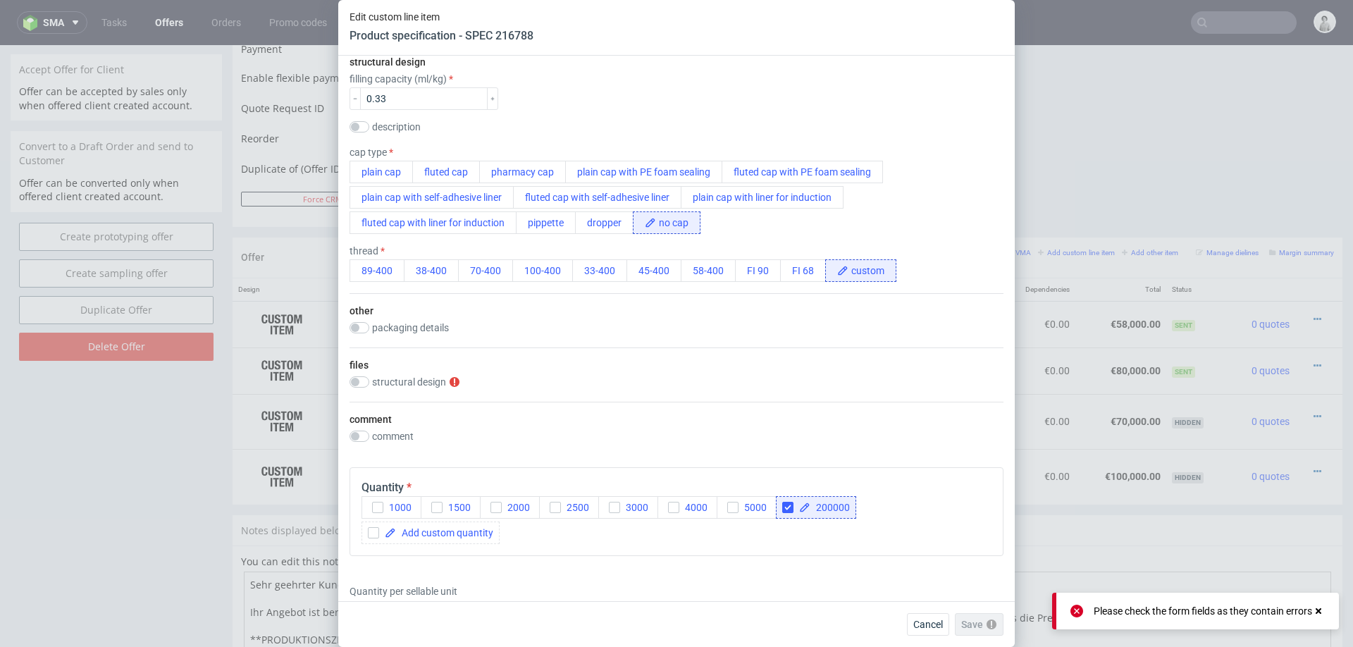
scroll to position [651, 0]
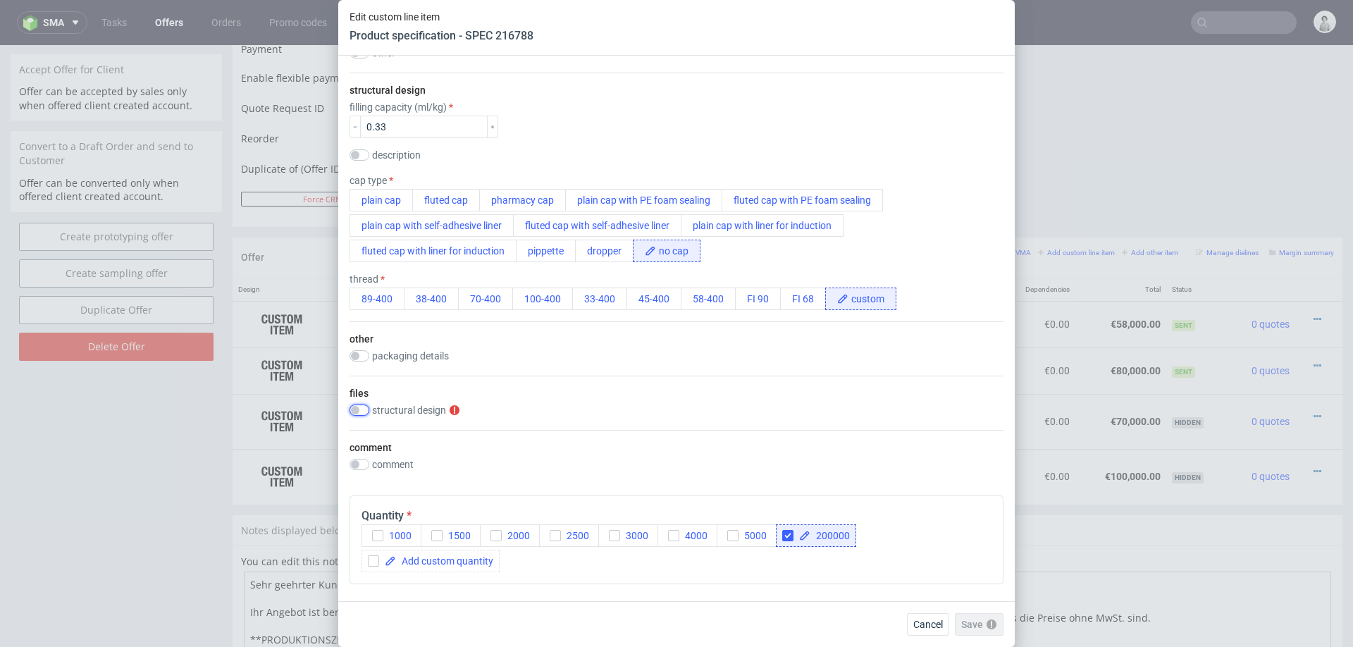
click at [362, 407] on input "checkbox" at bounding box center [360, 410] width 20 height 11
checkbox input "true"
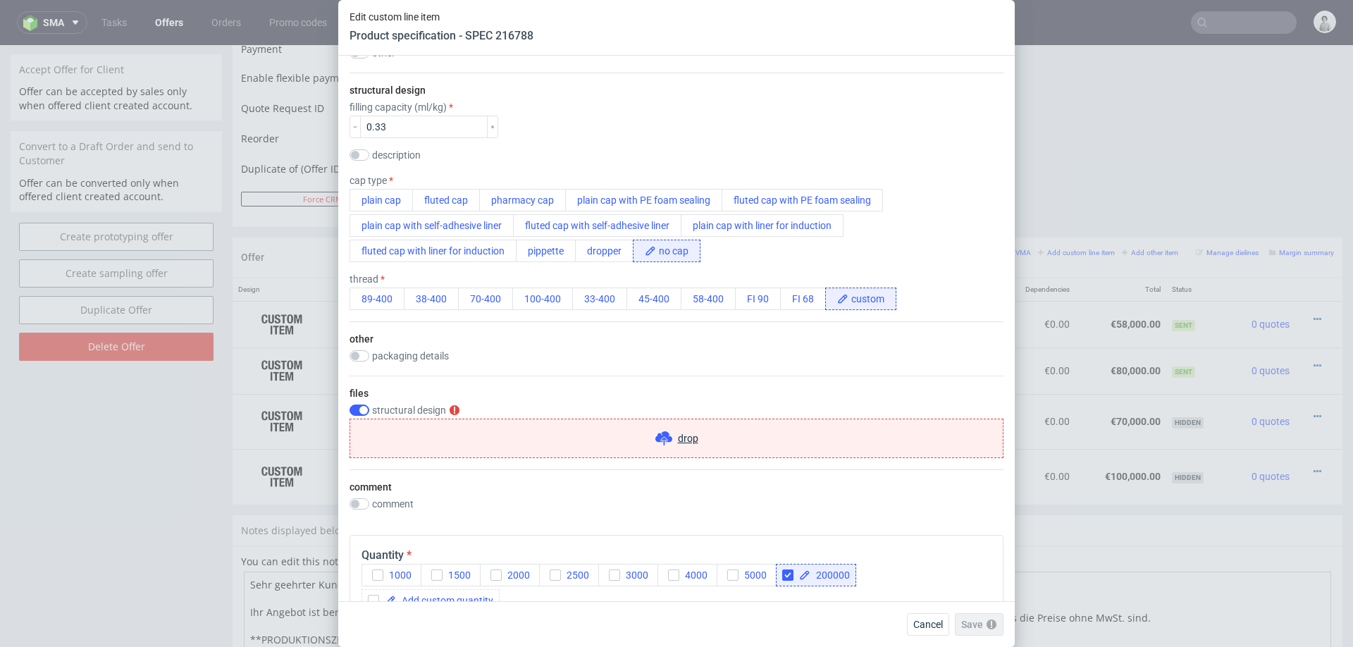
click at [681, 438] on span "drop" at bounding box center [688, 438] width 20 height 14
click at [684, 438] on span "drop" at bounding box center [688, 438] width 20 height 14
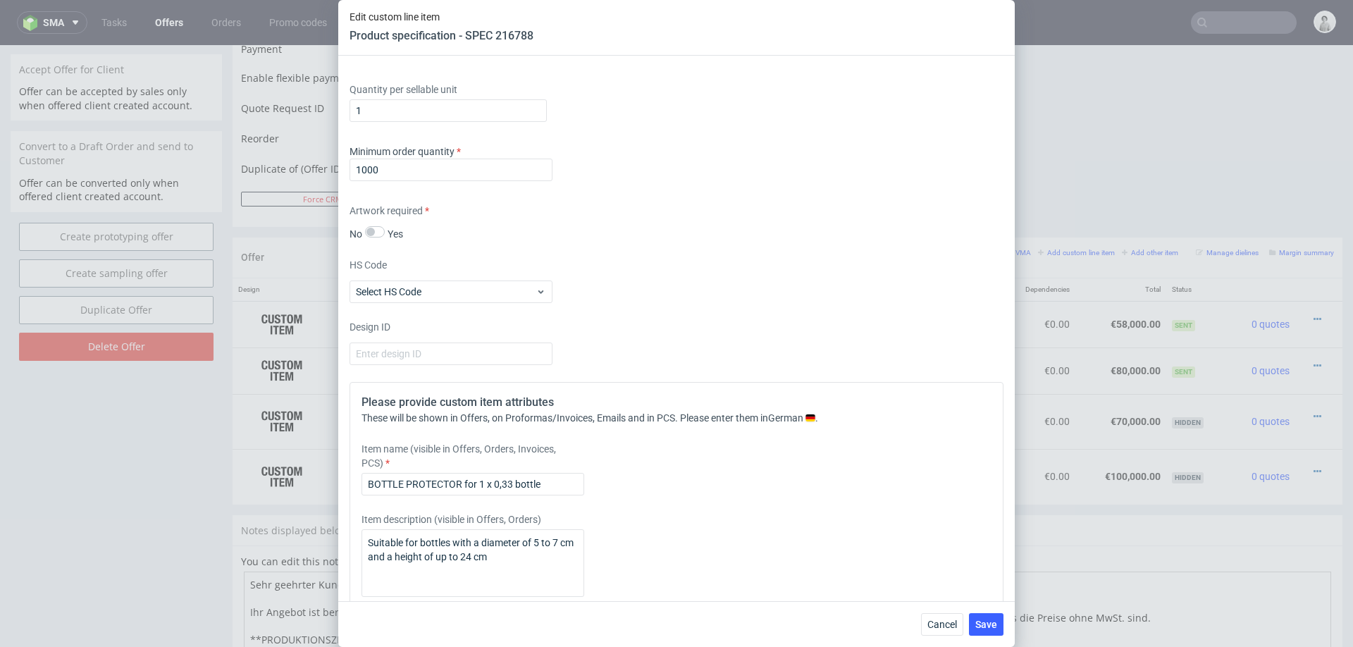
scroll to position [1390, 0]
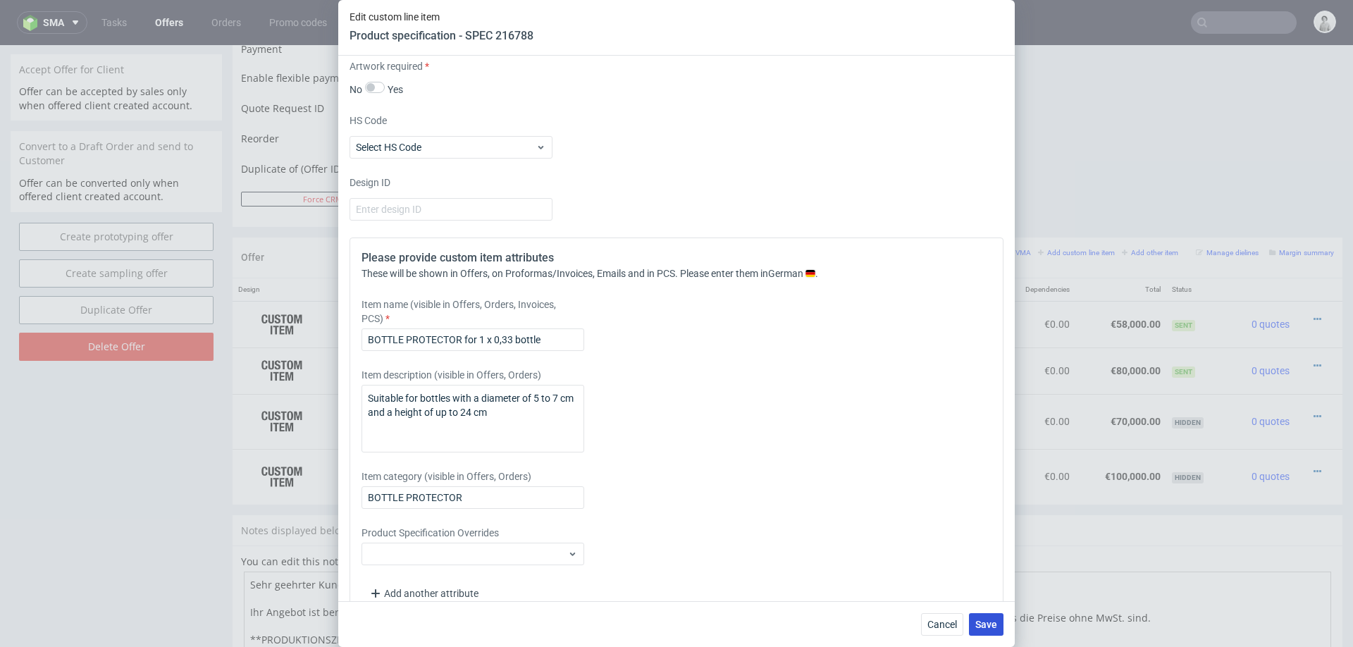
click at [987, 610] on span "Save" at bounding box center [986, 624] width 22 height 10
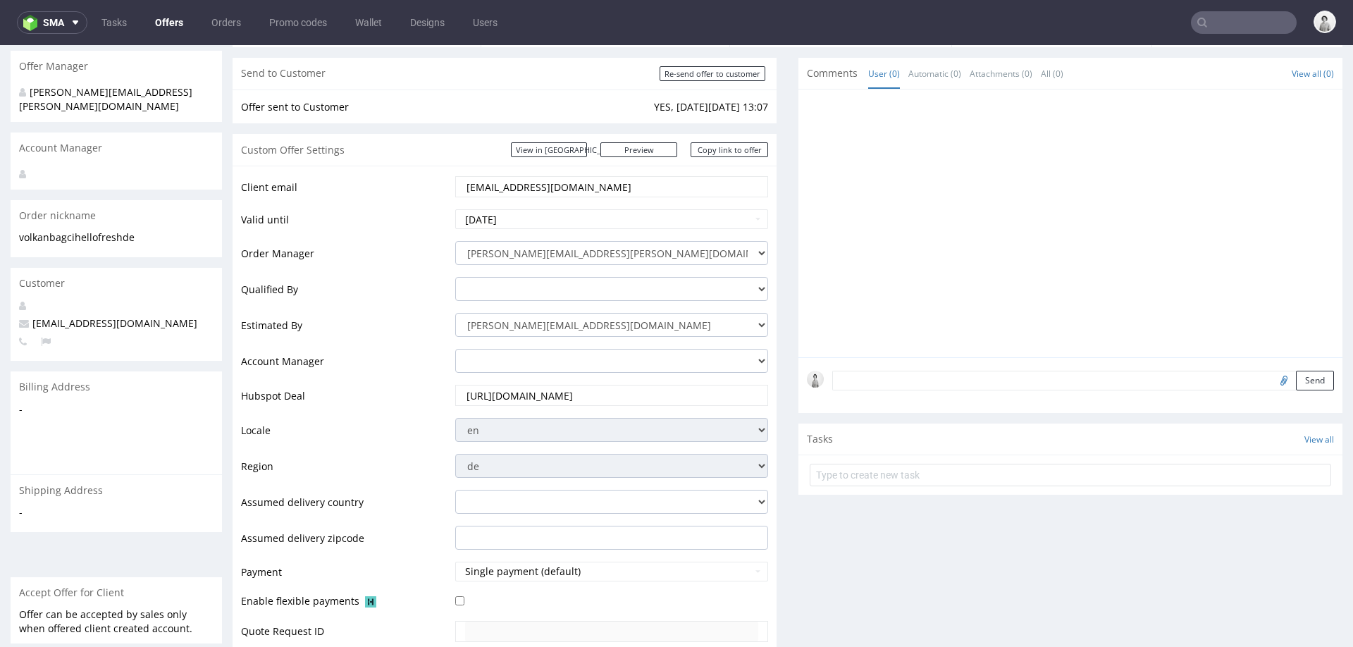
scroll to position [0, 0]
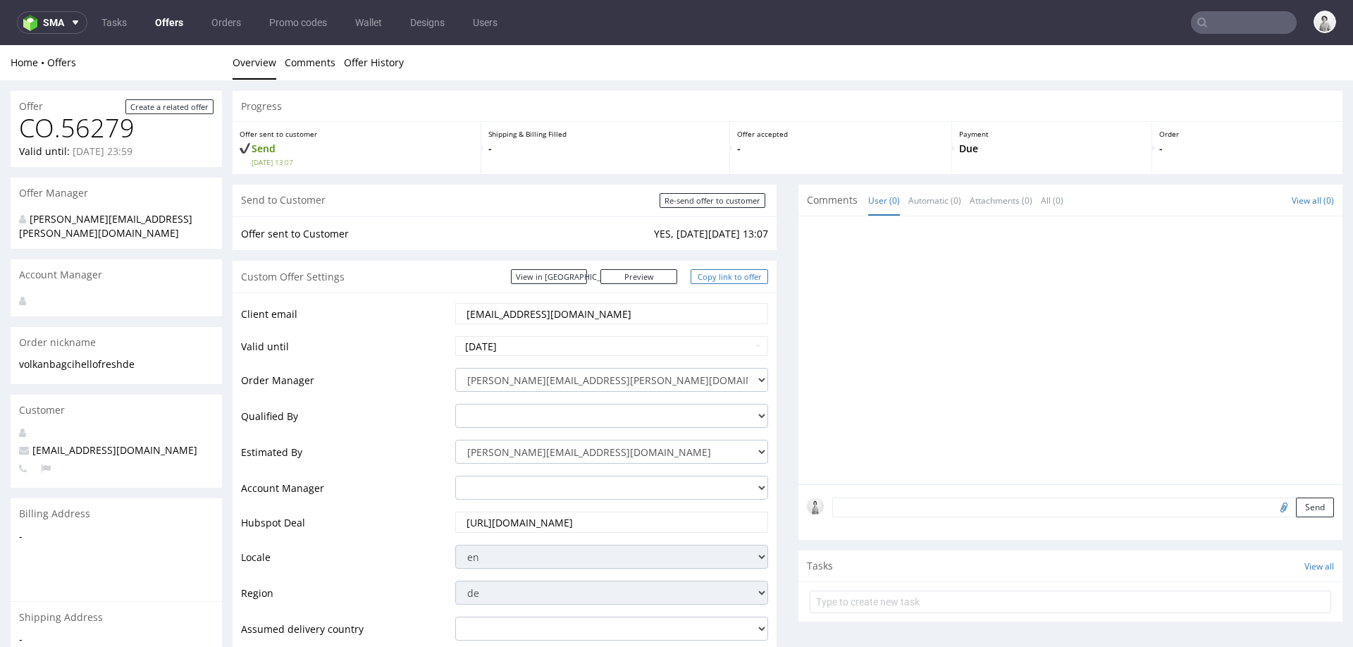
click at [713, 273] on link "Copy link to offer" at bounding box center [730, 276] width 78 height 15
click at [651, 278] on link "Preview" at bounding box center [639, 276] width 78 height 15
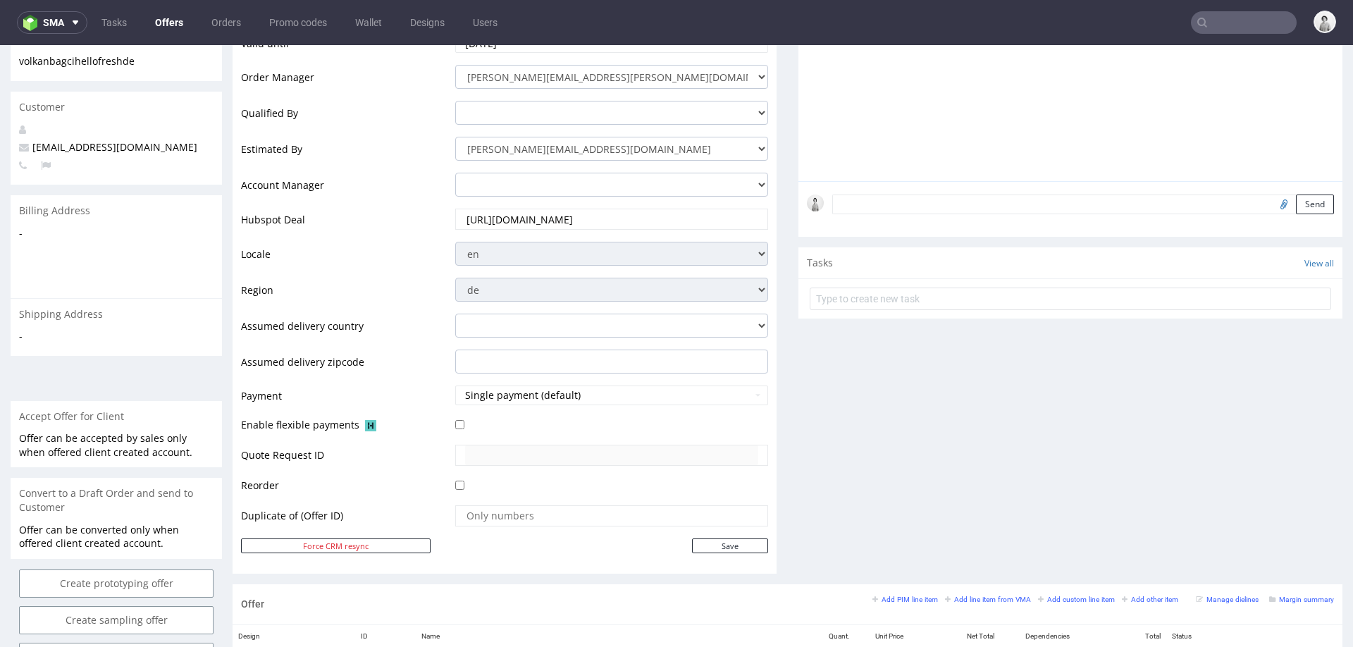
scroll to position [584, 0]
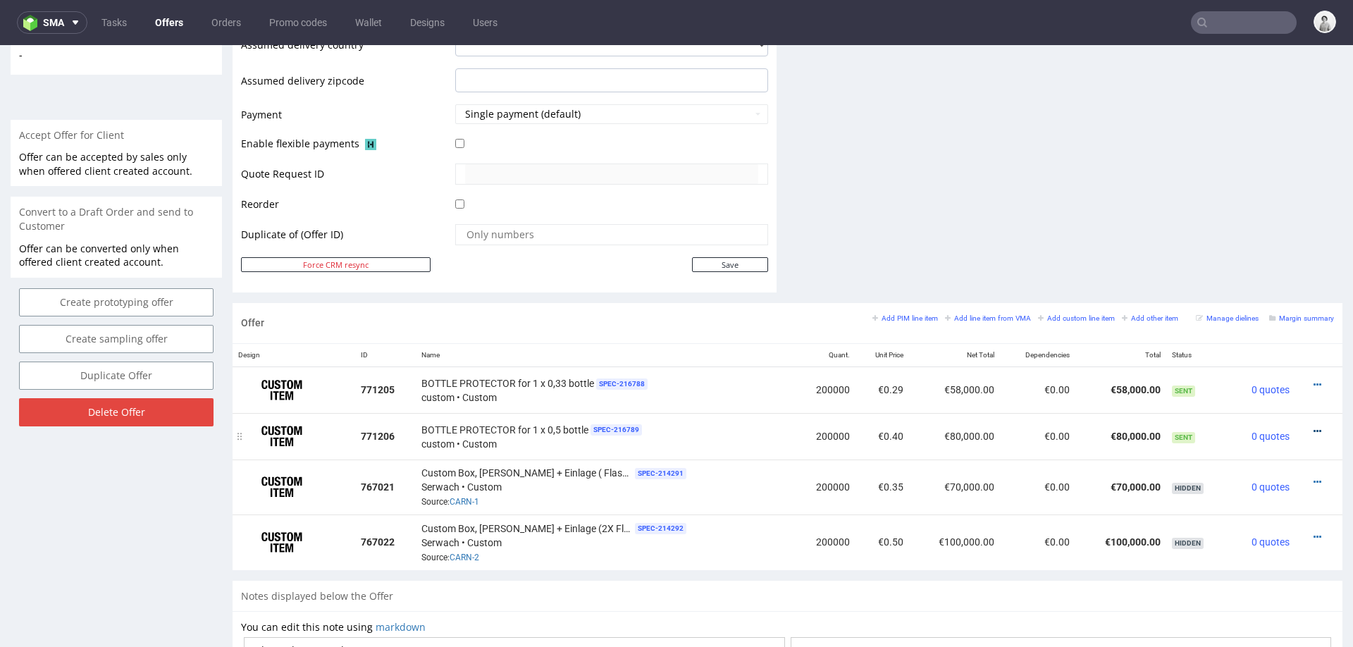
click at [1314, 429] on icon at bounding box center [1318, 431] width 8 height 10
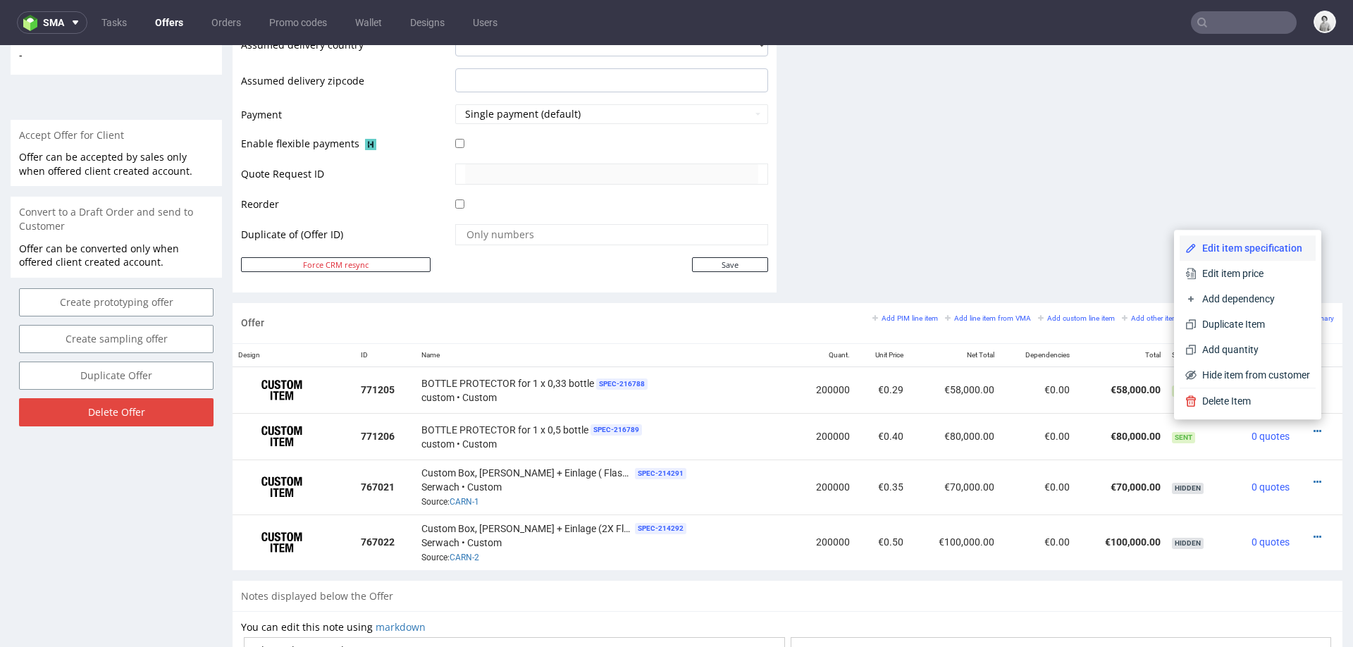
click at [1222, 252] on span "Edit item specification" at bounding box center [1253, 248] width 113 height 14
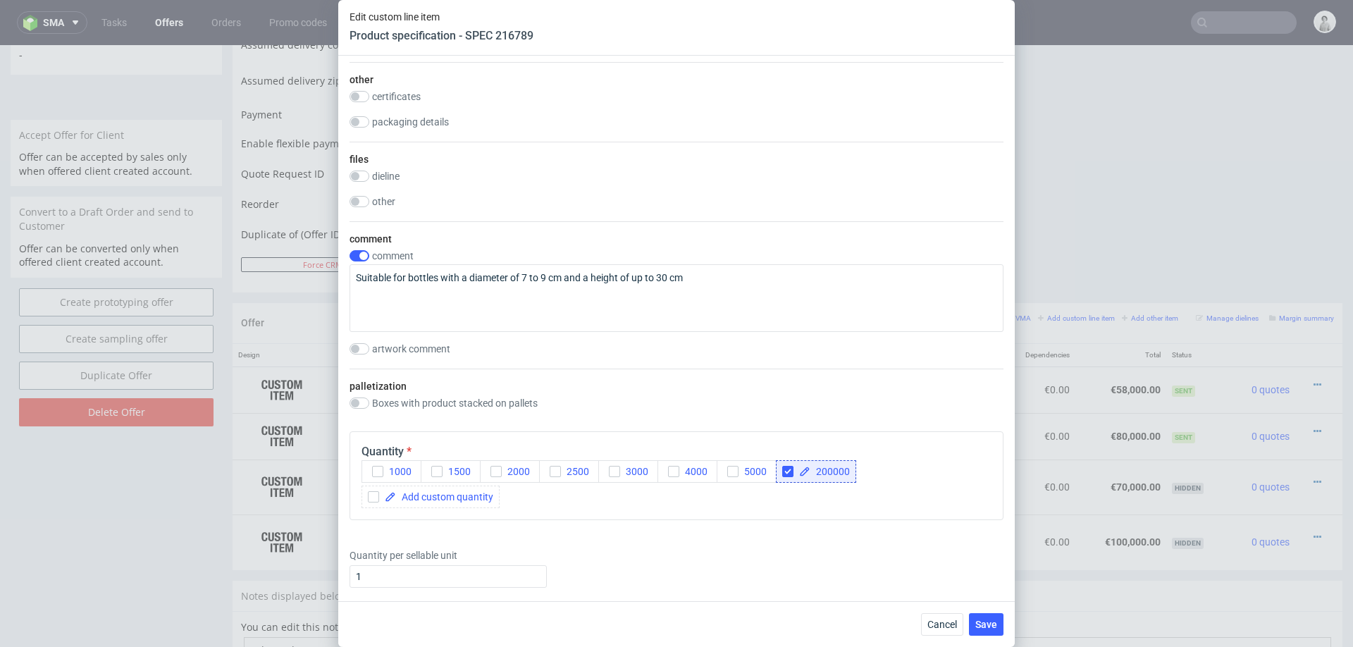
scroll to position [1128, 0]
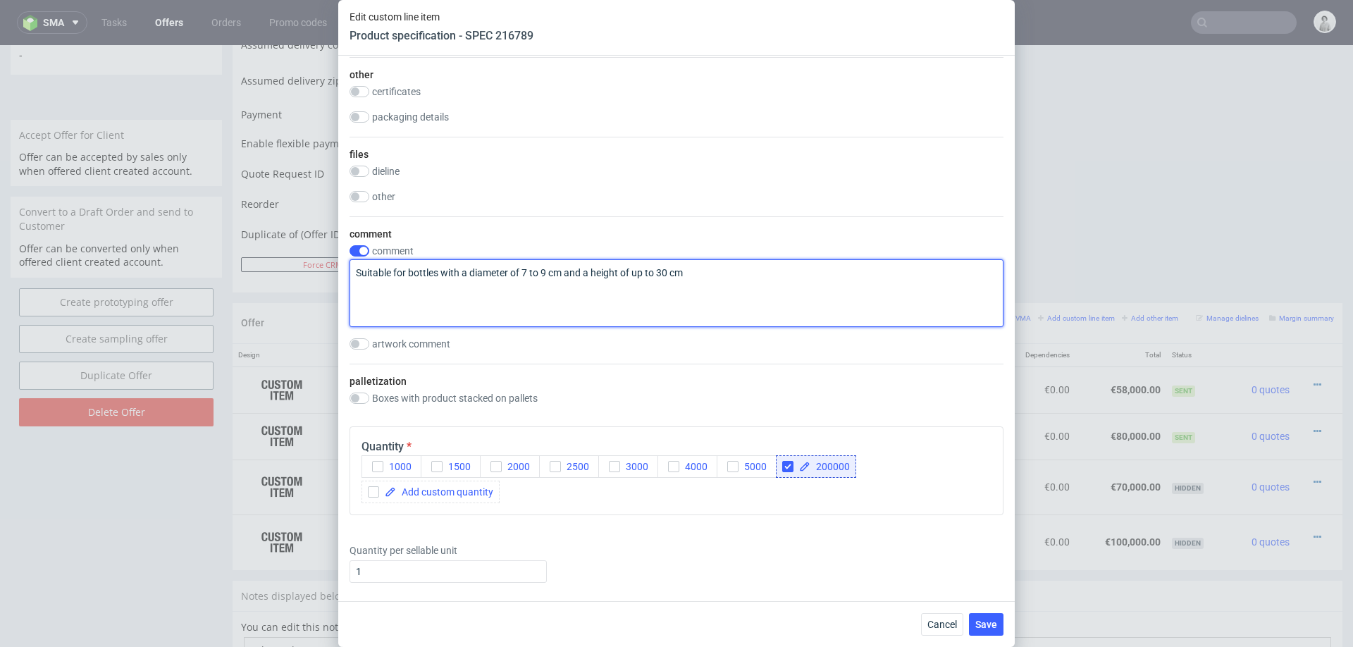
click at [632, 264] on textarea "Suitable for bottles with a diameter of 7 to 9 cm and a height of up to 30 cm" at bounding box center [677, 293] width 654 height 68
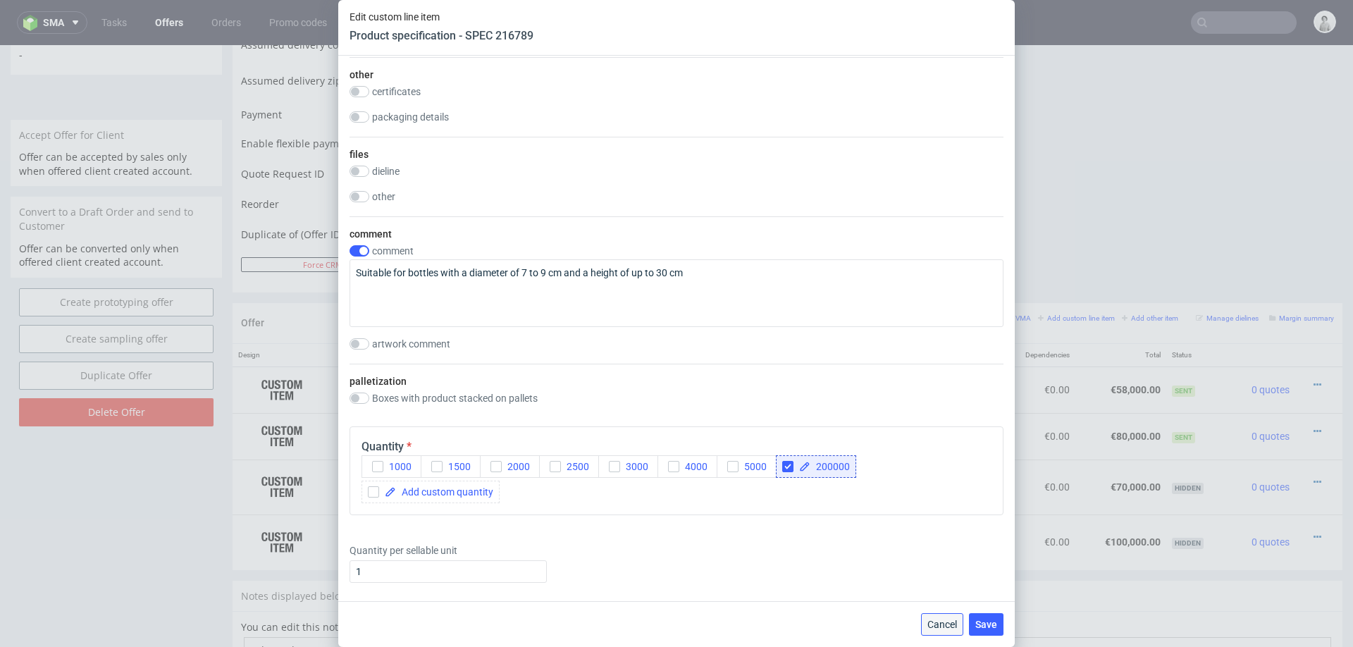
click at [934, 610] on span "Cancel" at bounding box center [942, 624] width 30 height 10
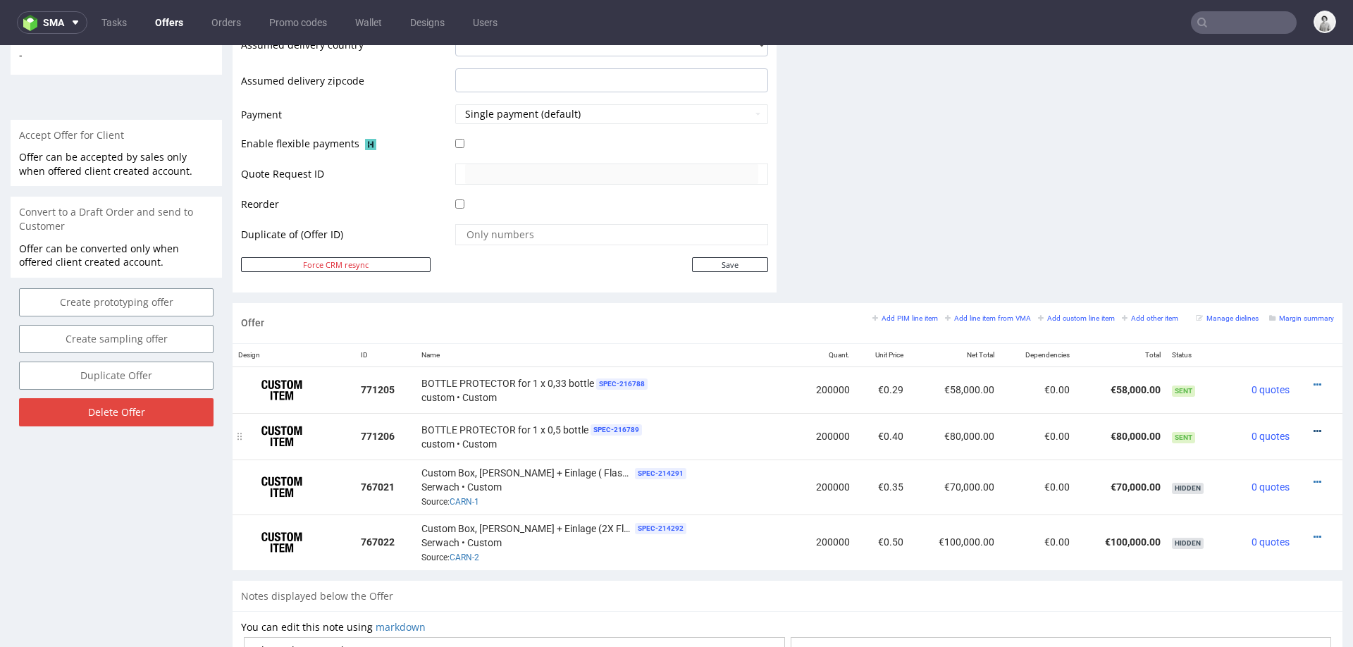
click at [1314, 426] on icon at bounding box center [1318, 431] width 8 height 10
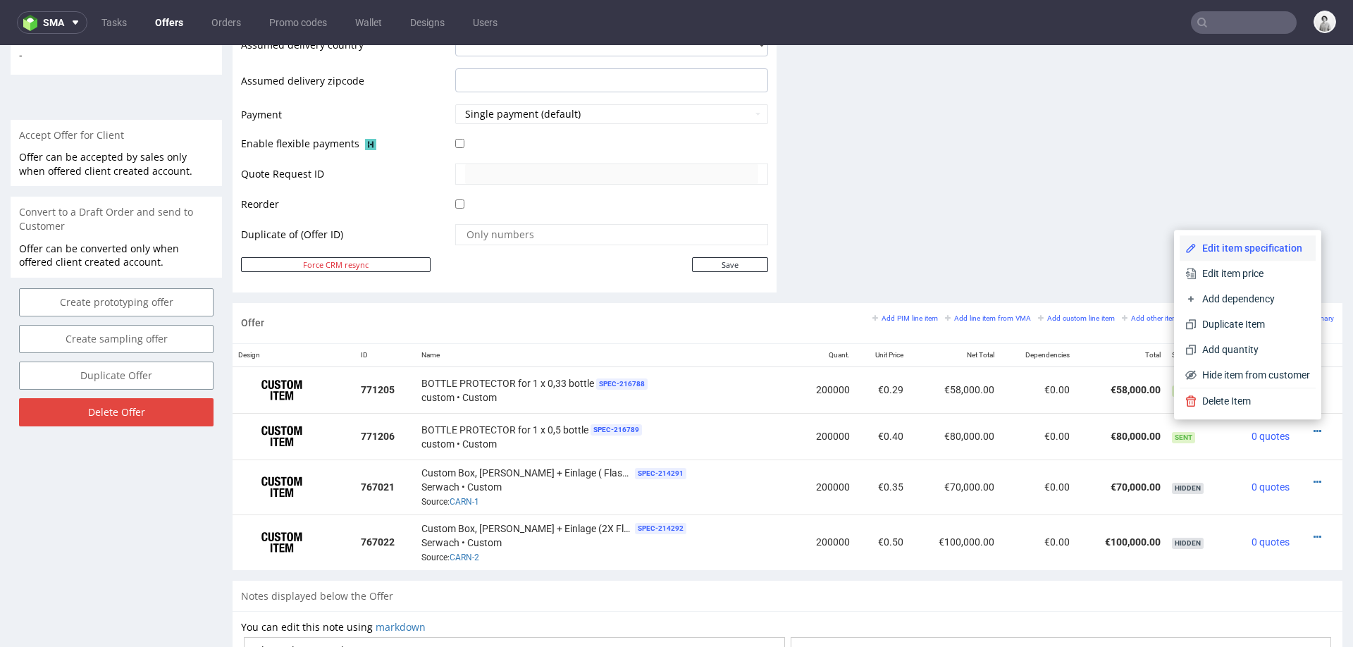
click at [1270, 252] on span "Edit item specification" at bounding box center [1253, 248] width 113 height 14
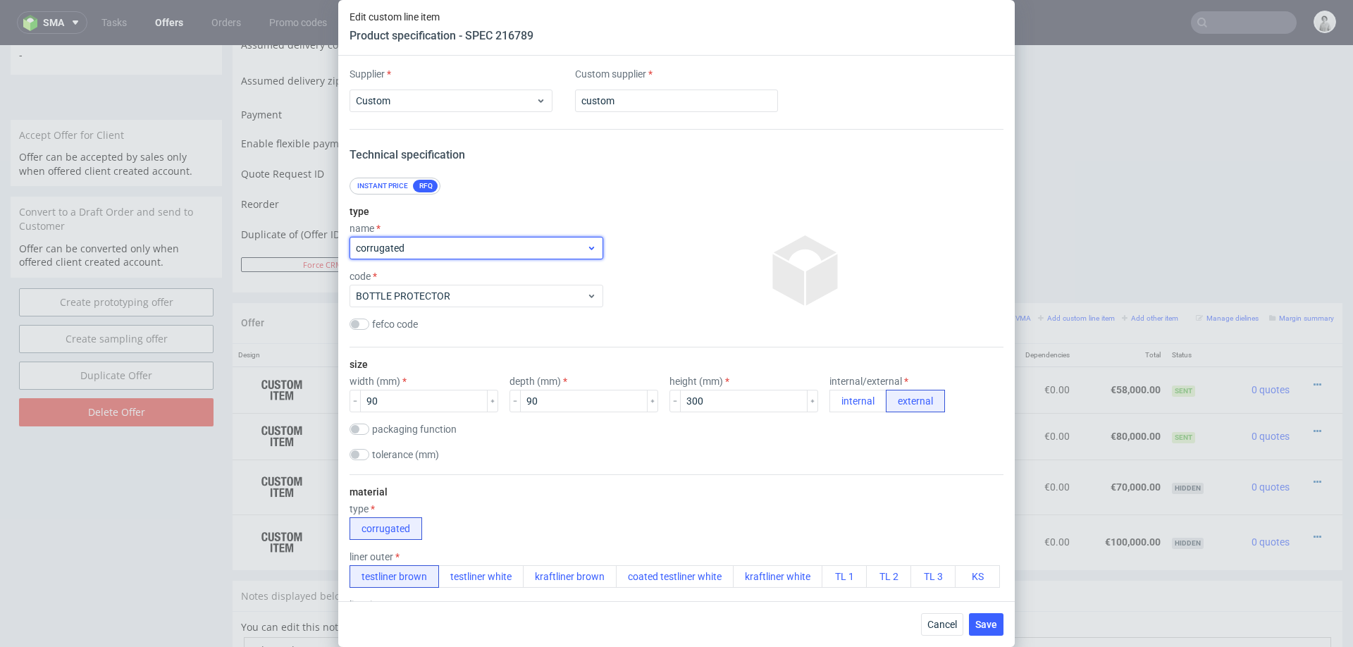
click at [436, 244] on span "corrugated" at bounding box center [471, 248] width 230 height 14
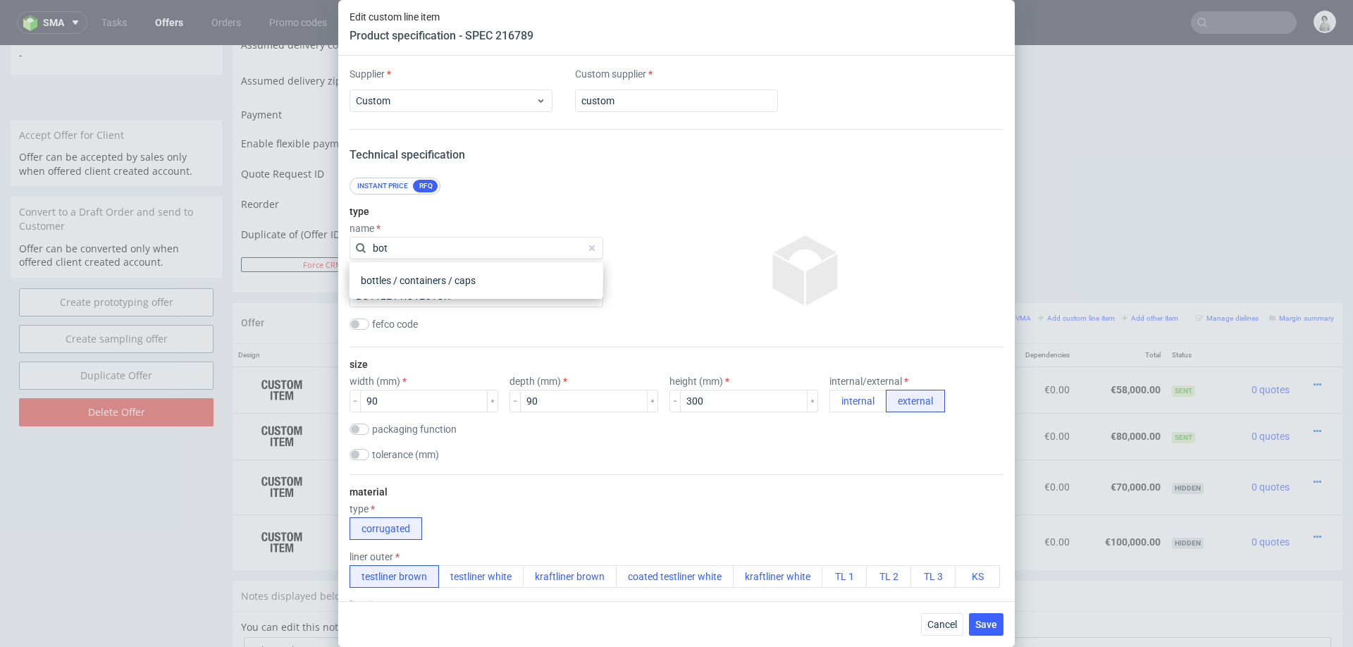
type input "bott"
click at [436, 276] on div "bottles / containers / caps" at bounding box center [476, 280] width 242 height 25
checkbox input "false"
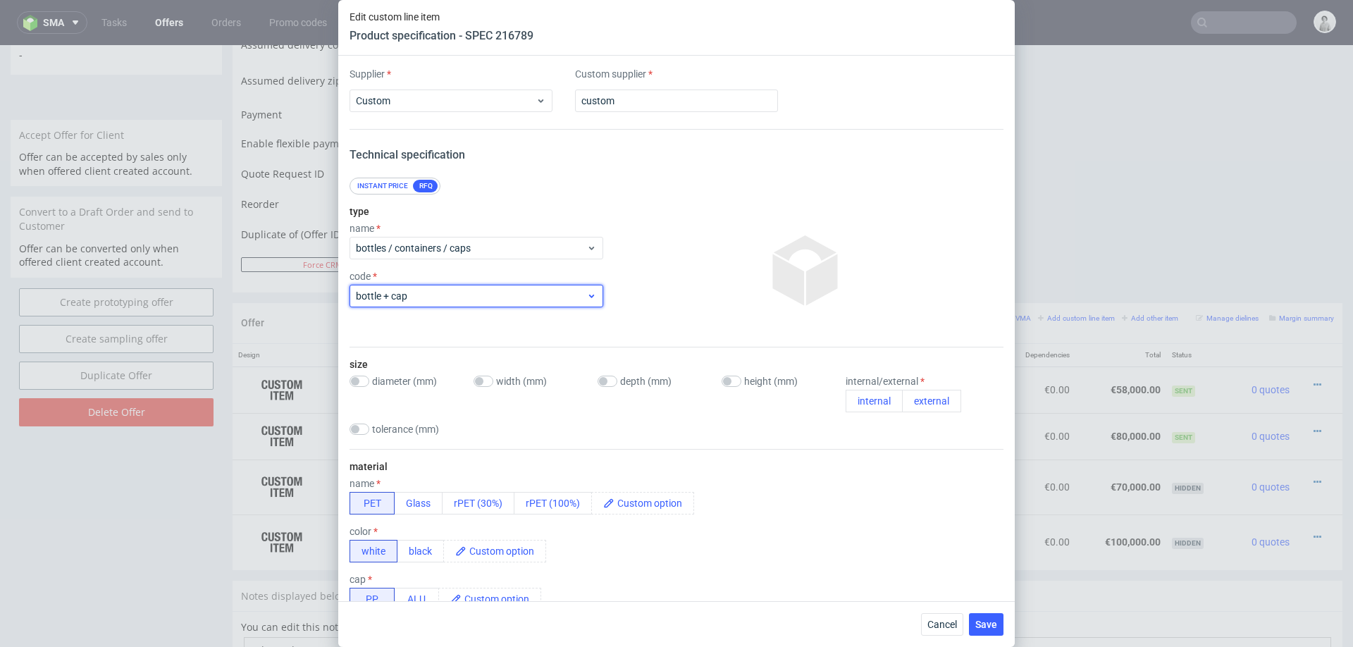
click at [436, 292] on span "bottle + cap" at bounding box center [471, 296] width 230 height 14
type input "custom"
click at [395, 331] on div "custom" at bounding box center [476, 328] width 231 height 14
click at [364, 383] on input "checkbox" at bounding box center [360, 381] width 20 height 11
checkbox input "true"
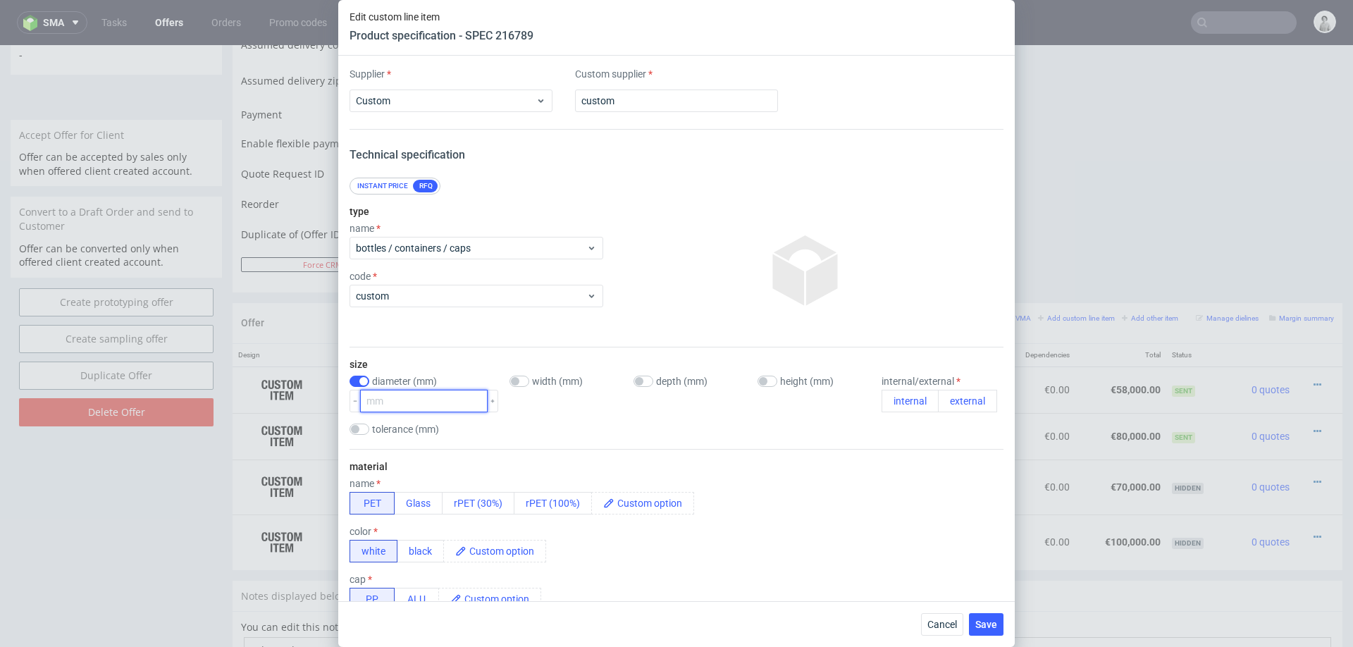
click at [390, 400] on input "number" at bounding box center [424, 401] width 128 height 23
type input "90"
click at [765, 381] on div "height (mm)" at bounding box center [814, 381] width 113 height 11
click at [758, 381] on input "checkbox" at bounding box center [768, 381] width 20 height 11
checkbox input "true"
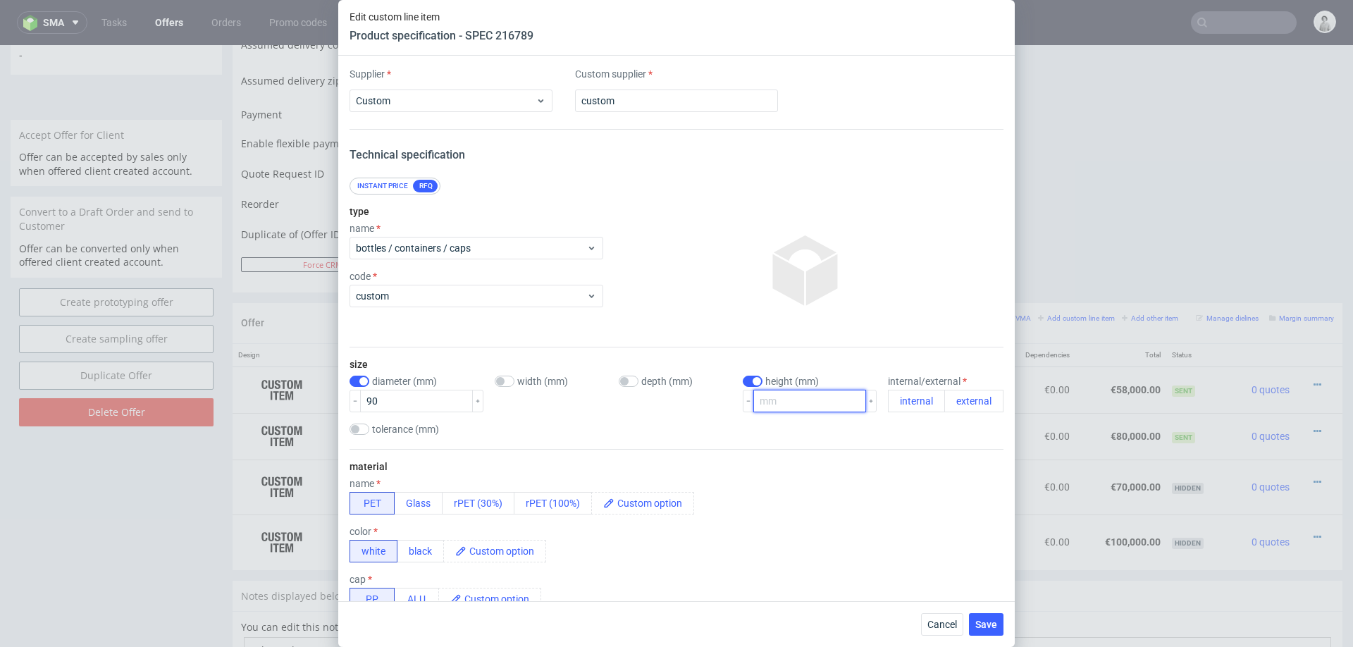
click at [782, 397] on input "number" at bounding box center [809, 401] width 113 height 23
type input "300"
click at [988, 399] on button "external" at bounding box center [973, 401] width 59 height 23
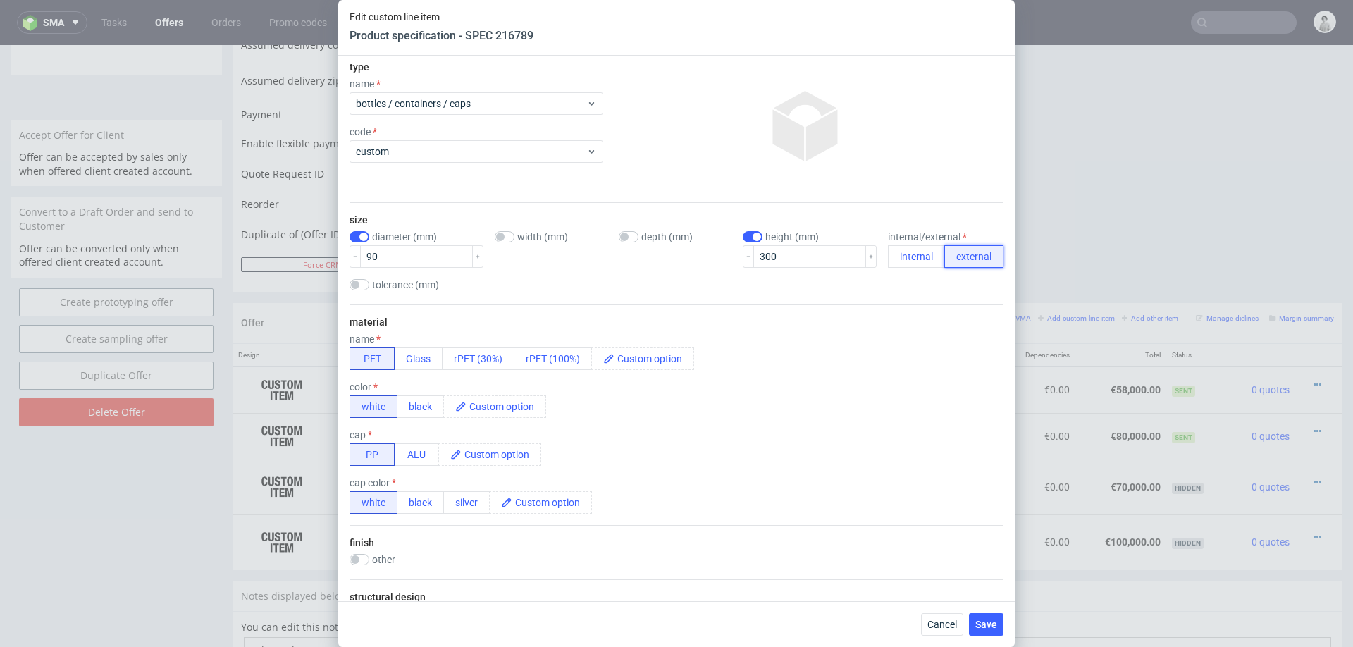
scroll to position [175, 0]
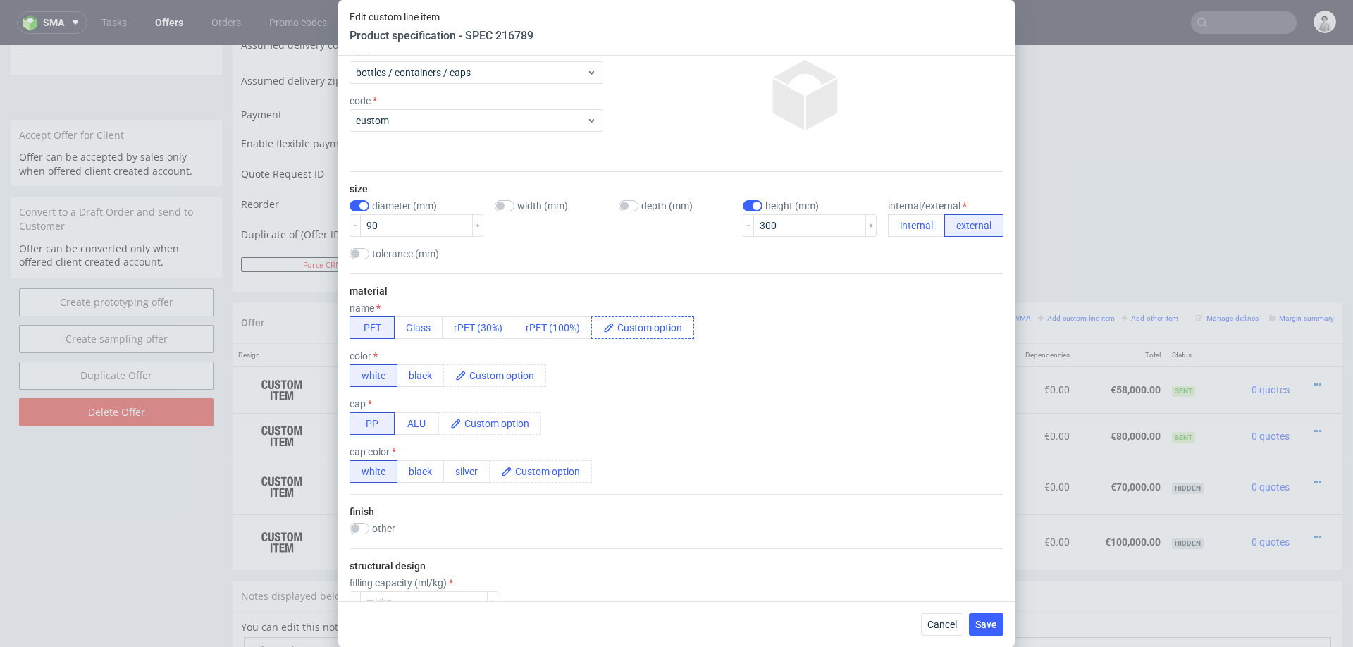
click at [655, 332] on span at bounding box center [654, 327] width 79 height 21
click at [669, 381] on div "color white black" at bounding box center [677, 368] width 654 height 37
click at [522, 377] on span at bounding box center [506, 375] width 79 height 21
click at [677, 417] on div "cap PP ALU" at bounding box center [677, 416] width 654 height 37
click at [516, 431] on span at bounding box center [501, 423] width 79 height 21
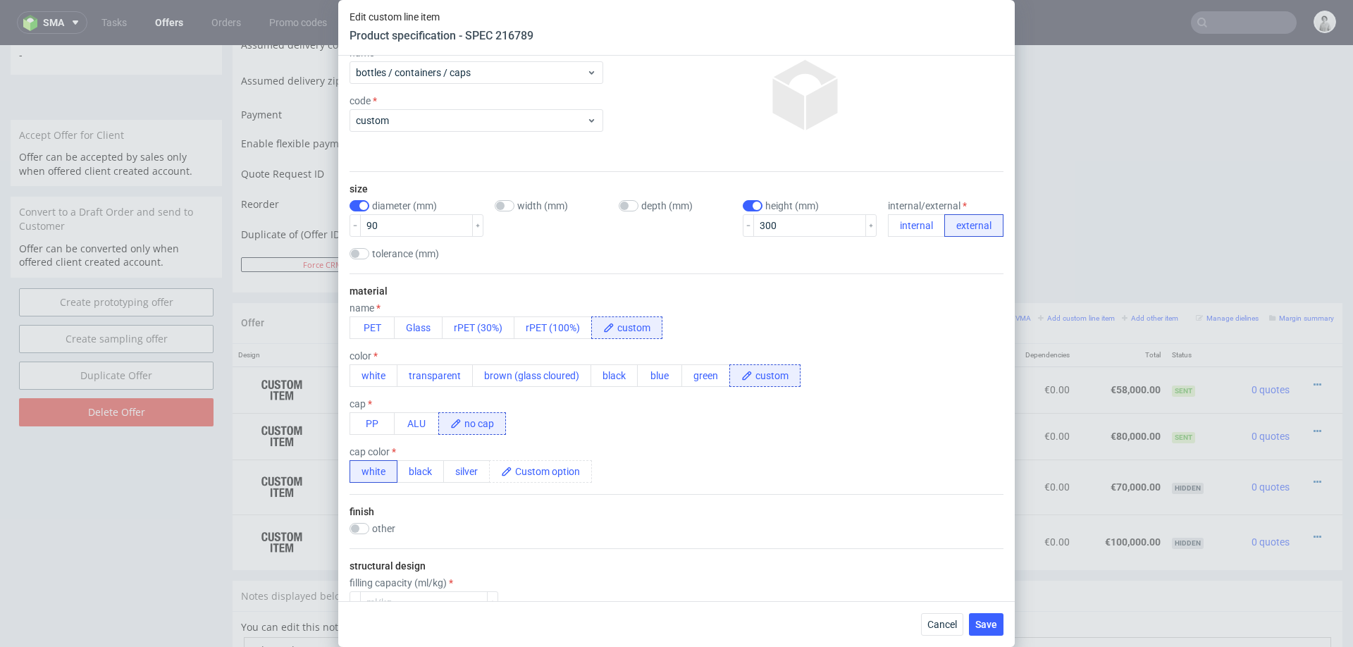
click at [755, 441] on div "material name PET Glass rPET (30%) rPET (100%) custom color white transparent b…" at bounding box center [677, 383] width 654 height 221
click at [548, 467] on span at bounding box center [551, 471] width 79 height 21
click at [764, 482] on div "material name PET Glass rPET (30%) rPET (100%) custom color white transparent b…" at bounding box center [677, 383] width 654 height 221
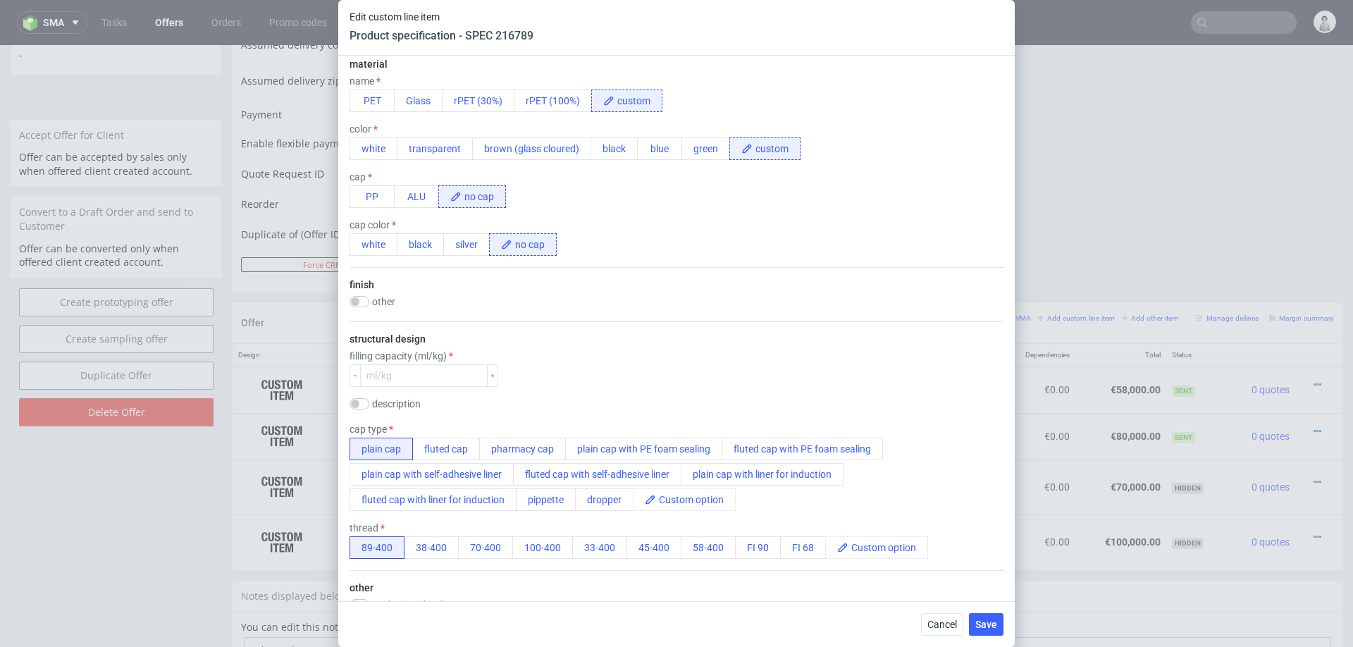
scroll to position [404, 0]
click at [433, 383] on input "number" at bounding box center [424, 374] width 128 height 23
type input "0"
type input "0.5"
click at [670, 295] on div "other" at bounding box center [677, 302] width 654 height 14
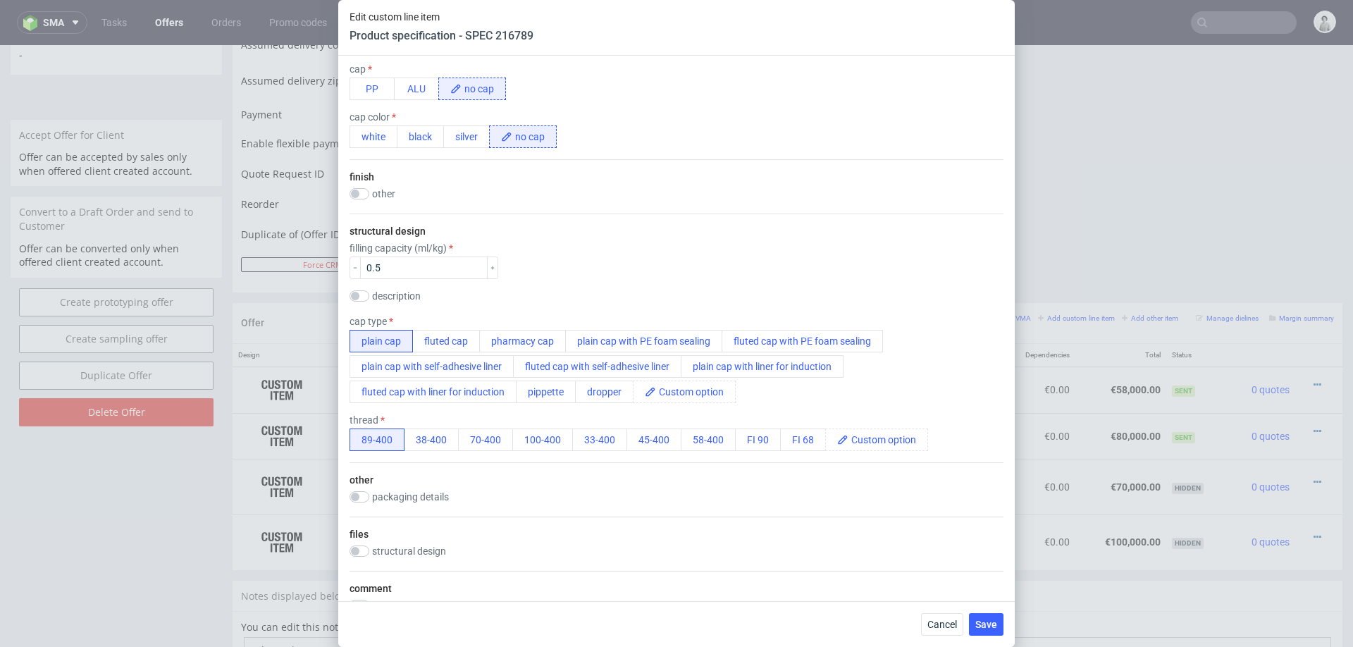
scroll to position [529, 0]
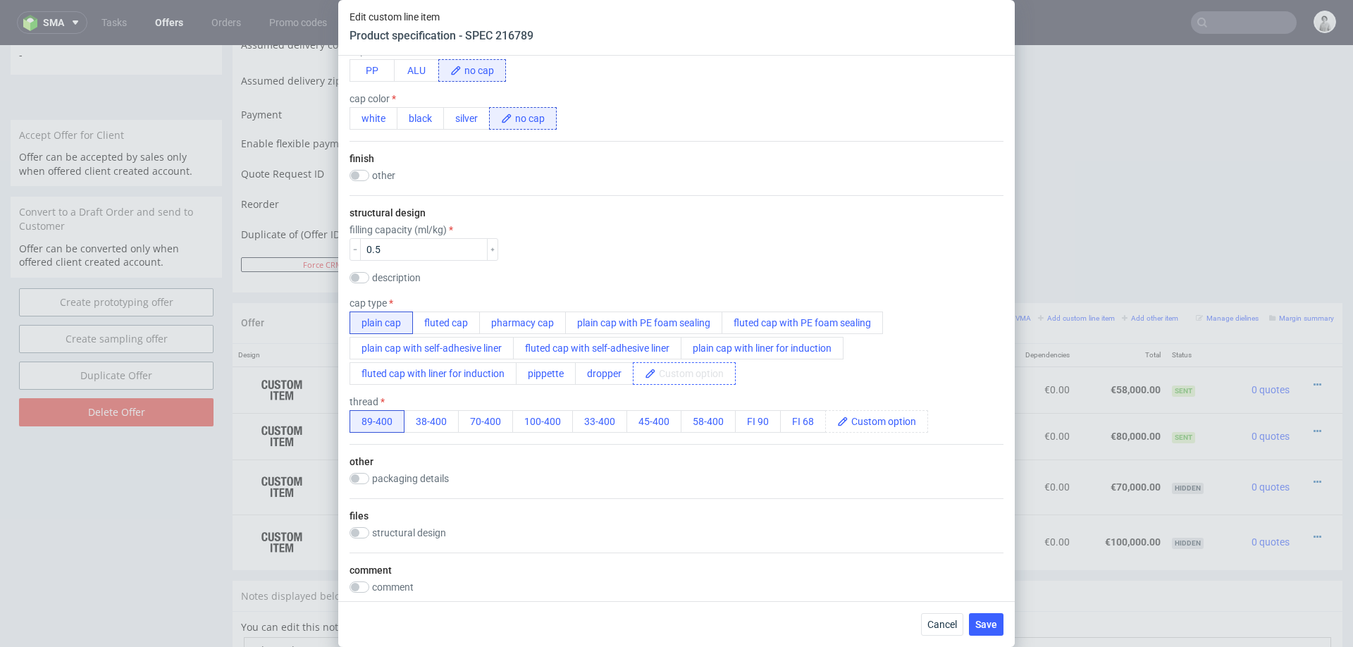
click at [673, 374] on span at bounding box center [695, 373] width 79 height 21
click at [808, 483] on div "packaging details" at bounding box center [677, 480] width 654 height 14
click at [885, 413] on span at bounding box center [888, 421] width 79 height 21
click at [924, 433] on div "structural design filling capacity (ml/kg) 0.5 description cap type plain cap f…" at bounding box center [677, 319] width 654 height 249
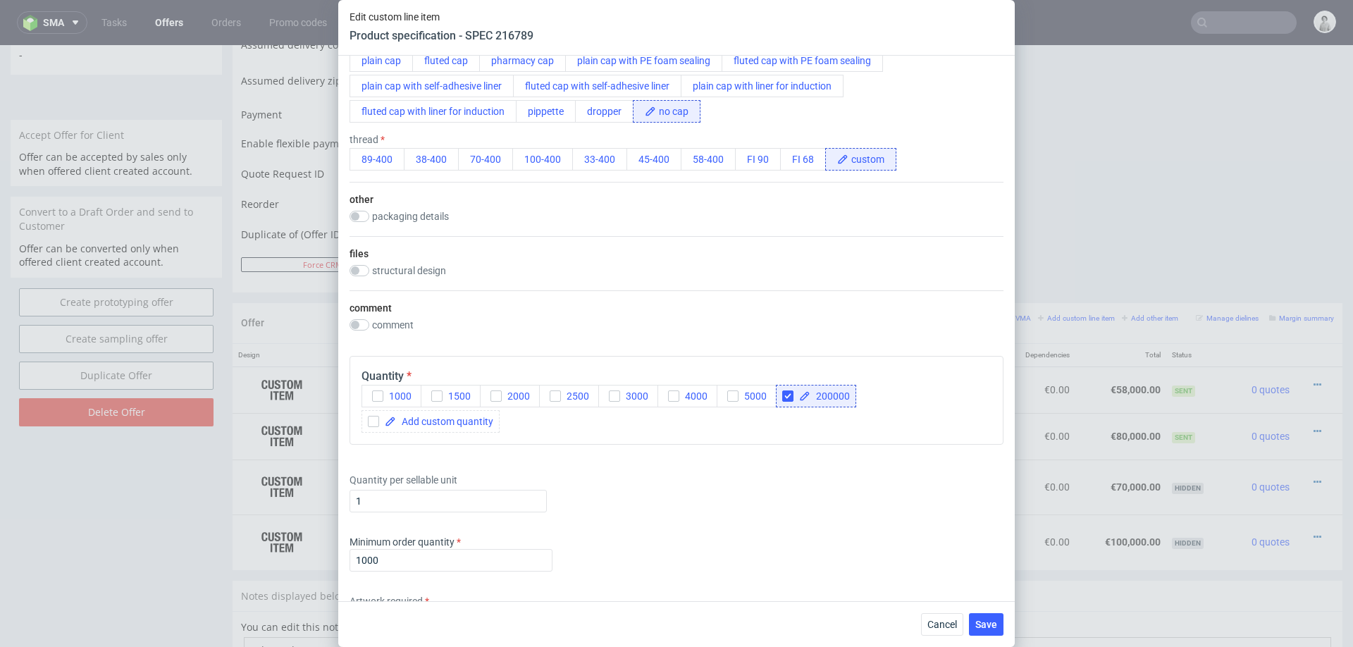
scroll to position [789, 0]
click at [364, 329] on input "checkbox" at bounding box center [360, 326] width 20 height 11
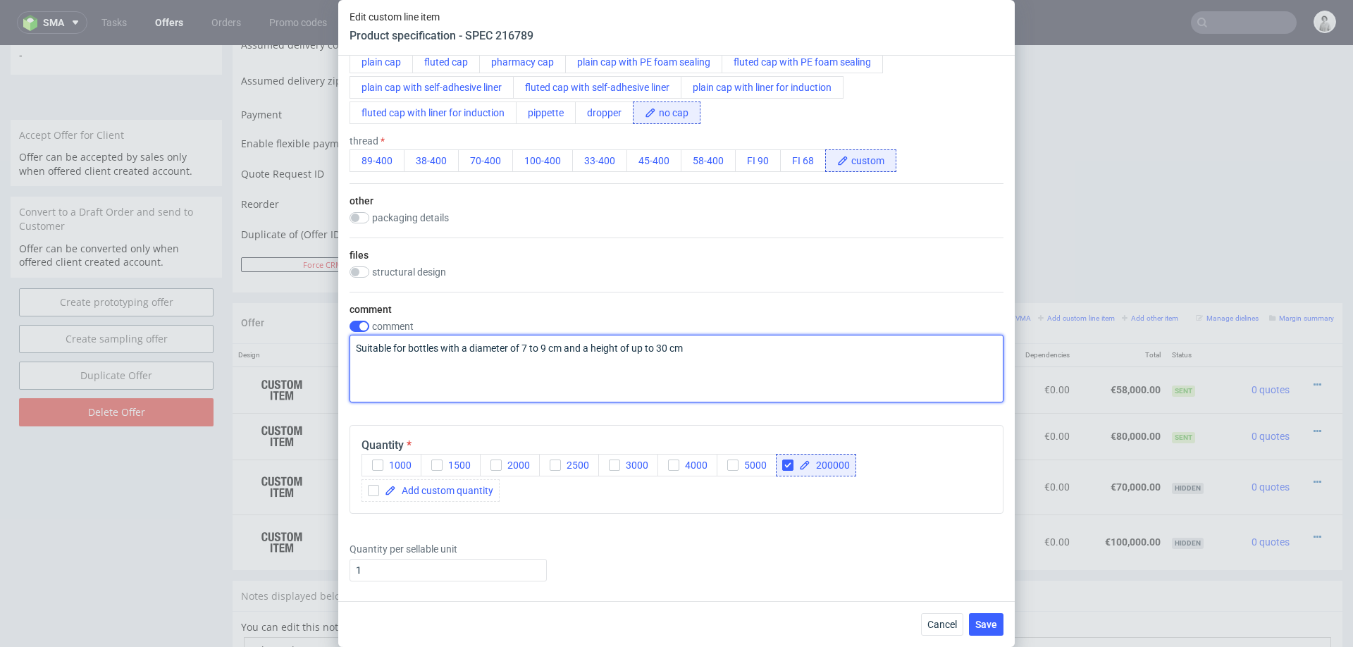
click at [607, 345] on textarea "Suitable for bottles with a diameter of 7 to 9 cm and a height of up to 30 cm" at bounding box center [677, 369] width 654 height 68
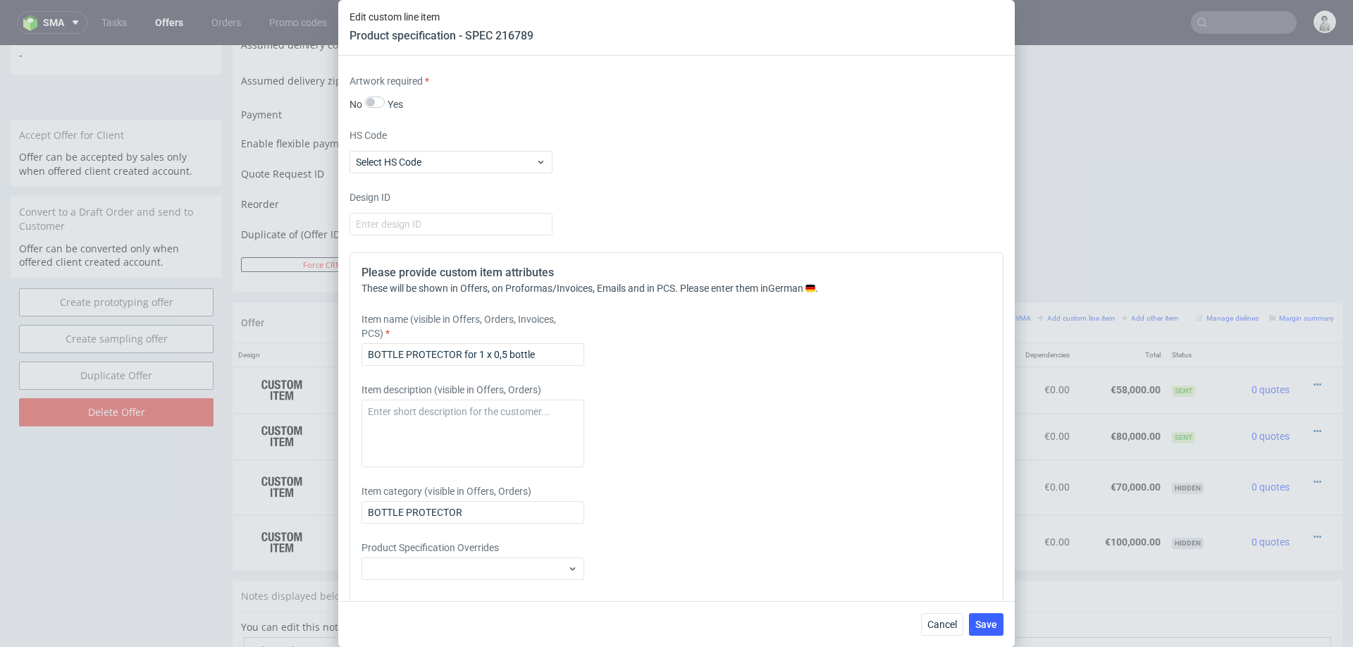
scroll to position [1393, 0]
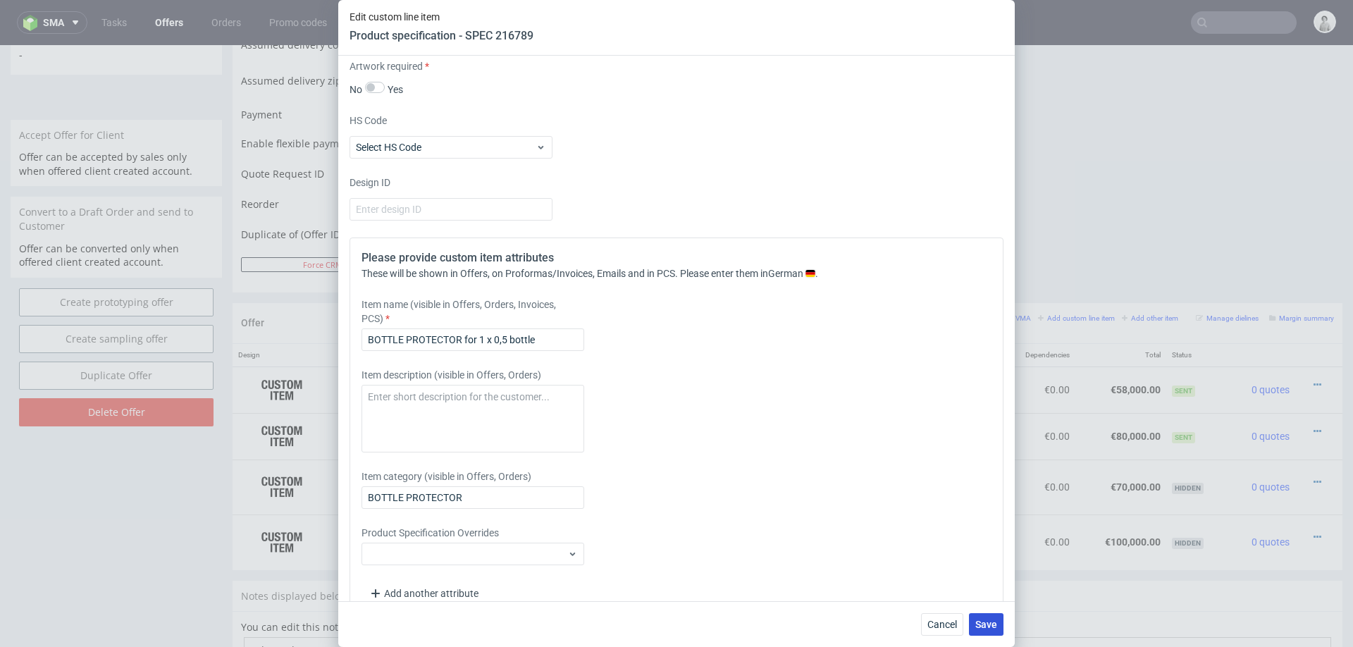
click at [988, 610] on span "Save" at bounding box center [986, 624] width 22 height 10
checkbox input "true"
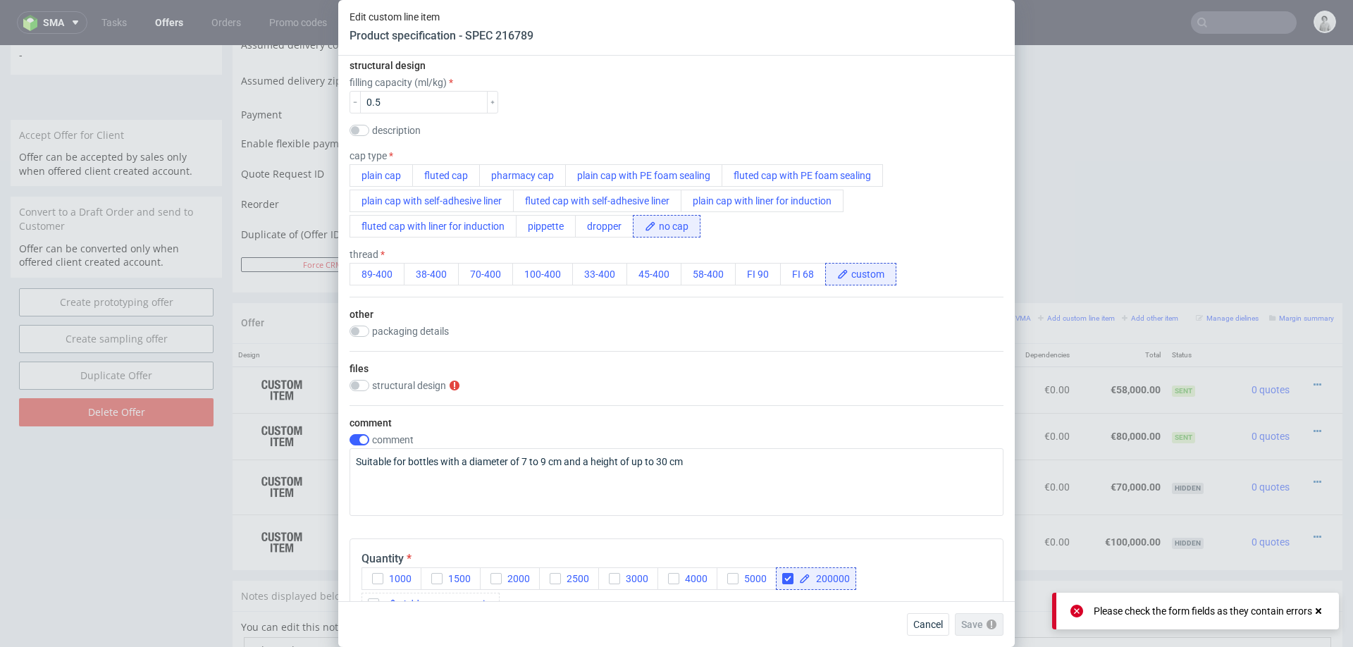
scroll to position [649, 0]
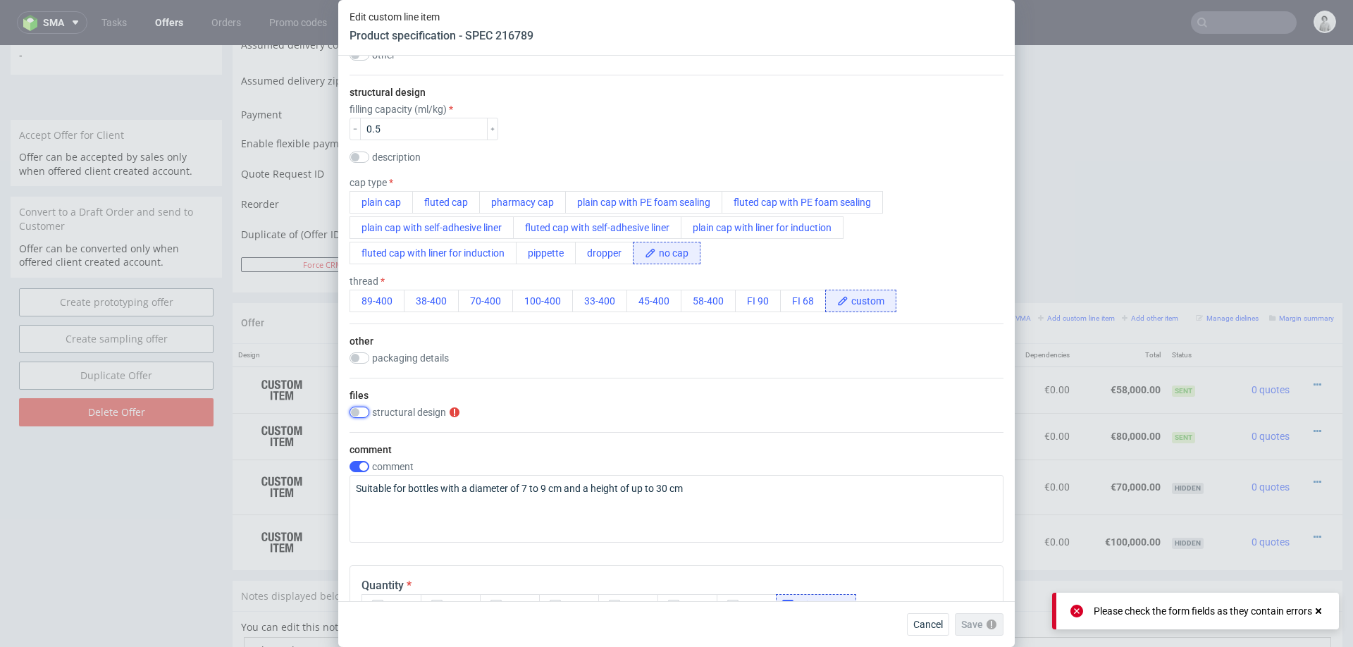
click at [363, 409] on input "checkbox" at bounding box center [360, 412] width 20 height 11
checkbox input "true"
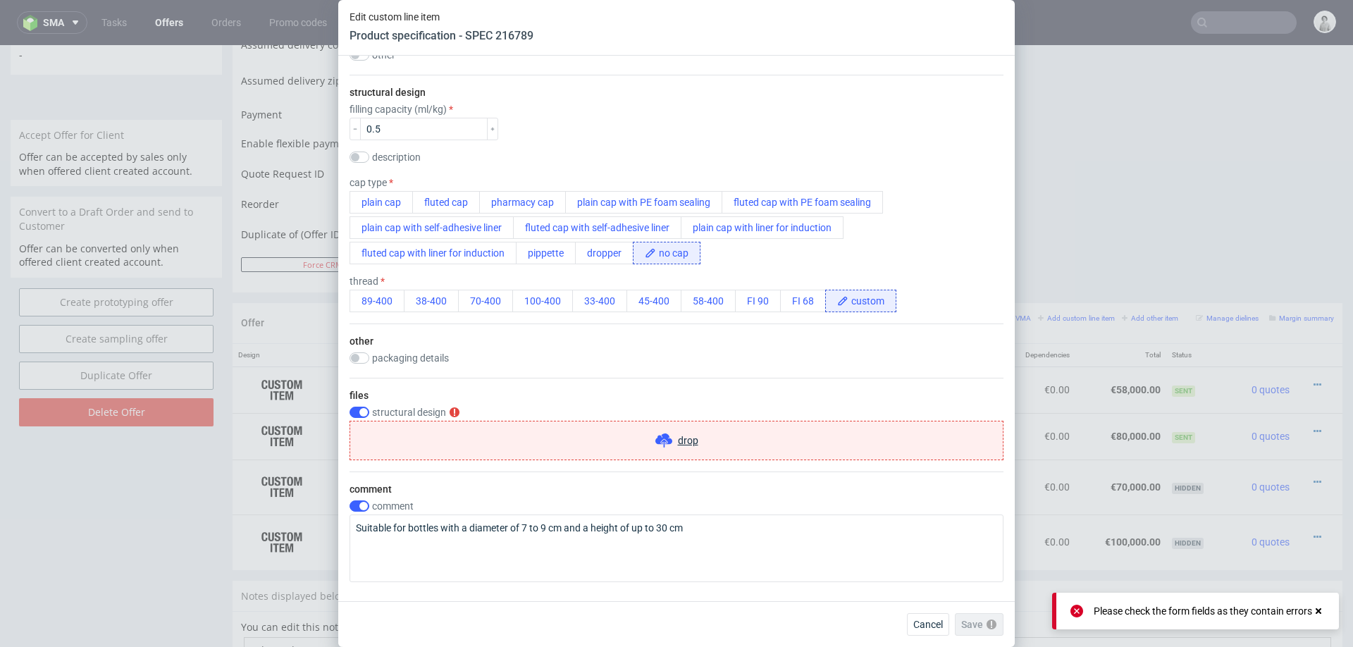
click at [680, 433] on span "drop" at bounding box center [688, 440] width 20 height 14
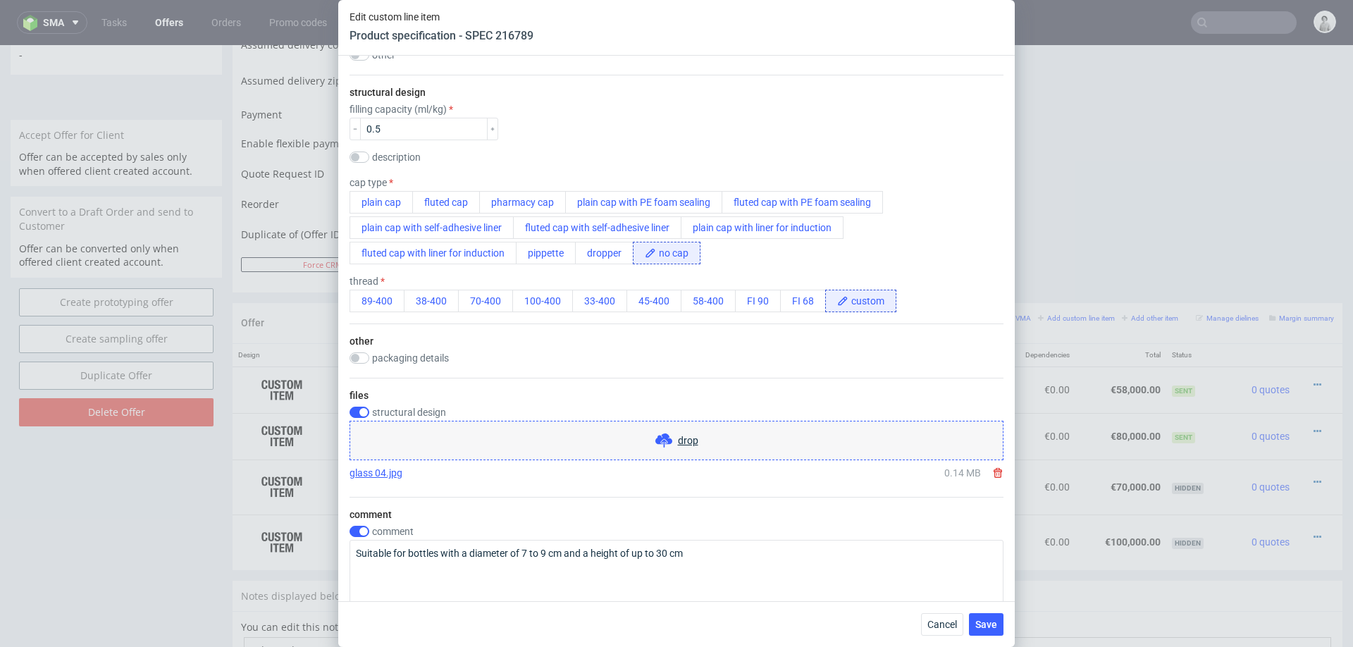
scroll to position [748, 0]
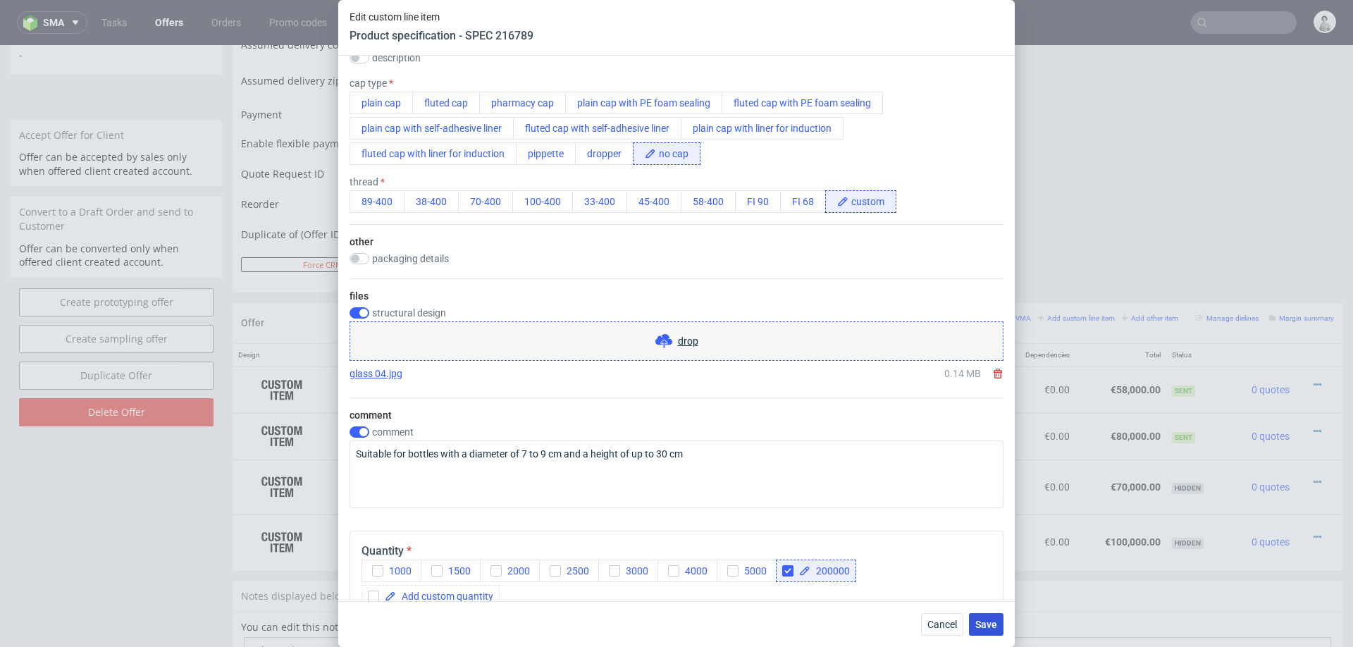
click at [1000, 610] on button "Save" at bounding box center [986, 624] width 35 height 23
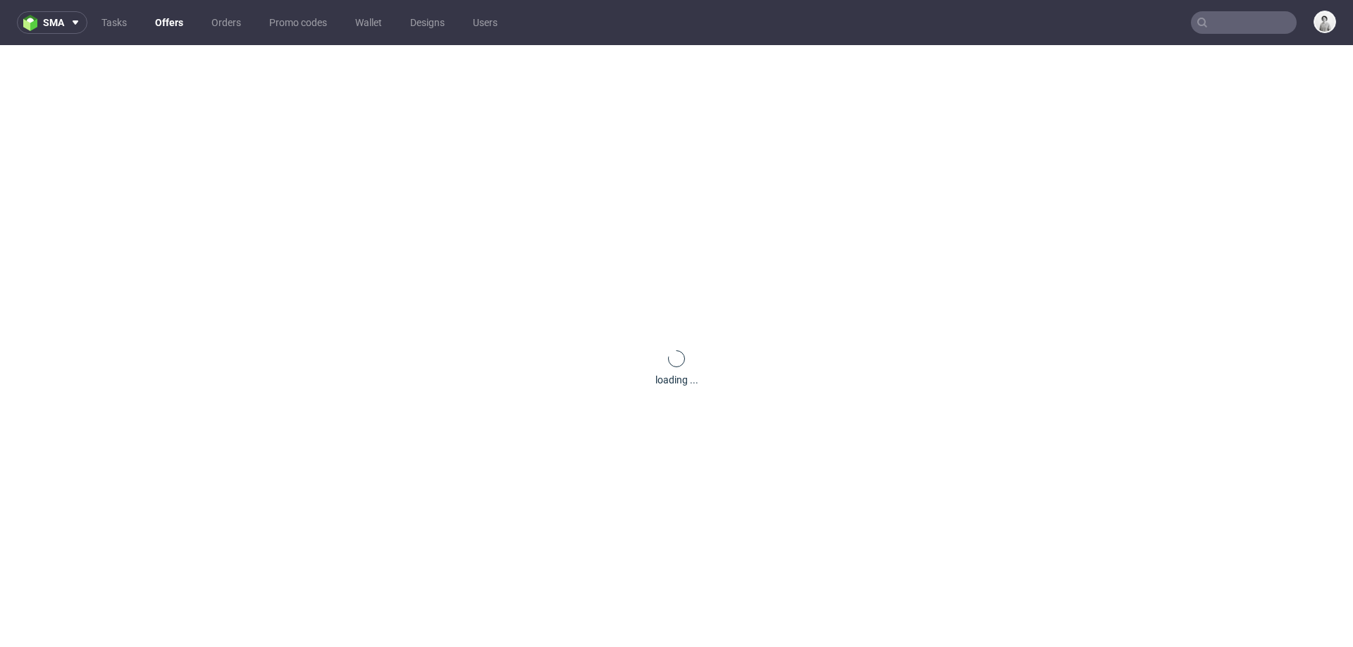
scroll to position [0, 0]
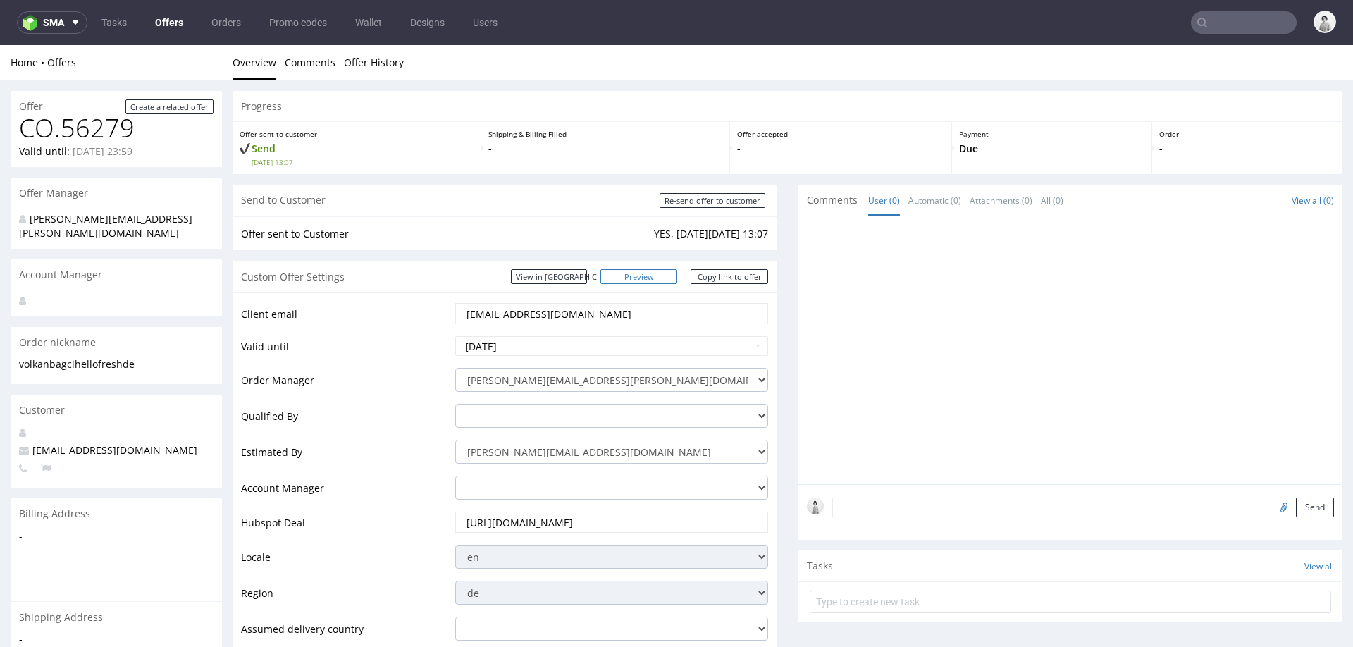
click at [659, 273] on link "Preview" at bounding box center [639, 276] width 78 height 15
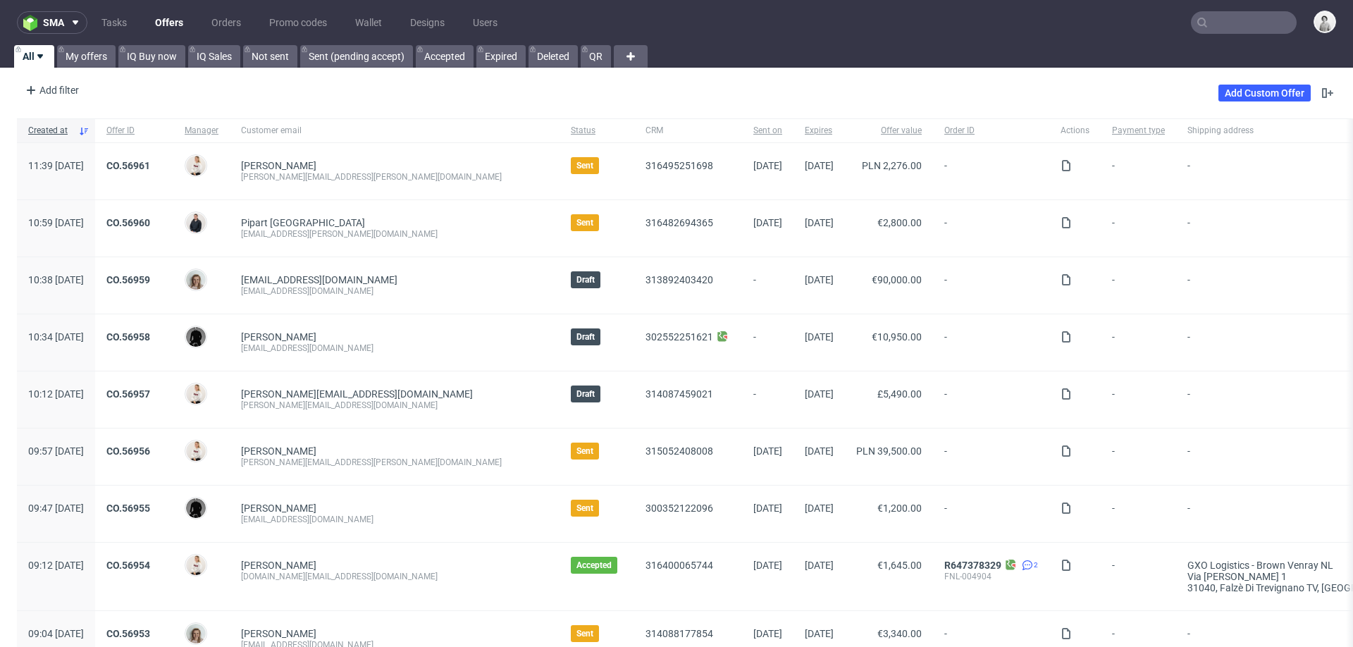
click at [1247, 20] on input "text" at bounding box center [1244, 22] width 106 height 23
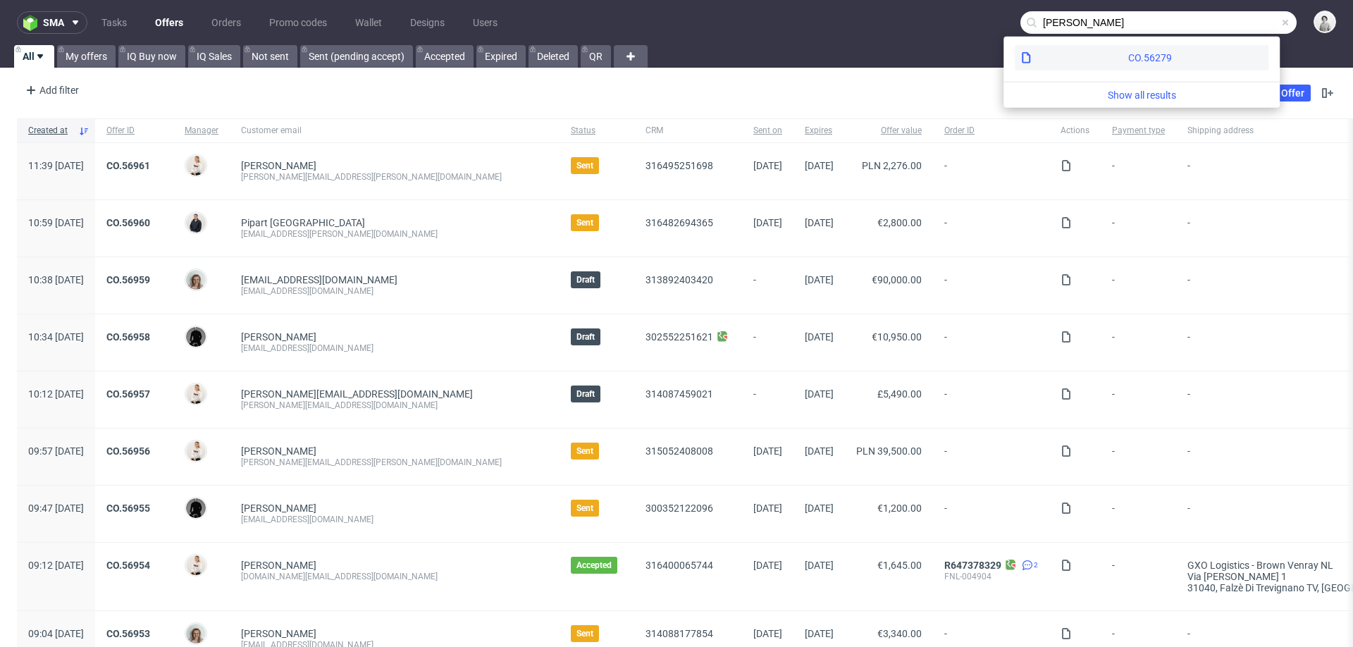
type input "[PERSON_NAME]"
click at [1128, 63] on div "CO.56279" at bounding box center [1150, 58] width 44 height 14
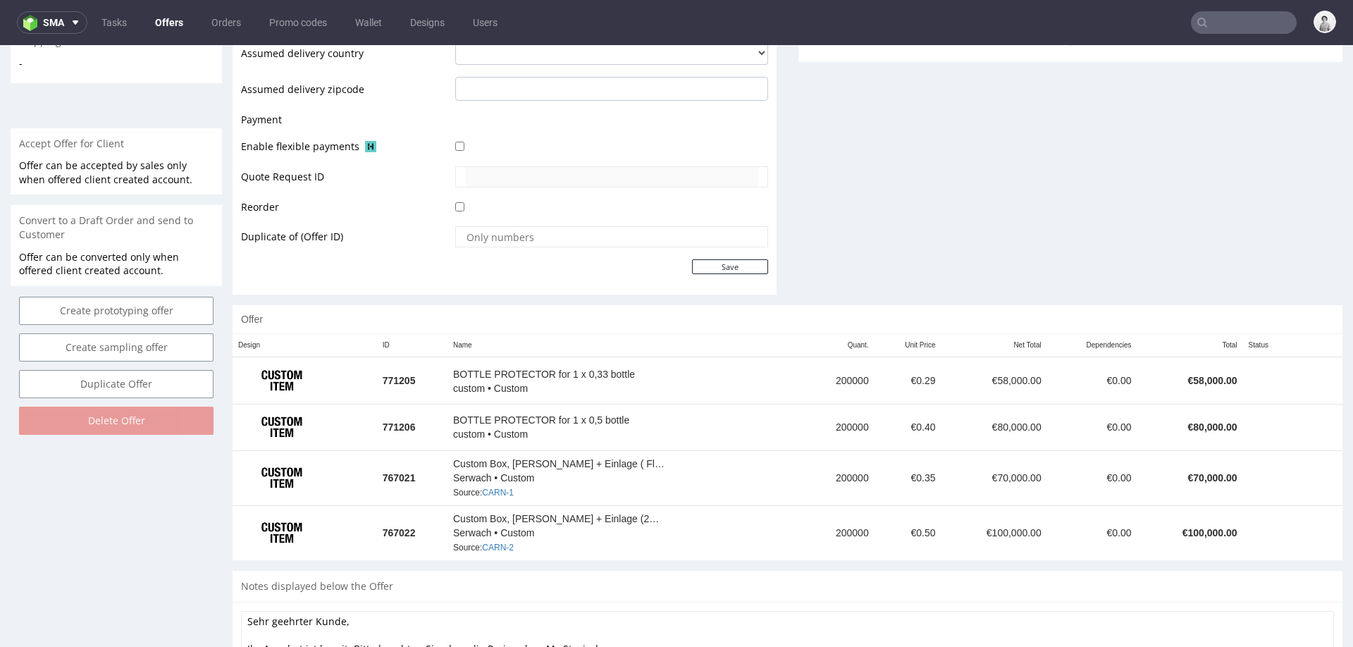
scroll to position [651, 0]
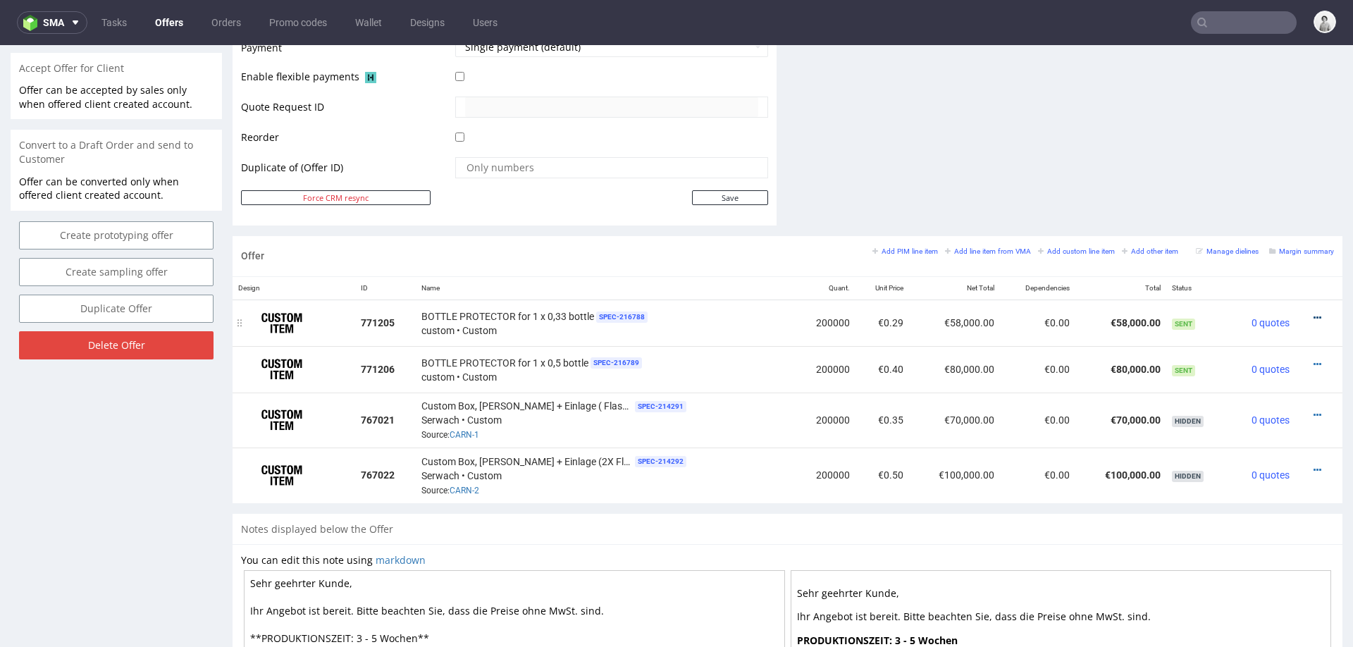
click at [1314, 313] on icon at bounding box center [1318, 318] width 8 height 10
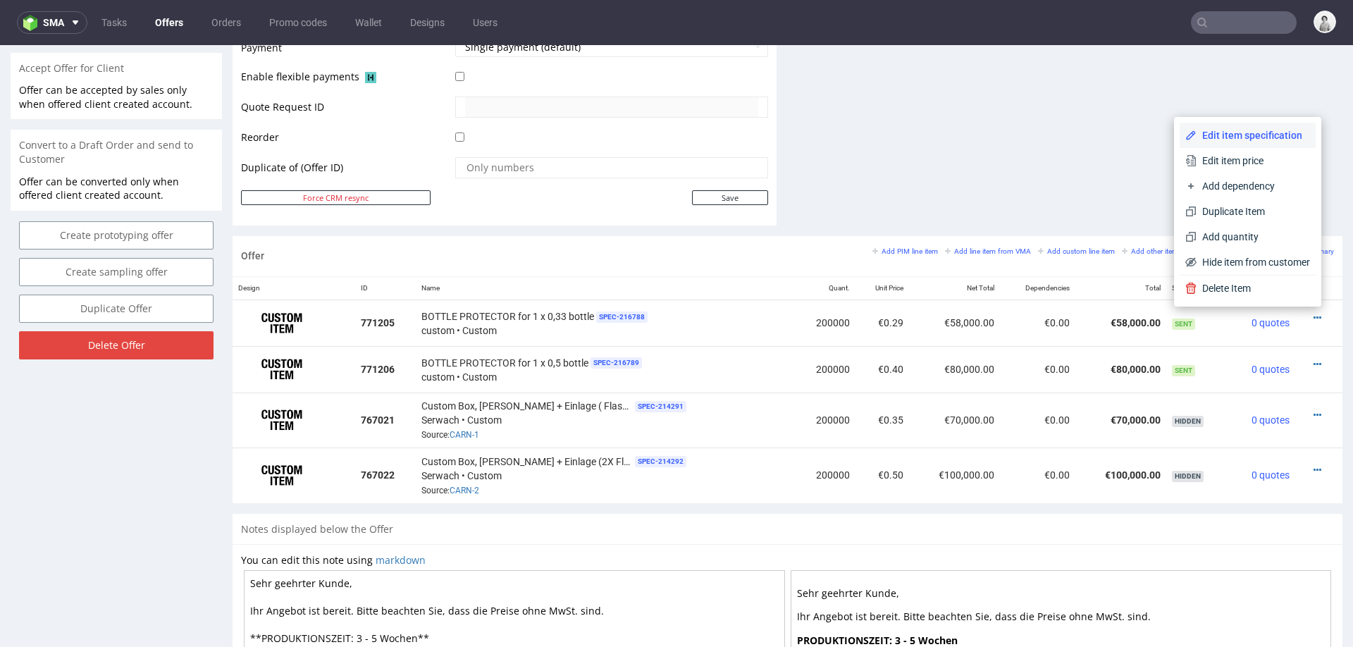
click at [1254, 133] on span "Edit item specification" at bounding box center [1253, 135] width 113 height 14
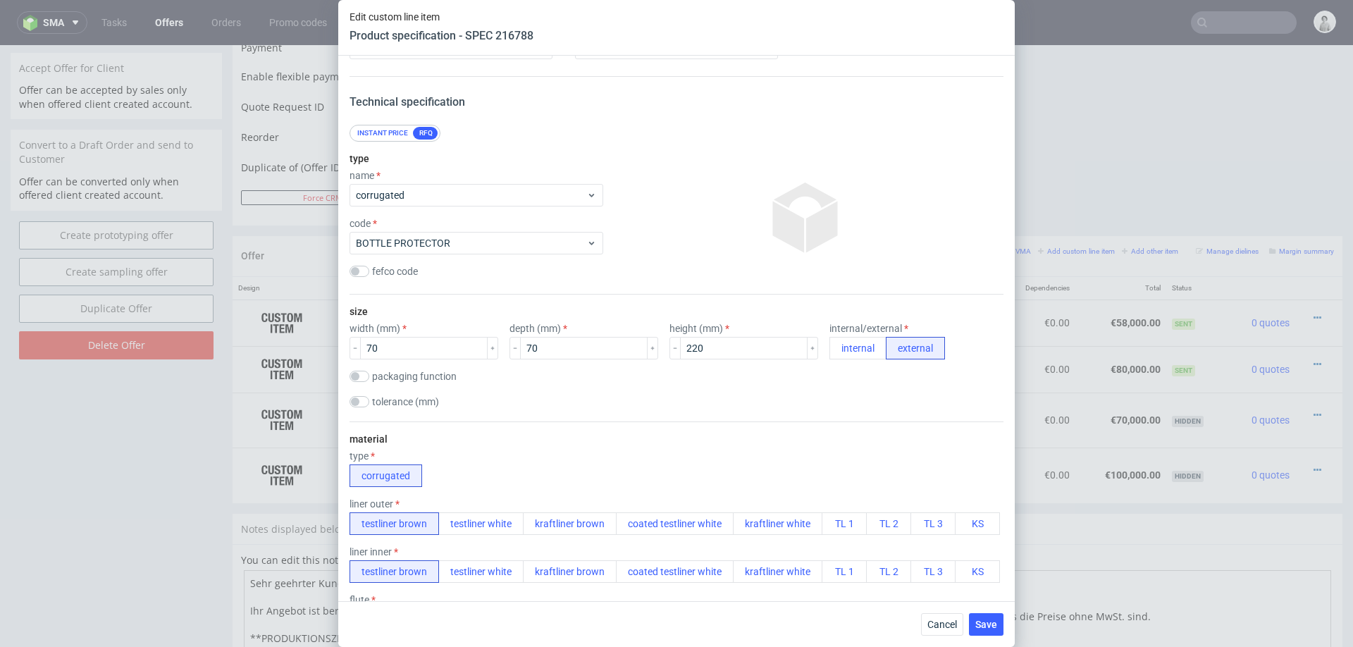
scroll to position [60, 0]
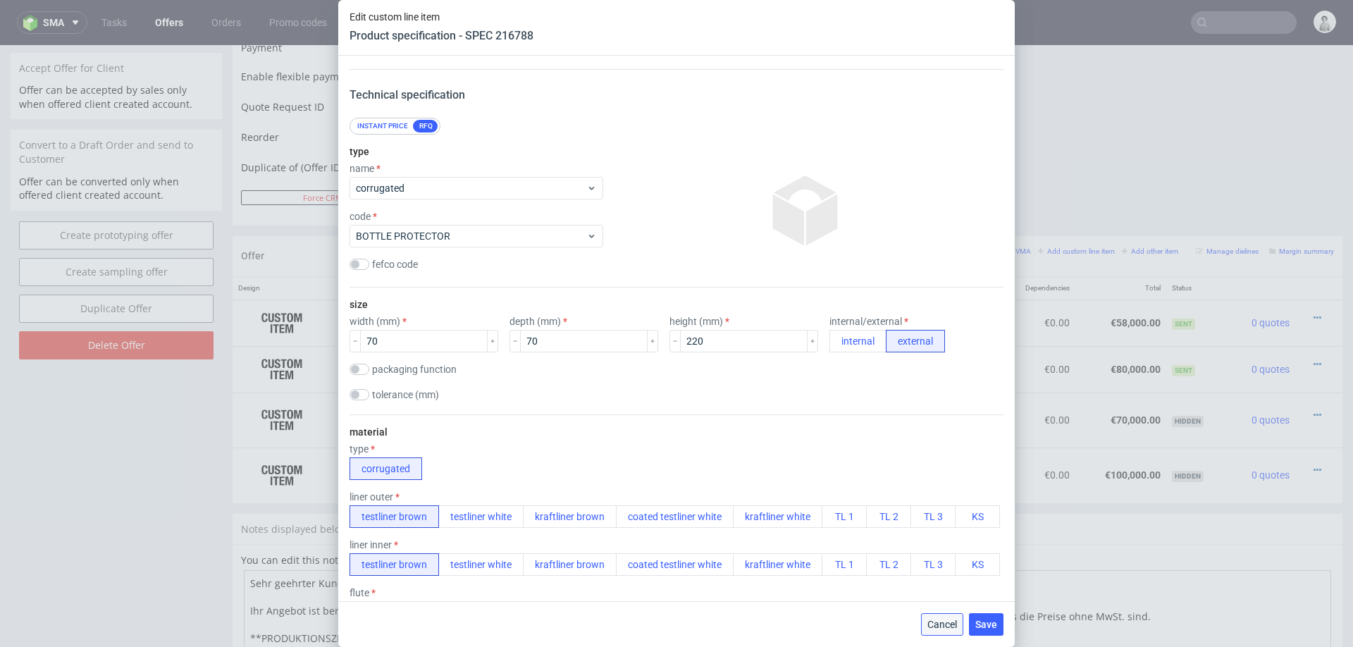
click at [934, 613] on button "Cancel" at bounding box center [942, 624] width 42 height 23
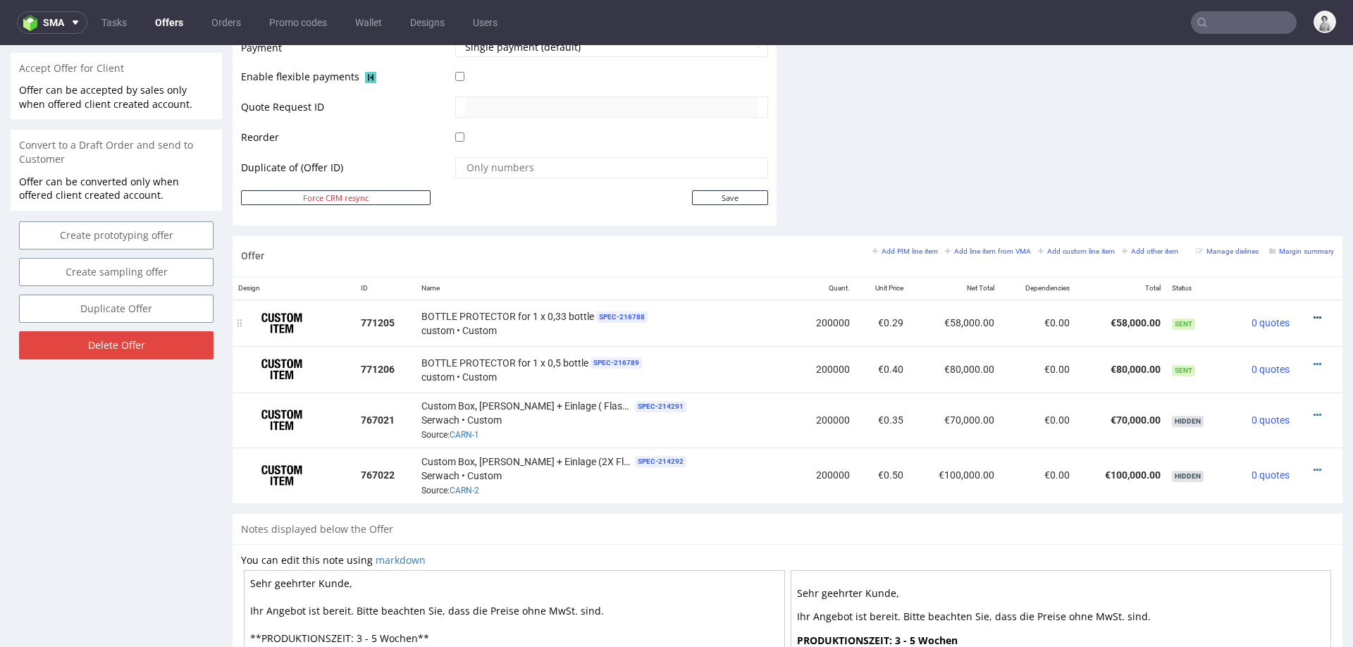
click at [1301, 311] on div at bounding box center [1314, 318] width 27 height 14
click at [1314, 313] on icon at bounding box center [1318, 318] width 8 height 10
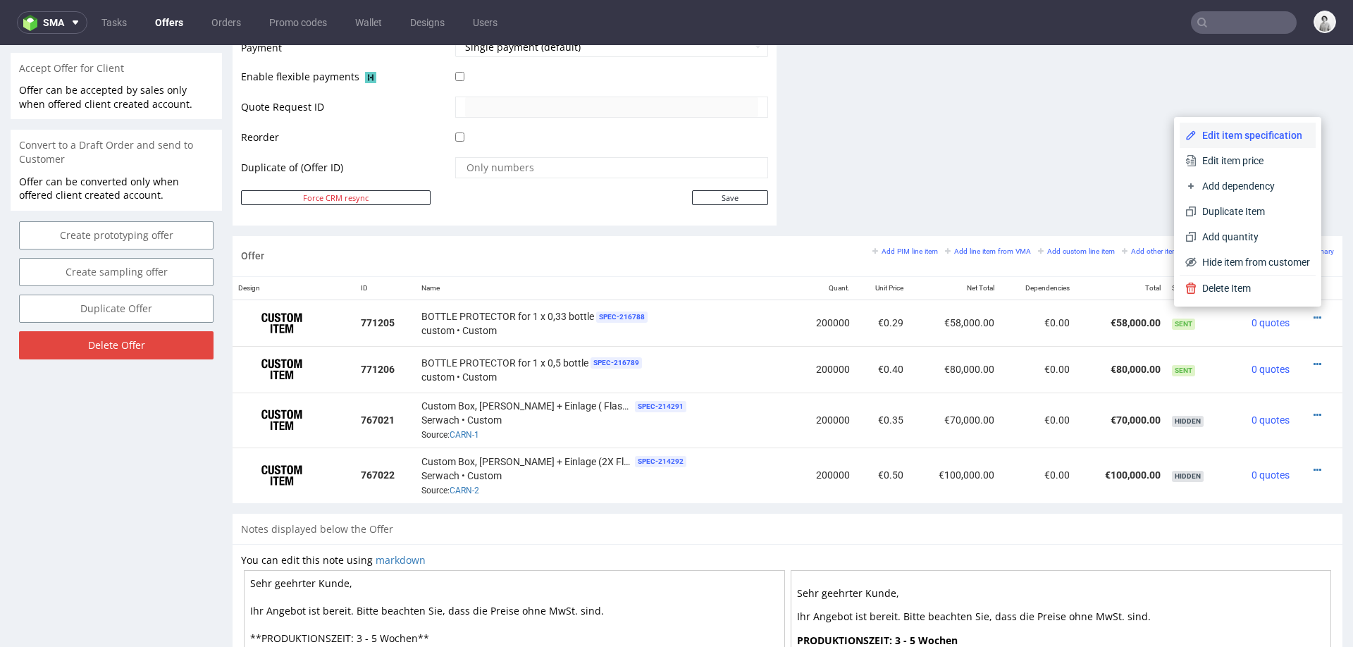
click at [1257, 128] on span "Edit item specification" at bounding box center [1253, 135] width 113 height 14
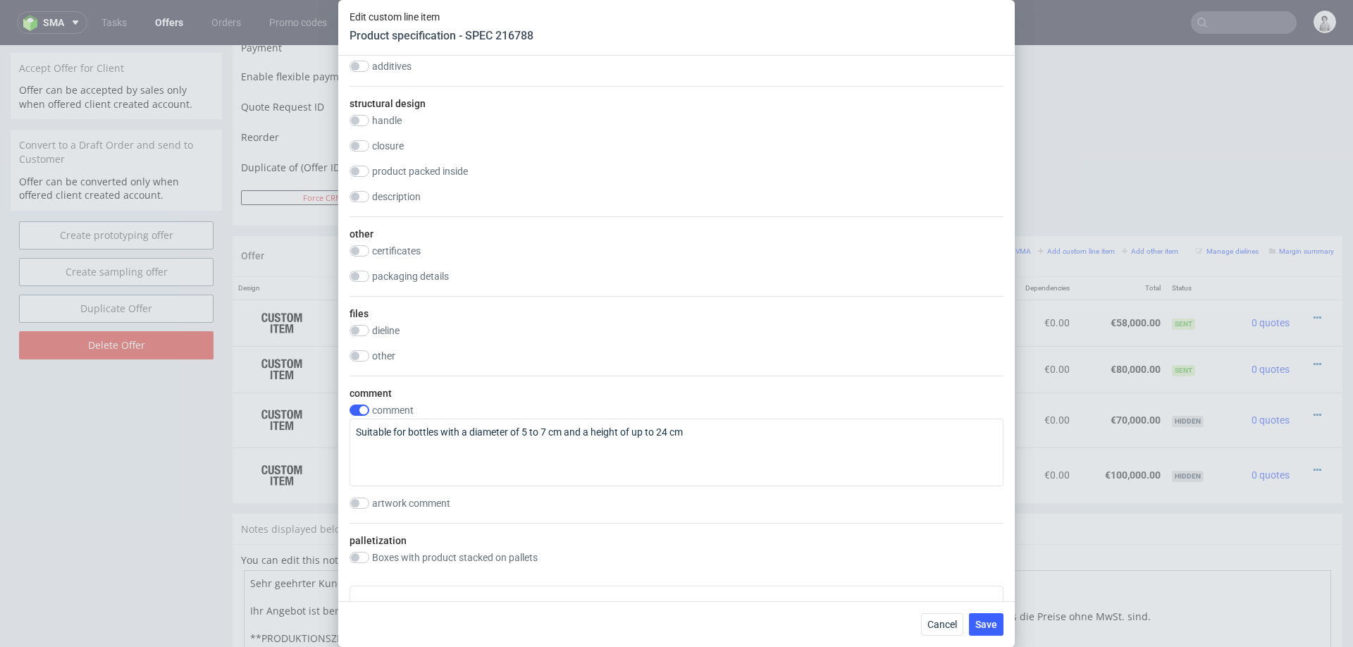
scroll to position [1013, 0]
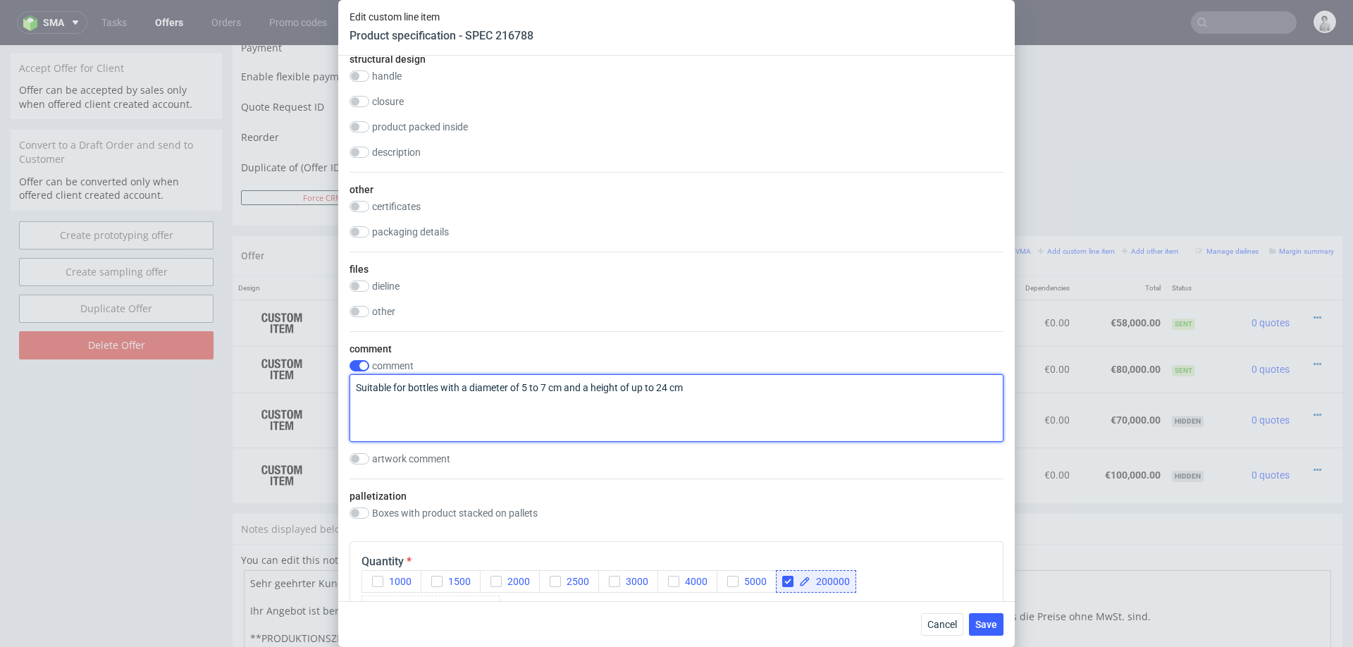
click at [599, 385] on textarea "Suitable for bottles with a diameter of 5 to 7 cm and a height of up to 24 cm" at bounding box center [677, 408] width 654 height 68
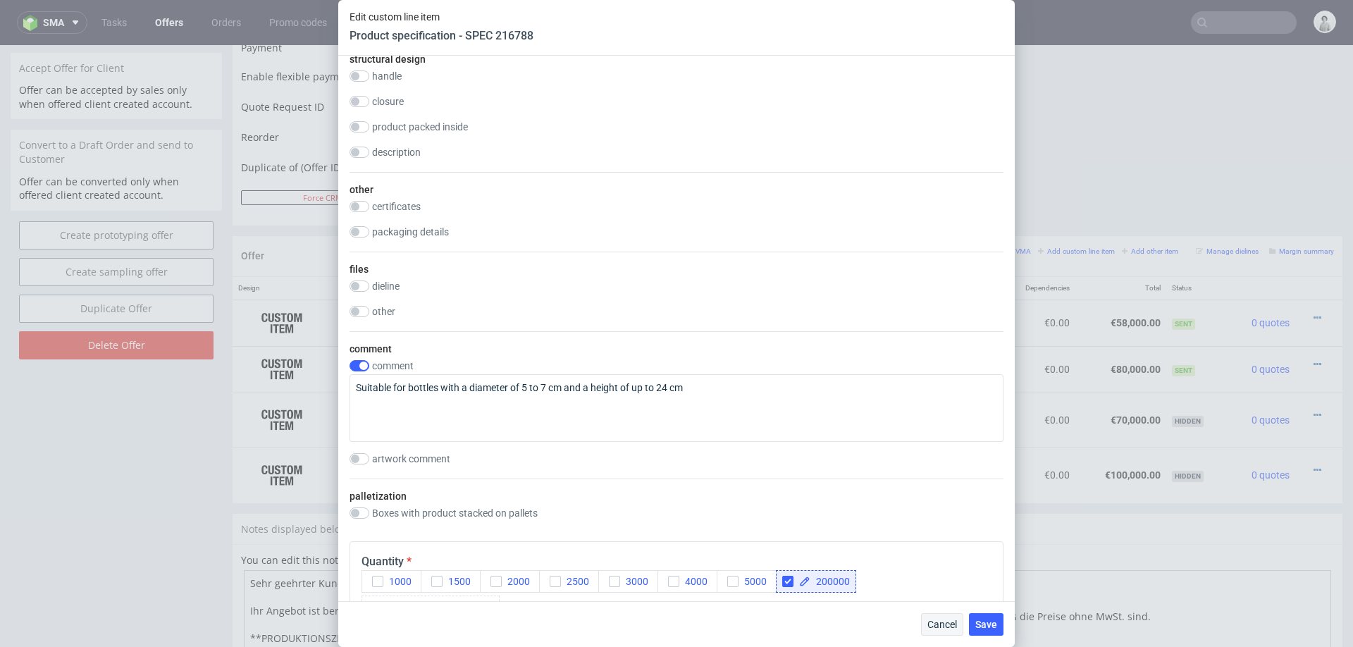
click at [948, 624] on span "Cancel" at bounding box center [942, 624] width 30 height 10
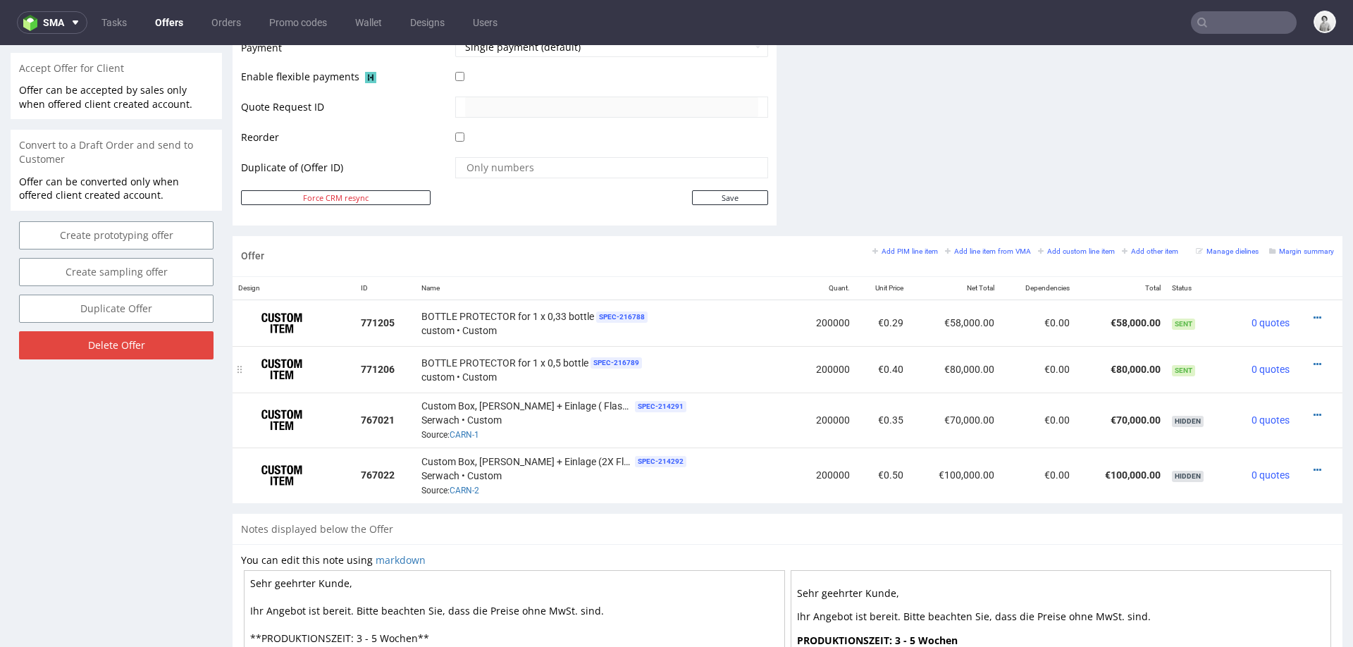
click at [1305, 357] on div at bounding box center [1314, 364] width 27 height 14
click at [1314, 359] on icon at bounding box center [1318, 364] width 8 height 10
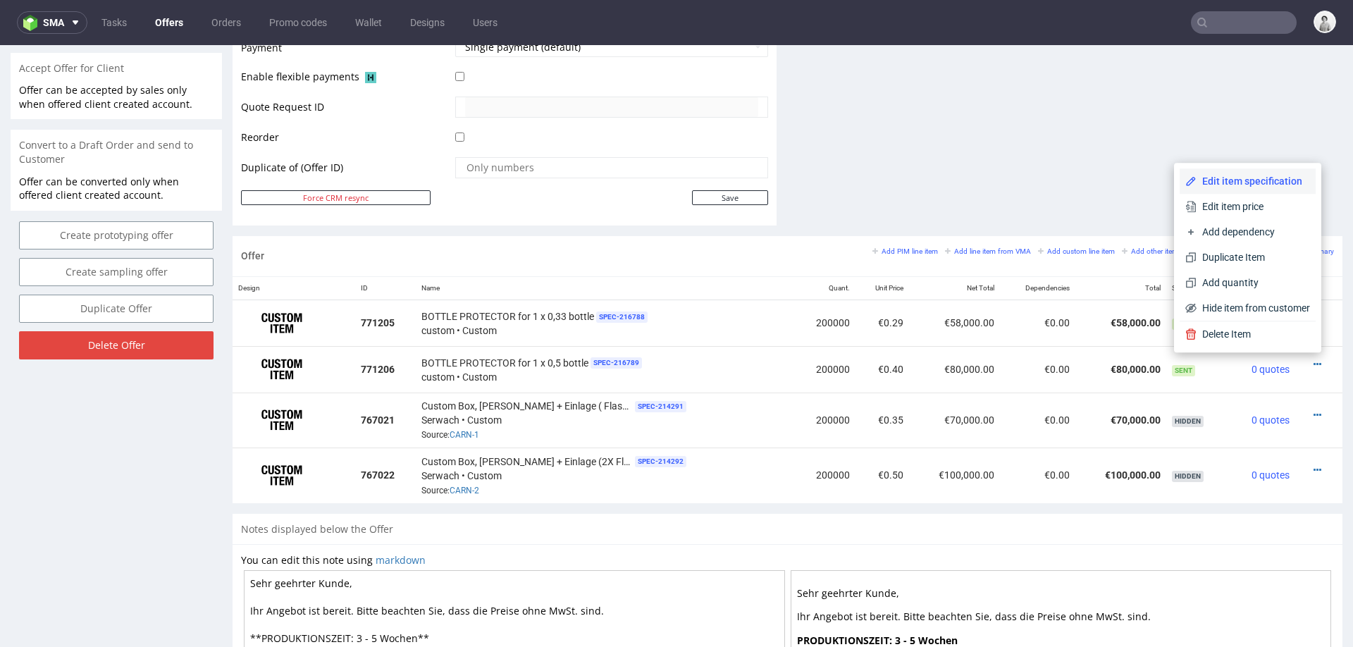
click at [1249, 178] on span "Edit item specification" at bounding box center [1253, 181] width 113 height 14
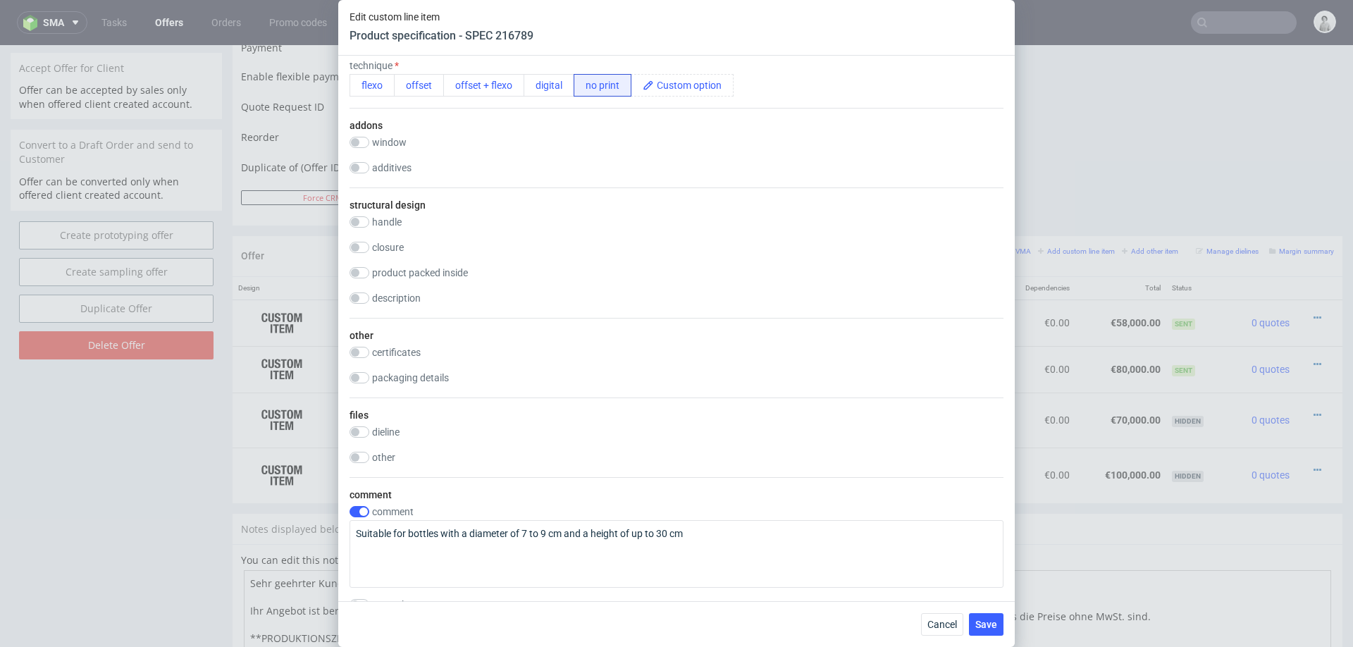
scroll to position [1042, 0]
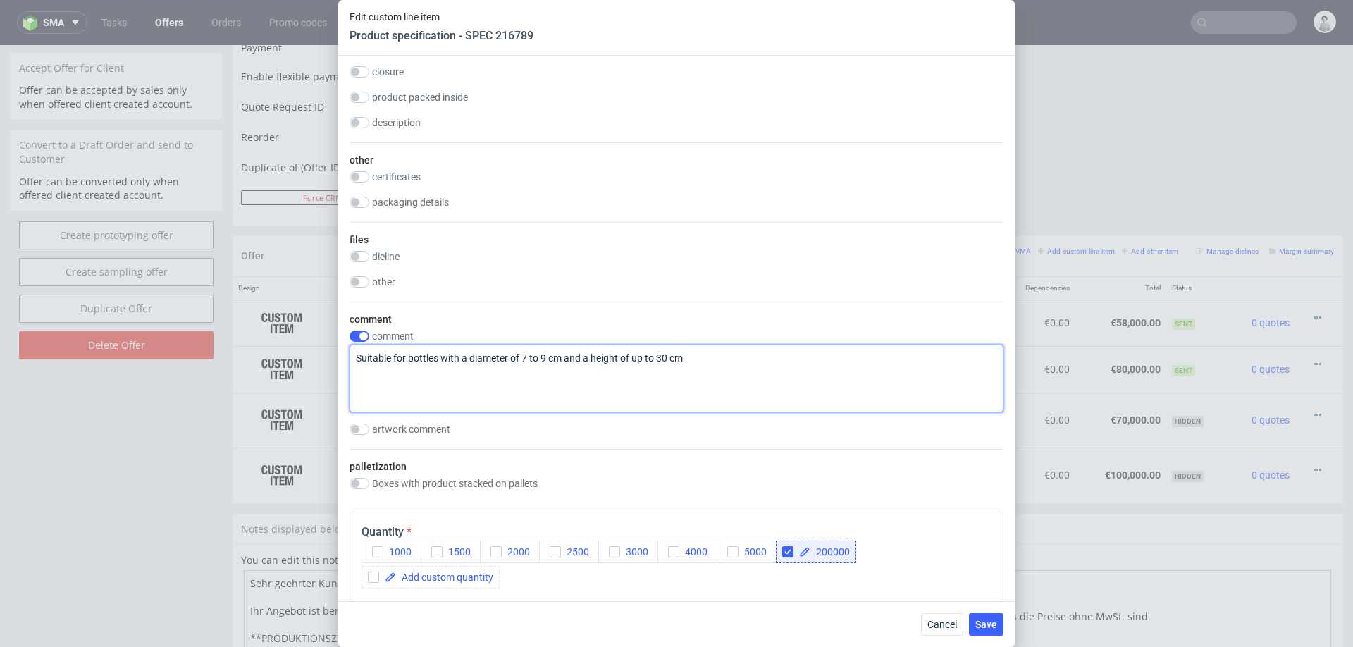
click at [636, 352] on textarea "Suitable for bottles with a diameter of 7 to 9 cm and a height of up to 30 cm" at bounding box center [677, 379] width 654 height 68
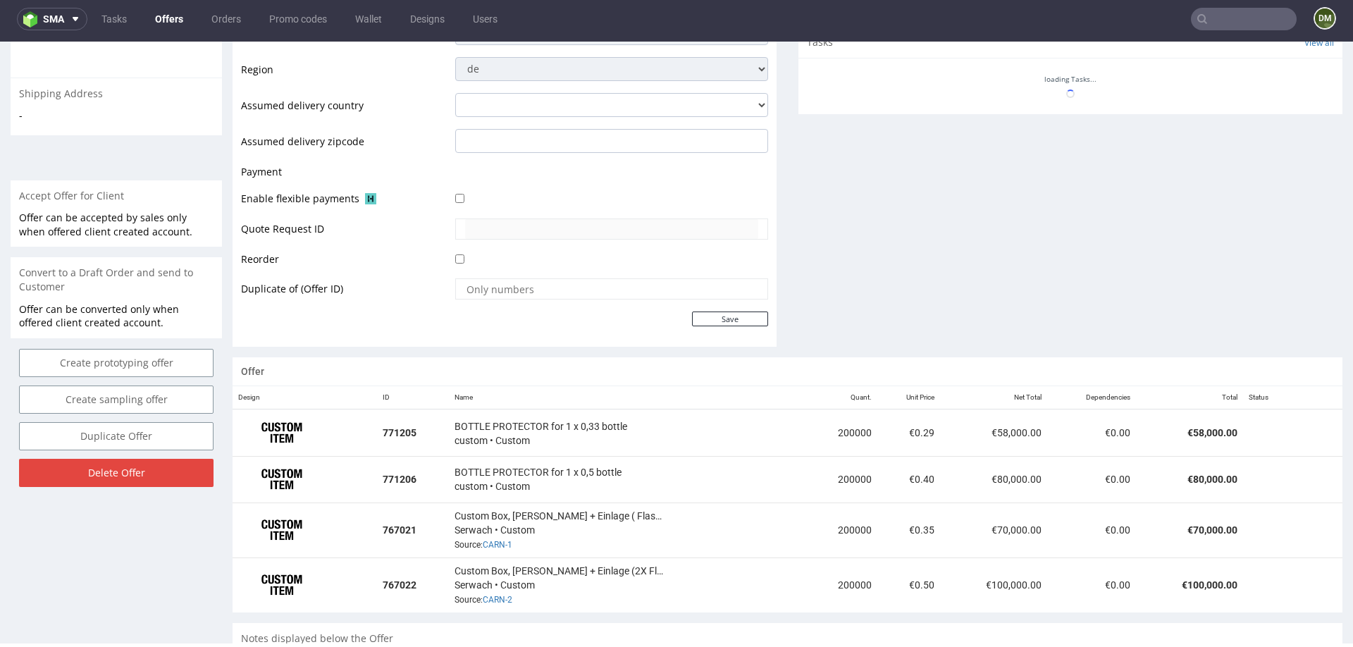
scroll to position [610, 0]
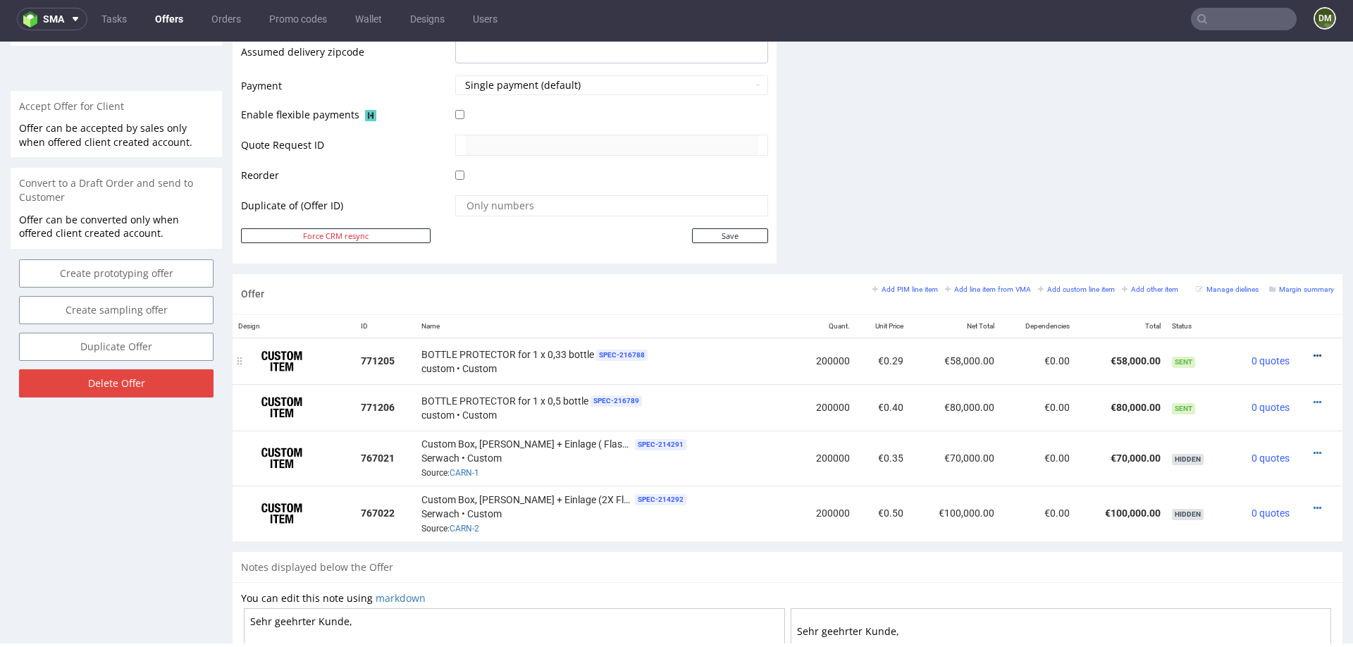
click at [1314, 351] on icon at bounding box center [1318, 356] width 8 height 10
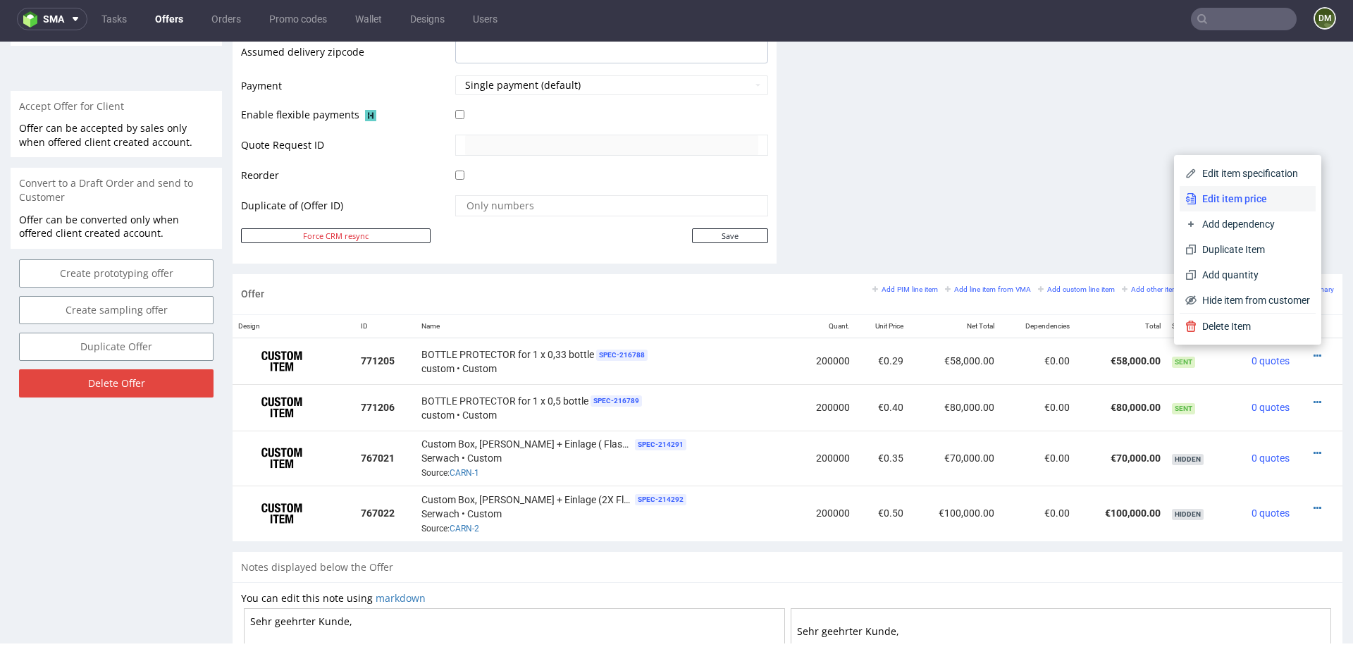
click at [1256, 193] on span "Edit item price" at bounding box center [1253, 199] width 113 height 14
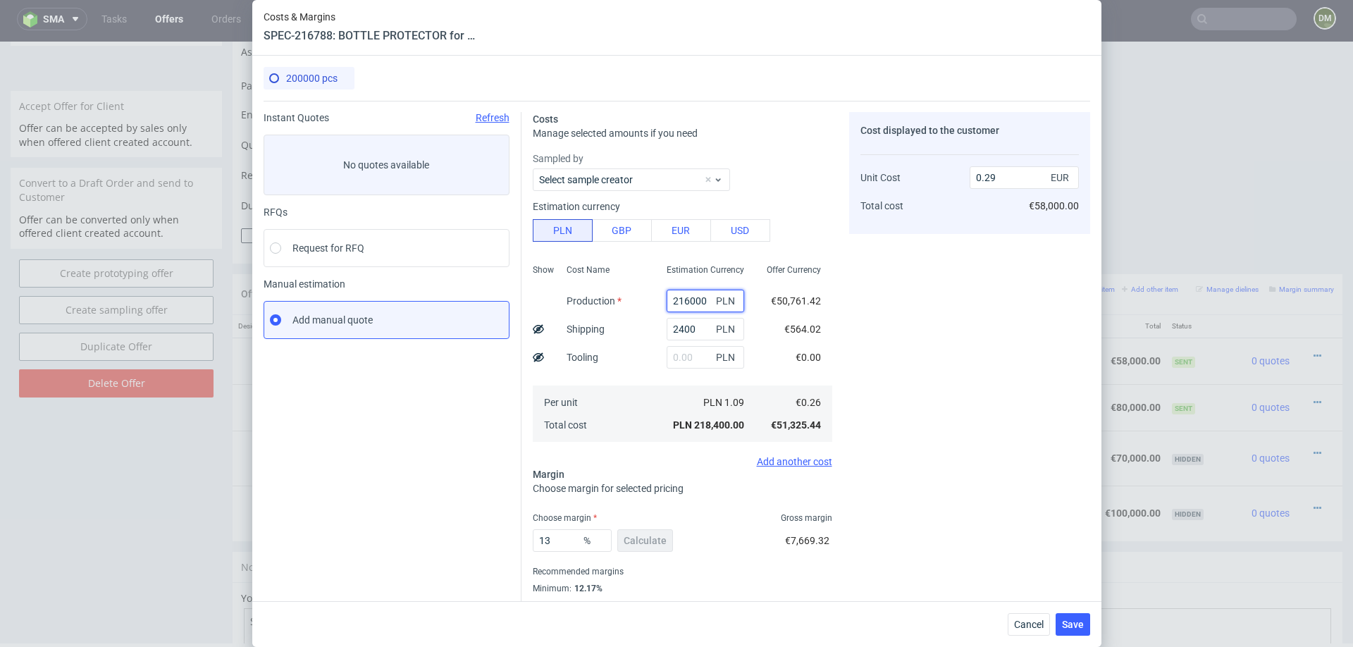
click at [678, 309] on input "216000" at bounding box center [706, 301] width 78 height 23
type input "21"
type input "0"
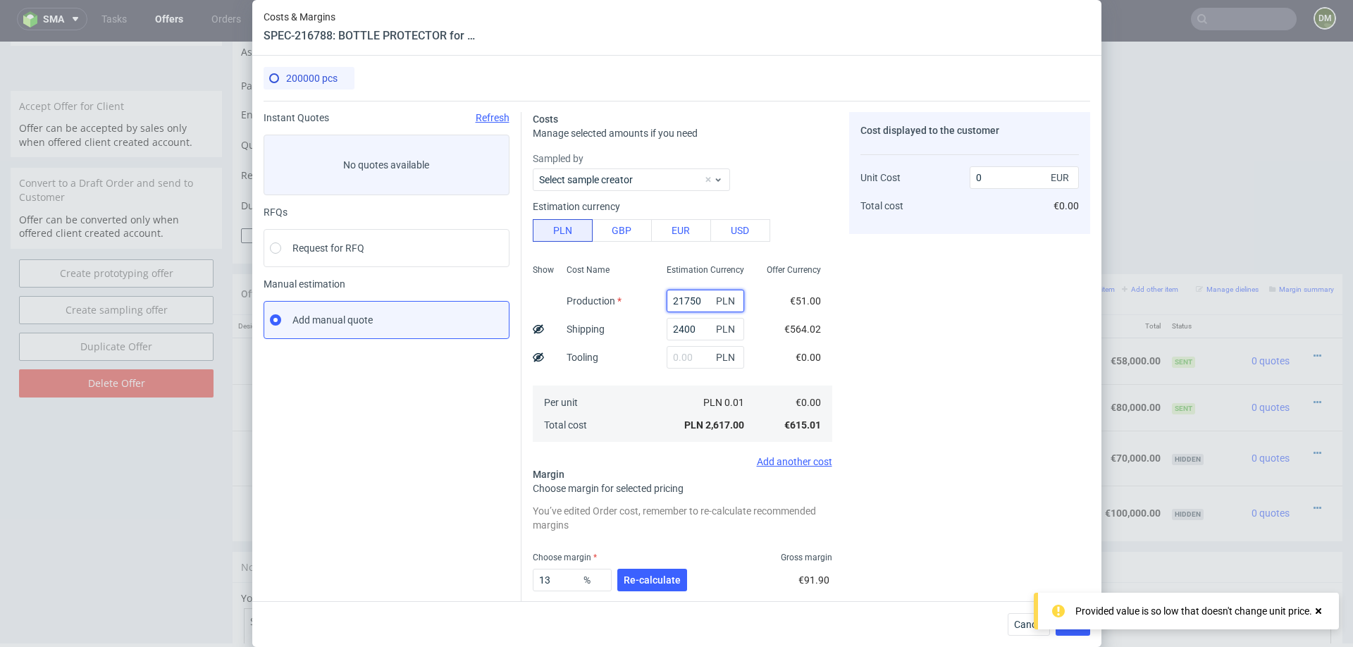
type input "217500"
type input "0.29"
type input "217500"
click at [646, 310] on div "Cost Name Production Shipping Tooling Per unit Total cost" at bounding box center [605, 352] width 100 height 186
click at [646, 577] on span "Re-calculate" at bounding box center [652, 580] width 57 height 10
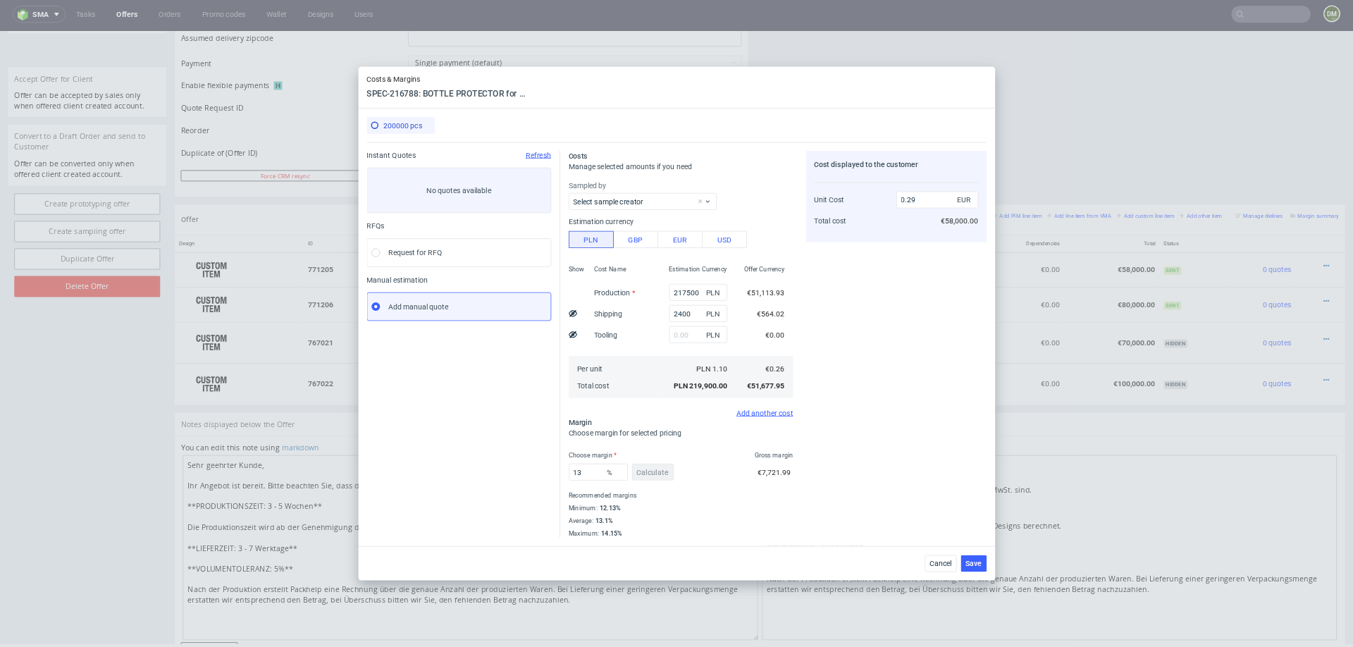
scroll to position [4, 0]
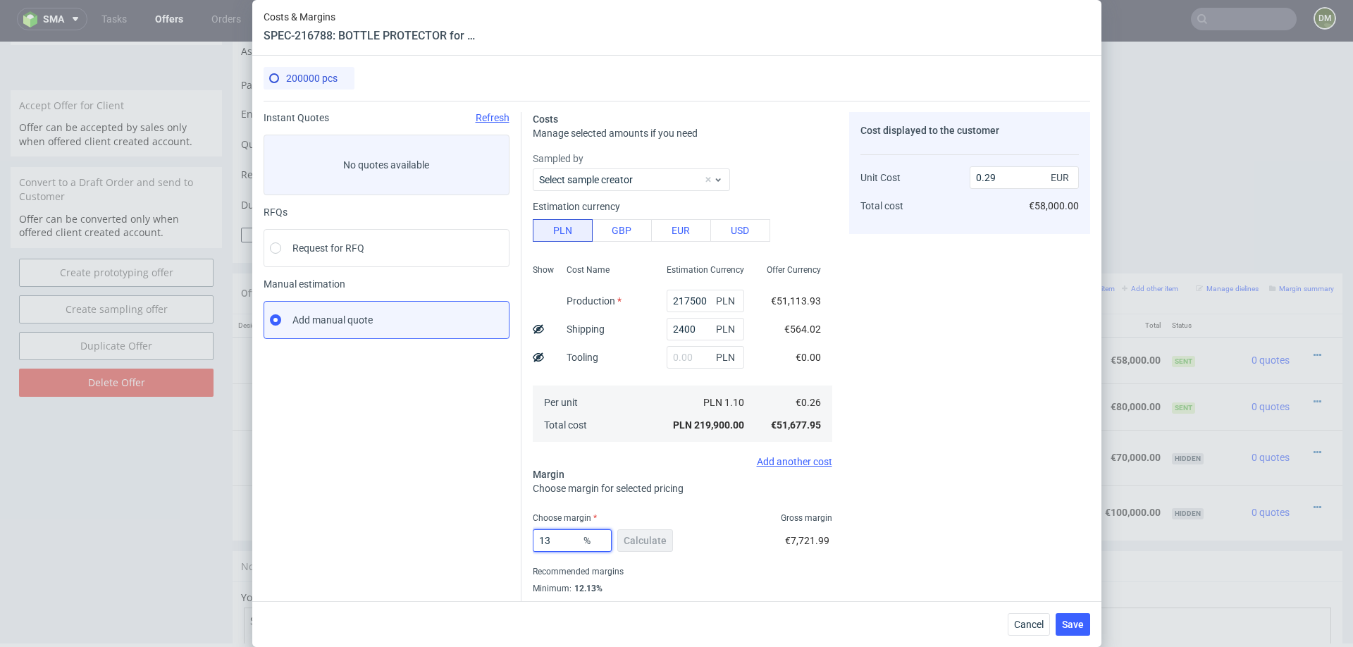
click at [560, 538] on input "13" at bounding box center [572, 540] width 79 height 23
type input "123"
type input "-1.13"
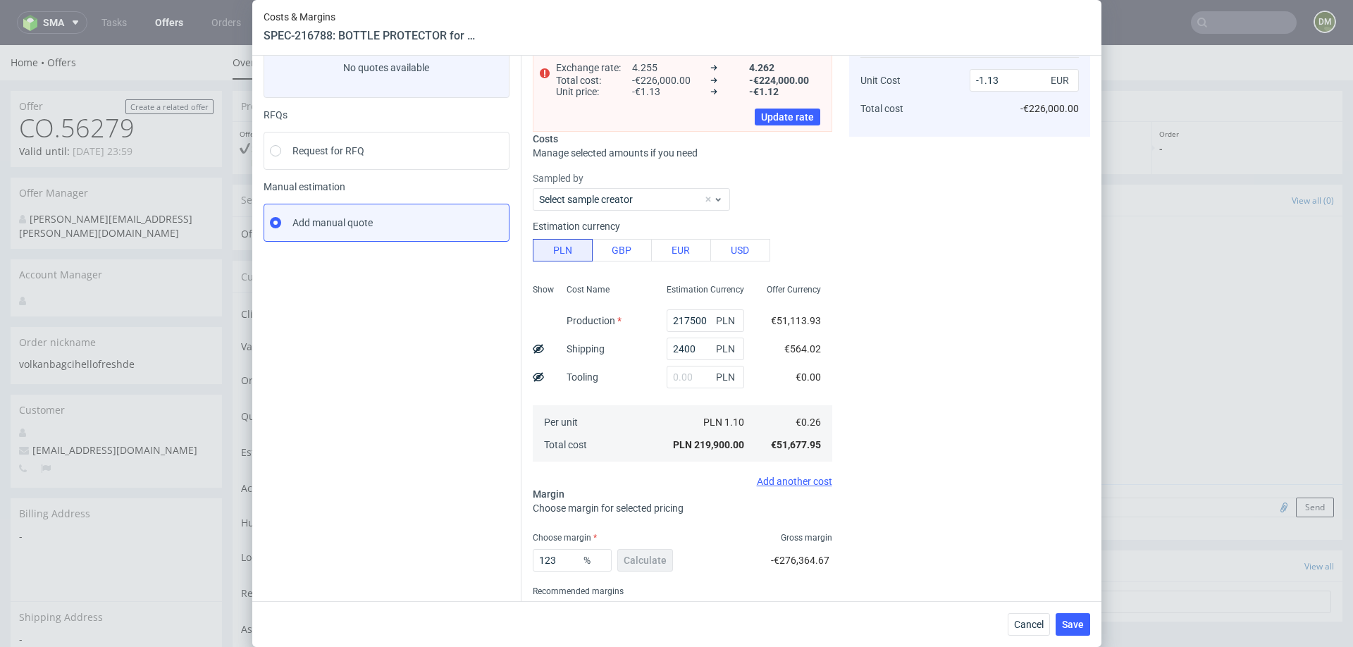
scroll to position [109, 0]
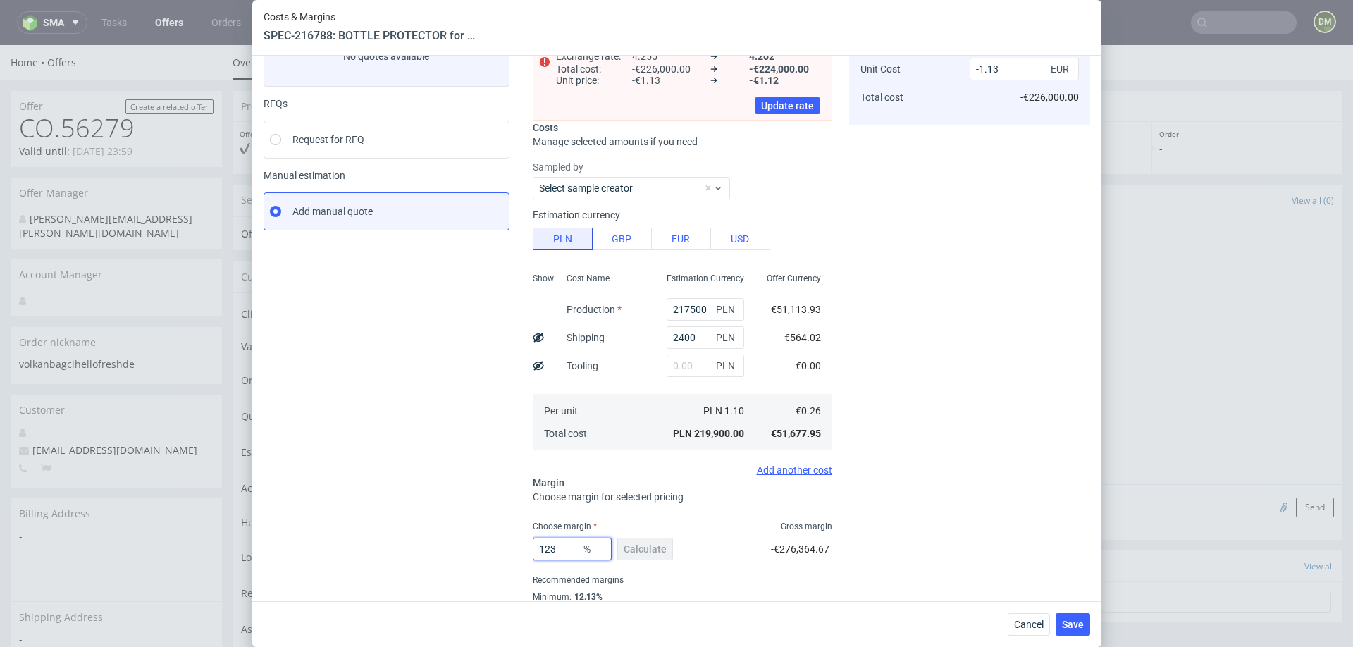
click at [549, 550] on input "123" at bounding box center [572, 549] width 79 height 23
type input "13"
type input "0.29"
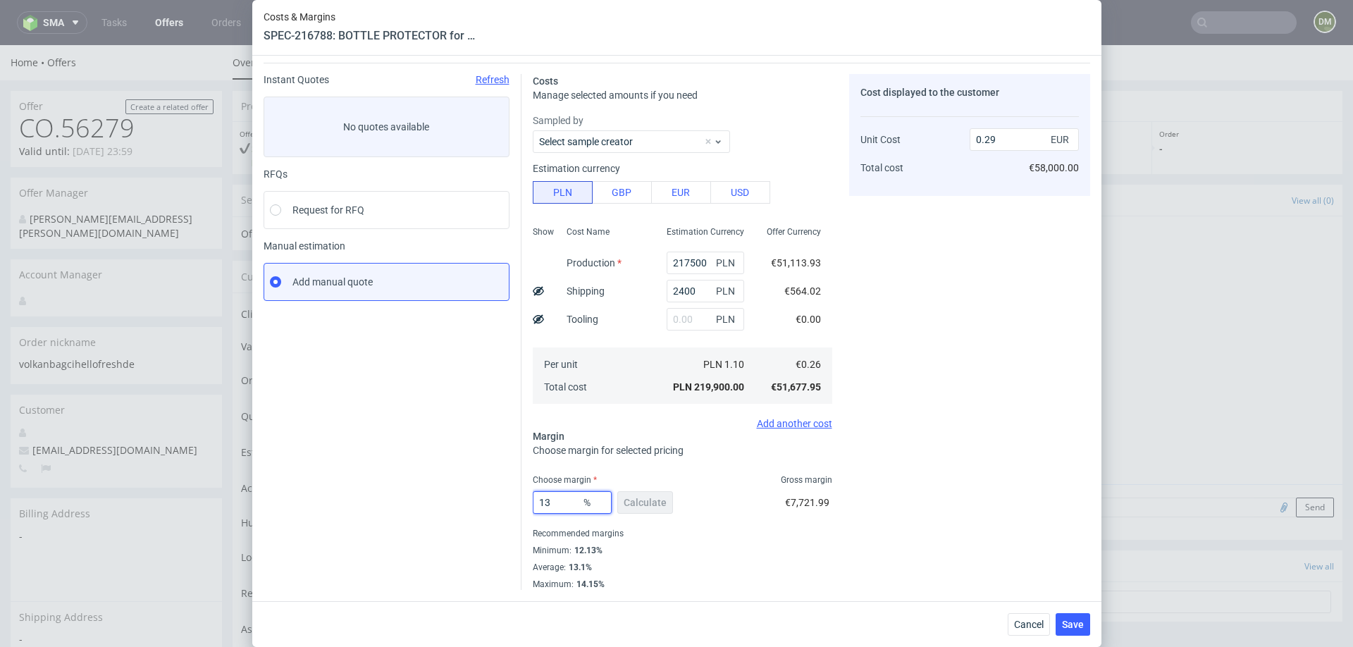
scroll to position [37, 0]
type input "13"
click at [911, 481] on div "Cost displayed to the customer Unit Cost Total cost 0.29 EUR €58,000.00" at bounding box center [969, 333] width 241 height 516
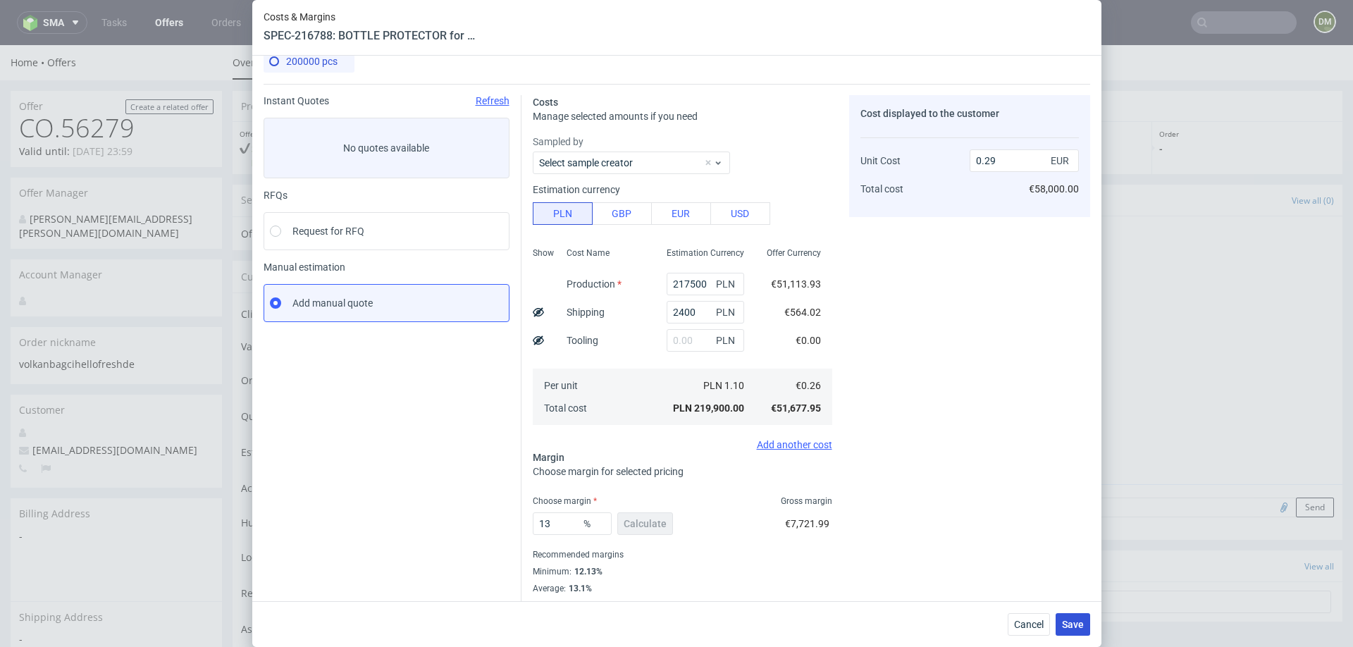
click at [1080, 623] on span "Save" at bounding box center [1073, 624] width 22 height 10
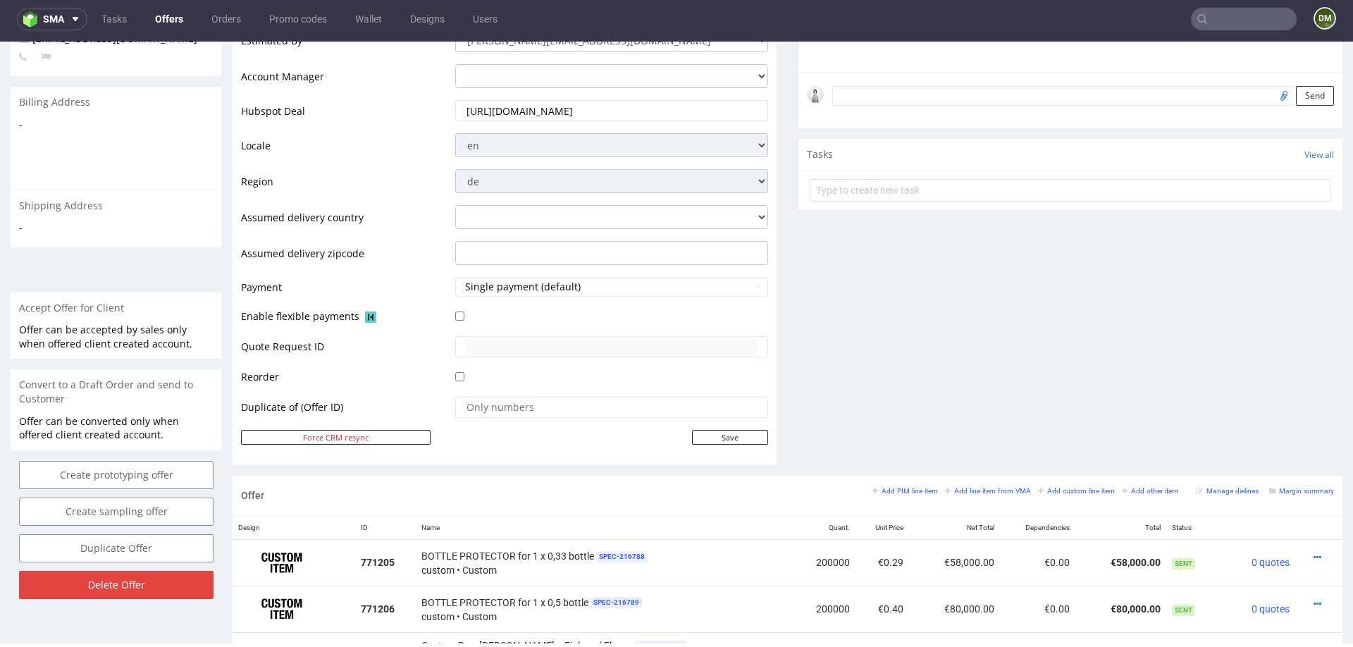
scroll to position [677, 0]
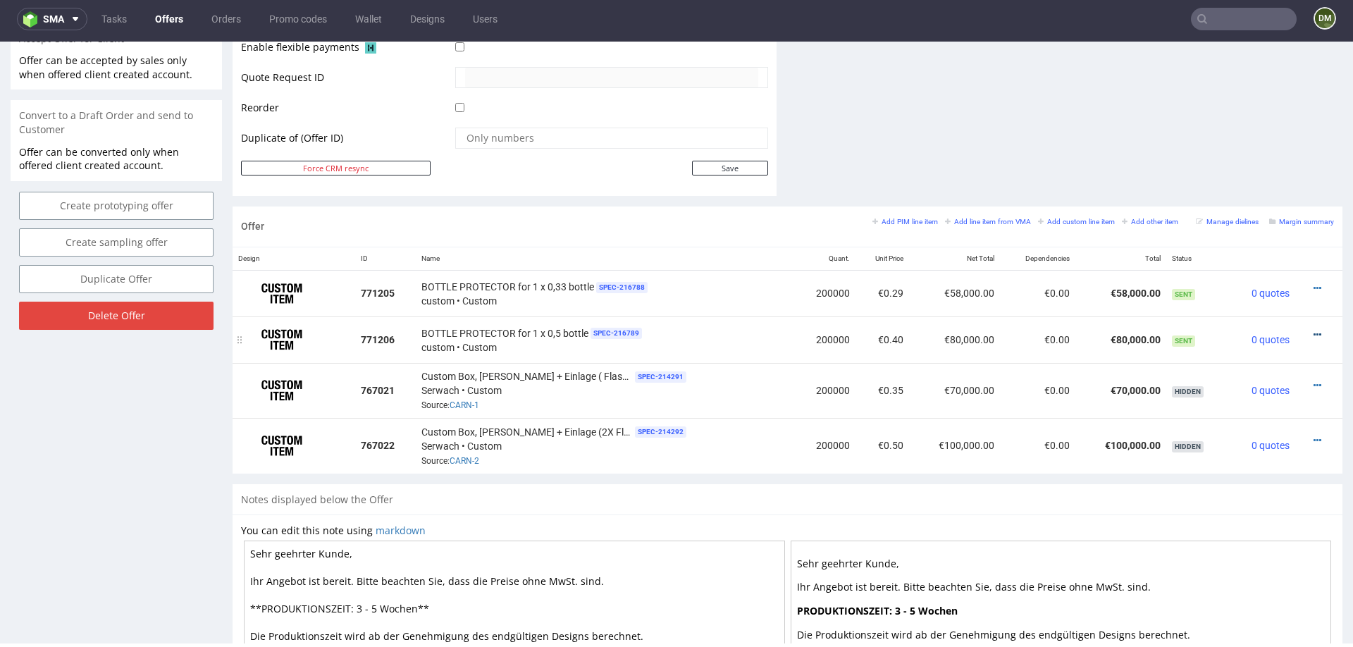
click at [1314, 332] on icon at bounding box center [1318, 335] width 8 height 10
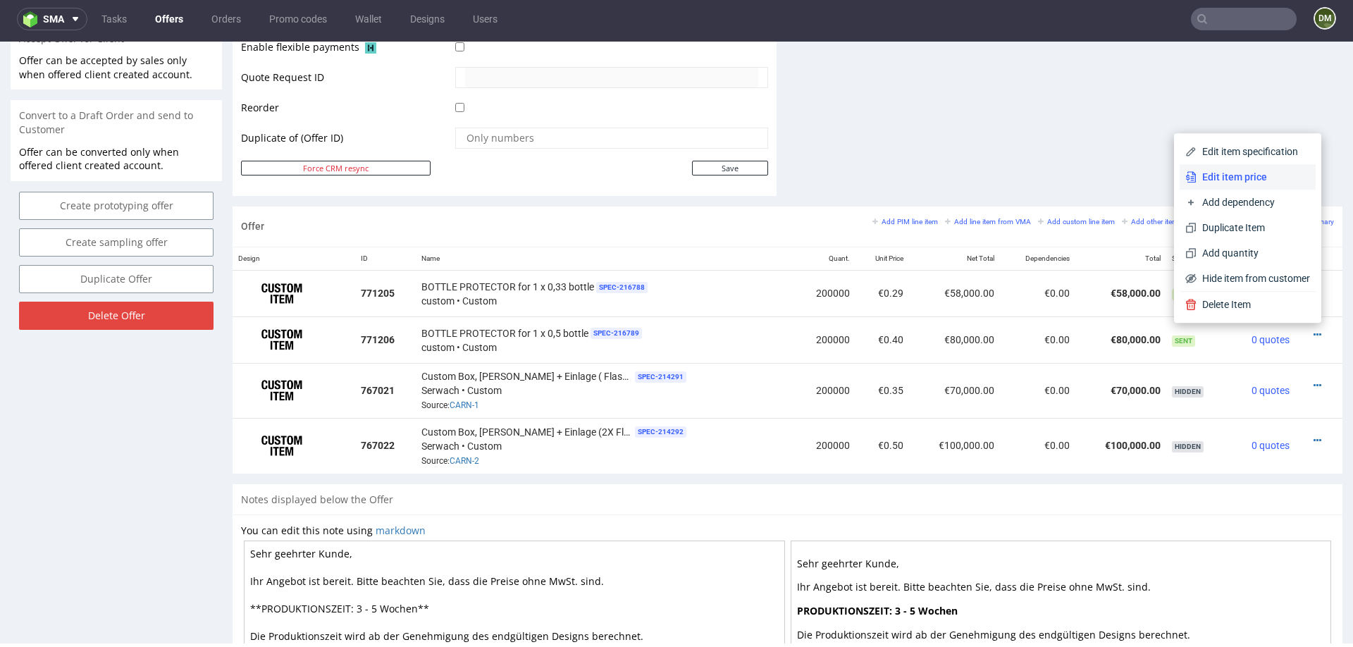
click at [1242, 172] on span "Edit item price" at bounding box center [1253, 177] width 113 height 14
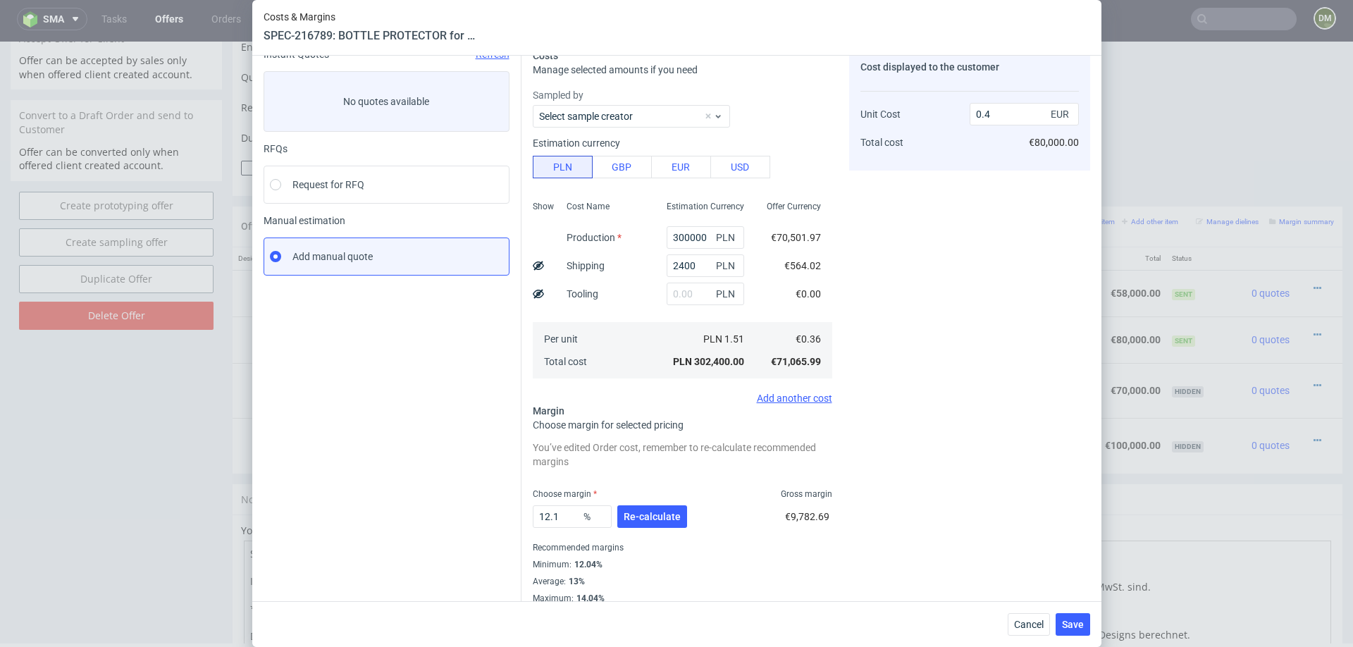
scroll to position [76, 0]
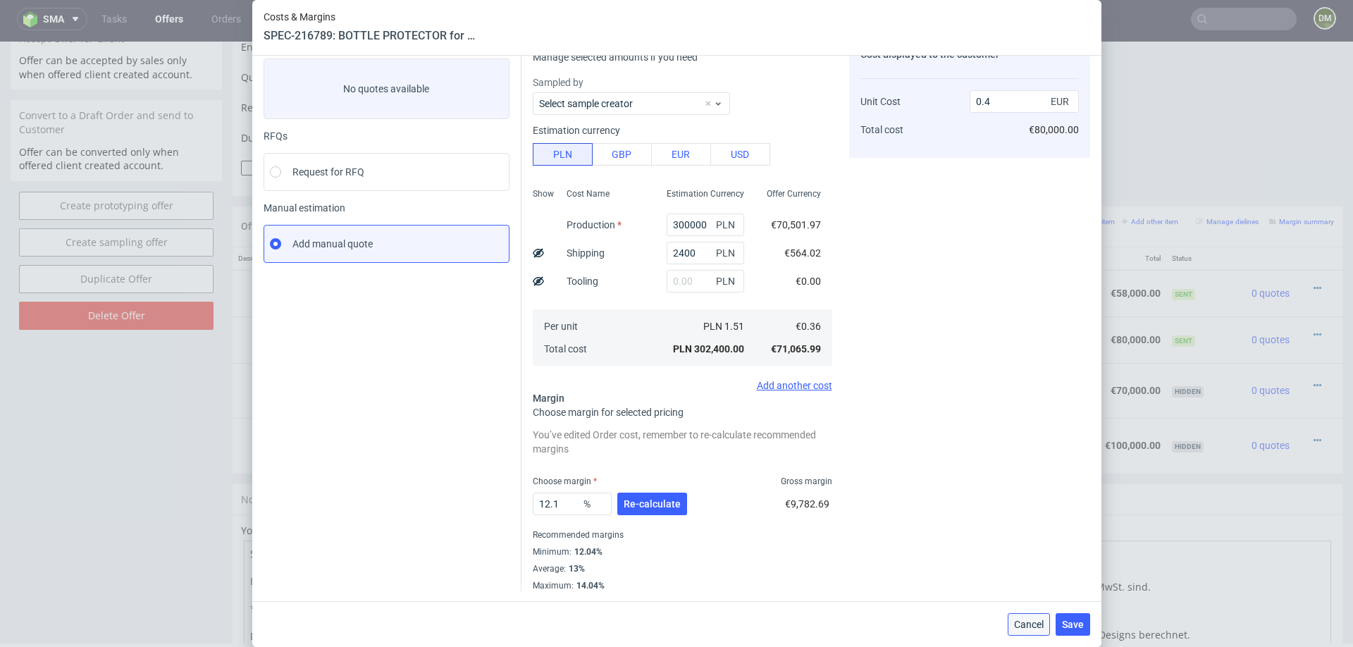
click at [1025, 627] on span "Cancel" at bounding box center [1029, 624] width 30 height 10
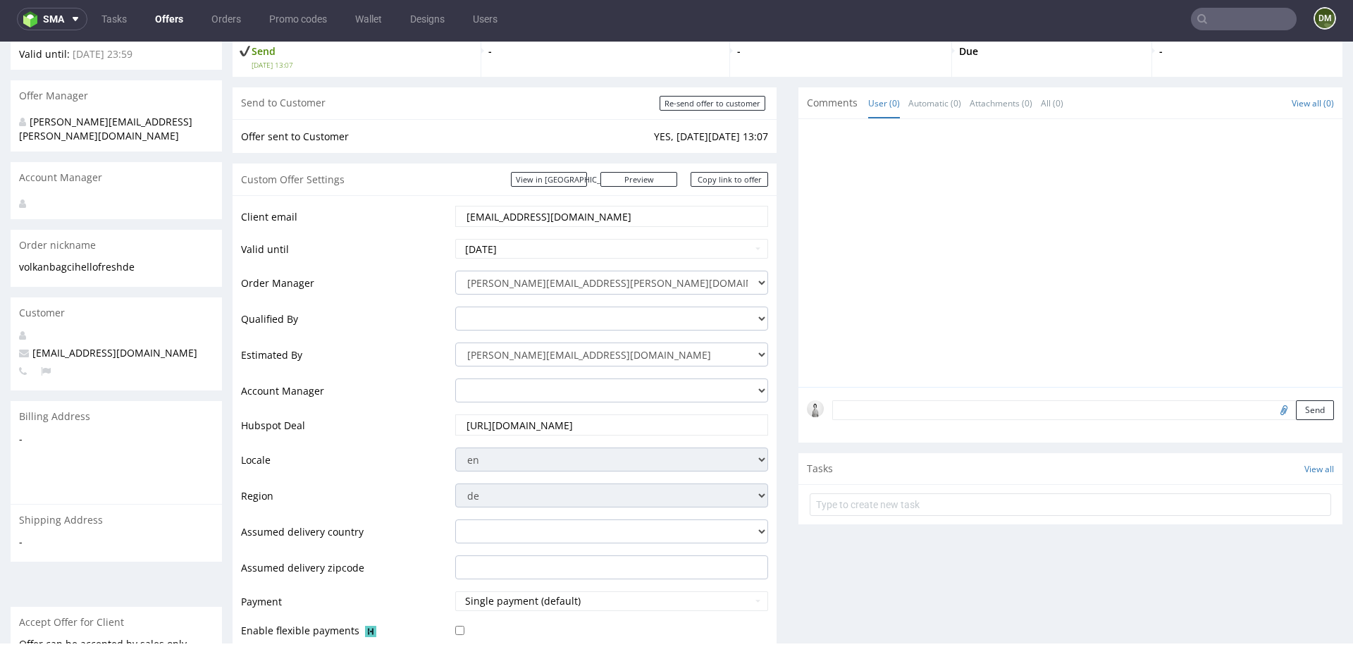
scroll to position [87, 0]
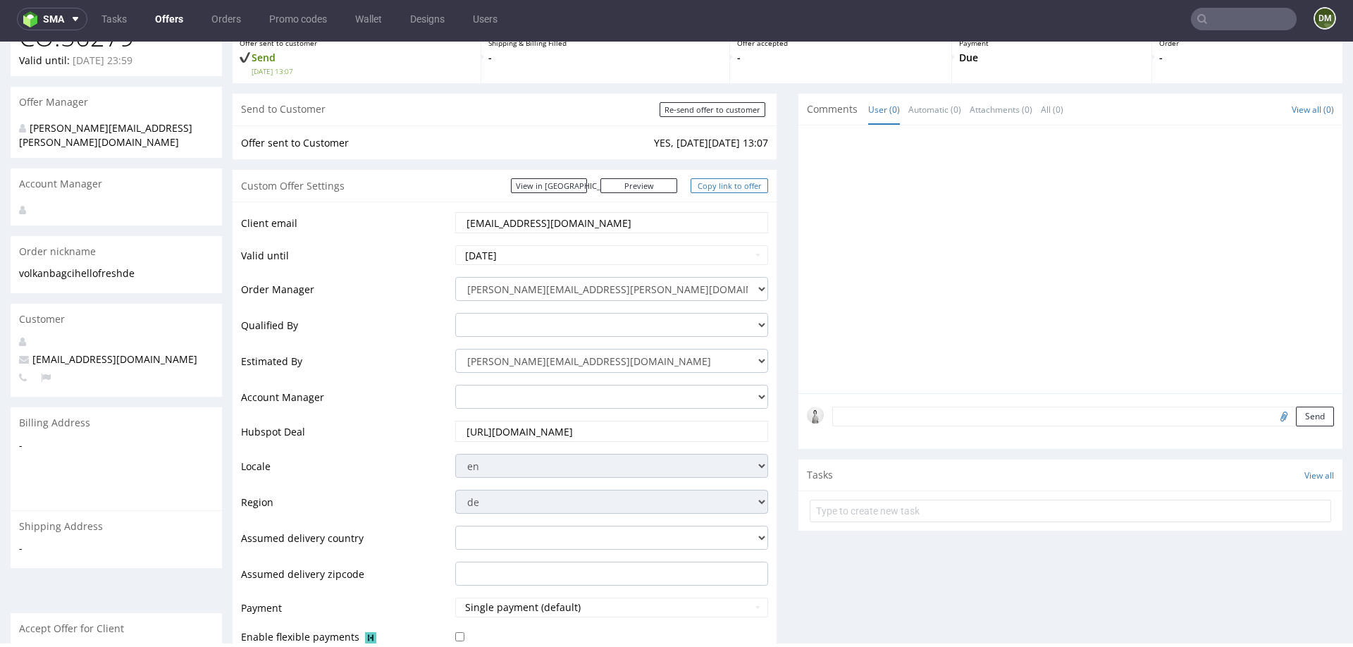
click at [710, 183] on link "Copy link to offer" at bounding box center [730, 185] width 78 height 15
click at [713, 111] on input "Re-send offer to customer" at bounding box center [713, 109] width 106 height 15
type input "In progress..."
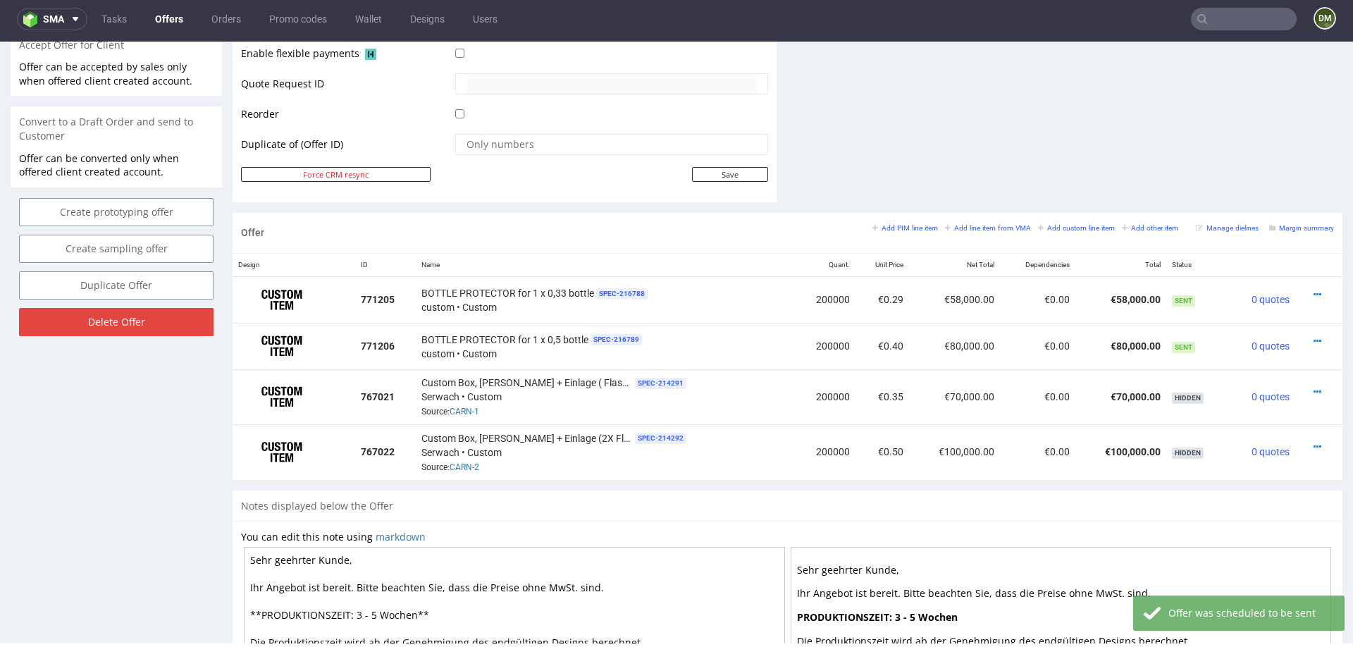
scroll to position [719, 0]
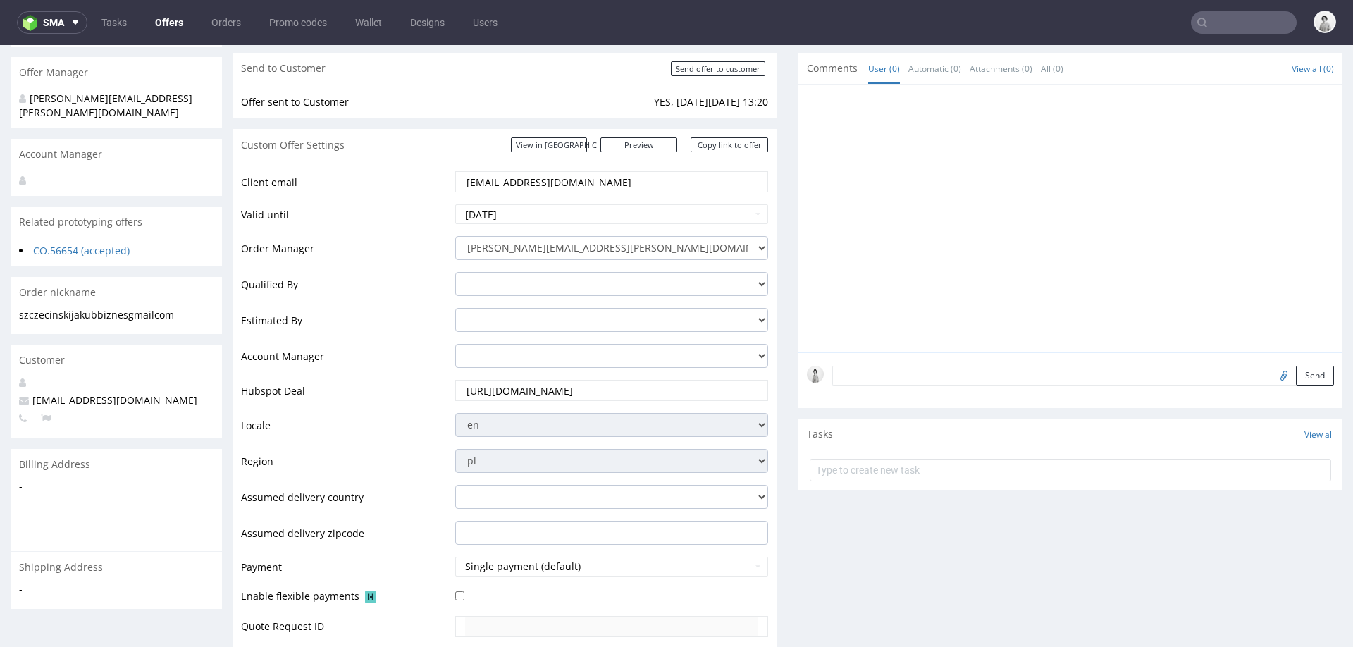
scroll to position [4, 0]
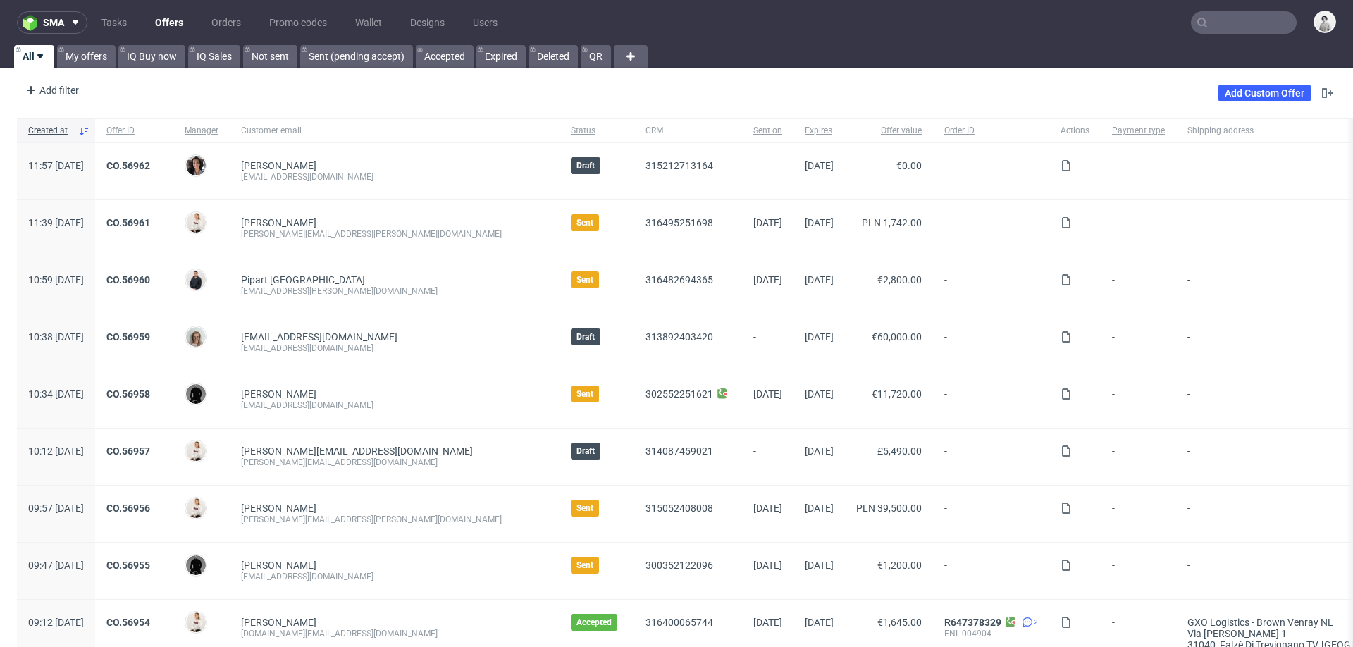
click at [1258, 17] on input "text" at bounding box center [1244, 22] width 106 height 23
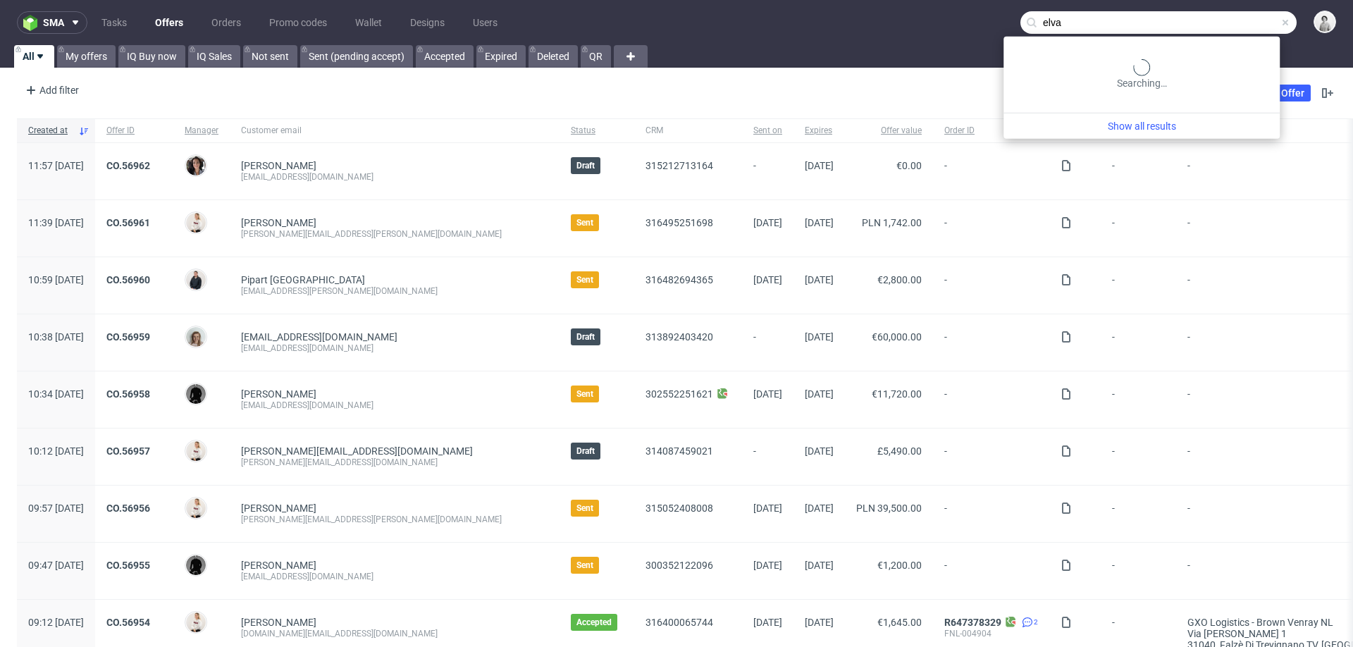
type input "elva"
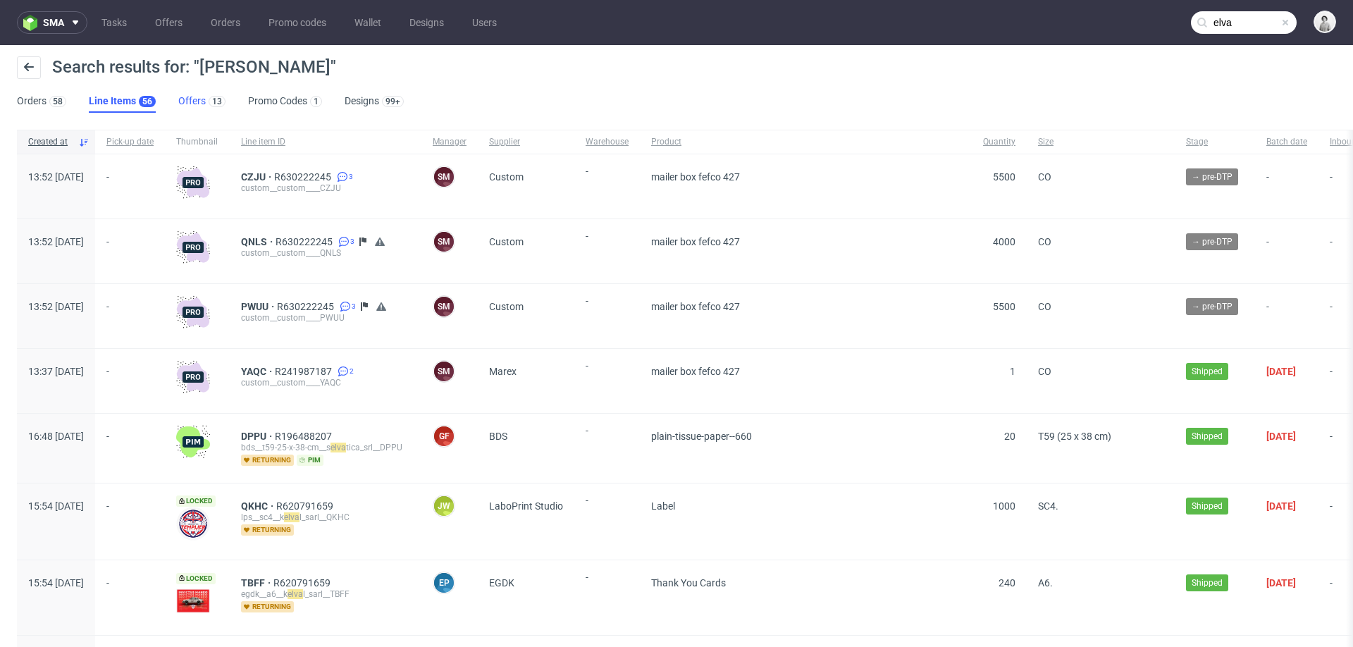
click at [178, 99] on link "Offers 13" at bounding box center [201, 101] width 47 height 23
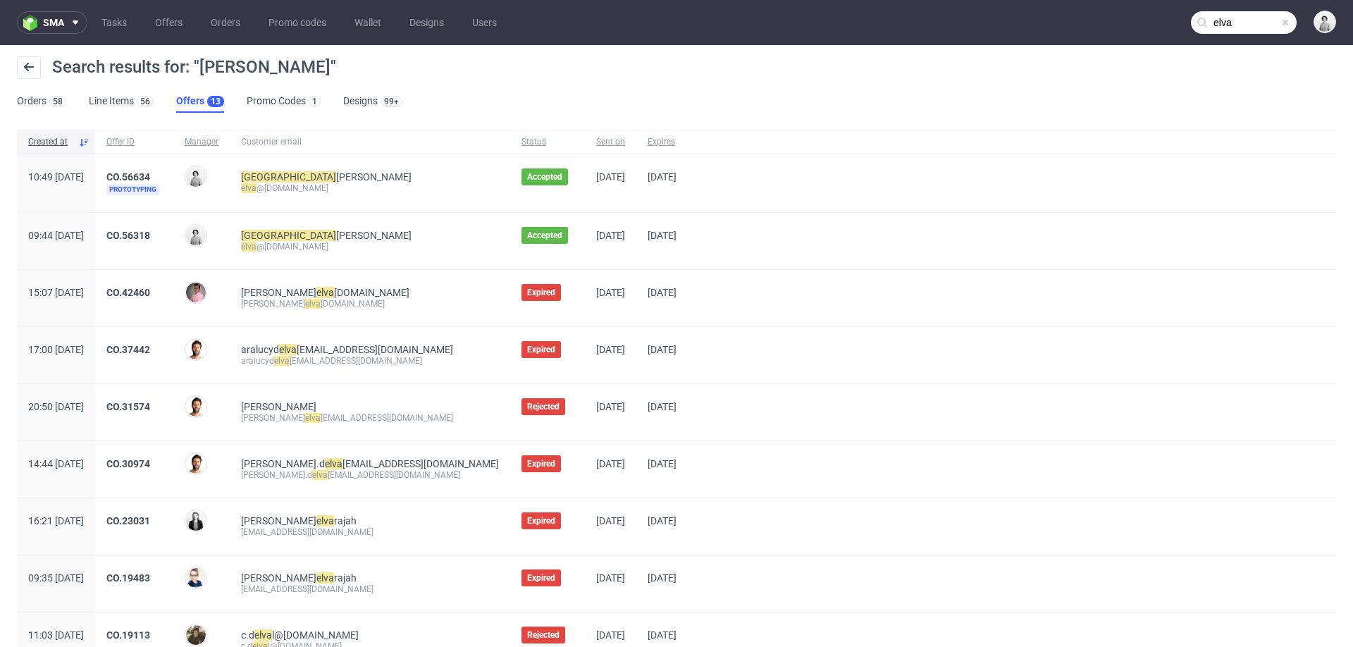
click at [173, 169] on div "CO.56634 Prototyping" at bounding box center [134, 183] width 78 height 58
click at [150, 173] on link "CO.56634" at bounding box center [128, 176] width 44 height 11
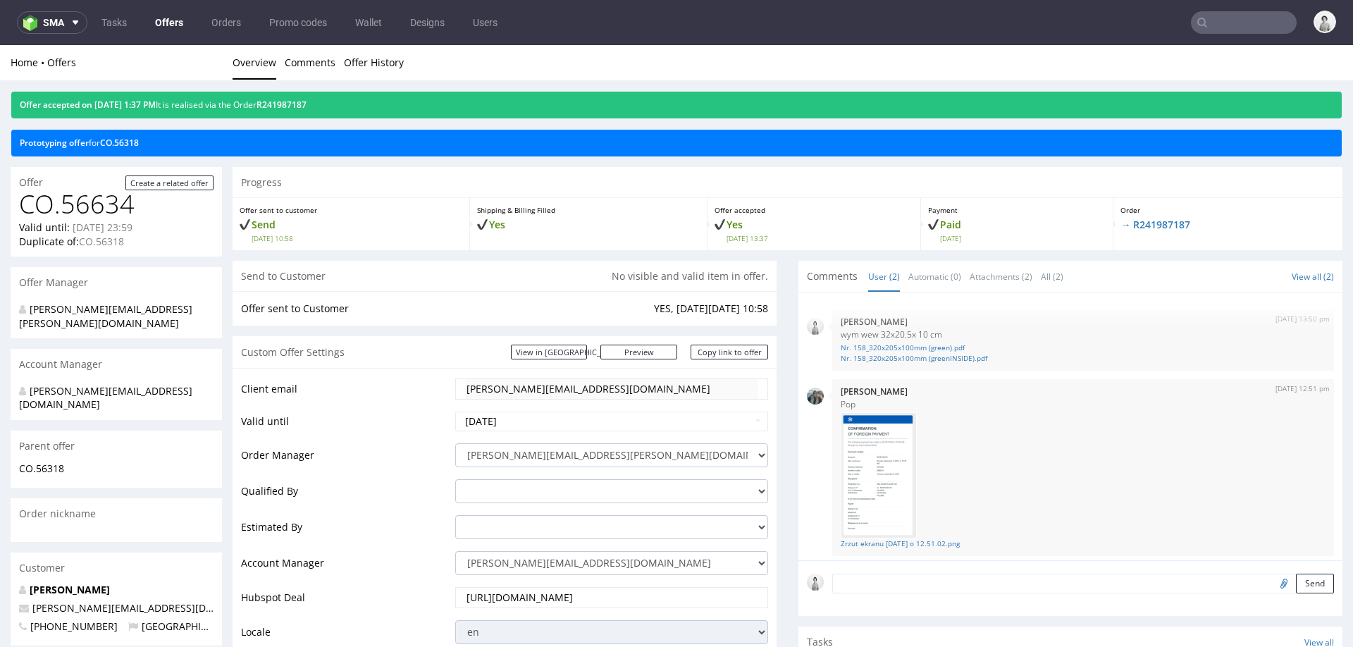
scroll to position [4, 0]
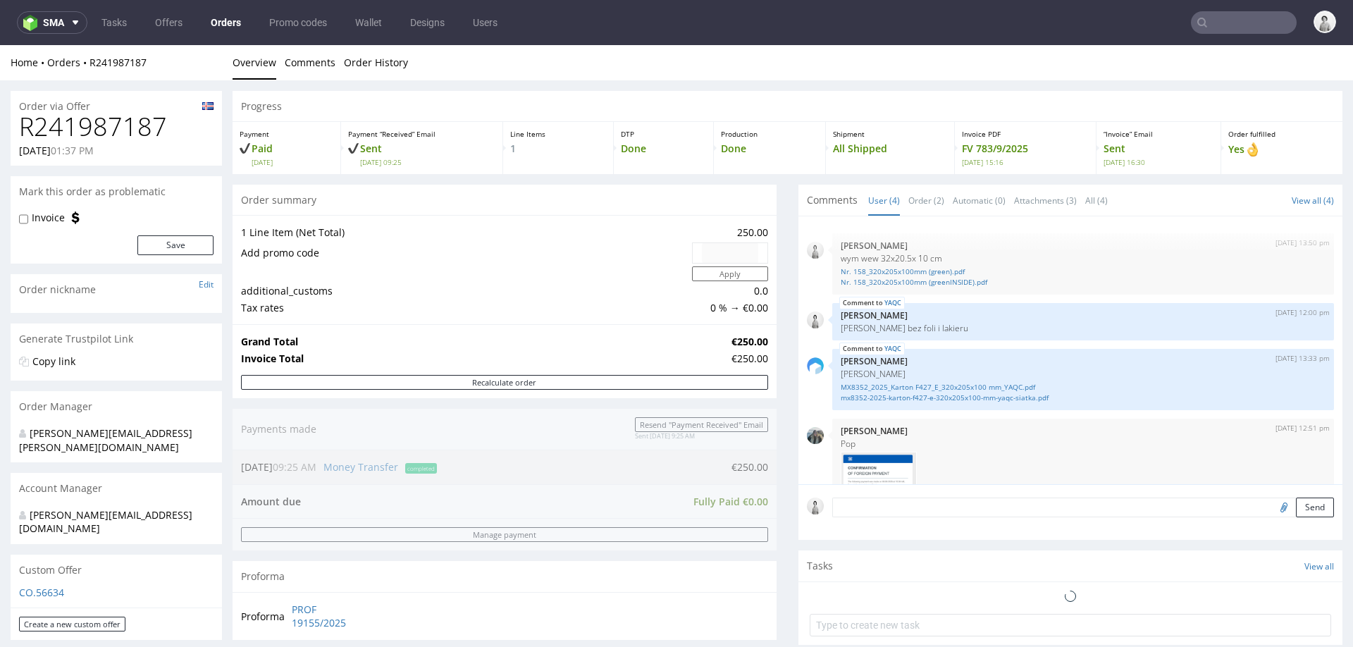
scroll to position [120, 0]
